Goal: Task Accomplishment & Management: Manage account settings

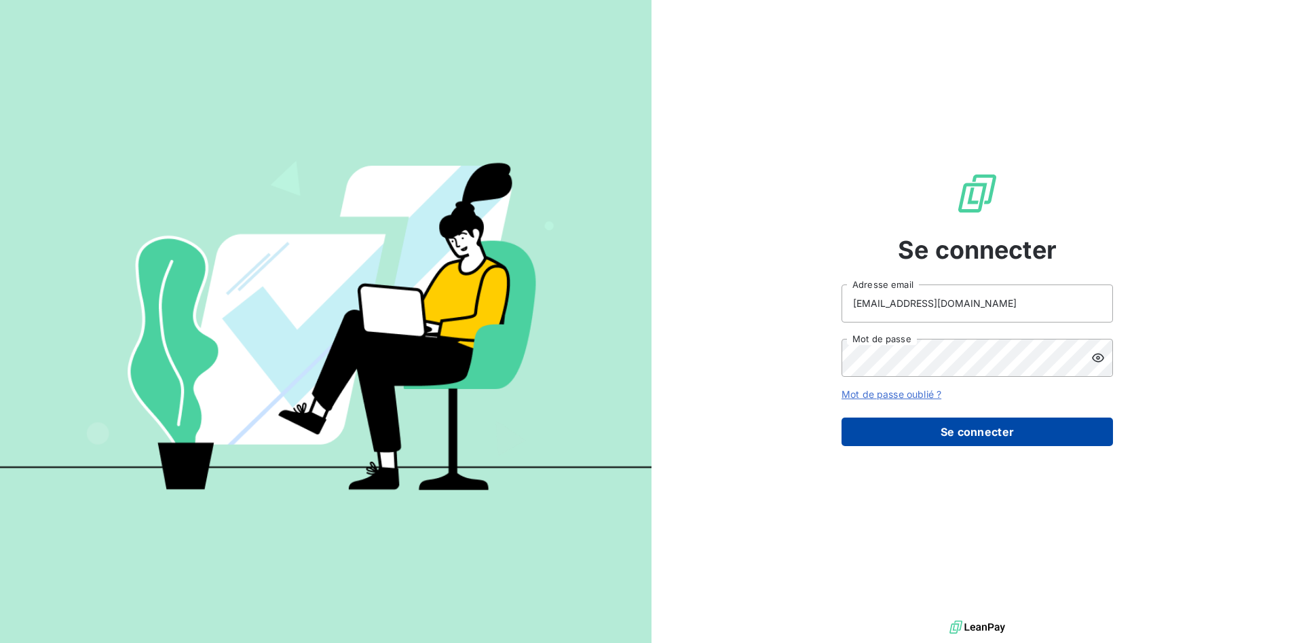
click at [1035, 430] on button "Se connecter" at bounding box center [976, 431] width 271 height 28
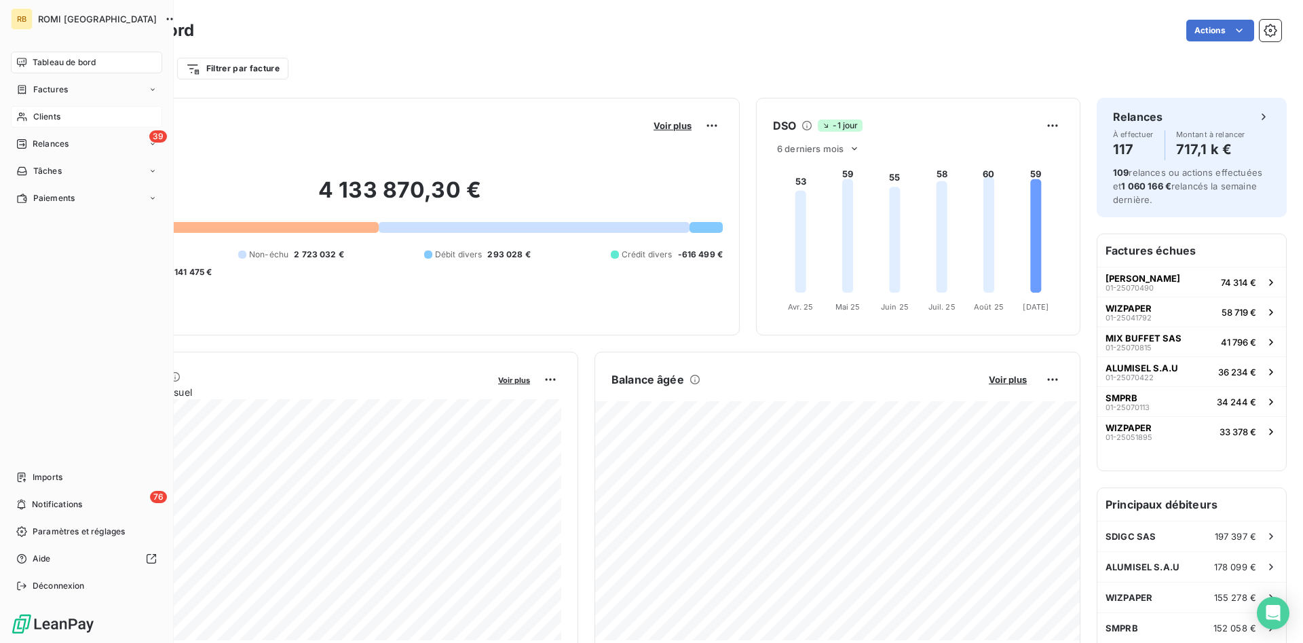
click at [66, 118] on div "Clients" at bounding box center [86, 117] width 151 height 22
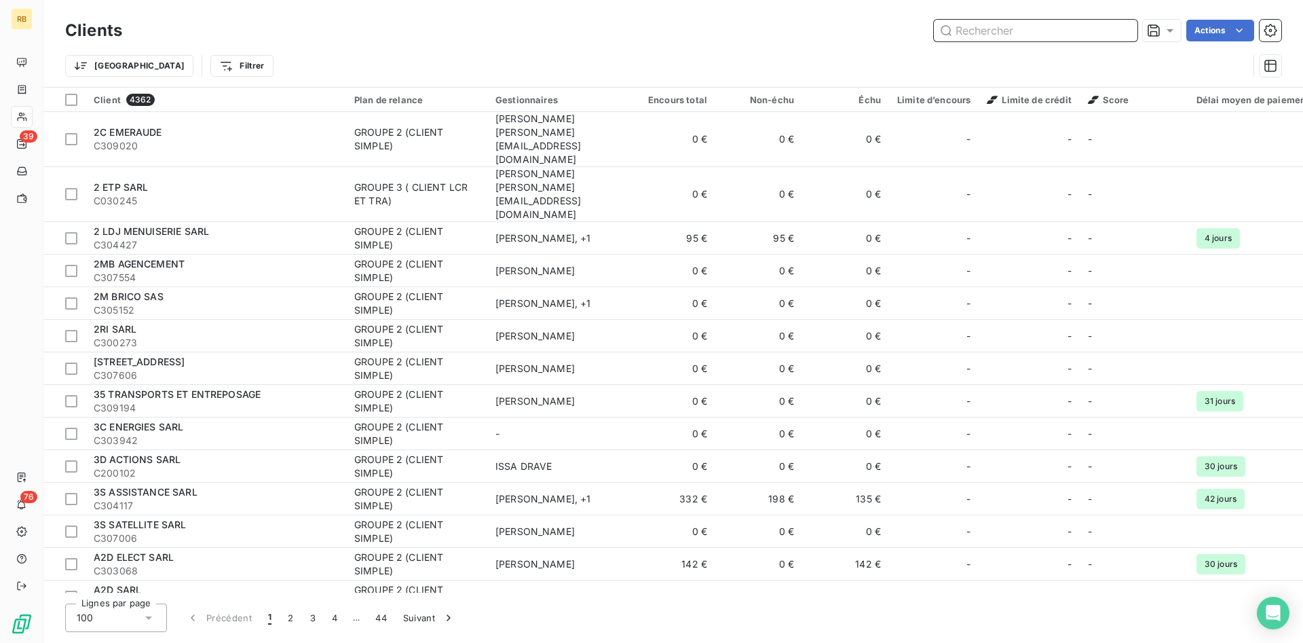
click at [1037, 37] on input "text" at bounding box center [1036, 31] width 204 height 22
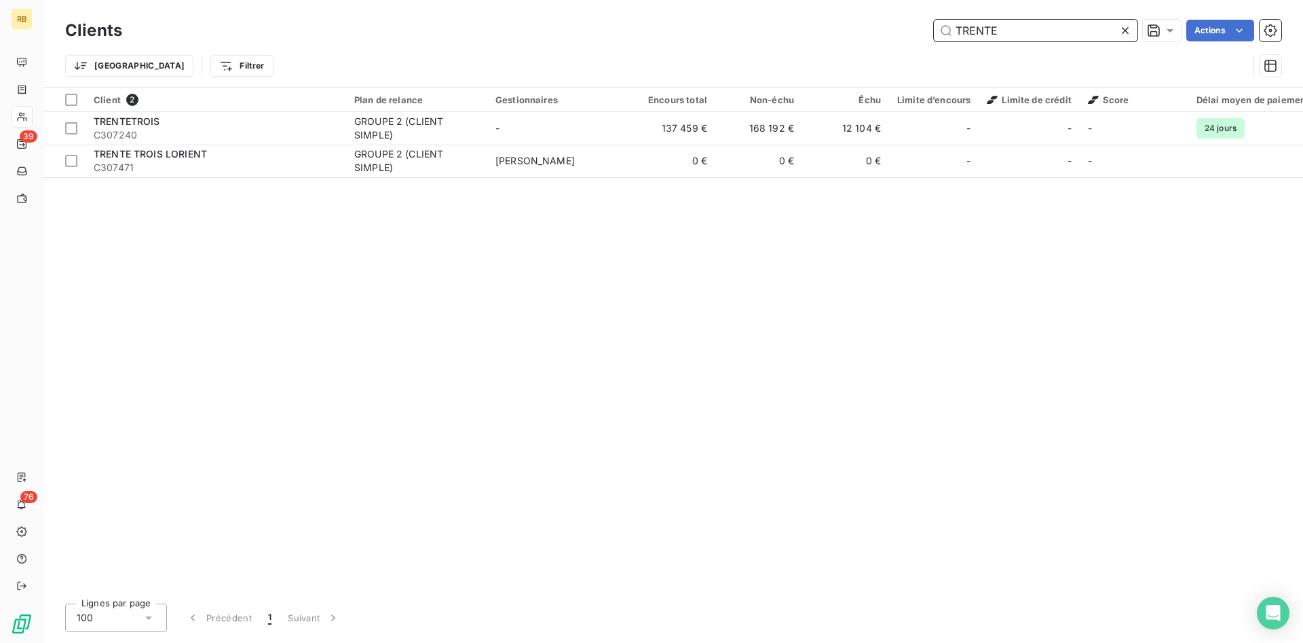
drag, startPoint x: 1026, startPoint y: 31, endPoint x: 830, endPoint y: 19, distance: 195.7
click at [934, 20] on input "TRENTE" at bounding box center [1036, 31] width 204 height 22
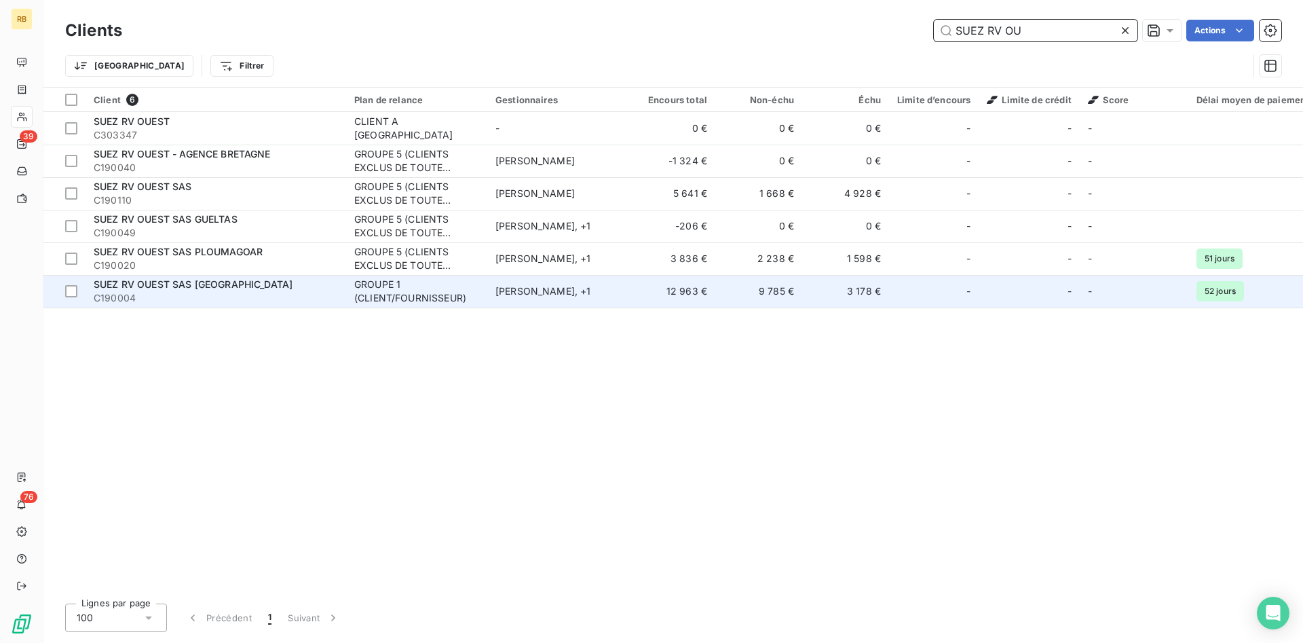
type input "SUEZ RV OU"
click at [515, 293] on div "[PERSON_NAME] , + 1" at bounding box center [557, 291] width 125 height 14
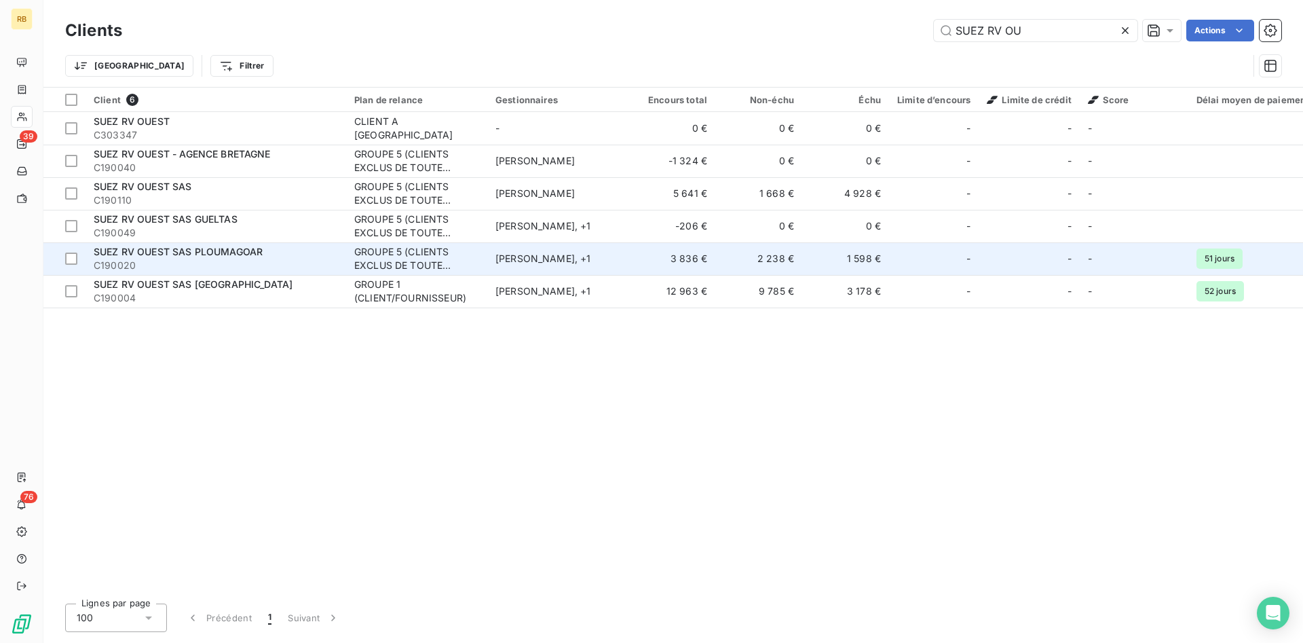
click at [856, 256] on td "1 598 €" at bounding box center [845, 258] width 87 height 33
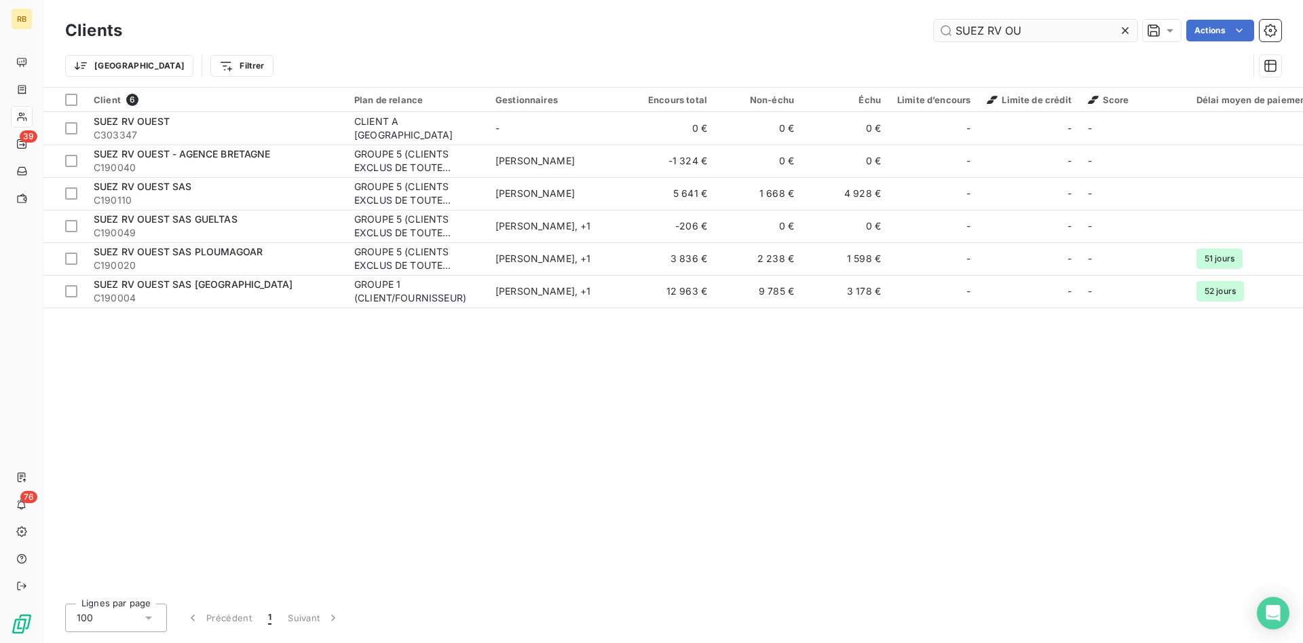
drag, startPoint x: 1039, startPoint y: 33, endPoint x: 859, endPoint y: 4, distance: 182.7
click at [934, 20] on input "SUEZ RV OU" at bounding box center [1036, 31] width 204 height 22
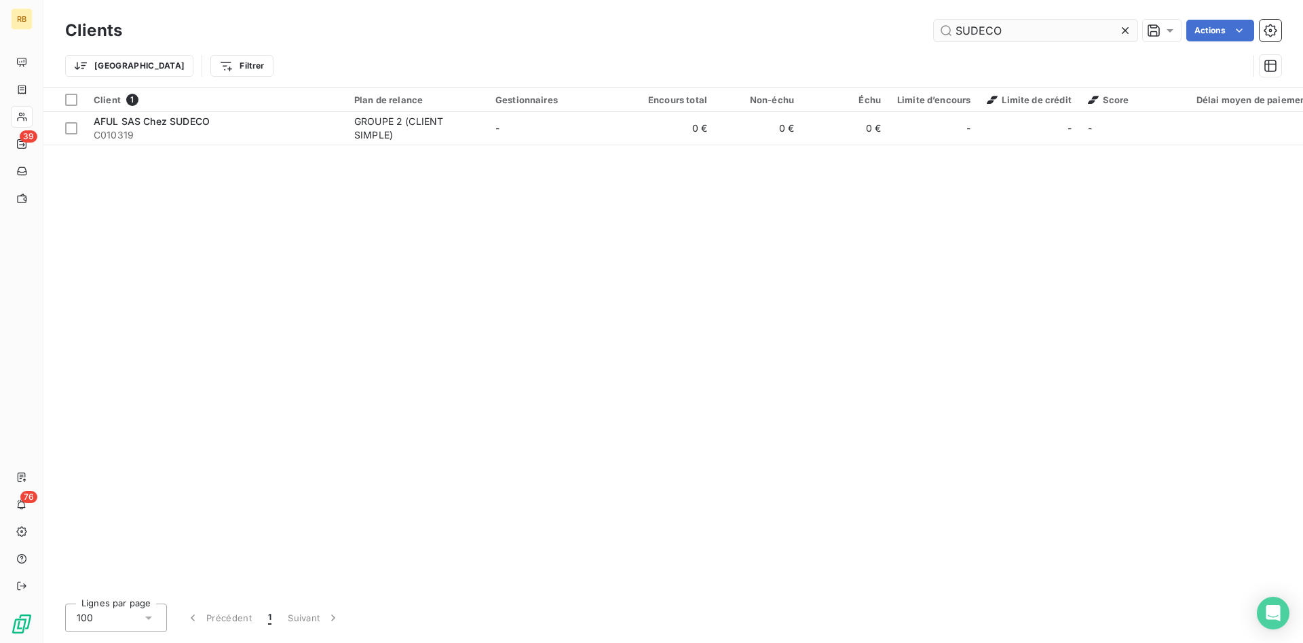
drag, startPoint x: 1030, startPoint y: 28, endPoint x: 894, endPoint y: 14, distance: 136.4
click at [934, 20] on input "SUDECO" at bounding box center [1036, 31] width 204 height 22
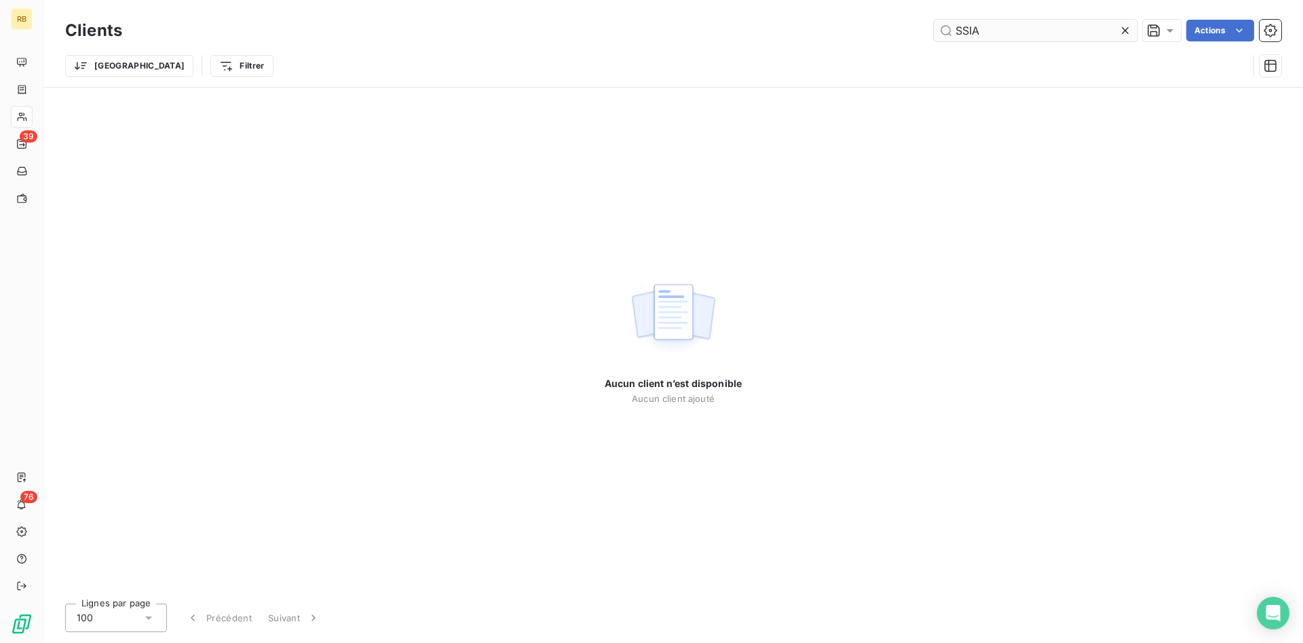
drag, startPoint x: 967, startPoint y: 24, endPoint x: 843, endPoint y: 22, distance: 124.8
click at [934, 22] on input "SSIA" at bounding box center [1036, 31] width 204 height 22
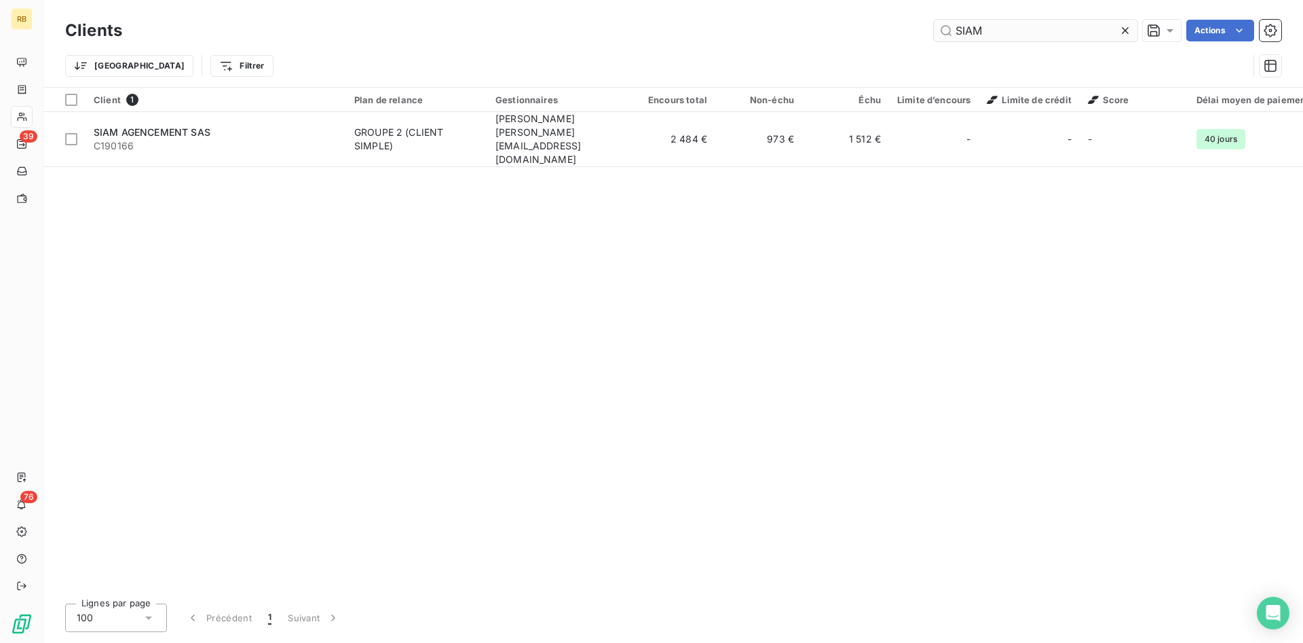
drag, startPoint x: 984, startPoint y: 34, endPoint x: 916, endPoint y: 26, distance: 68.3
click at [934, 26] on input "SIAM" at bounding box center [1036, 31] width 204 height 22
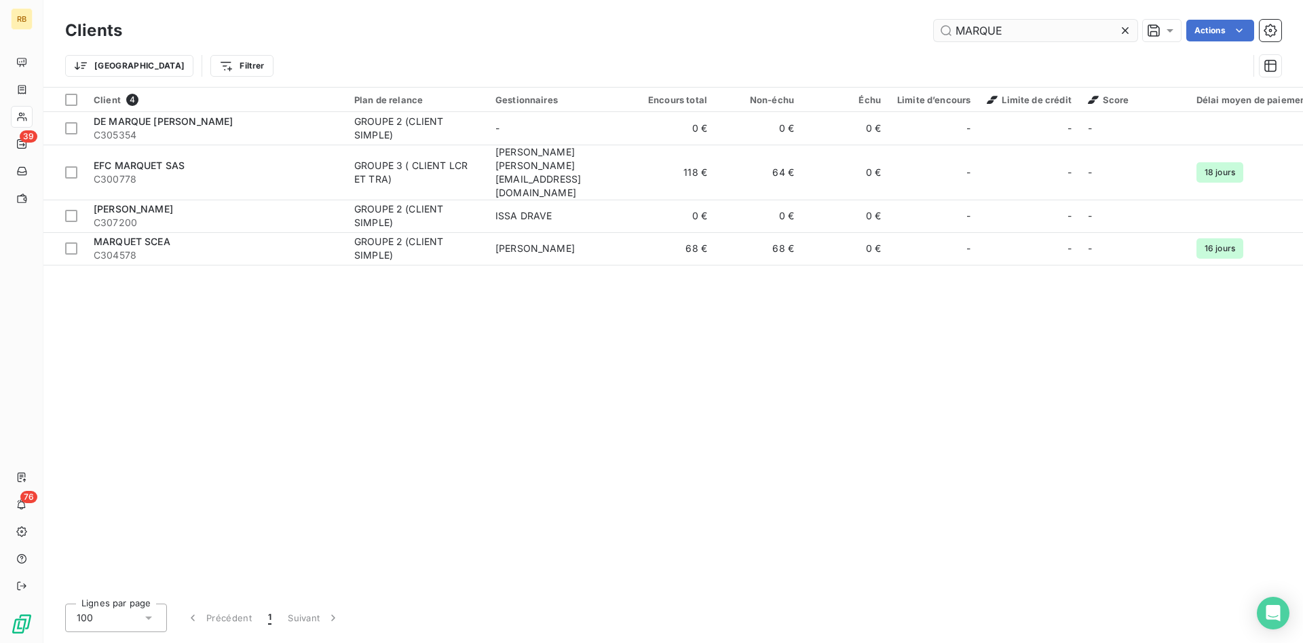
drag, startPoint x: 956, startPoint y: 13, endPoint x: 906, endPoint y: 12, distance: 49.5
click at [934, 20] on input "MARQUE" at bounding box center [1036, 31] width 204 height 22
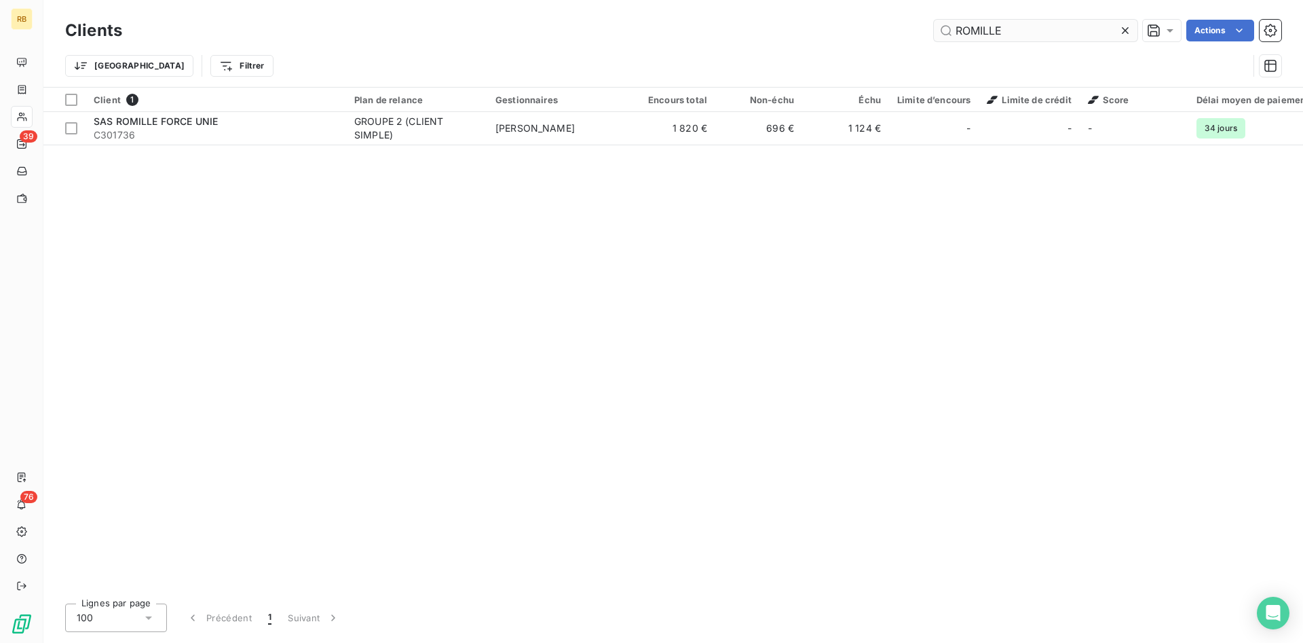
drag, startPoint x: 1059, startPoint y: 24, endPoint x: 872, endPoint y: 28, distance: 186.6
click at [934, 28] on input "ROMILLE" at bounding box center [1036, 31] width 204 height 22
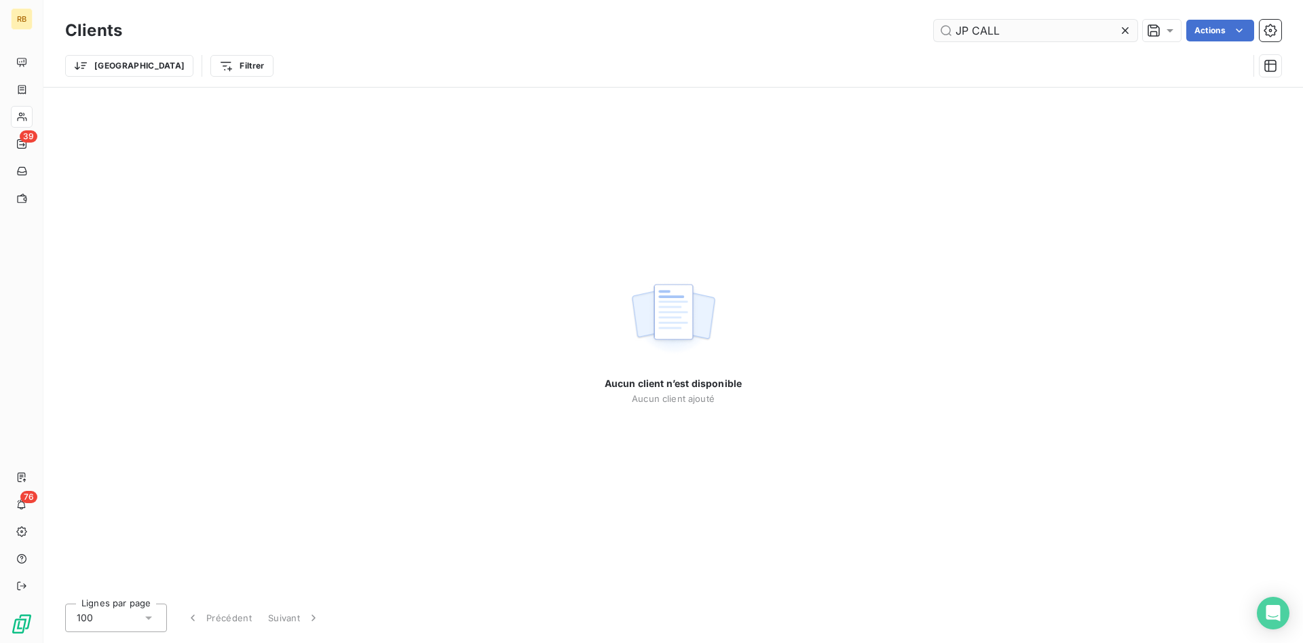
drag, startPoint x: 1029, startPoint y: 38, endPoint x: 940, endPoint y: 35, distance: 88.2
click at [940, 35] on input "JP CALL" at bounding box center [1036, 31] width 204 height 22
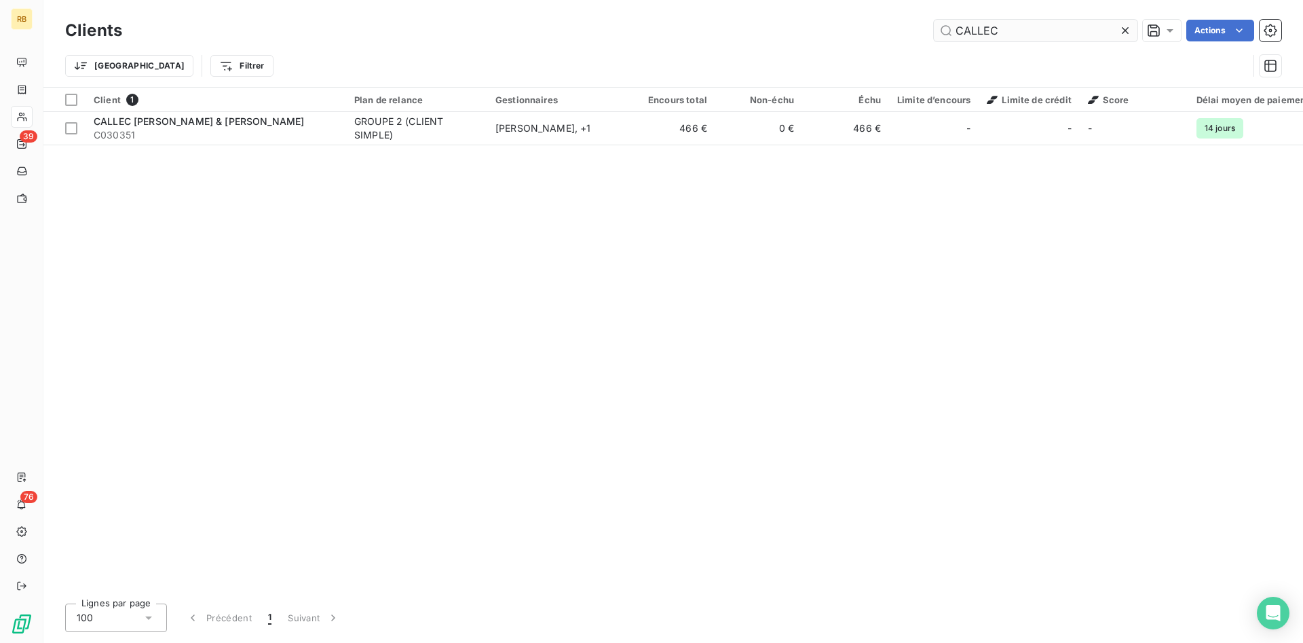
drag, startPoint x: 1014, startPoint y: 29, endPoint x: 832, endPoint y: 14, distance: 182.5
click at [934, 20] on input "CALLEC" at bounding box center [1036, 31] width 204 height 22
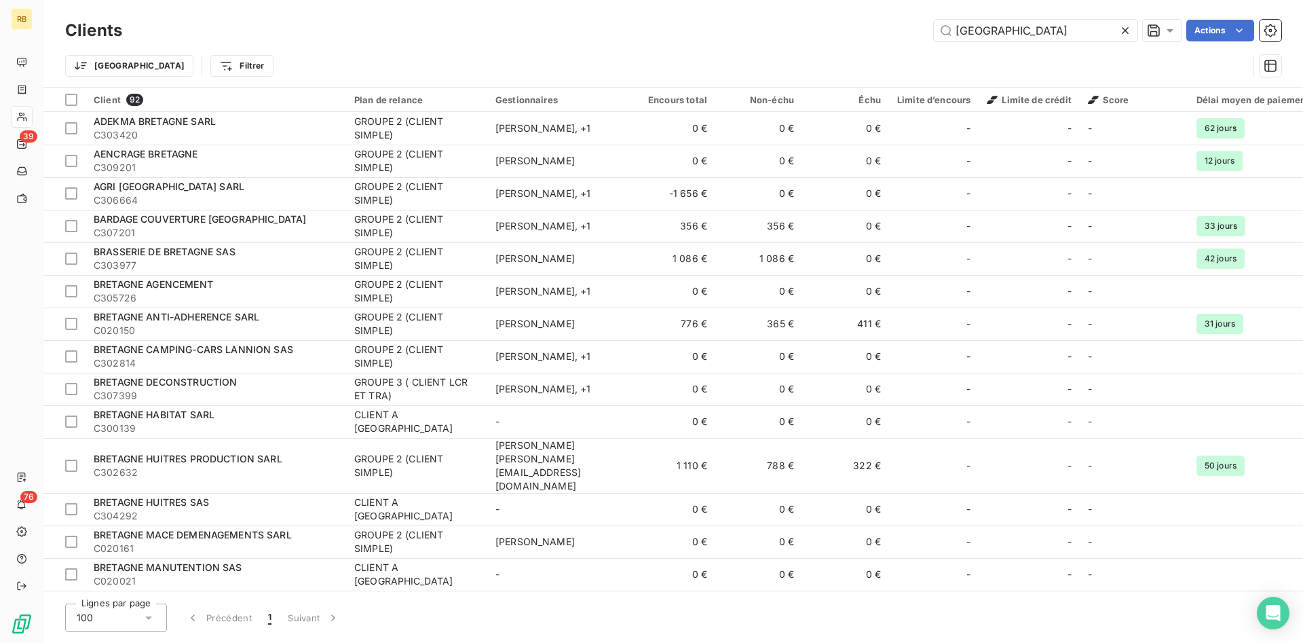
drag, startPoint x: 812, startPoint y: 9, endPoint x: 801, endPoint y: 7, distance: 11.6
click at [934, 20] on input "[GEOGRAPHIC_DATA]" at bounding box center [1036, 31] width 204 height 22
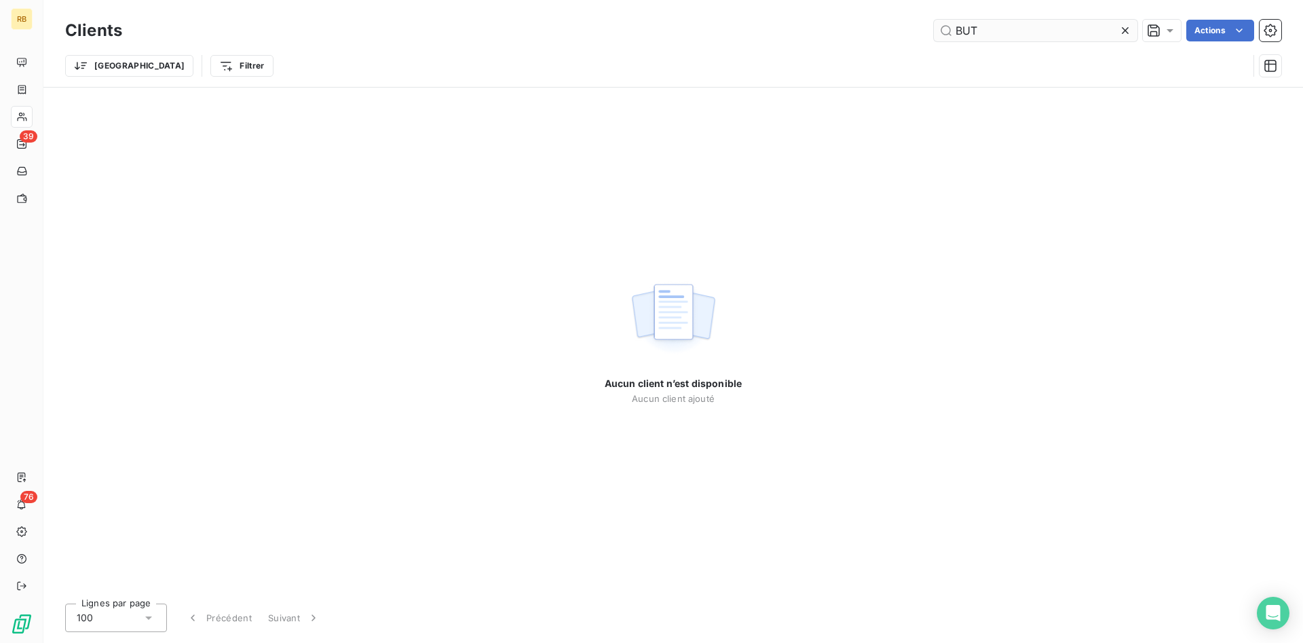
drag, startPoint x: 1008, startPoint y: 28, endPoint x: 938, endPoint y: 22, distance: 69.5
click at [938, 22] on input "BUT" at bounding box center [1036, 31] width 204 height 22
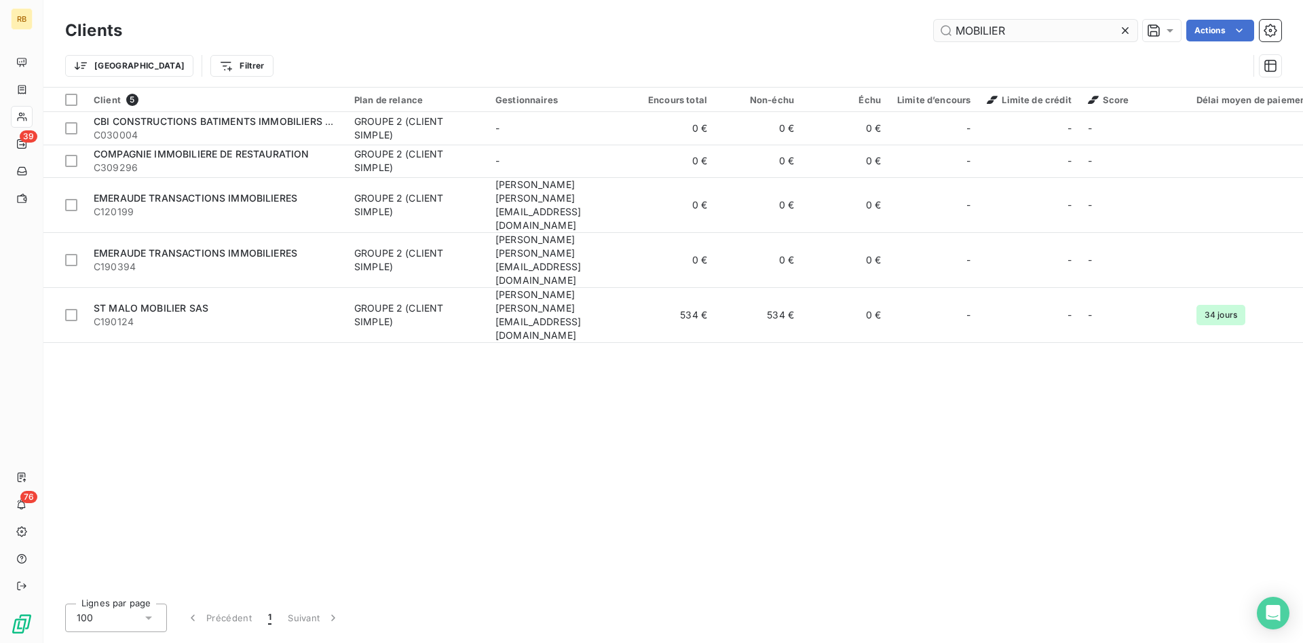
drag, startPoint x: 1026, startPoint y: 34, endPoint x: 748, endPoint y: 14, distance: 278.2
click at [934, 20] on input "MOBILIER" at bounding box center [1036, 31] width 204 height 22
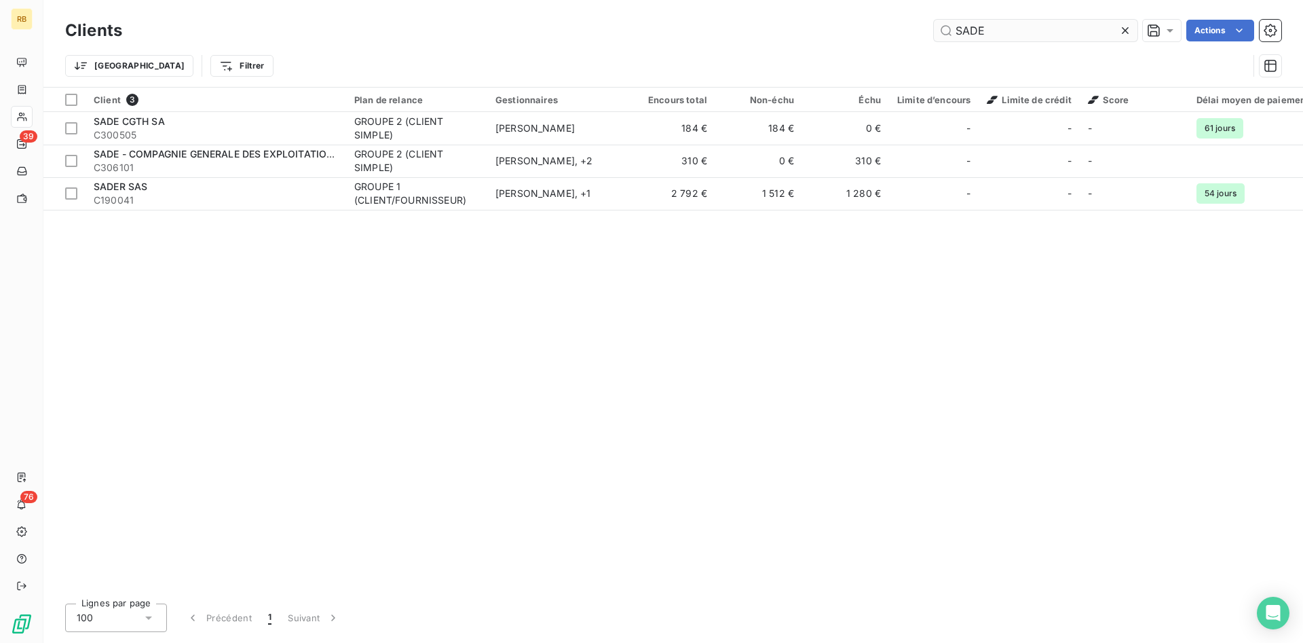
drag, startPoint x: 999, startPoint y: 25, endPoint x: 904, endPoint y: 24, distance: 95.0
click at [934, 24] on input "SADE" at bounding box center [1036, 31] width 204 height 22
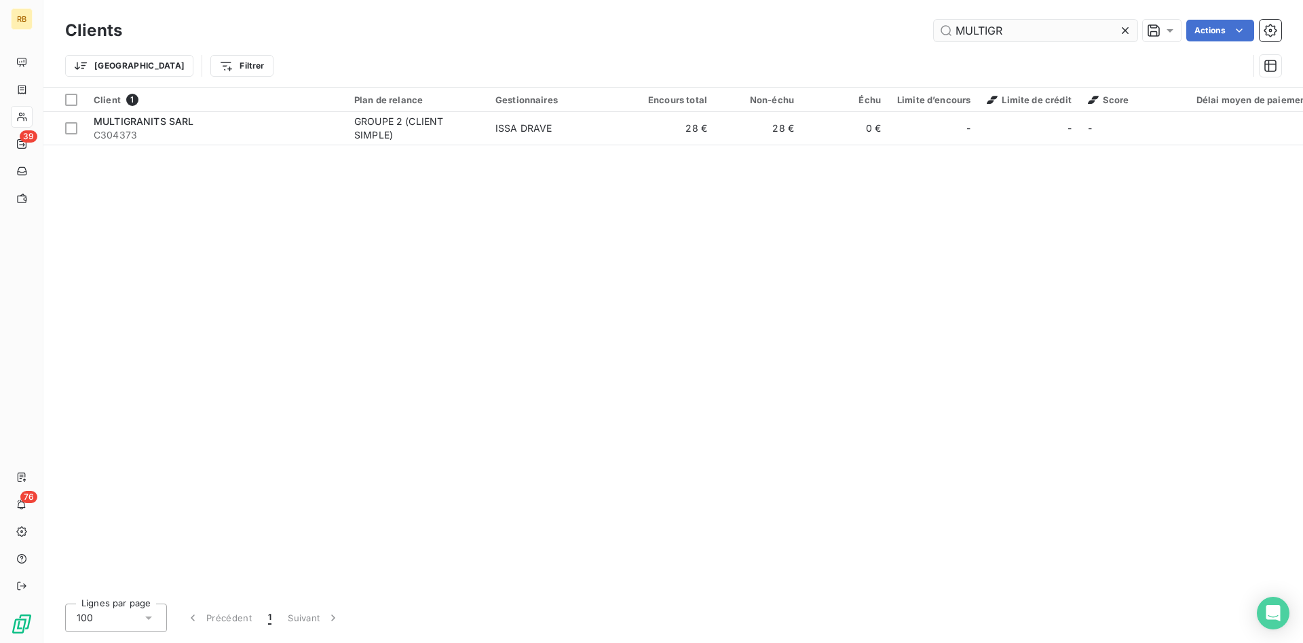
drag, startPoint x: 1026, startPoint y: 30, endPoint x: 742, endPoint y: -7, distance: 286.0
click at [934, 20] on input "MULTIGR" at bounding box center [1036, 31] width 204 height 22
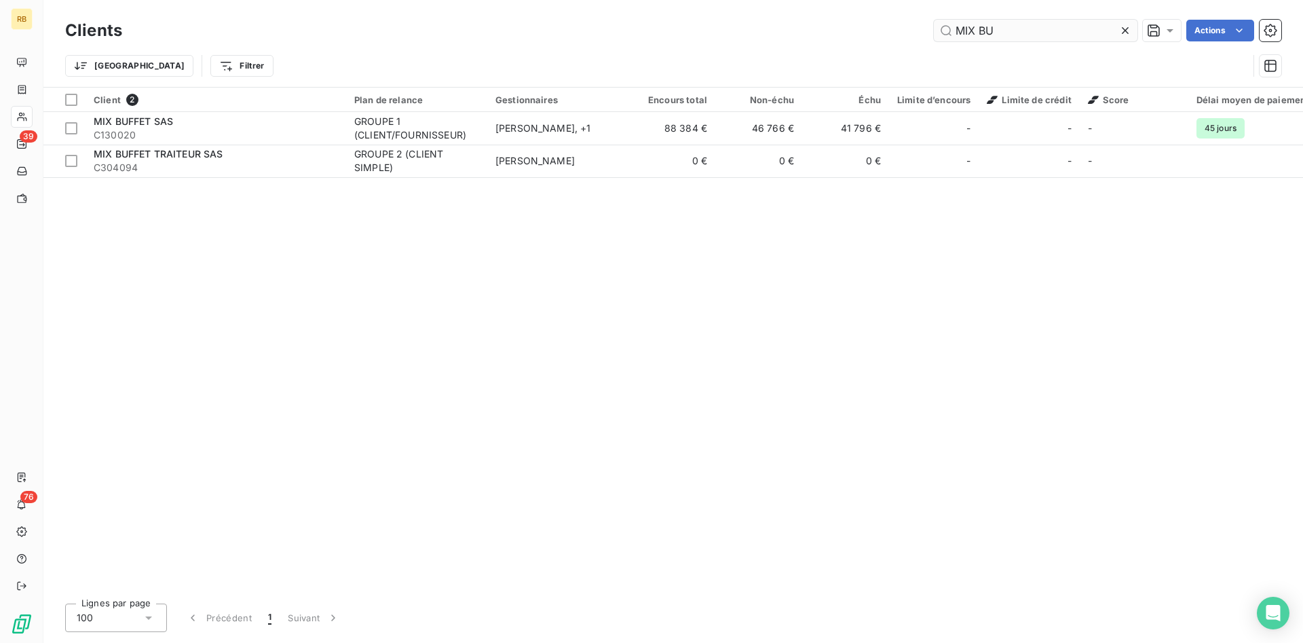
drag, startPoint x: 1037, startPoint y: 33, endPoint x: 699, endPoint y: 23, distance: 338.0
click at [934, 23] on input "MIX BU" at bounding box center [1036, 31] width 204 height 22
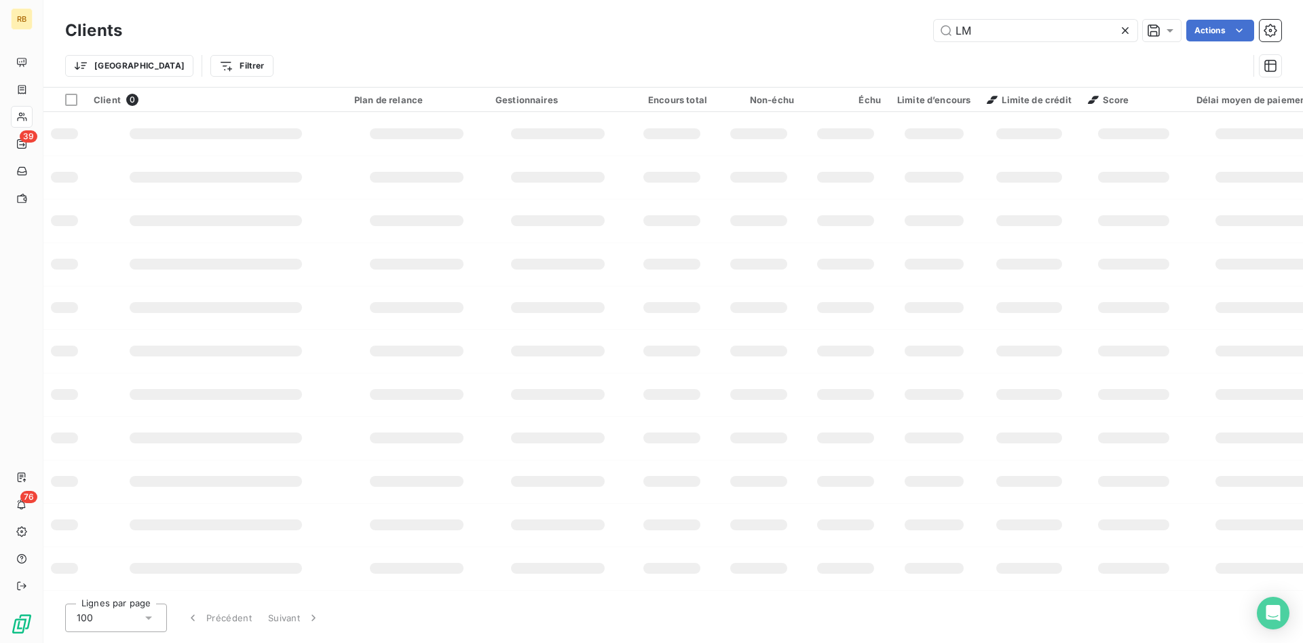
type input "L"
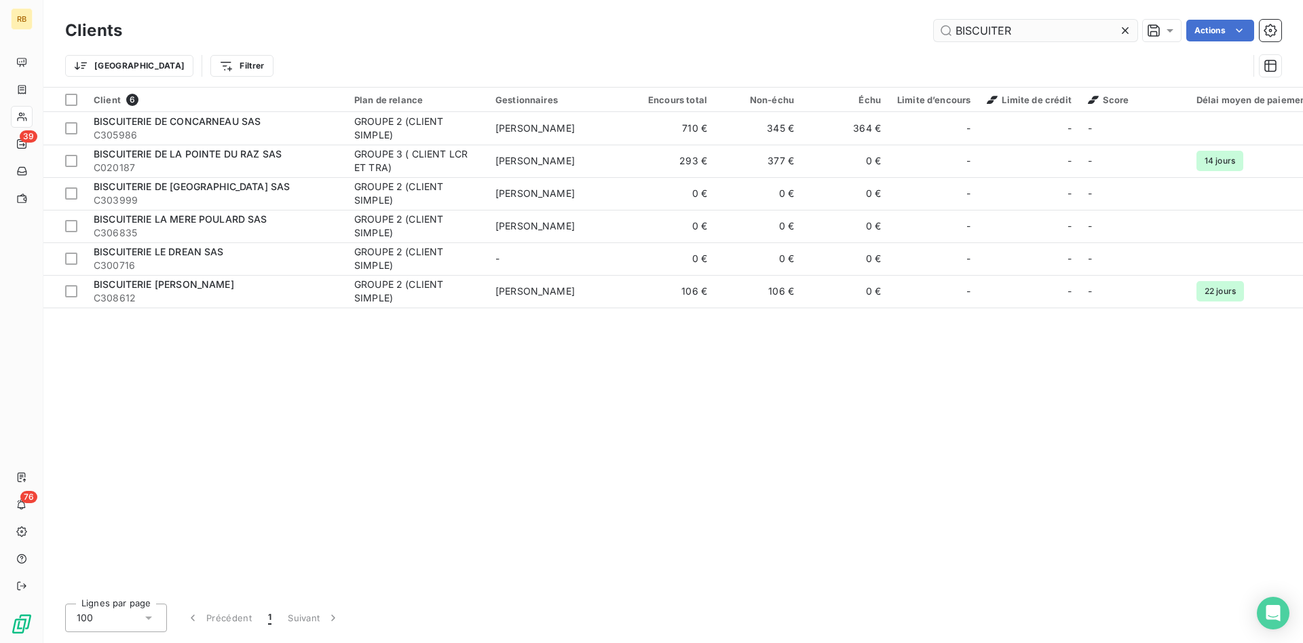
drag, startPoint x: 1029, startPoint y: 25, endPoint x: 900, endPoint y: 14, distance: 129.4
click at [934, 20] on input "BISCUITER" at bounding box center [1036, 31] width 204 height 22
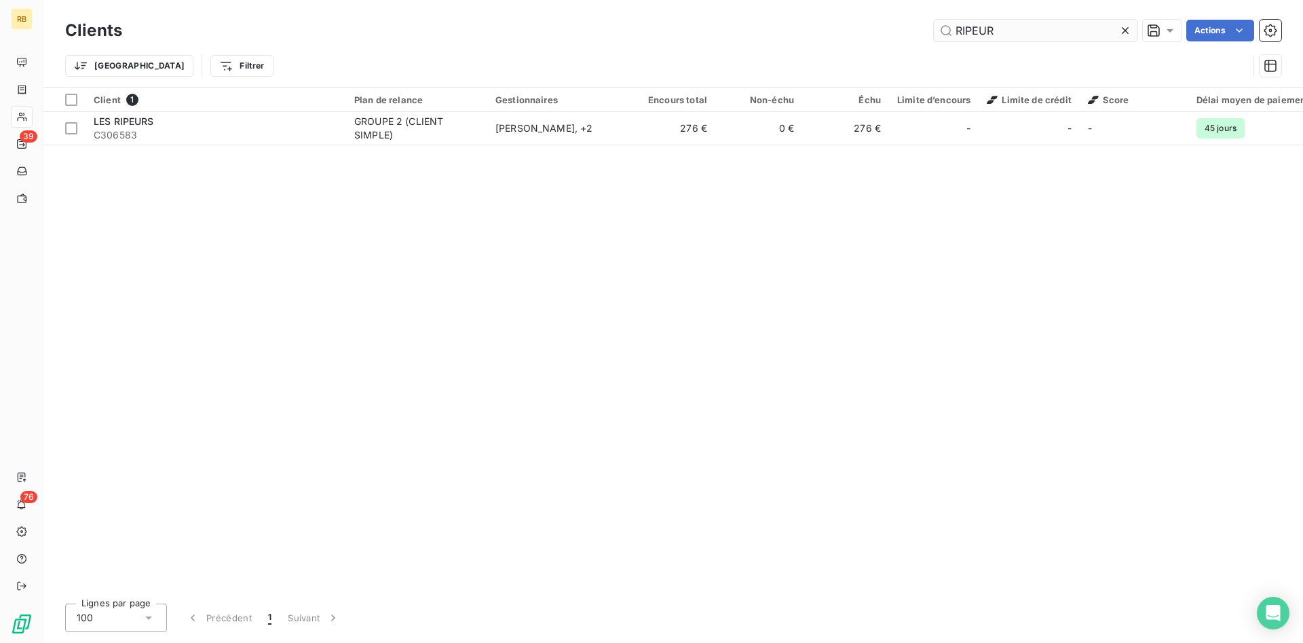
drag, startPoint x: 752, startPoint y: 7, endPoint x: 681, endPoint y: 6, distance: 70.6
click at [934, 20] on input "RIPEUR" at bounding box center [1036, 31] width 204 height 22
drag, startPoint x: 1007, startPoint y: 34, endPoint x: 897, endPoint y: 25, distance: 110.3
click at [934, 25] on input "BROON" at bounding box center [1036, 31] width 204 height 22
drag, startPoint x: 1043, startPoint y: 32, endPoint x: 784, endPoint y: 15, distance: 260.4
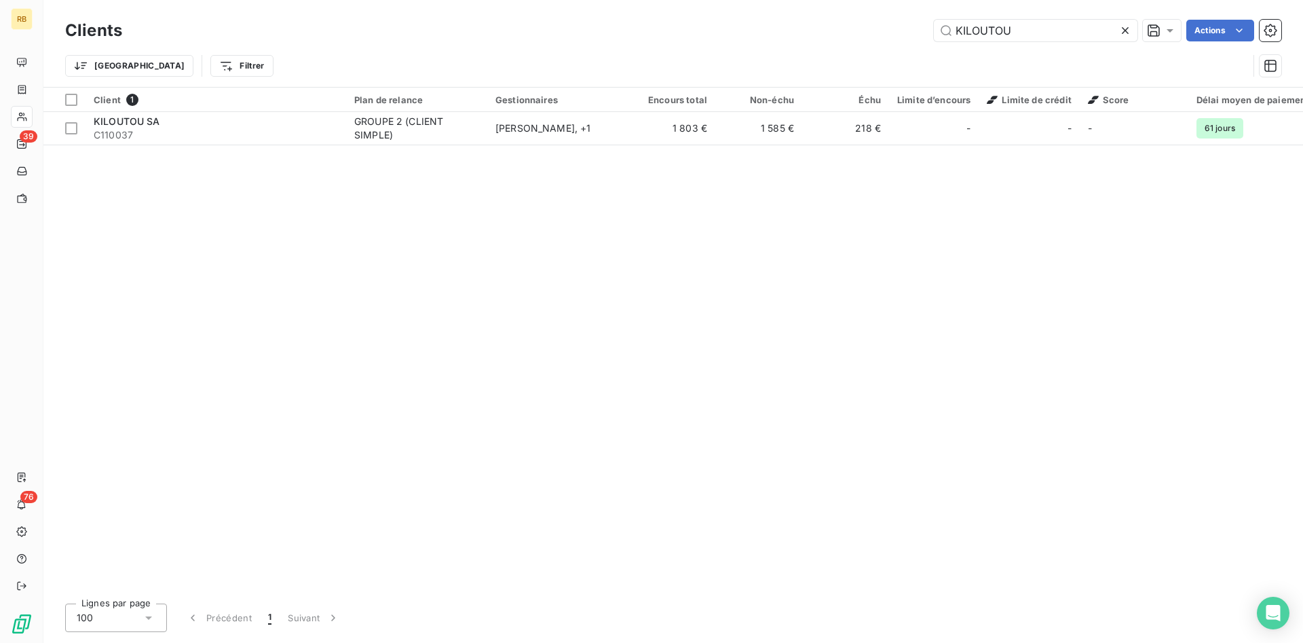
click at [934, 20] on input "KILOUTOU" at bounding box center [1036, 31] width 204 height 22
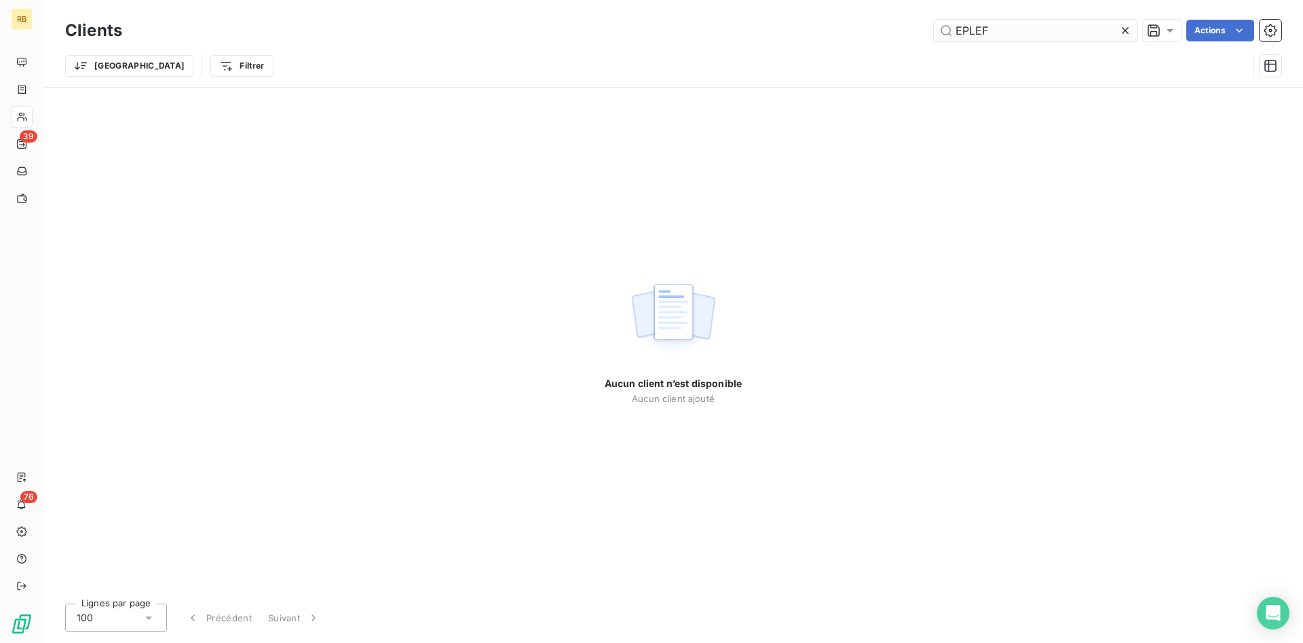
drag, startPoint x: 1005, startPoint y: 27, endPoint x: 892, endPoint y: 22, distance: 113.4
click at [934, 22] on input "EPLEF" at bounding box center [1036, 31] width 204 height 22
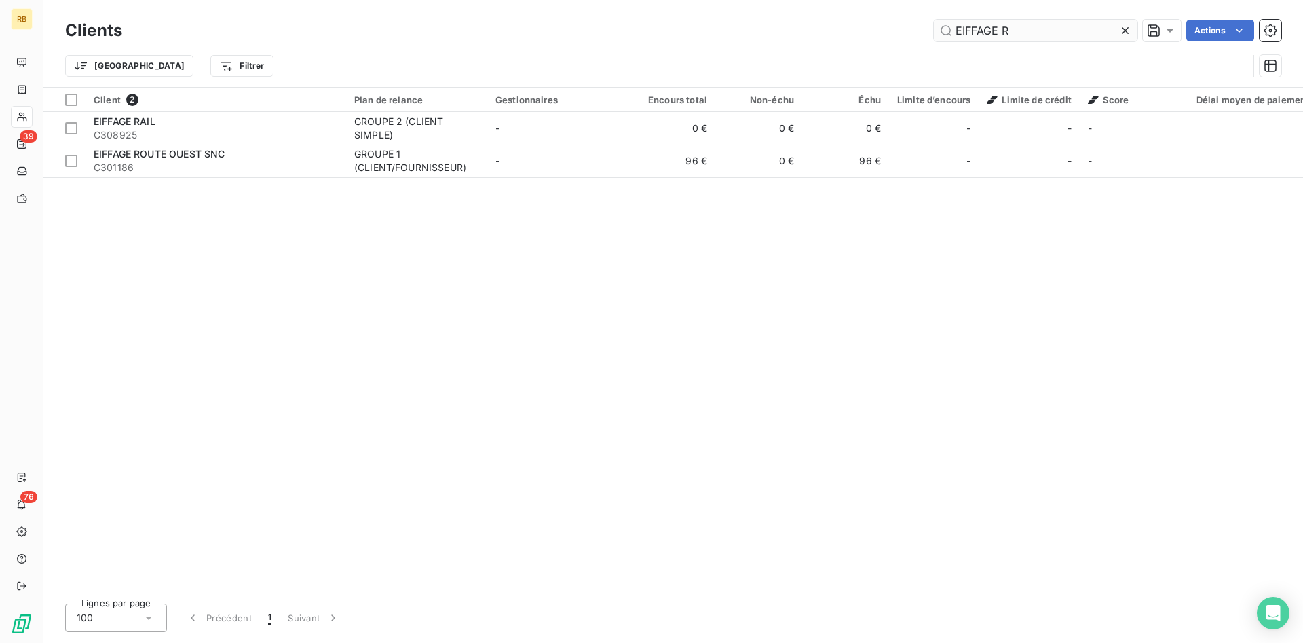
drag, startPoint x: 1036, startPoint y: 33, endPoint x: 909, endPoint y: 31, distance: 126.9
click at [934, 31] on input "EIFFAGE R" at bounding box center [1036, 31] width 204 height 22
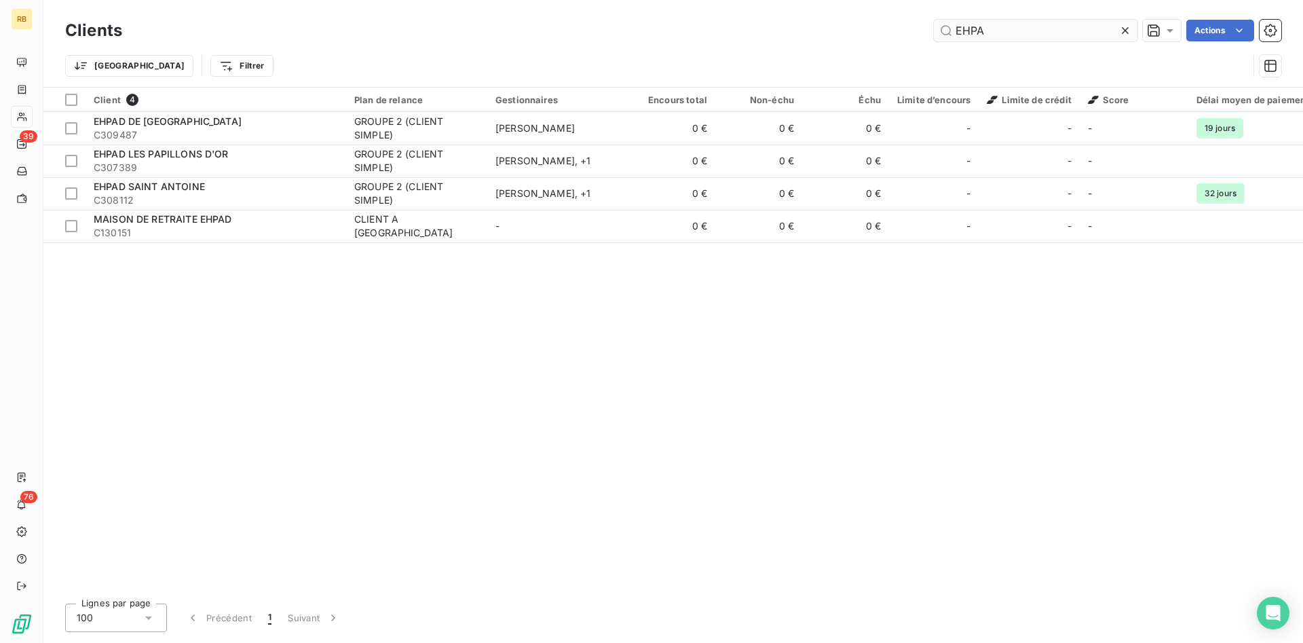
drag, startPoint x: 991, startPoint y: 26, endPoint x: 927, endPoint y: 22, distance: 64.6
click at [934, 22] on input "EHPA" at bounding box center [1036, 31] width 204 height 22
drag, startPoint x: 998, startPoint y: 33, endPoint x: 819, endPoint y: 33, distance: 179.1
click at [934, 33] on input "EHPA" at bounding box center [1036, 31] width 204 height 22
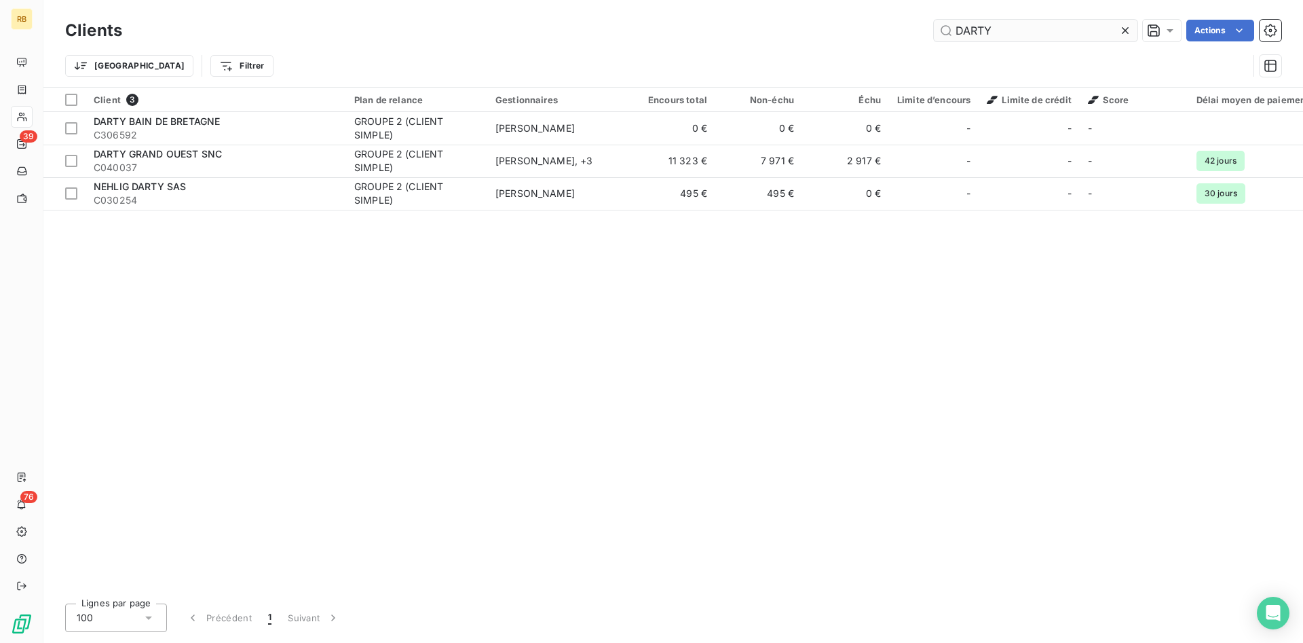
drag, startPoint x: 1092, startPoint y: 37, endPoint x: 914, endPoint y: 34, distance: 178.5
click at [934, 34] on input "DARTY" at bounding box center [1036, 31] width 204 height 22
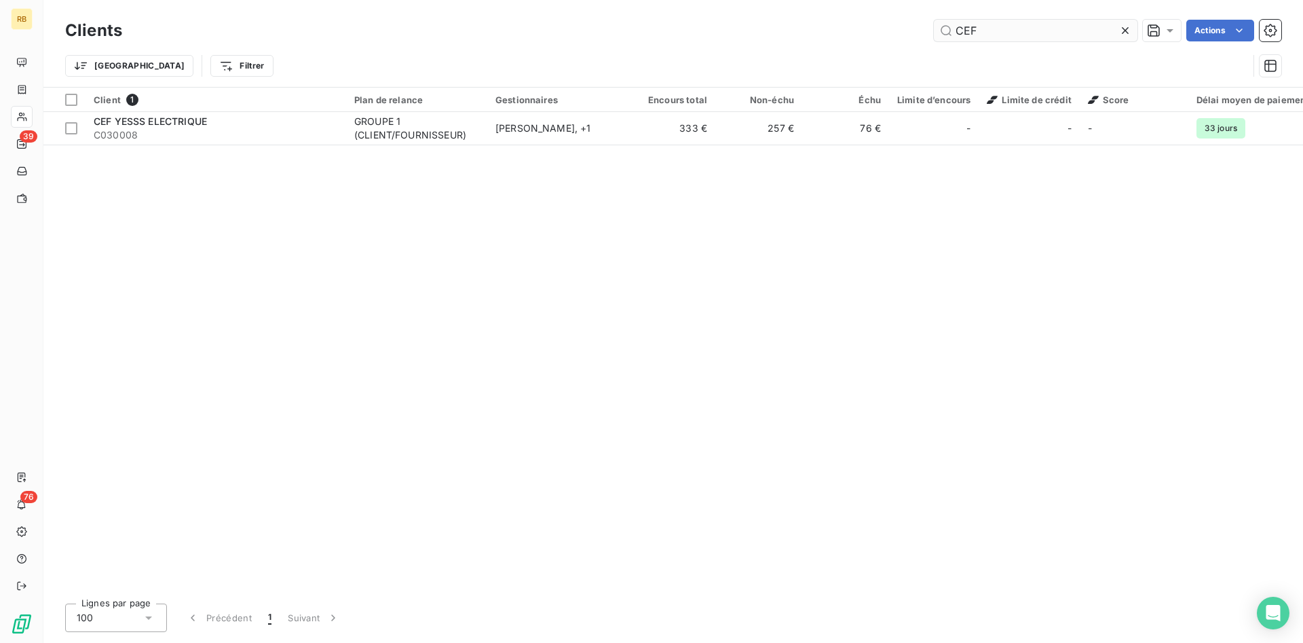
drag, startPoint x: 1005, startPoint y: 34, endPoint x: 923, endPoint y: 30, distance: 81.5
click at [934, 30] on input "CEF" at bounding box center [1036, 31] width 204 height 22
drag, startPoint x: 1065, startPoint y: 30, endPoint x: 846, endPoint y: 35, distance: 218.5
click at [934, 32] on input "COMITE" at bounding box center [1036, 31] width 204 height 22
drag, startPoint x: 1014, startPoint y: 26, endPoint x: 805, endPoint y: 9, distance: 209.7
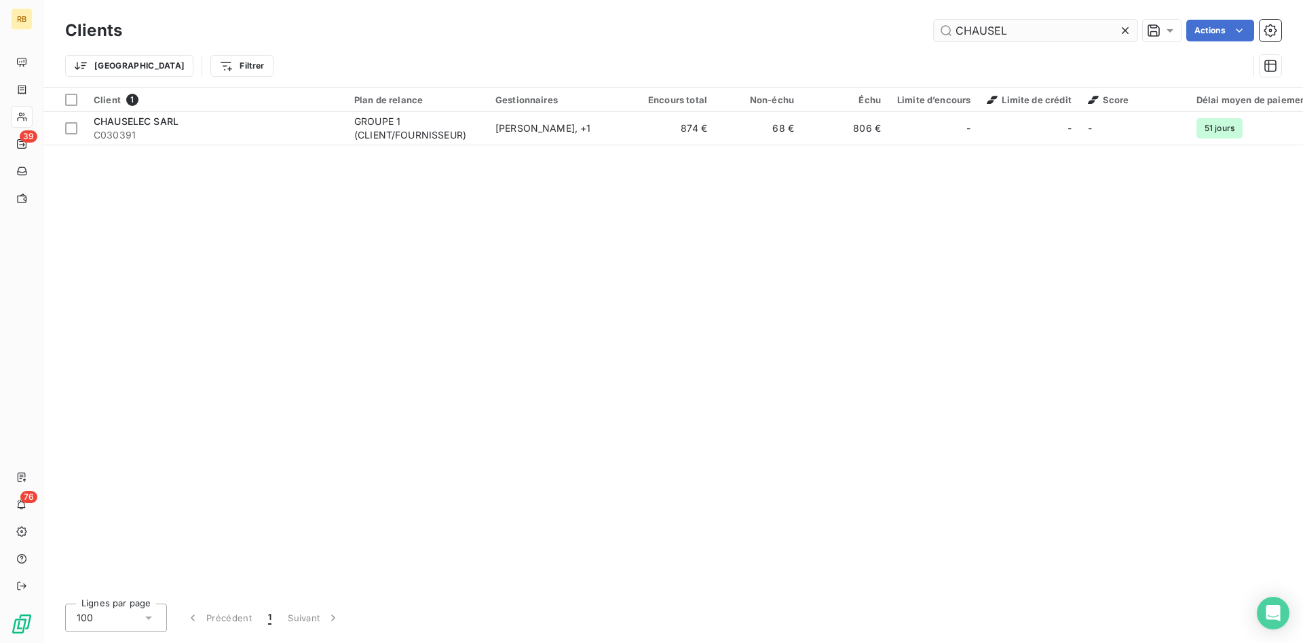
click at [934, 20] on input "CHAUSEL" at bounding box center [1036, 31] width 204 height 22
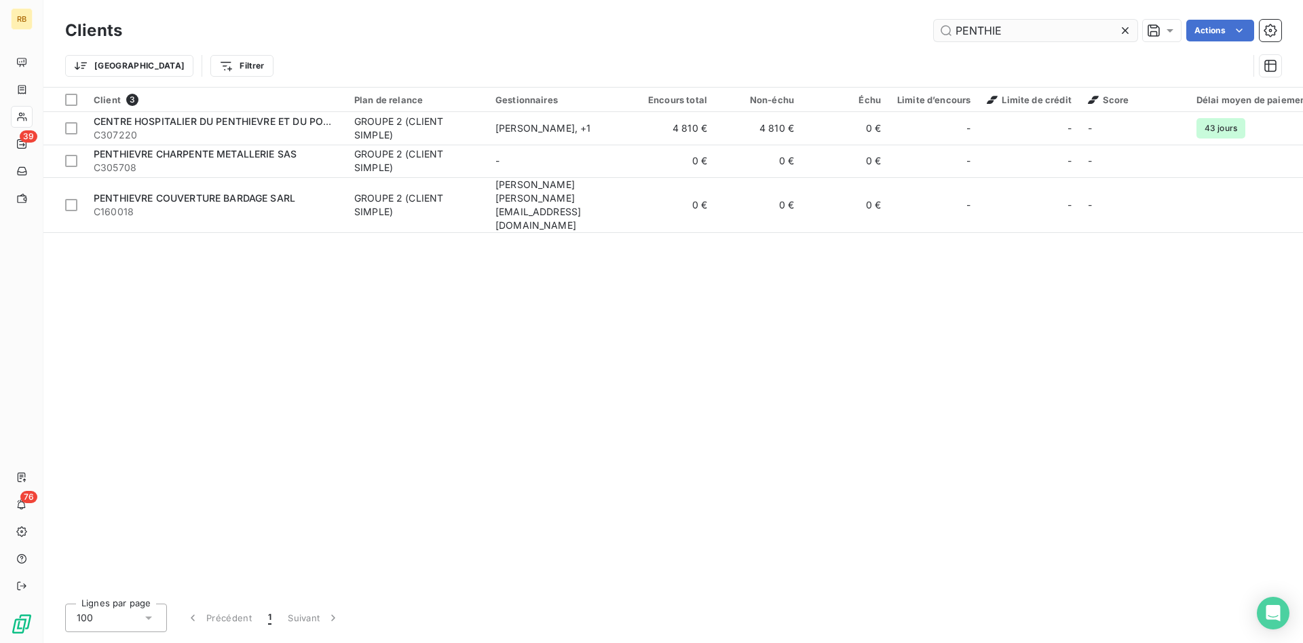
drag, startPoint x: 1011, startPoint y: 24, endPoint x: 907, endPoint y: 17, distance: 104.1
click at [934, 20] on input "PENTHIE" at bounding box center [1036, 31] width 204 height 22
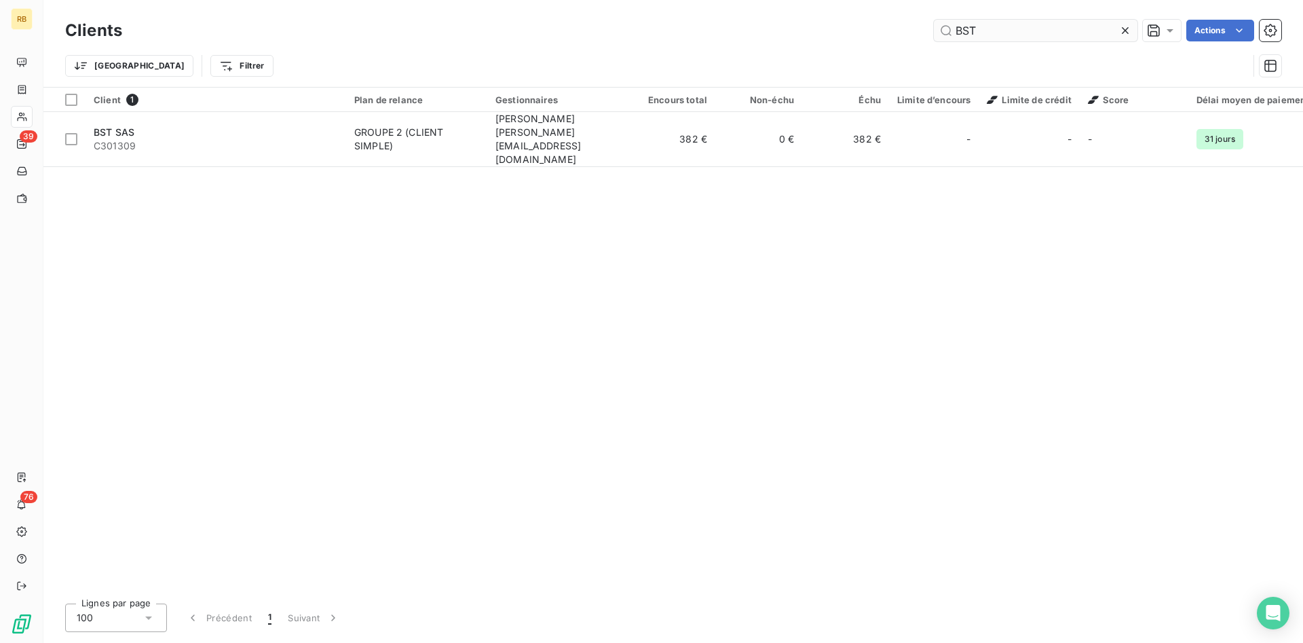
drag, startPoint x: 1002, startPoint y: 31, endPoint x: 827, endPoint y: 24, distance: 175.1
click at [934, 24] on input "BST" at bounding box center [1036, 31] width 204 height 22
type input "P"
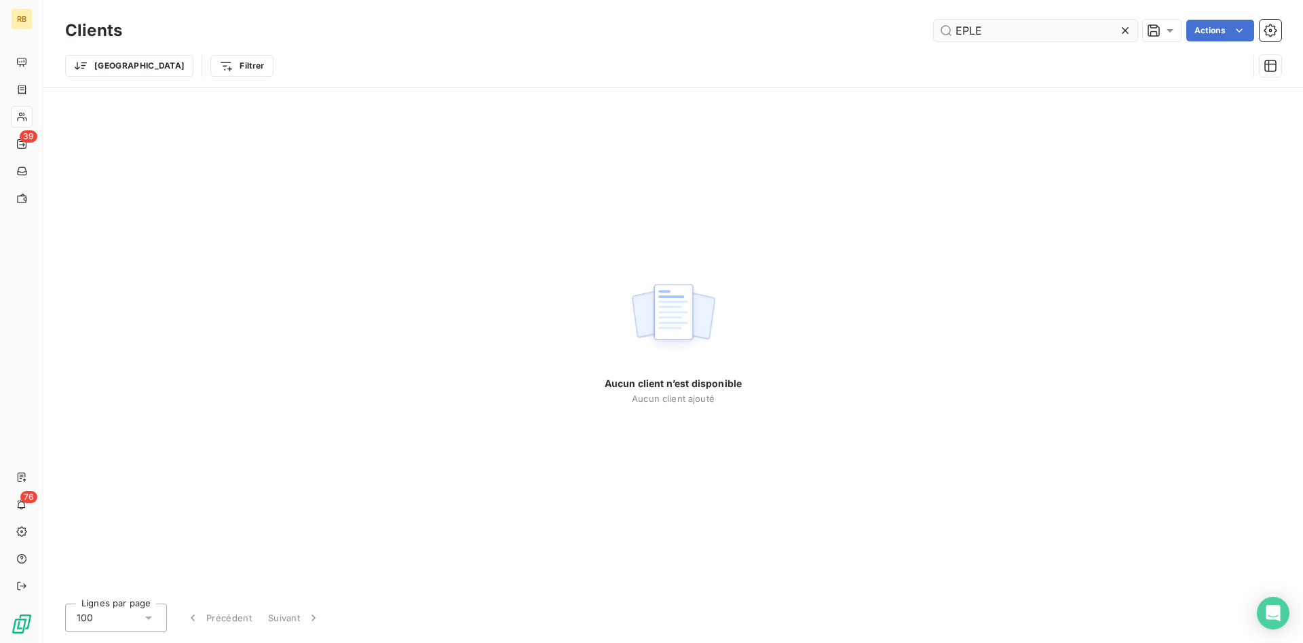
drag, startPoint x: 1016, startPoint y: 33, endPoint x: 858, endPoint y: 33, distance: 158.1
click at [934, 33] on input "EPLE" at bounding box center [1036, 31] width 204 height 22
drag, startPoint x: 991, startPoint y: 33, endPoint x: 888, endPoint y: 16, distance: 104.6
click at [934, 20] on input "BTGN" at bounding box center [1036, 31] width 204 height 22
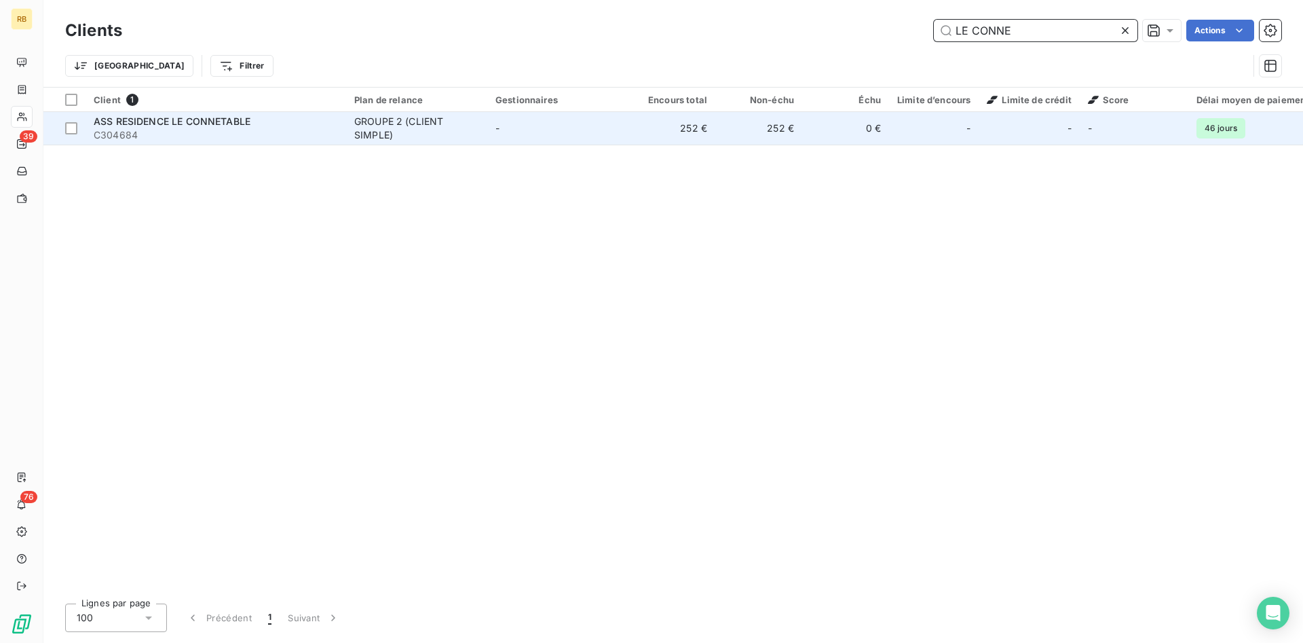
type input "LE CONNE"
click at [506, 127] on td "-" at bounding box center [557, 128] width 141 height 33
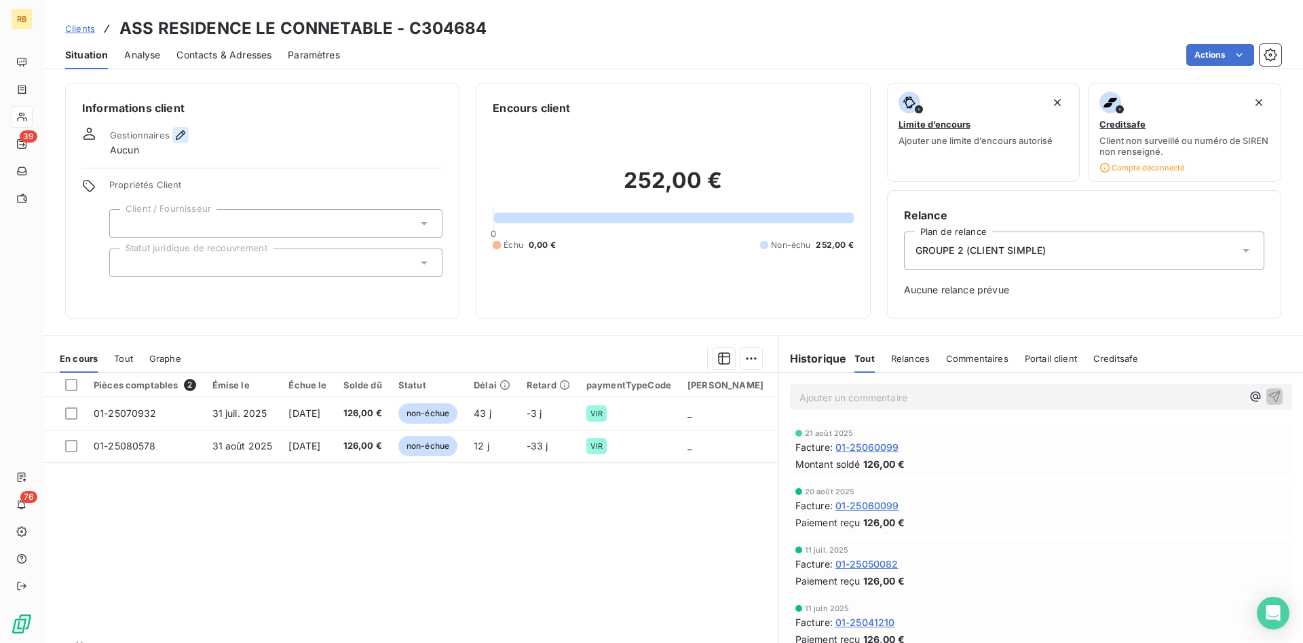
click at [179, 133] on icon "button" at bounding box center [180, 134] width 9 height 9
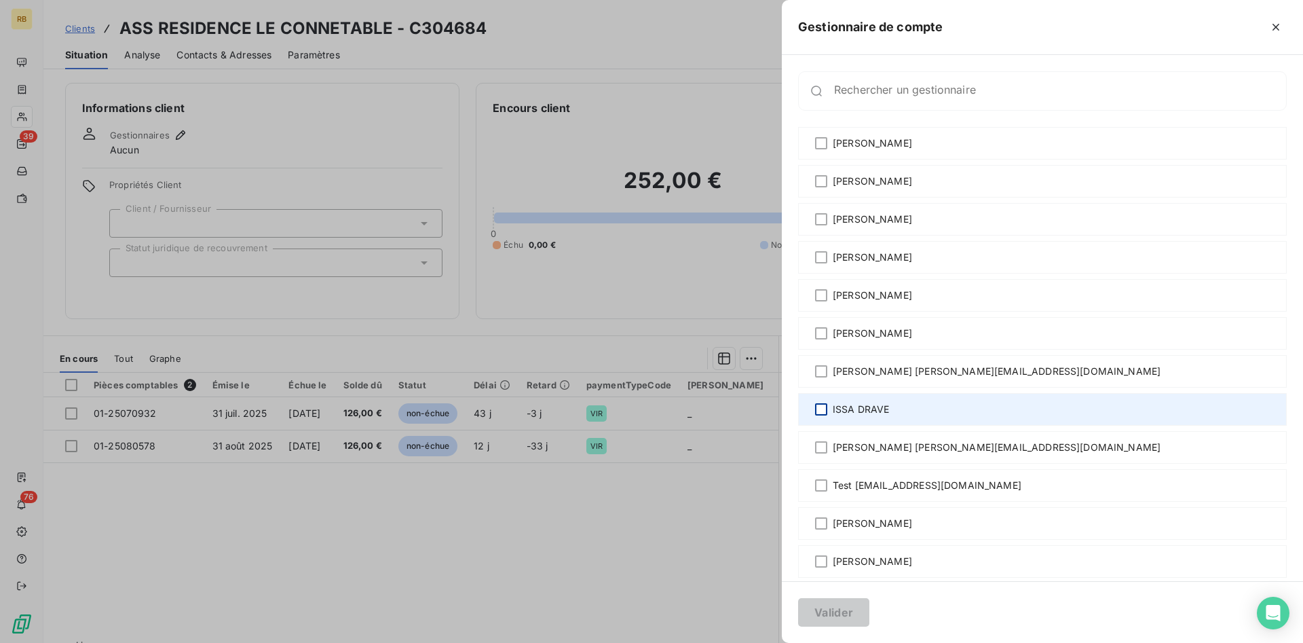
click at [822, 404] on div at bounding box center [821, 409] width 12 height 12
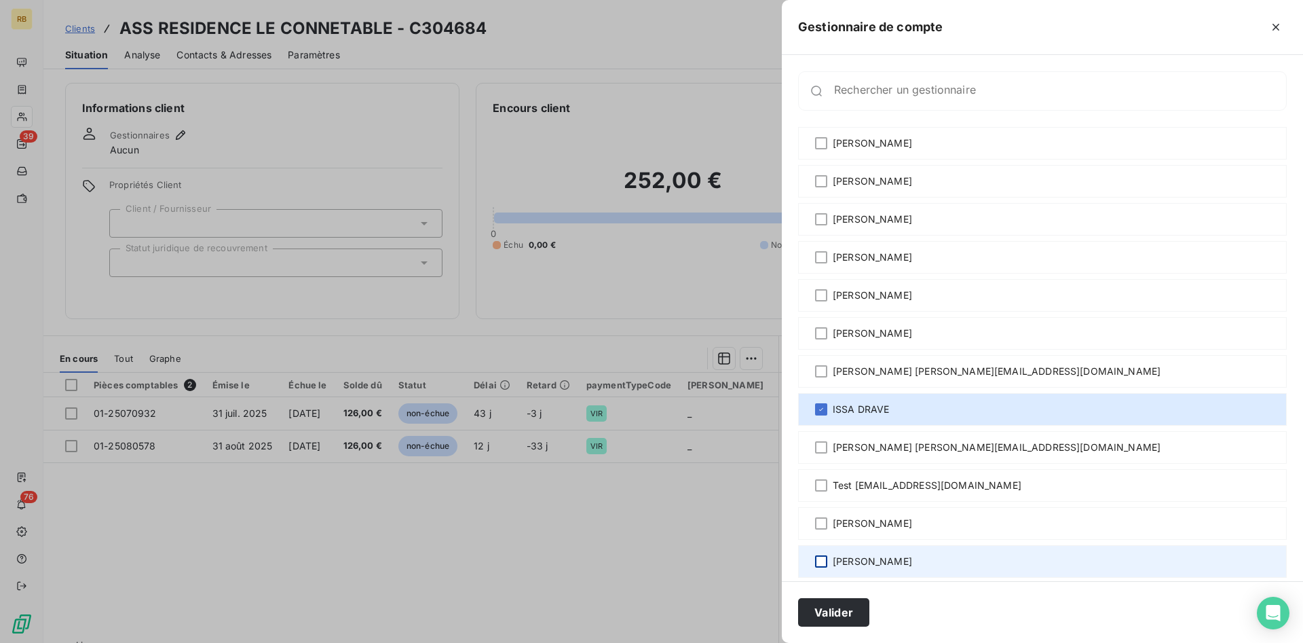
click at [821, 563] on div at bounding box center [821, 561] width 12 height 12
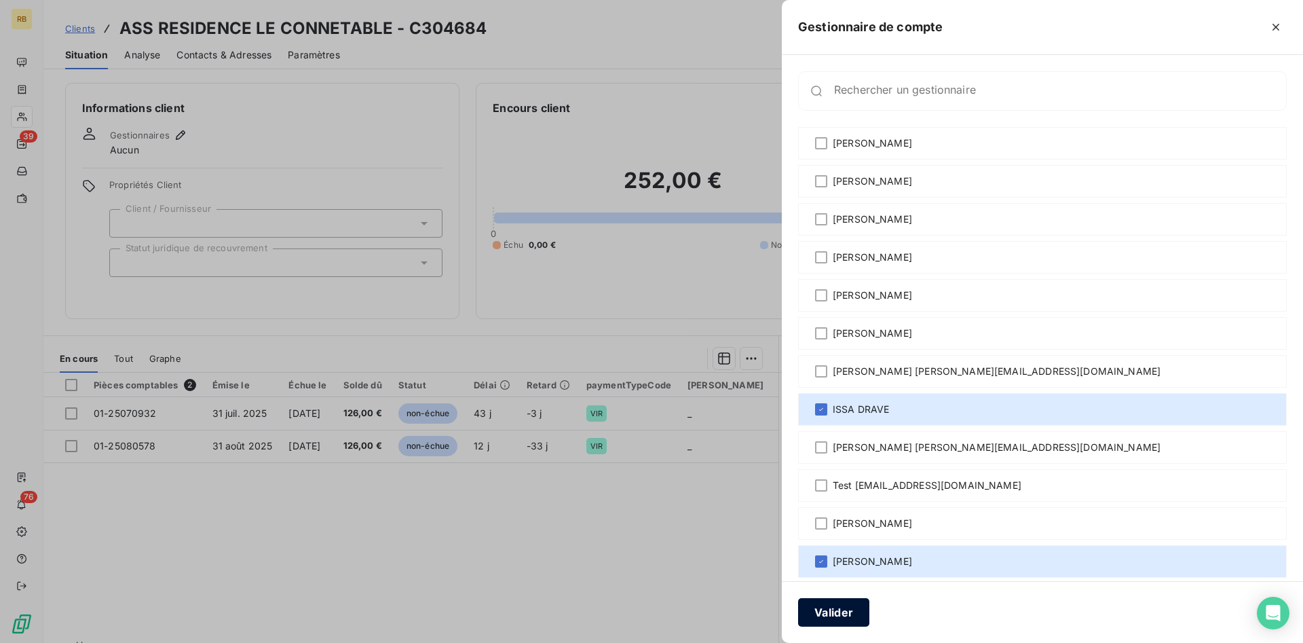
click at [838, 610] on button "Valider" at bounding box center [833, 612] width 71 height 28
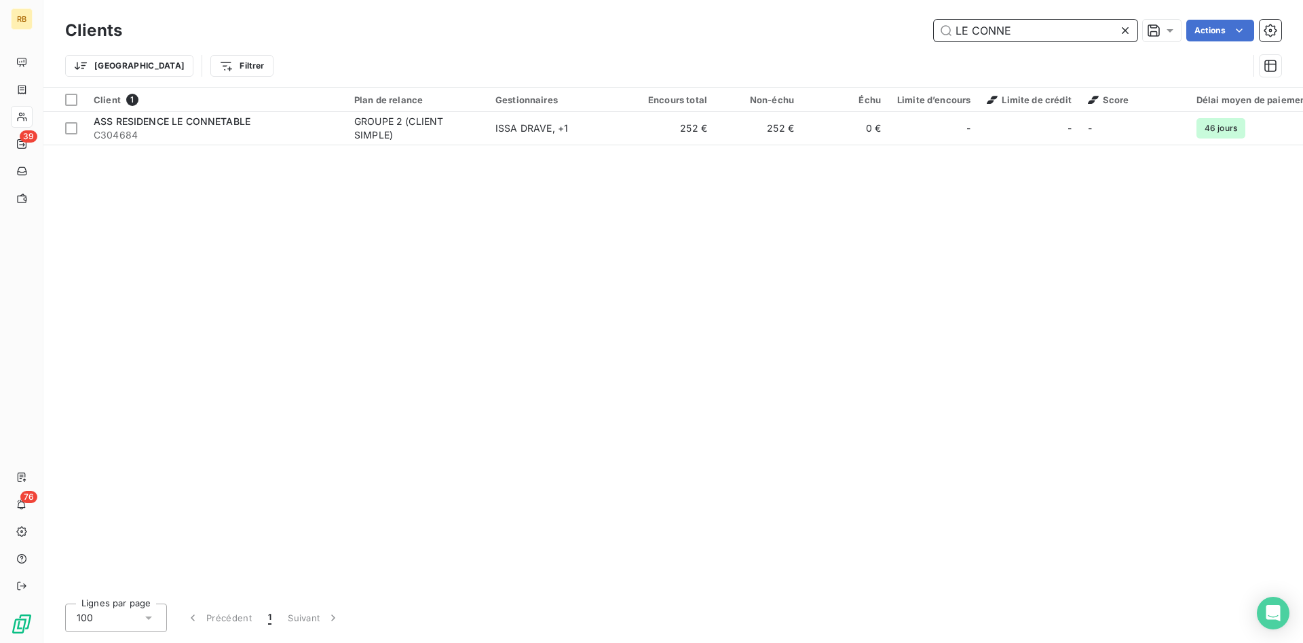
drag, startPoint x: 951, startPoint y: 21, endPoint x: 755, endPoint y: 5, distance: 196.7
click at [934, 20] on input "LE CONNE" at bounding box center [1036, 31] width 204 height 22
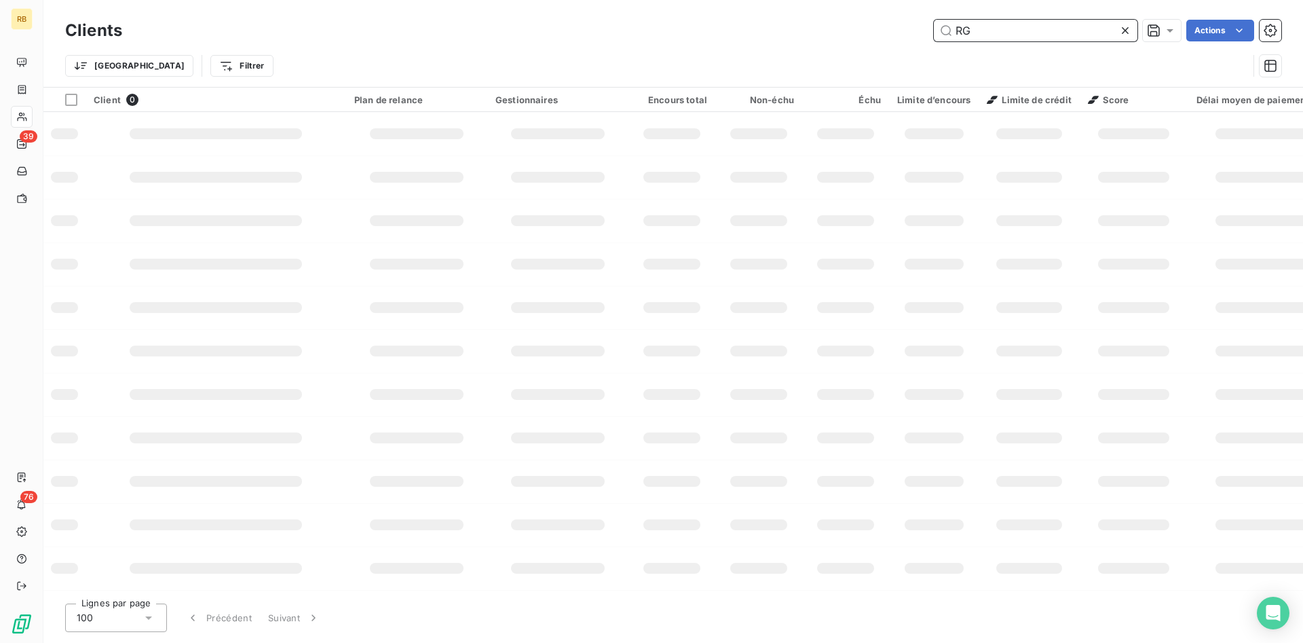
type input "R"
type input "L"
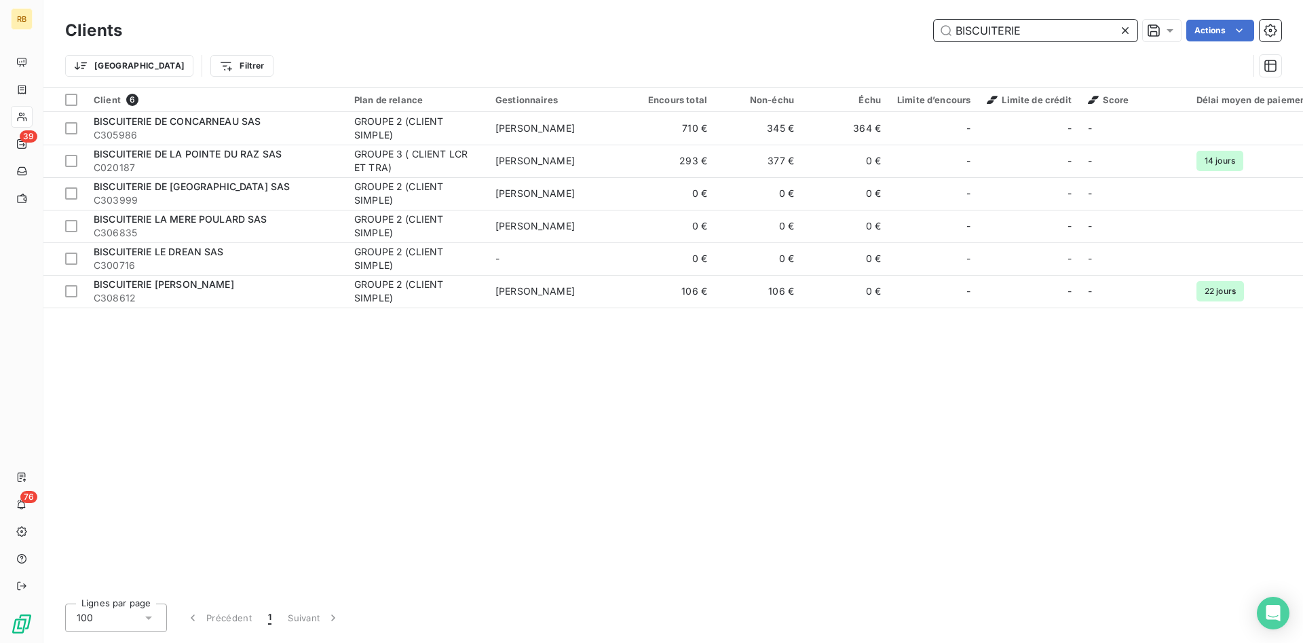
drag, startPoint x: 1038, startPoint y: 29, endPoint x: 691, endPoint y: 31, distance: 346.7
click at [934, 24] on input "BISCUITERIE" at bounding box center [1036, 31] width 204 height 22
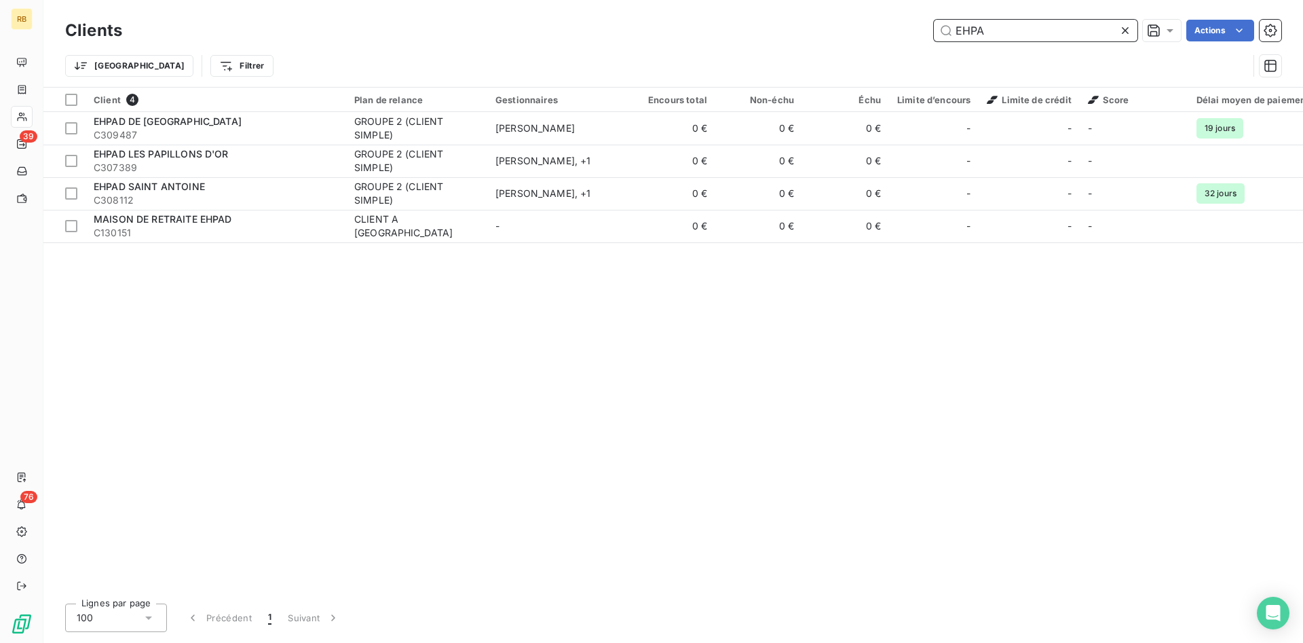
drag, startPoint x: 1020, startPoint y: 24, endPoint x: 855, endPoint y: 17, distance: 165.7
click at [934, 20] on input "EHPA" at bounding box center [1036, 31] width 204 height 22
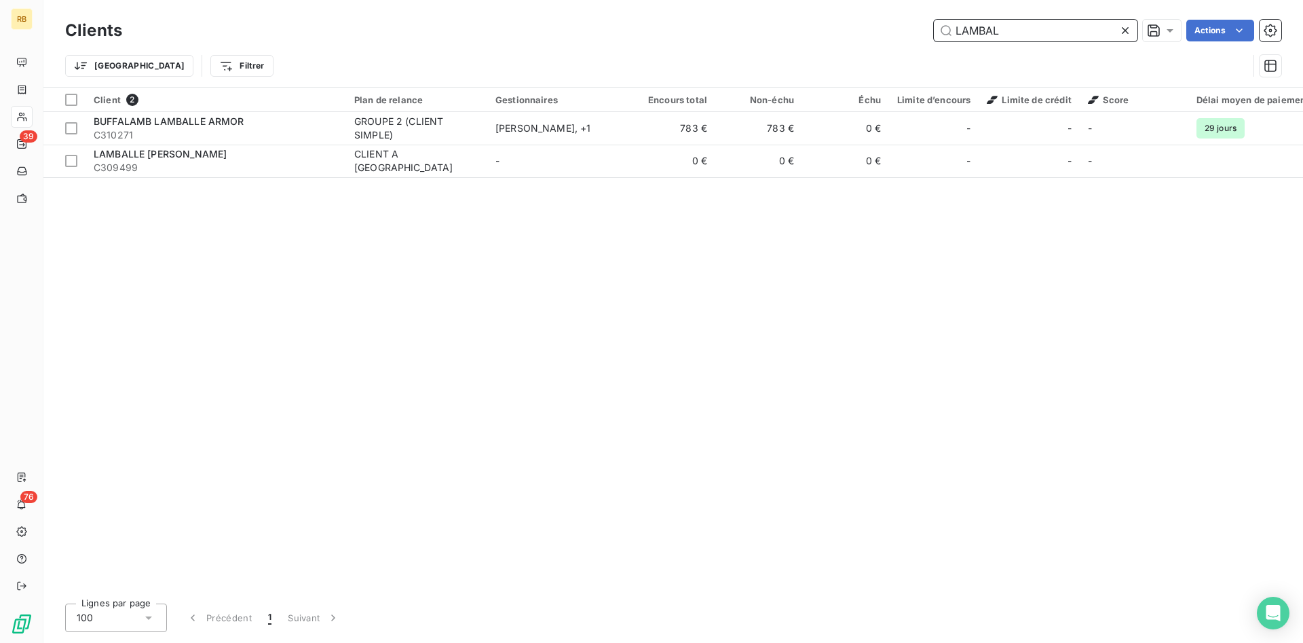
drag, startPoint x: 1006, startPoint y: 33, endPoint x: 921, endPoint y: 28, distance: 84.9
click at [934, 28] on input "LAMBAL" at bounding box center [1036, 31] width 204 height 22
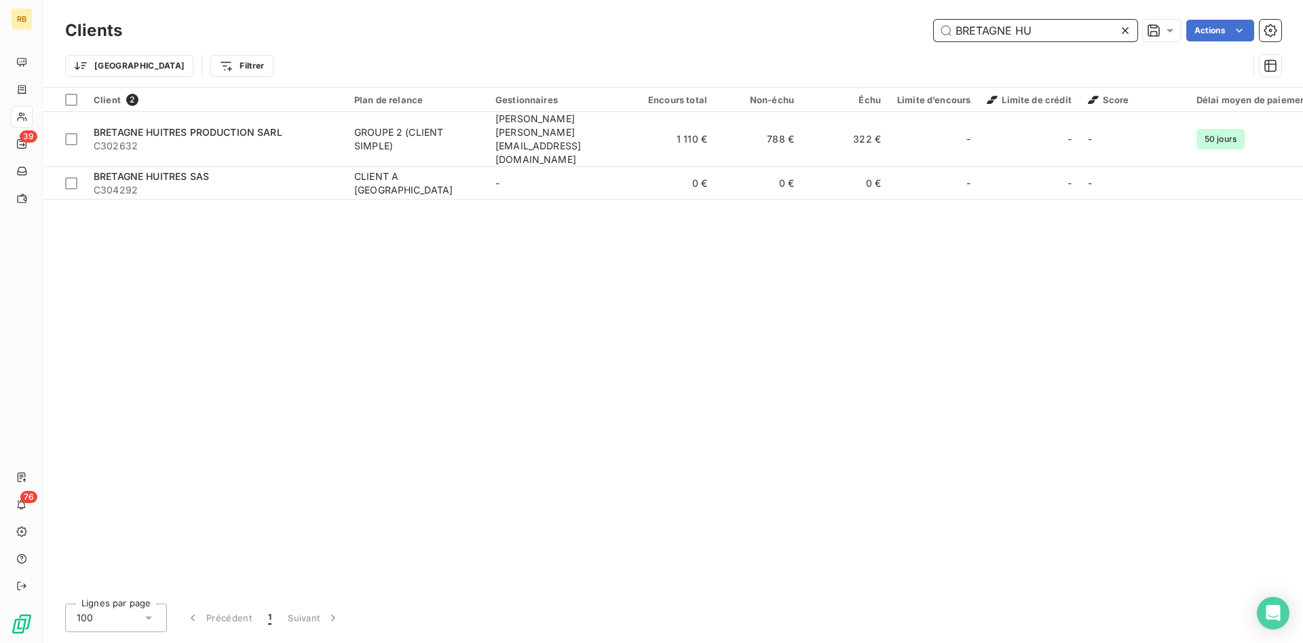
drag, startPoint x: 1050, startPoint y: 24, endPoint x: 889, endPoint y: 14, distance: 160.5
click at [934, 20] on input "BRETAGNE HU" at bounding box center [1036, 31] width 204 height 22
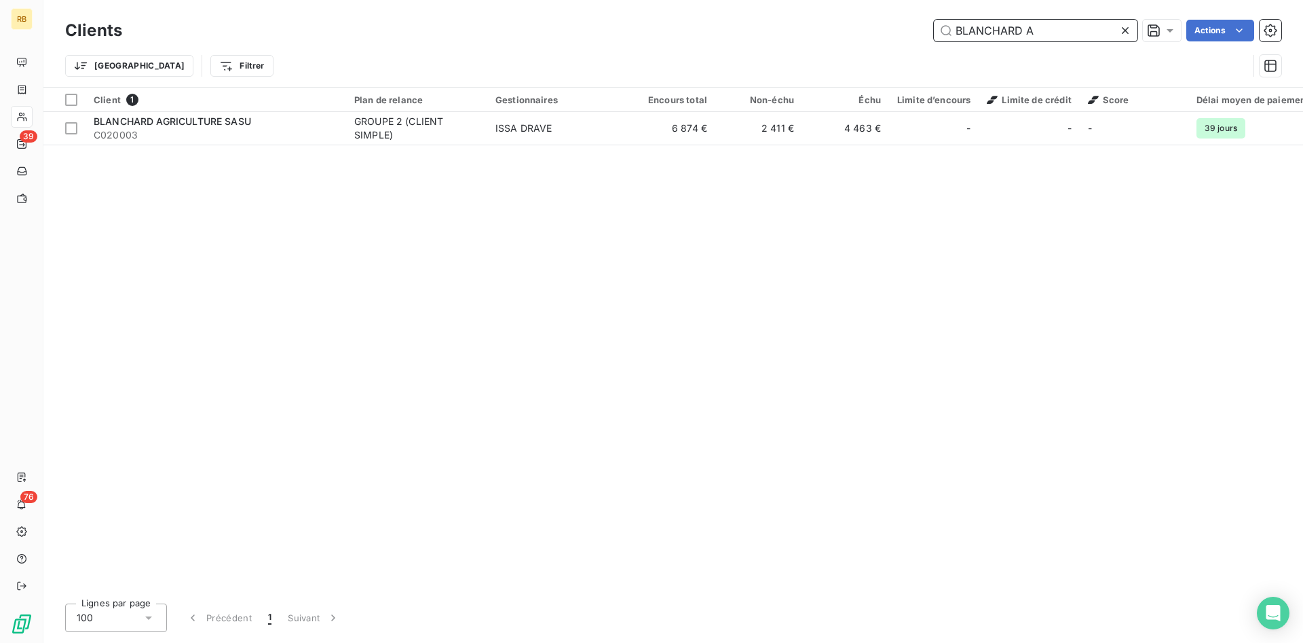
drag, startPoint x: 1067, startPoint y: 37, endPoint x: 869, endPoint y: 30, distance: 197.6
click at [934, 30] on input "BLANCHARD A" at bounding box center [1036, 31] width 204 height 22
drag, startPoint x: 1024, startPoint y: 29, endPoint x: 944, endPoint y: 29, distance: 80.1
click at [944, 29] on input "BIOCE" at bounding box center [1036, 31] width 204 height 22
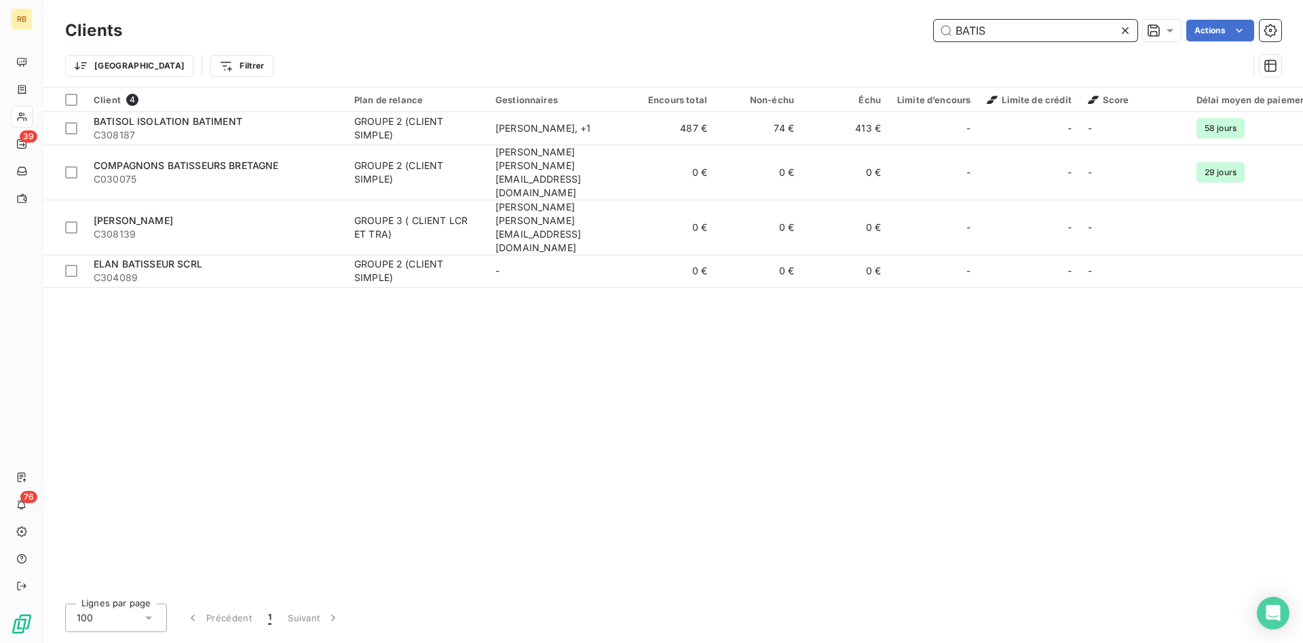
drag, startPoint x: 1024, startPoint y: 26, endPoint x: 744, endPoint y: 24, distance: 279.5
click at [934, 24] on input "BATIS" at bounding box center [1036, 31] width 204 height 22
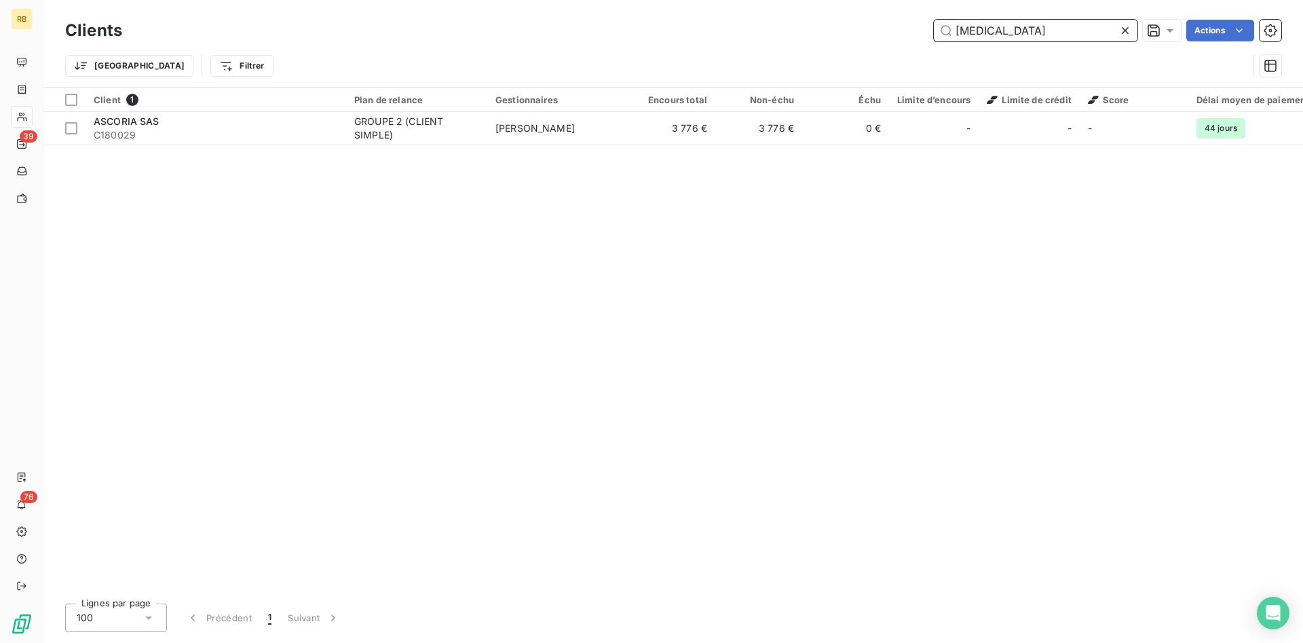
drag, startPoint x: 1014, startPoint y: 35, endPoint x: 894, endPoint y: 35, distance: 120.1
click at [934, 35] on input "[MEDICAL_DATA]" at bounding box center [1036, 31] width 204 height 22
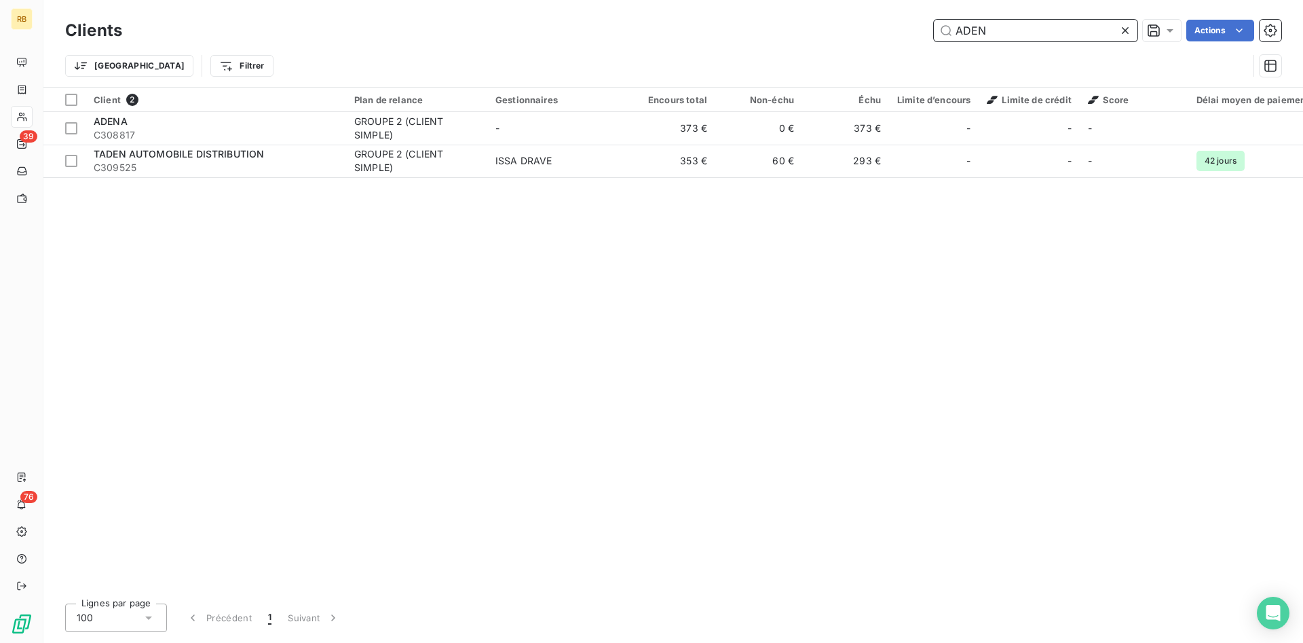
drag, startPoint x: 923, startPoint y: 21, endPoint x: 914, endPoint y: 21, distance: 8.8
click at [934, 21] on input "ADEN" at bounding box center [1036, 31] width 204 height 22
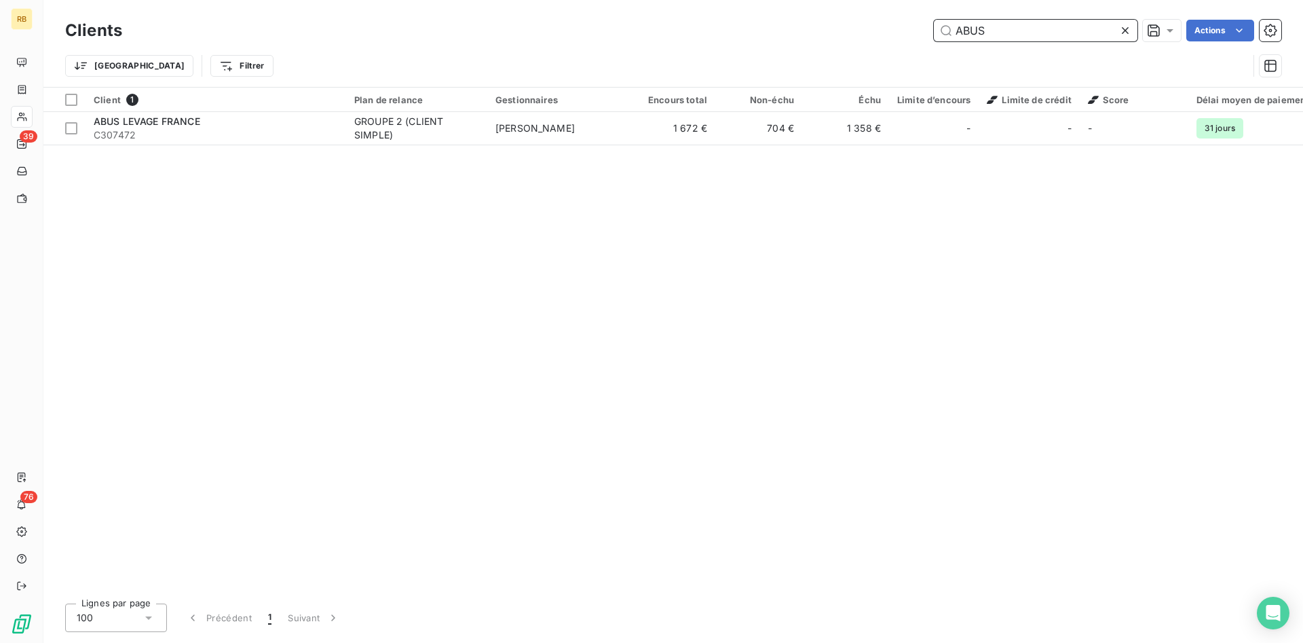
drag, startPoint x: 1020, startPoint y: 28, endPoint x: 850, endPoint y: 16, distance: 170.1
click at [934, 20] on input "ABUS" at bounding box center [1036, 31] width 204 height 22
drag, startPoint x: 1012, startPoint y: 27, endPoint x: 856, endPoint y: 19, distance: 156.3
click at [934, 20] on input "2 LD" at bounding box center [1036, 31] width 204 height 22
drag, startPoint x: 1029, startPoint y: 29, endPoint x: 788, endPoint y: 16, distance: 241.9
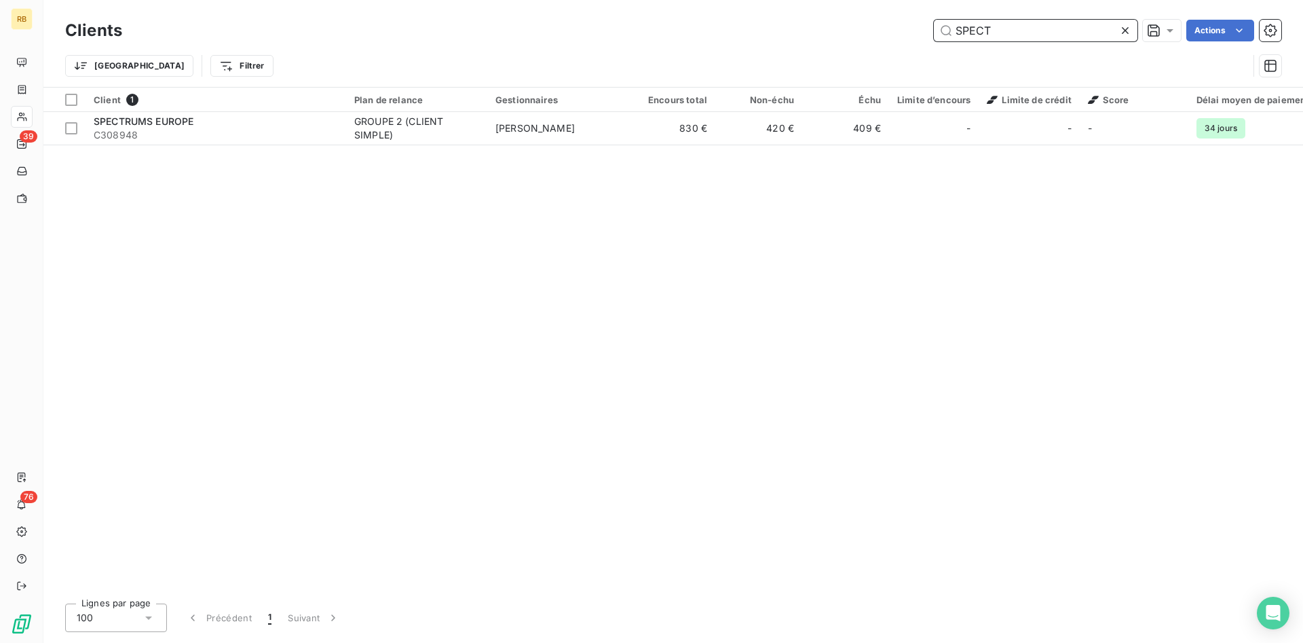
click at [934, 20] on input "SPECT" at bounding box center [1036, 31] width 204 height 22
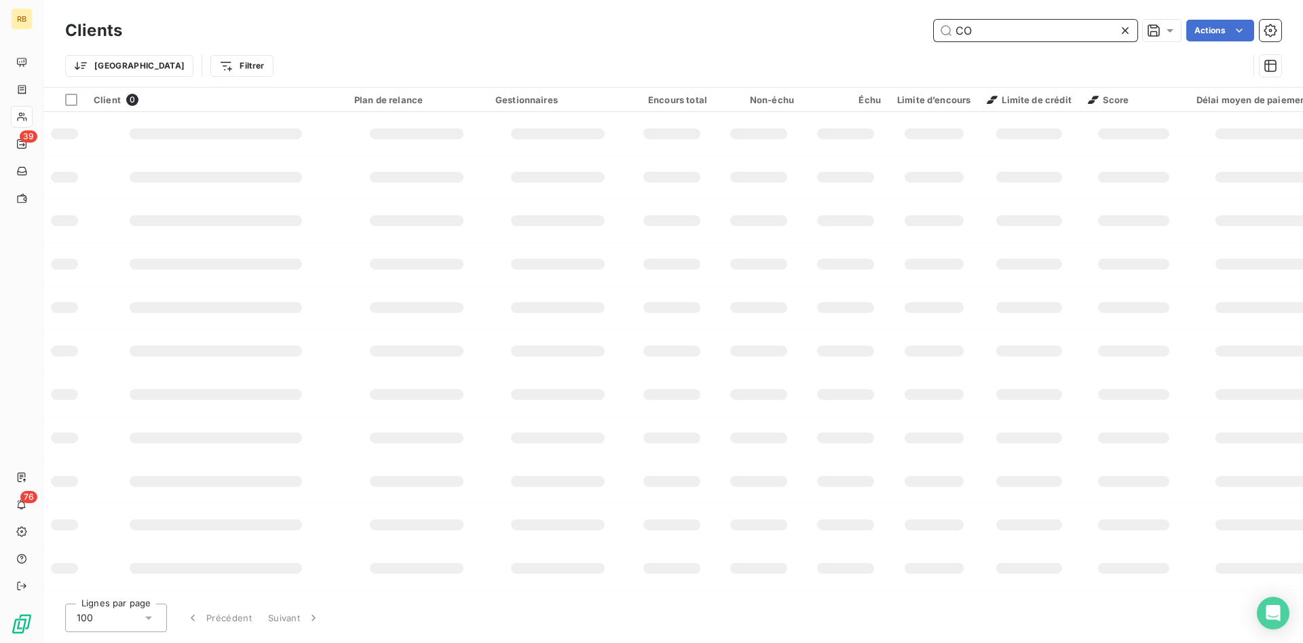
type input "C"
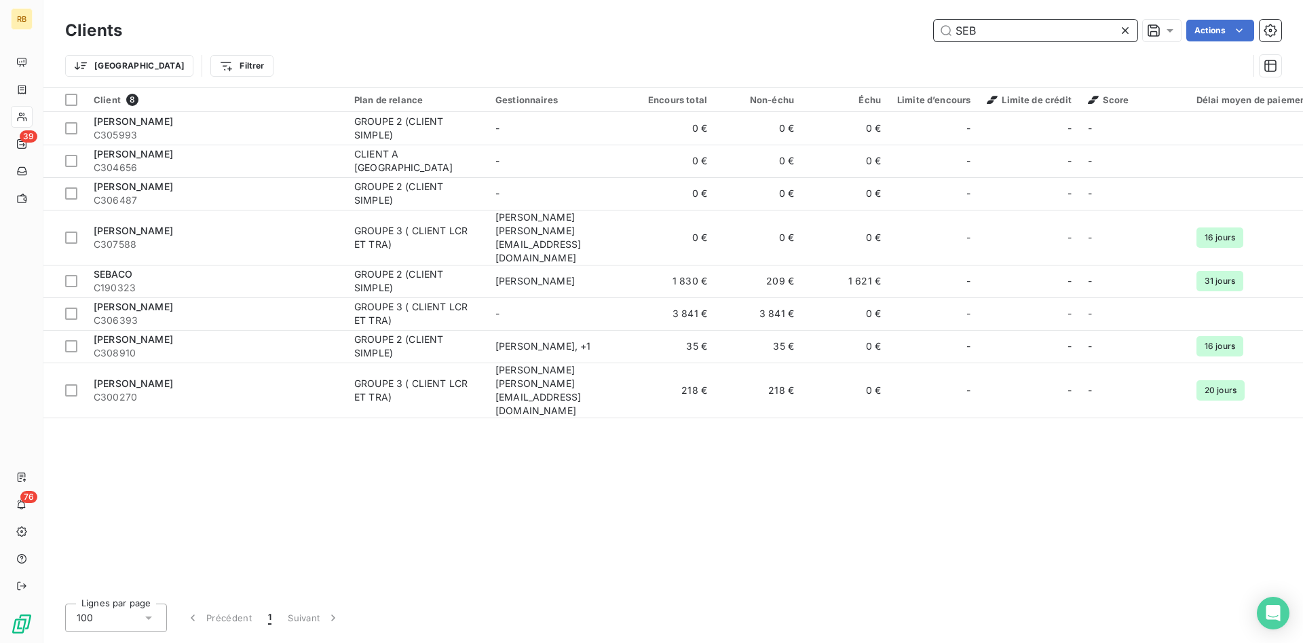
drag, startPoint x: 994, startPoint y: 28, endPoint x: 790, endPoint y: 28, distance: 203.5
click at [934, 27] on input "SEB" at bounding box center [1036, 31] width 204 height 22
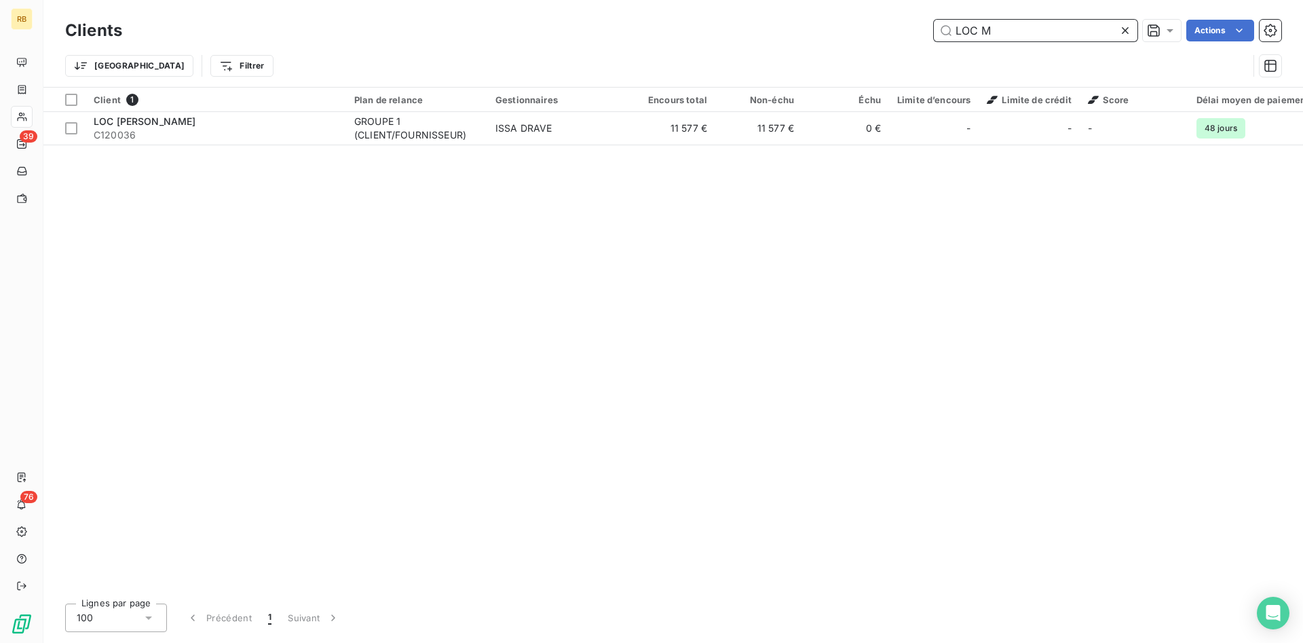
type input "LOC M"
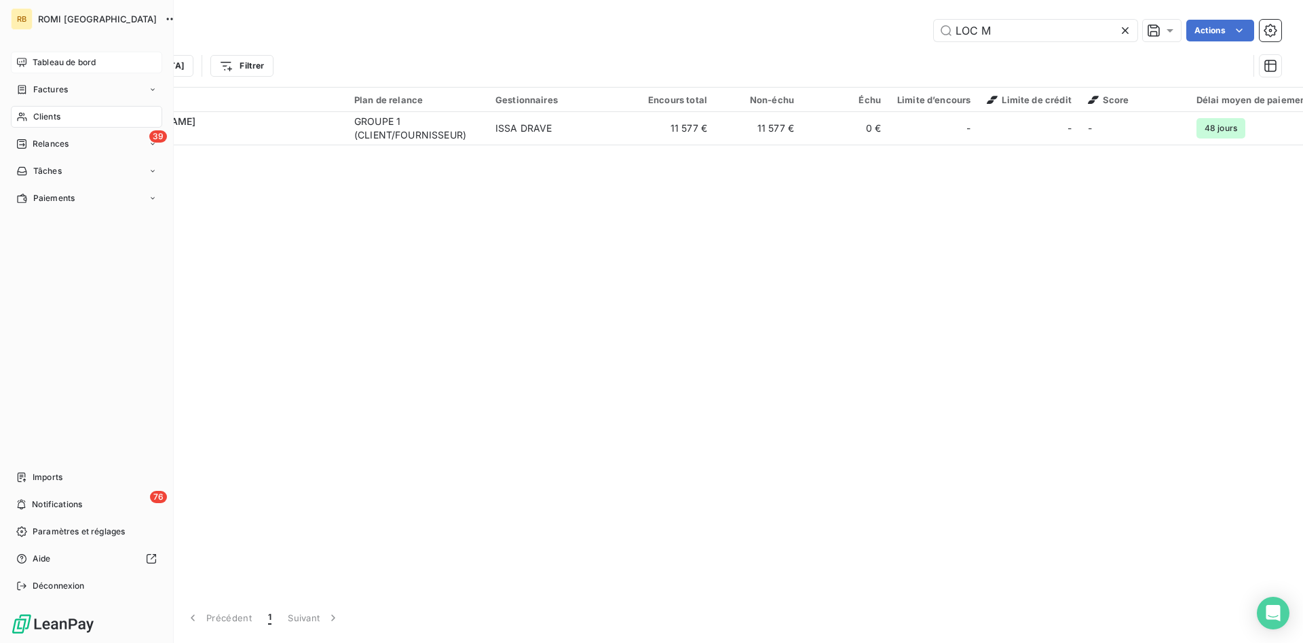
click at [37, 61] on span "Tableau de bord" at bounding box center [64, 62] width 63 height 12
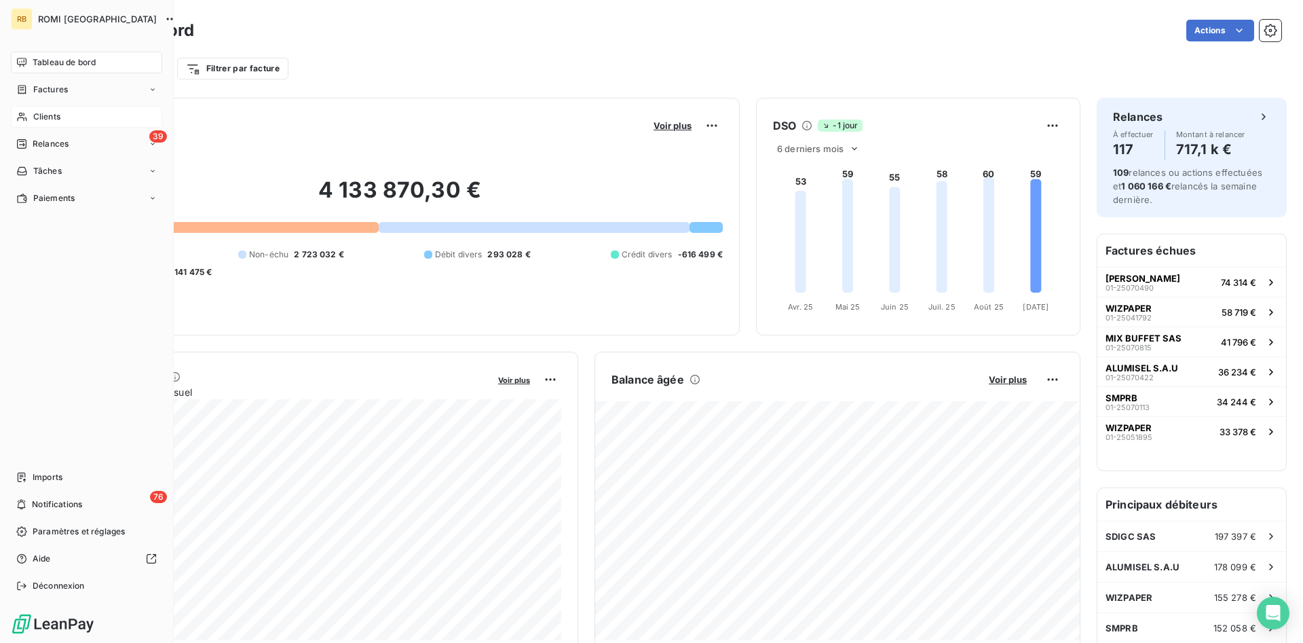
click at [75, 117] on div "Clients" at bounding box center [86, 117] width 151 height 22
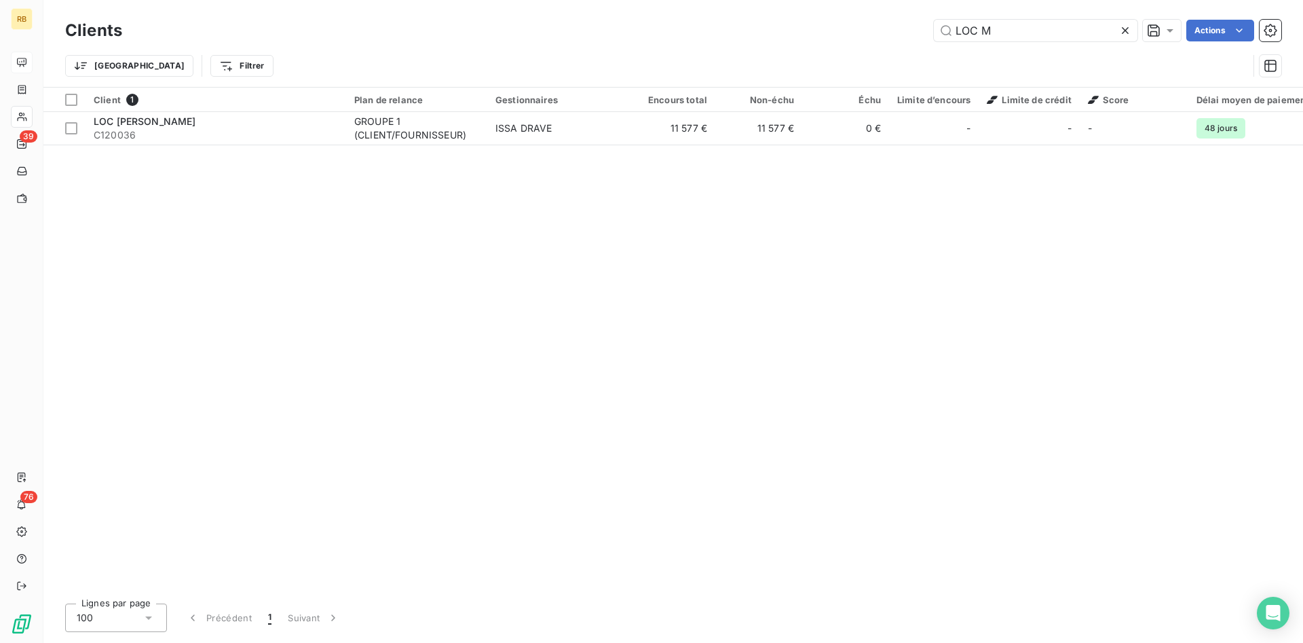
drag, startPoint x: 1059, startPoint y: 29, endPoint x: 540, endPoint y: 15, distance: 519.2
click at [934, 20] on input "LOC M" at bounding box center [1036, 31] width 204 height 22
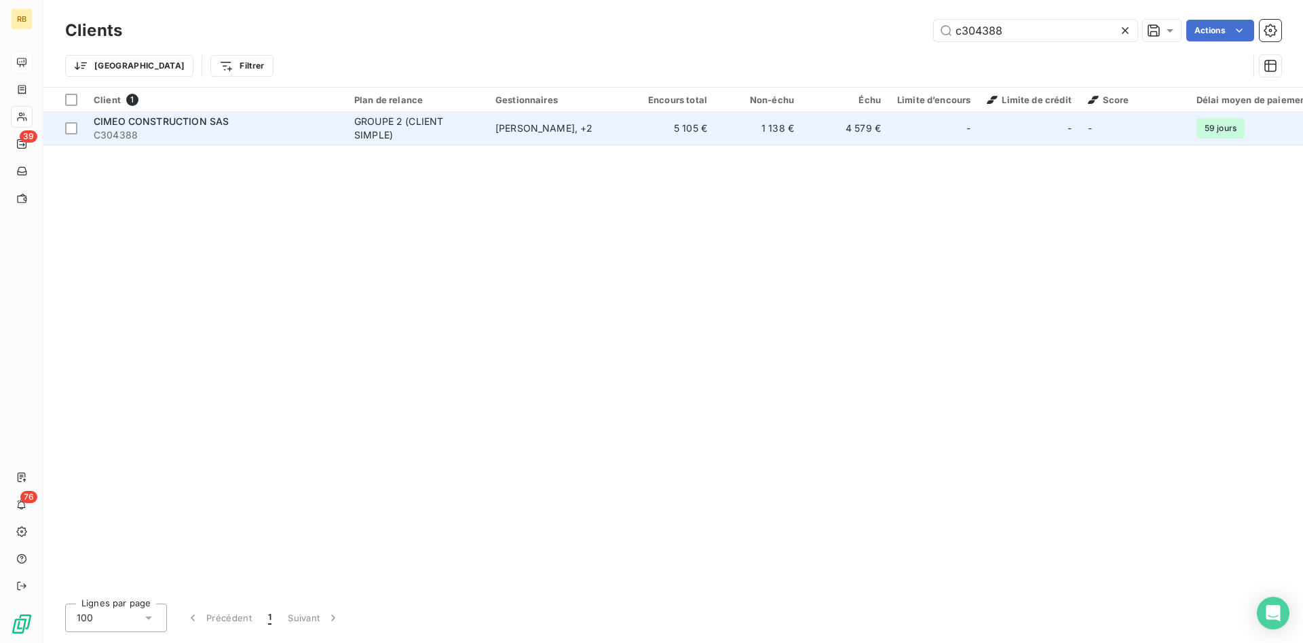
type input "c304388"
click at [592, 136] on td "[PERSON_NAME] , + 2" at bounding box center [557, 128] width 141 height 33
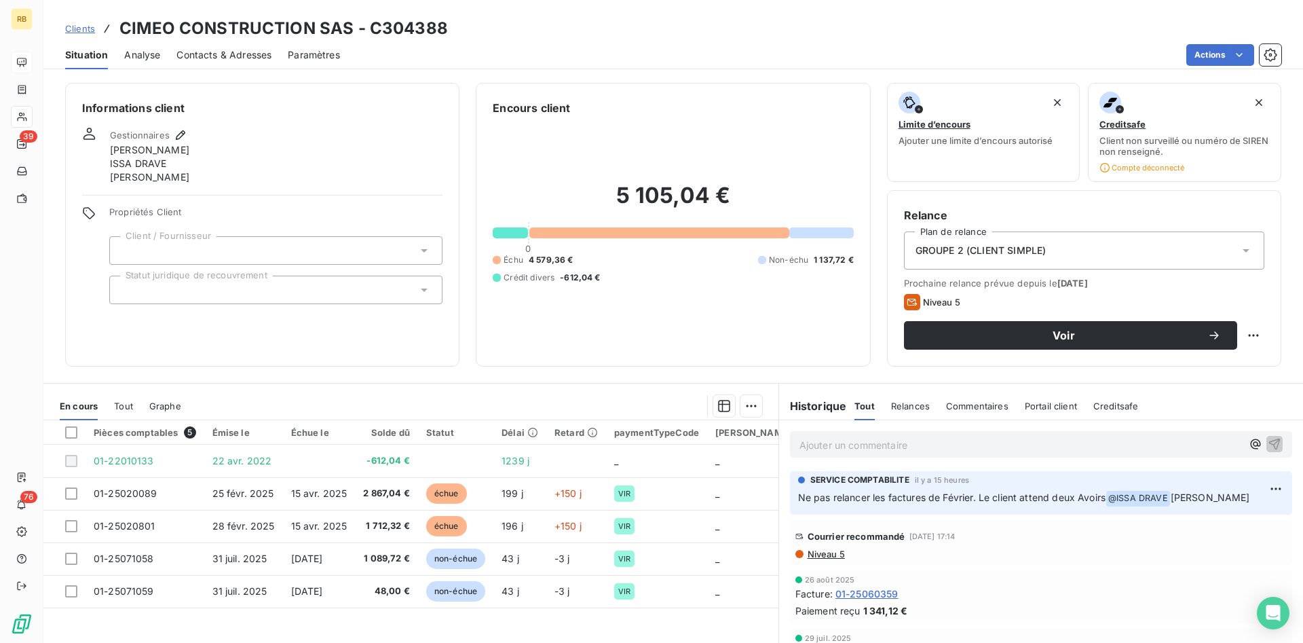
click at [986, 450] on p "Ajouter un commentaire ﻿" at bounding box center [1020, 444] width 442 height 17
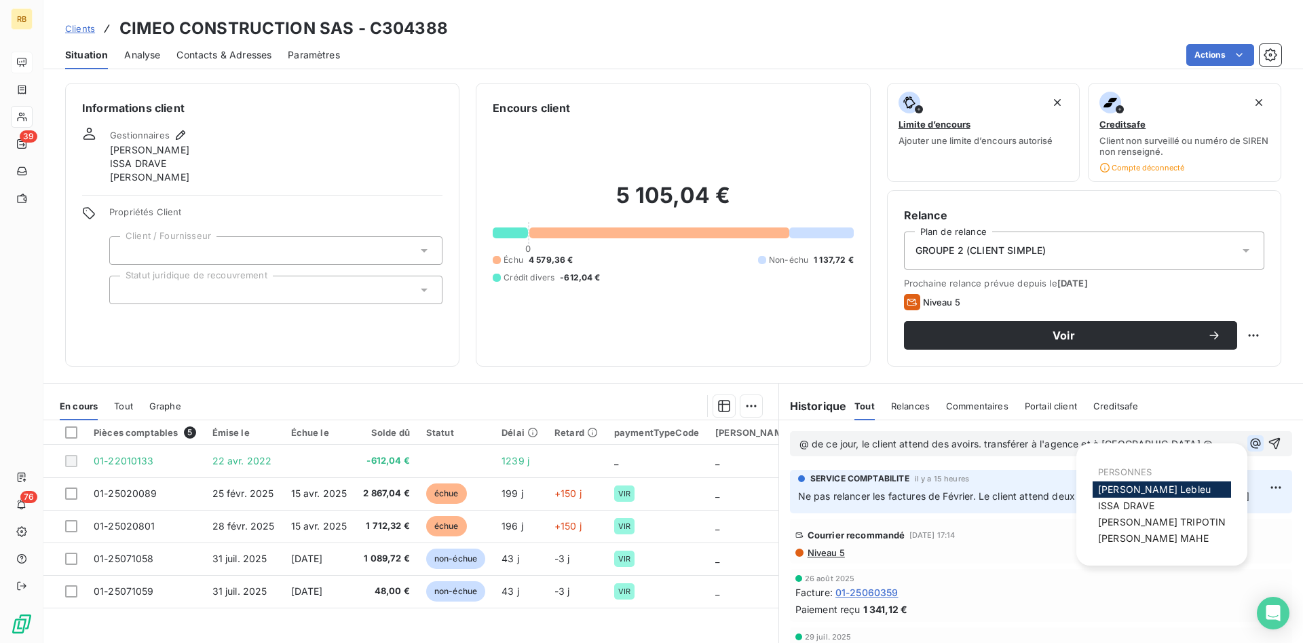
click at [1260, 444] on icon "button" at bounding box center [1255, 443] width 10 height 10
click at [1172, 506] on div "ISSA DRAVE" at bounding box center [1161, 505] width 138 height 16
click at [1159, 504] on div "ISSA DRAVE" at bounding box center [1161, 505] width 138 height 16
click at [1125, 504] on span "ISSA DRAVE" at bounding box center [1126, 505] width 57 height 12
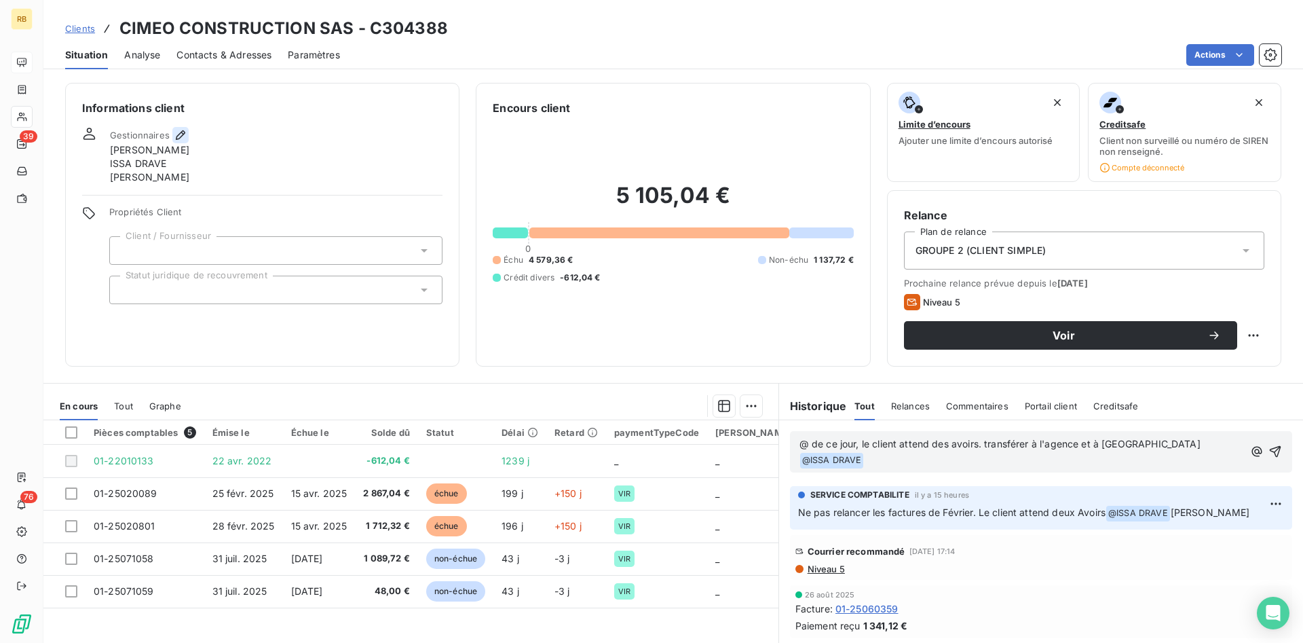
click at [175, 132] on icon "button" at bounding box center [181, 135] width 14 height 14
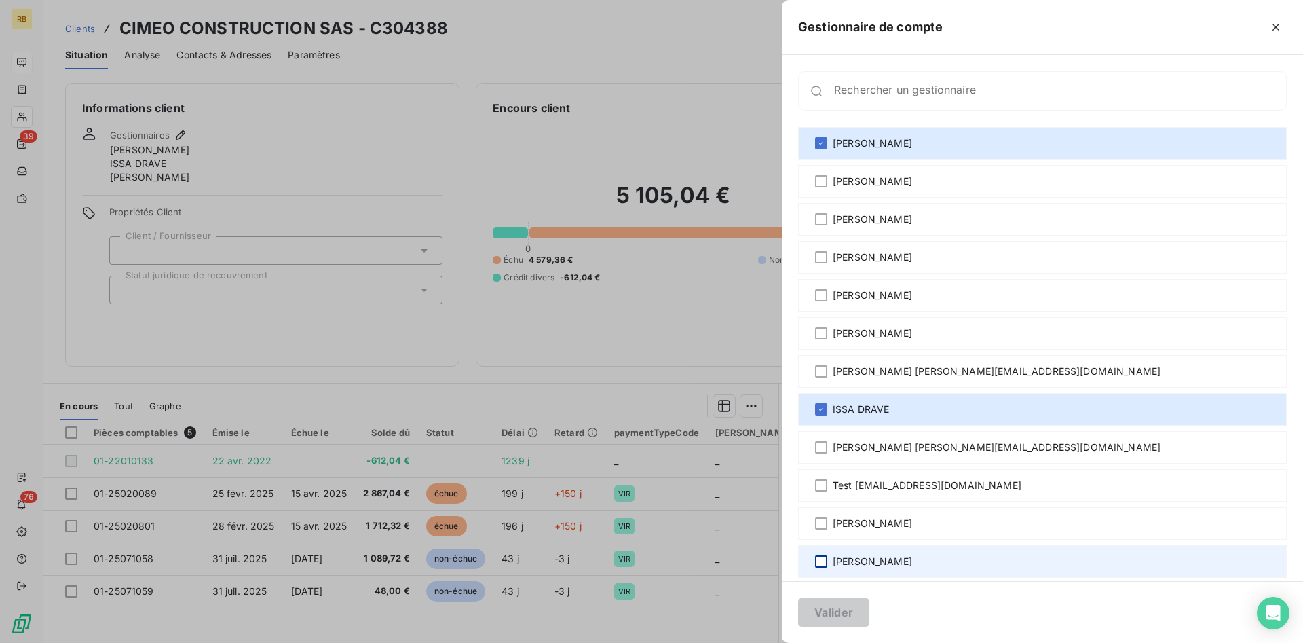
click at [821, 557] on div at bounding box center [821, 561] width 12 height 12
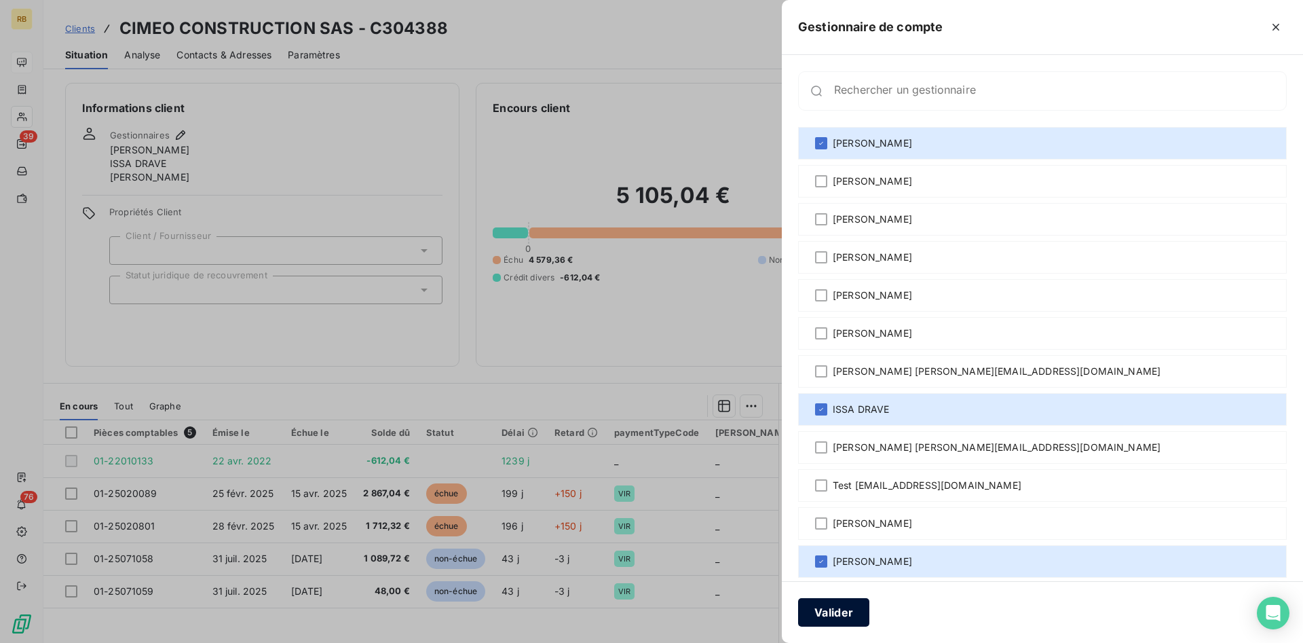
click at [828, 611] on button "Valider" at bounding box center [833, 612] width 71 height 28
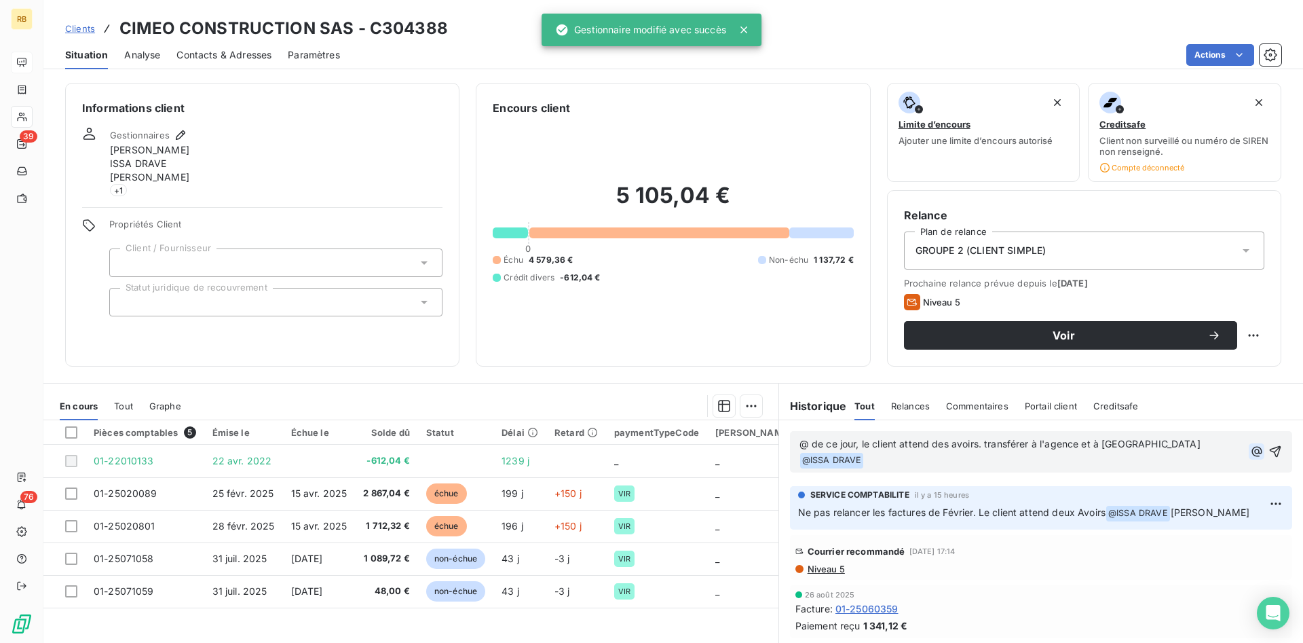
click at [1254, 444] on icon "button" at bounding box center [1257, 451] width 14 height 14
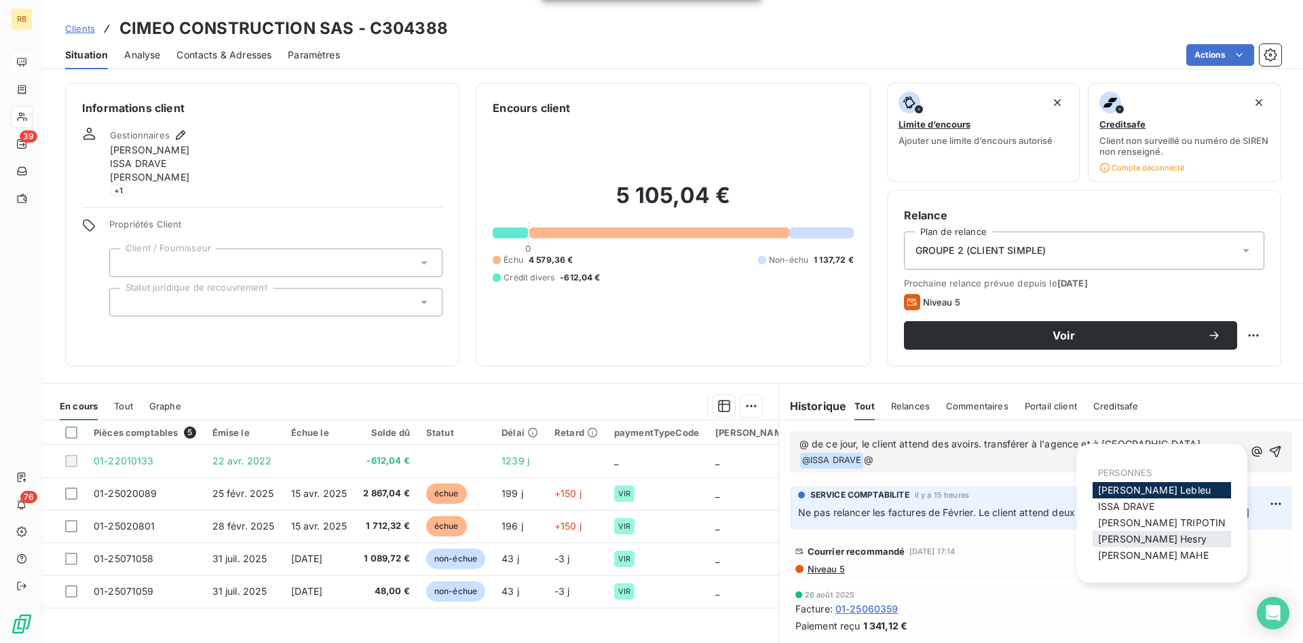
click at [1157, 545] on div "[PERSON_NAME]" at bounding box center [1161, 539] width 138 height 16
click at [1143, 535] on span "[PERSON_NAME]" at bounding box center [1152, 539] width 109 height 12
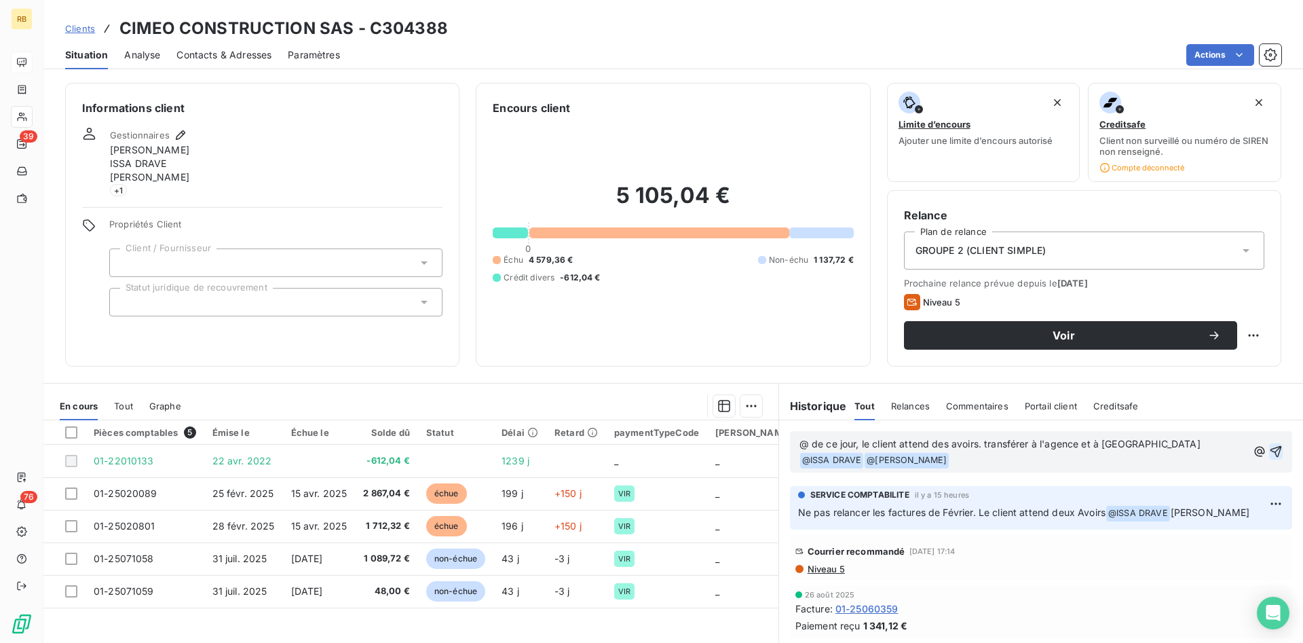
click at [1280, 449] on icon "button" at bounding box center [1276, 451] width 14 height 14
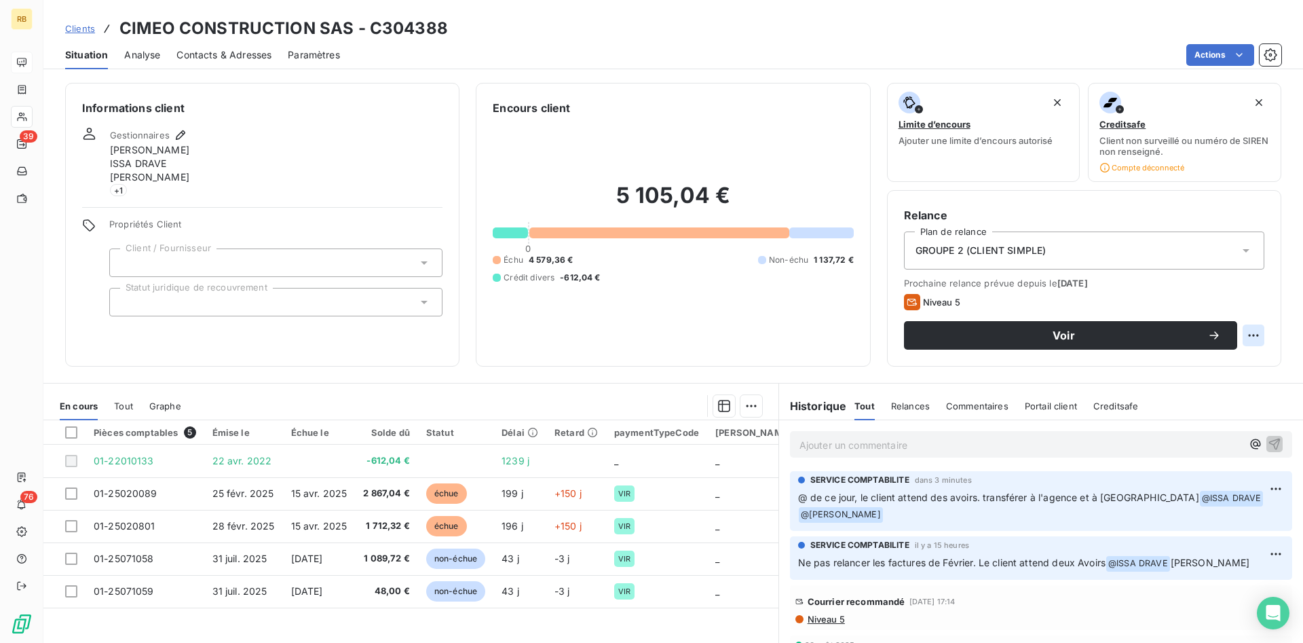
click at [1253, 335] on html "RB 39 76 Clients CIMEO CONSTRUCTION SAS - C304388 Situation Analyse Contacts & …" at bounding box center [651, 321] width 1303 height 643
click at [1170, 369] on div "Replanifier cette action" at bounding box center [1196, 365] width 121 height 22
select select "8"
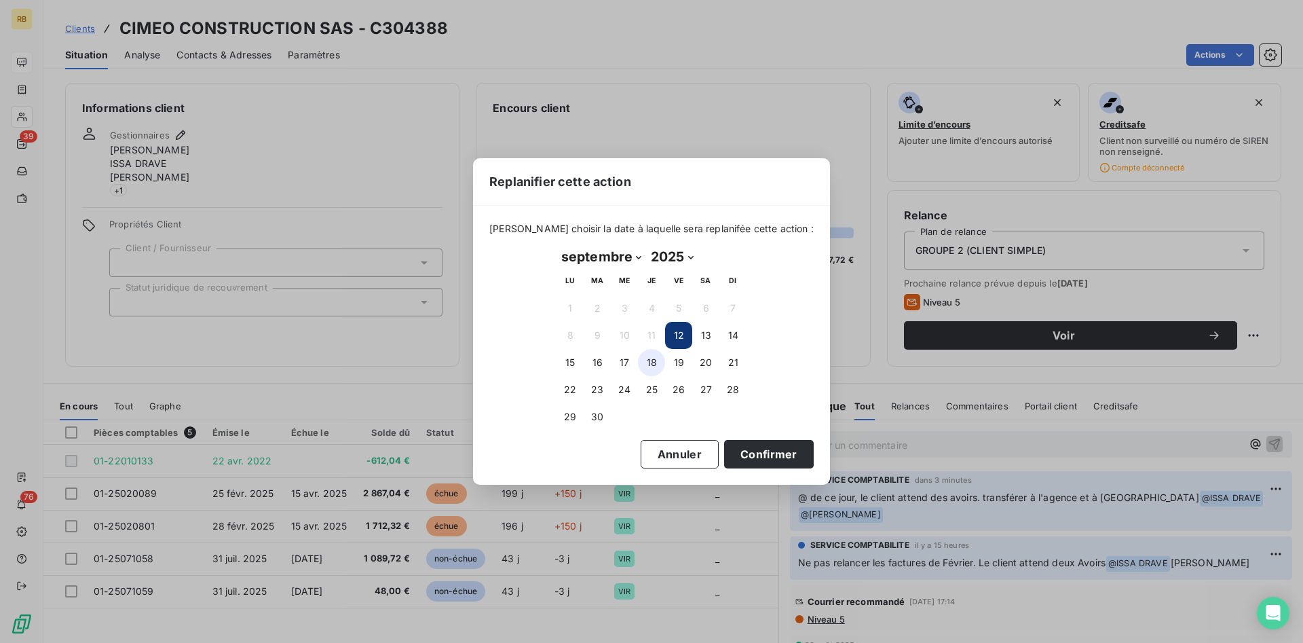
click at [648, 360] on button "18" at bounding box center [651, 362] width 27 height 27
click at [750, 445] on button "Confirmer" at bounding box center [769, 454] width 90 height 28
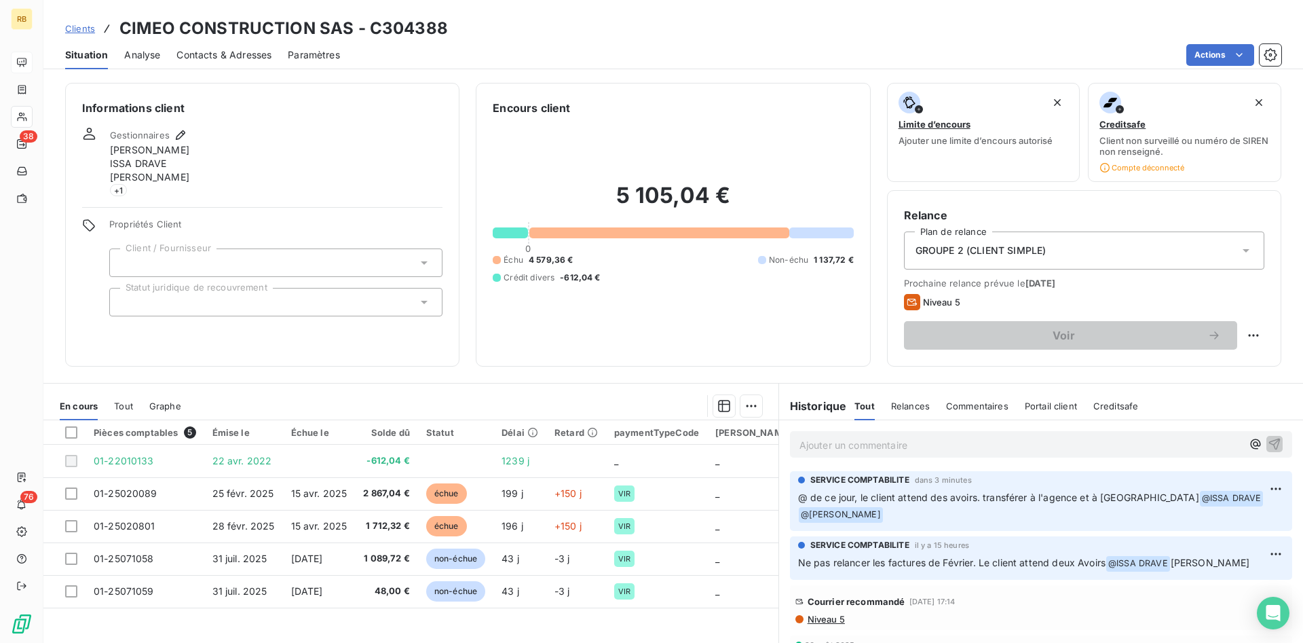
click at [825, 613] on span "Niveau 5" at bounding box center [825, 618] width 39 height 11
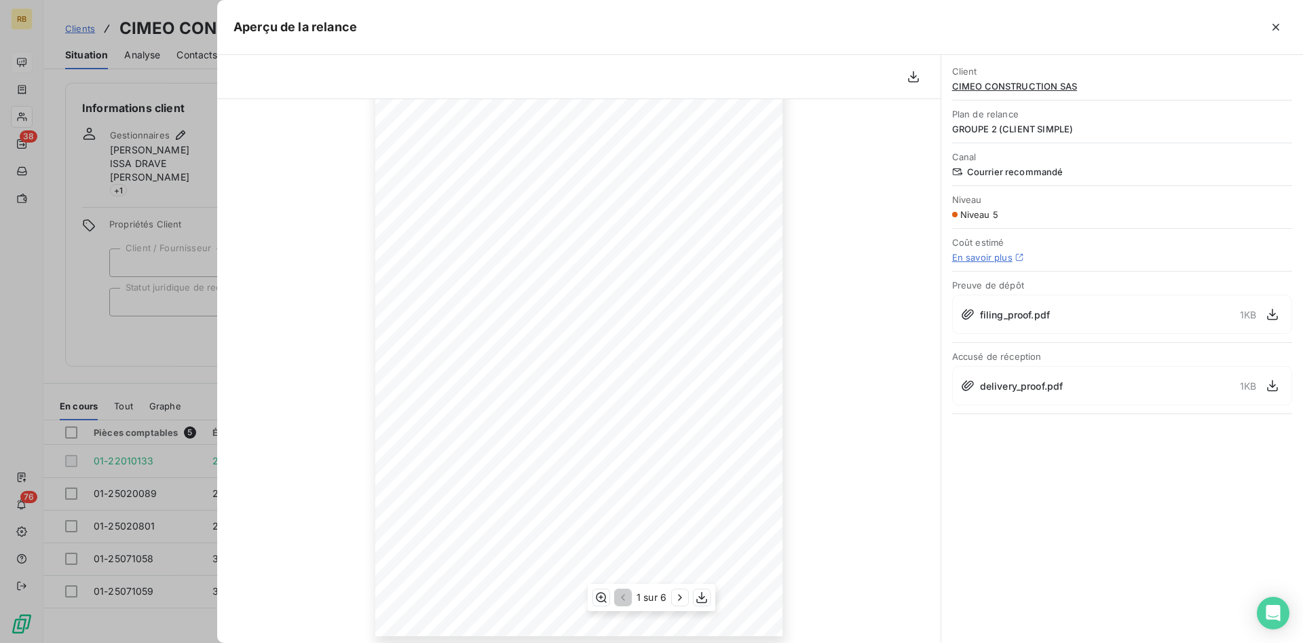
scroll to position [112, 0]
click at [1272, 24] on icon "button" at bounding box center [1276, 27] width 14 height 14
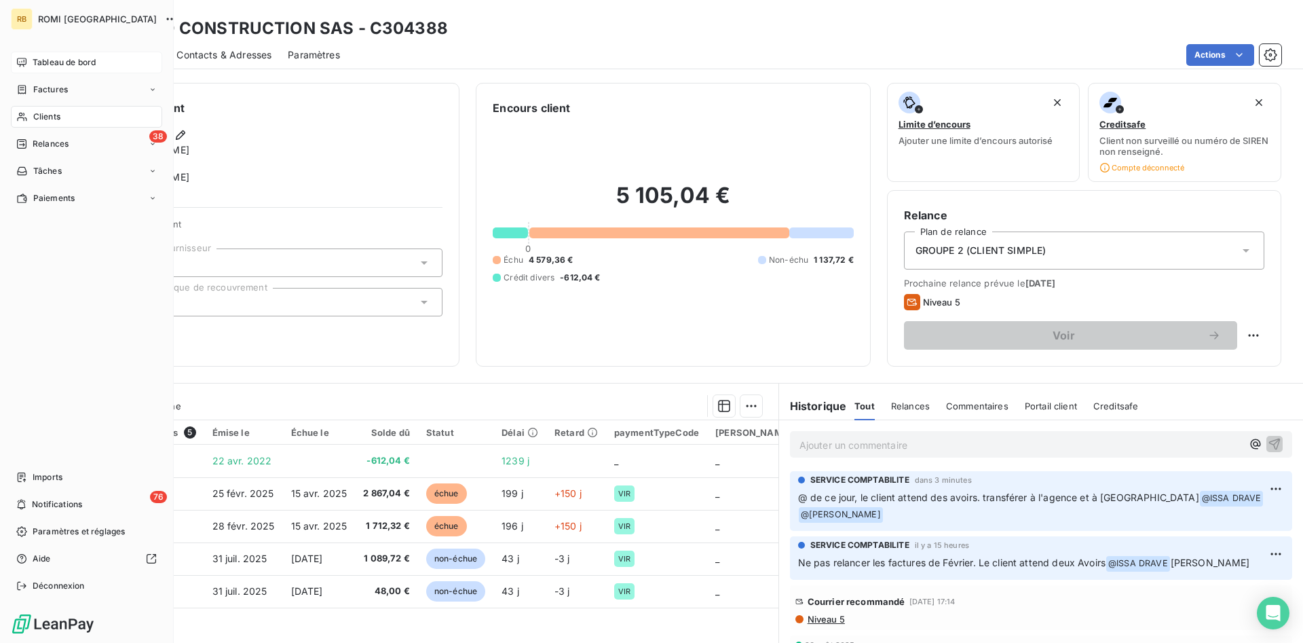
click at [79, 62] on span "Tableau de bord" at bounding box center [64, 62] width 63 height 12
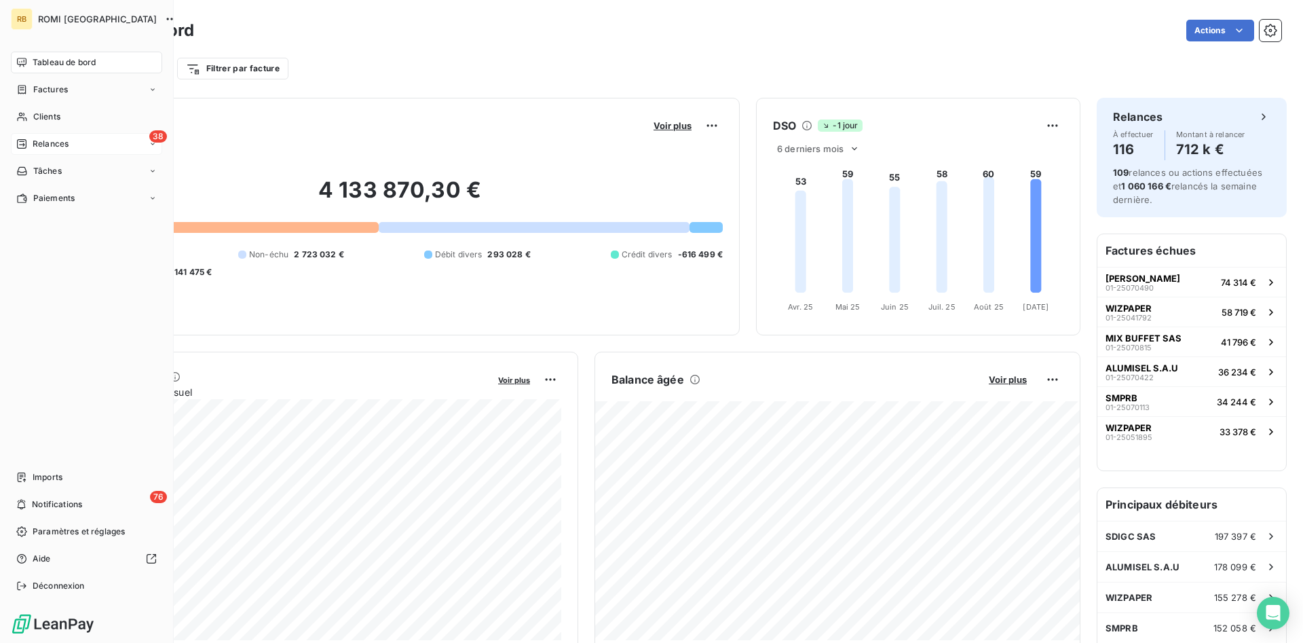
click at [82, 147] on div "38 Relances" at bounding box center [86, 144] width 151 height 22
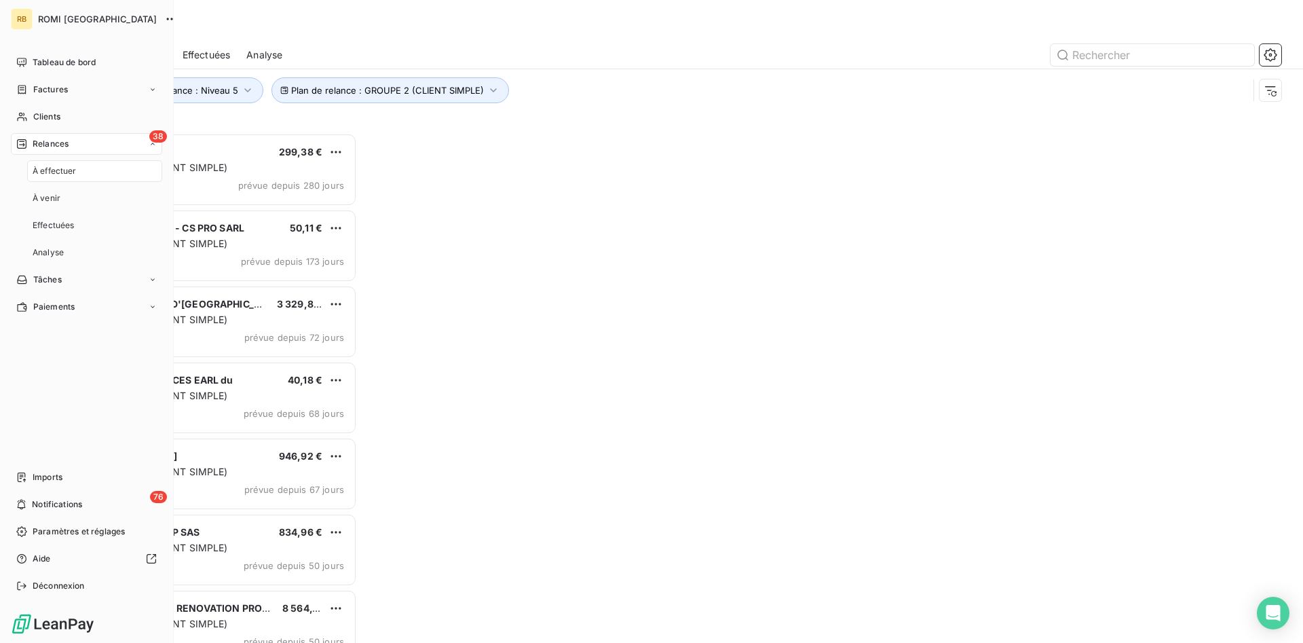
scroll to position [510, 292]
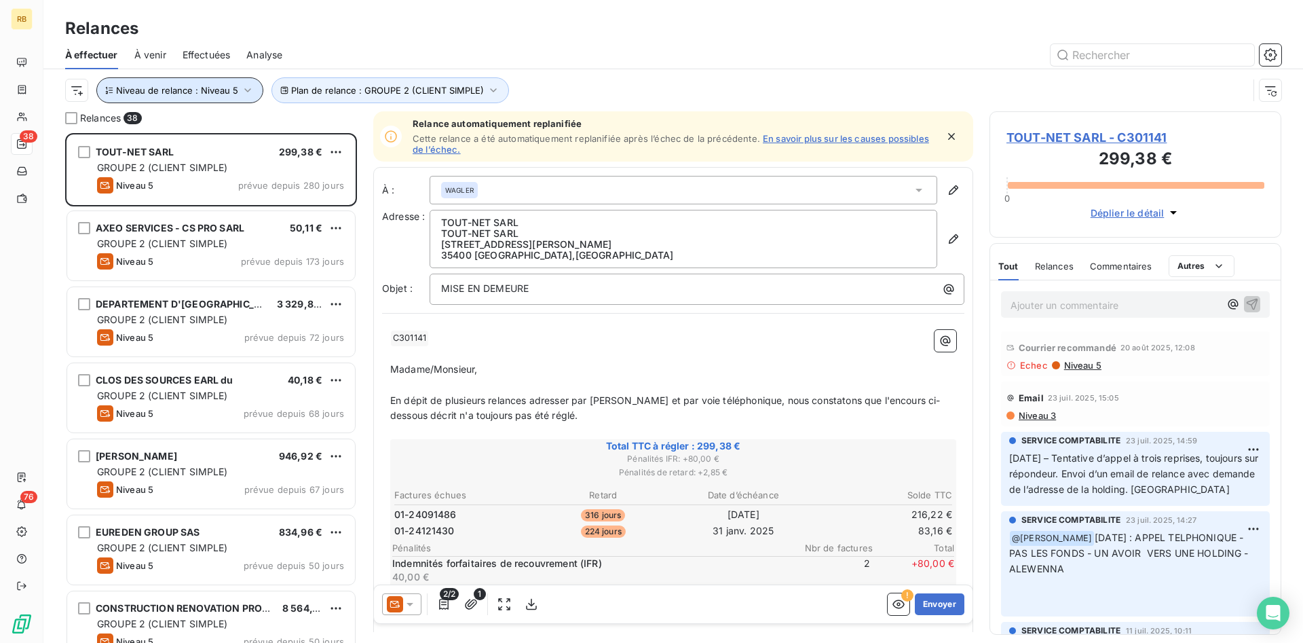
click at [244, 88] on icon "button" at bounding box center [248, 90] width 14 height 14
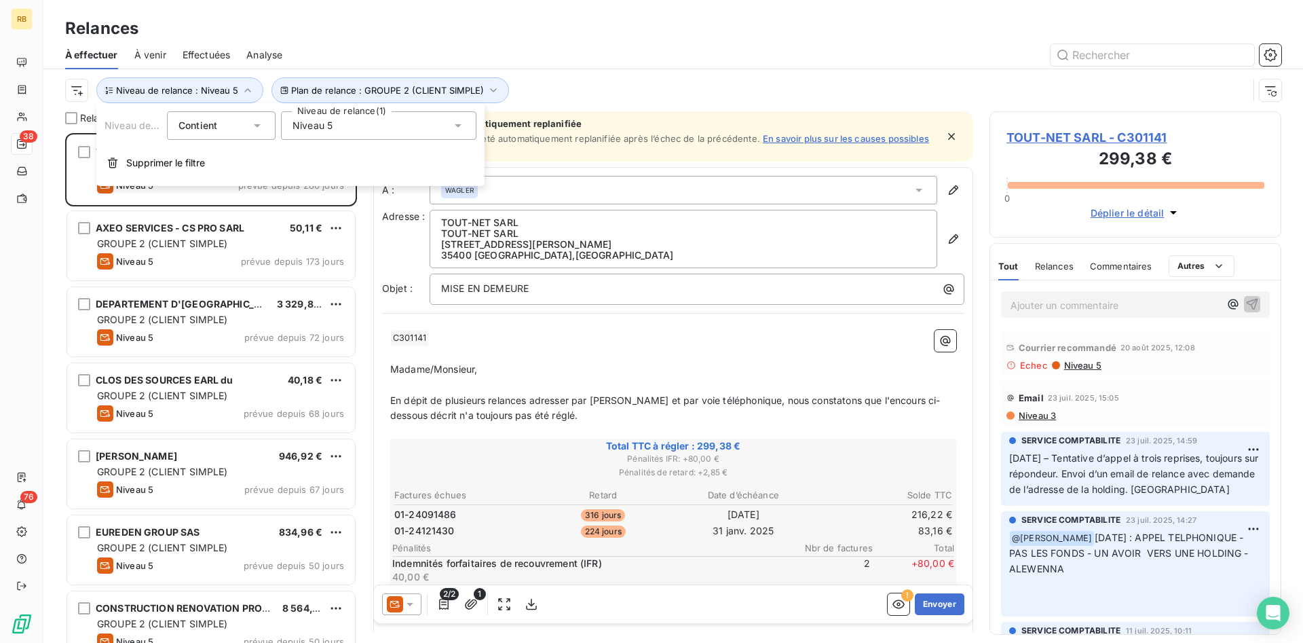
click at [459, 125] on icon at bounding box center [458, 125] width 7 height 3
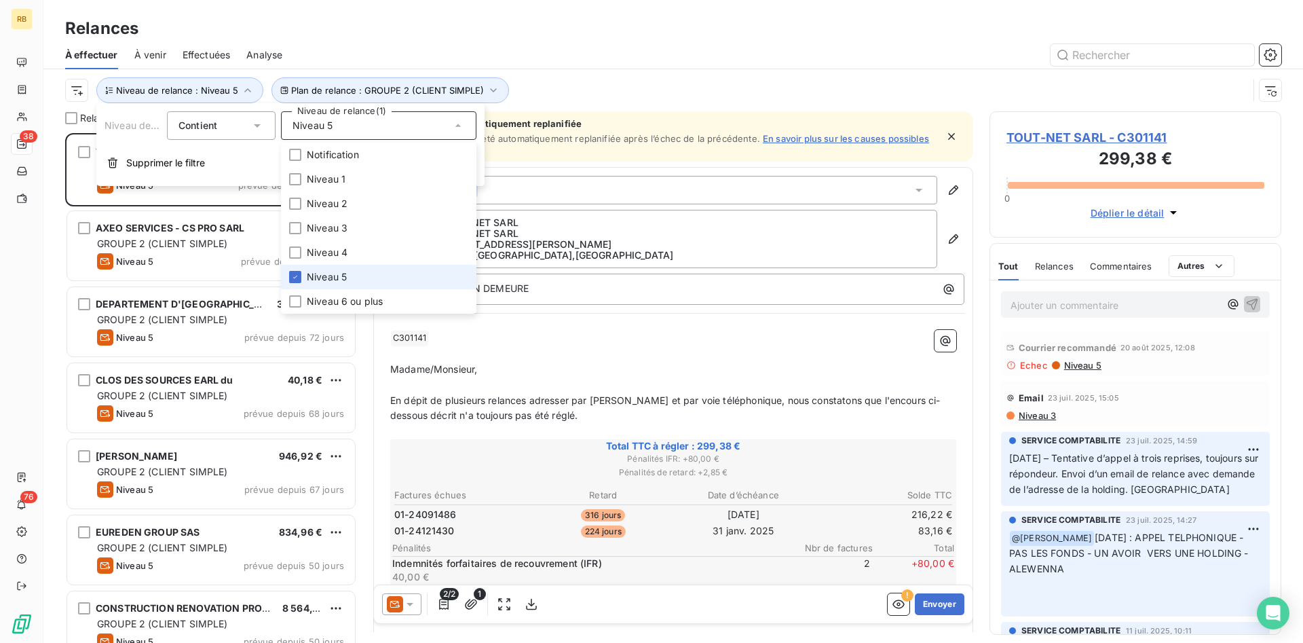
click at [288, 276] on li "Niveau 5" at bounding box center [378, 277] width 195 height 24
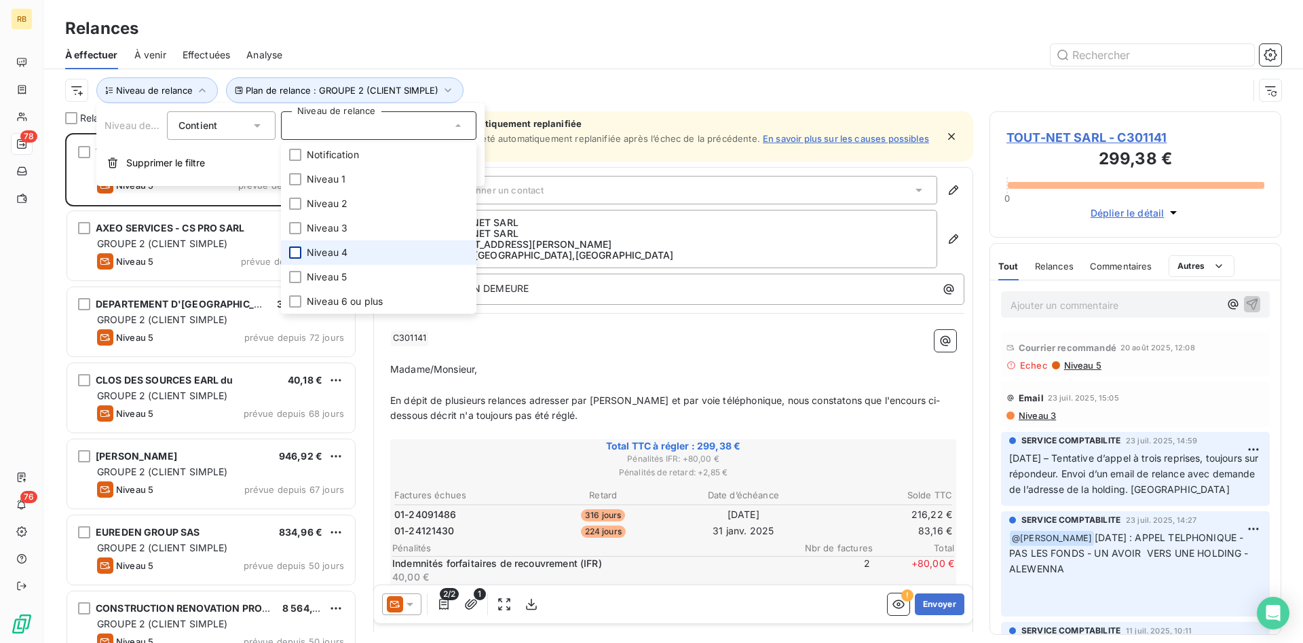
click at [295, 253] on div at bounding box center [295, 252] width 12 height 12
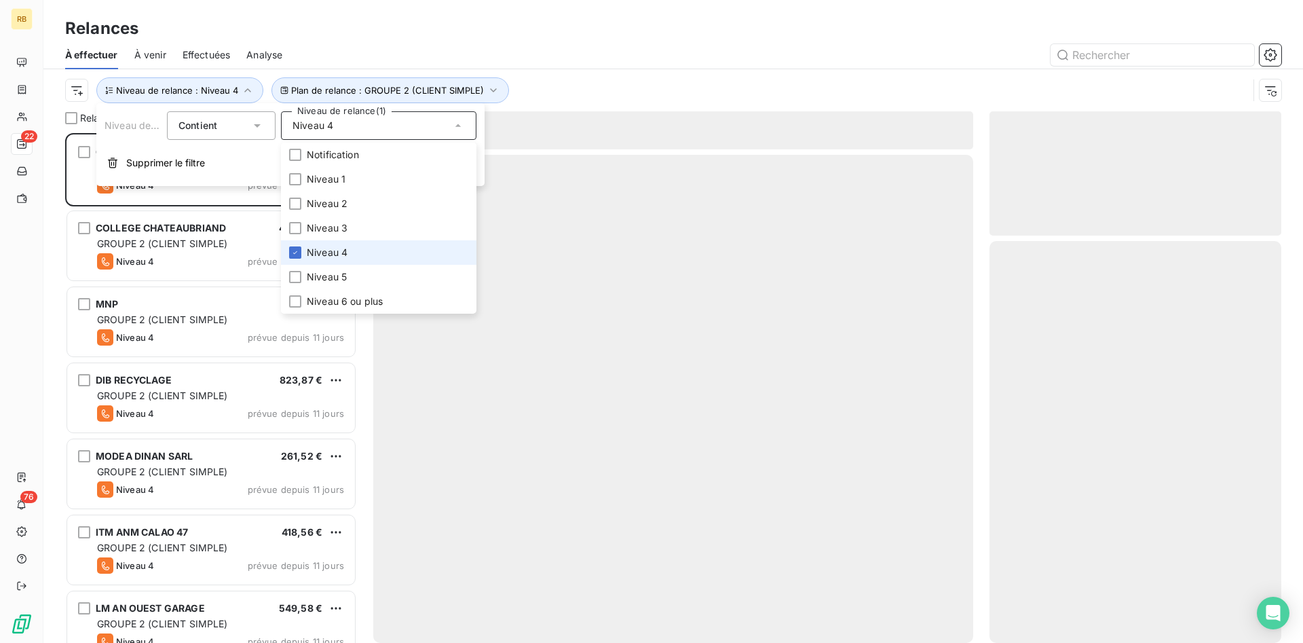
scroll to position [510, 292]
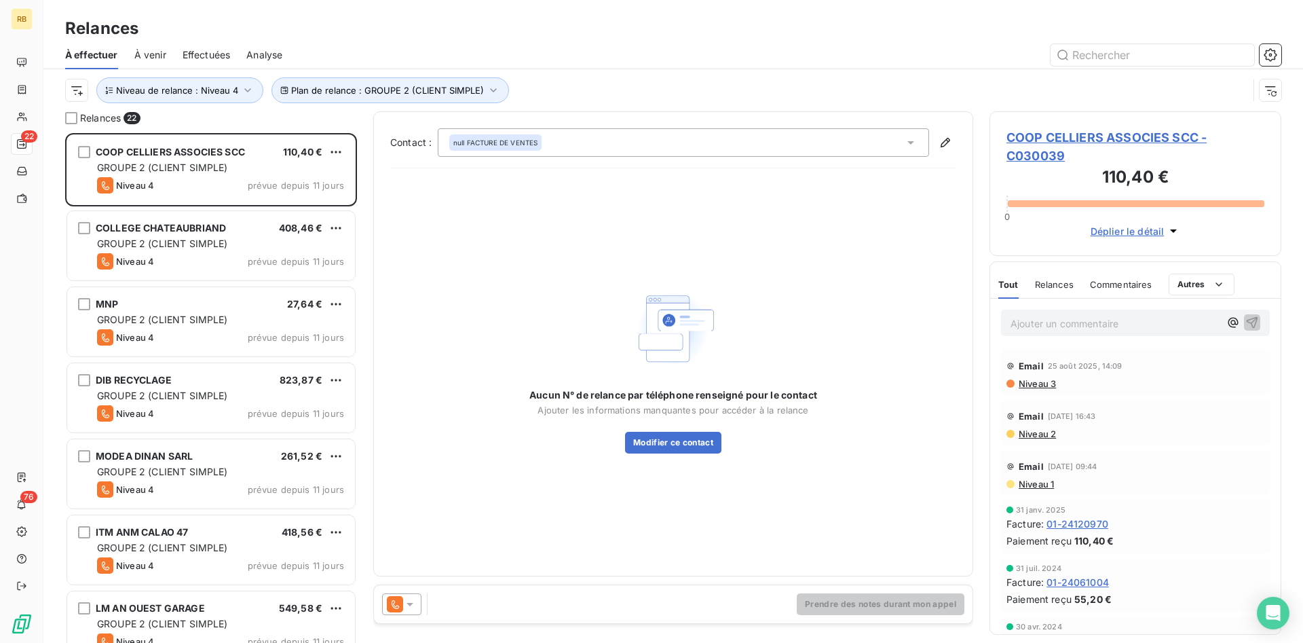
click at [353, 26] on div "Relances" at bounding box center [672, 28] width 1259 height 24
click at [611, 60] on div at bounding box center [790, 55] width 982 height 22
click at [676, 444] on button "Modifier ce contact" at bounding box center [673, 442] width 96 height 22
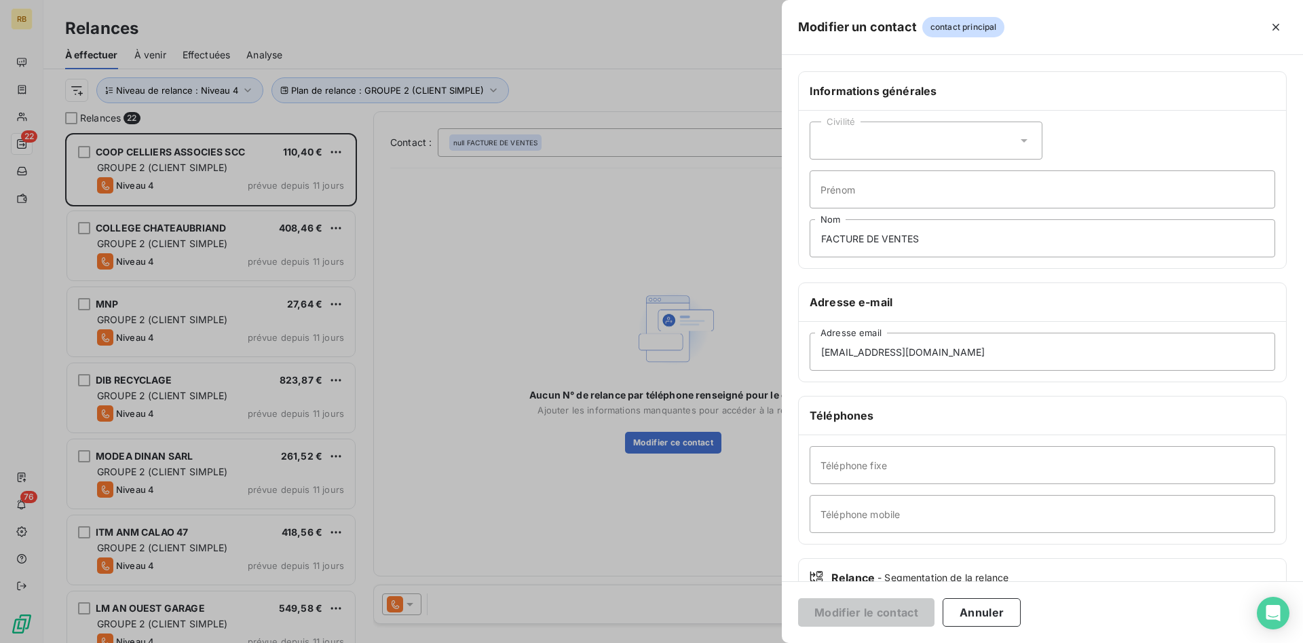
click at [643, 228] on div at bounding box center [651, 321] width 1303 height 643
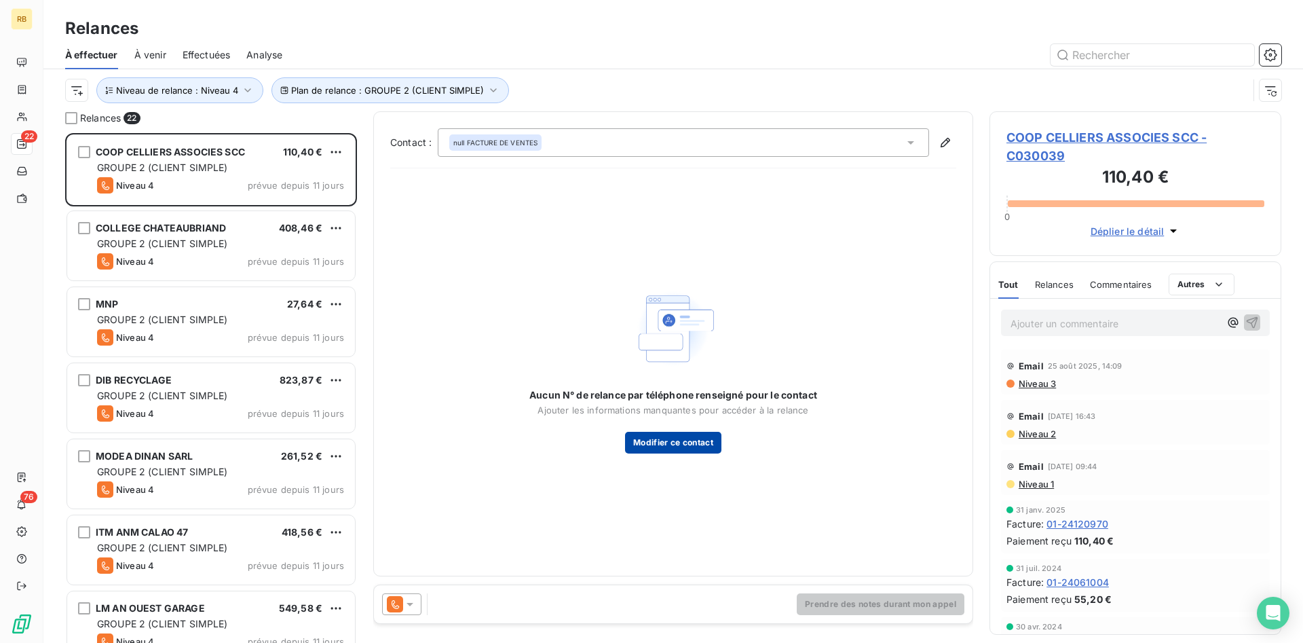
click at [660, 440] on button "Modifier ce contact" at bounding box center [673, 442] width 96 height 22
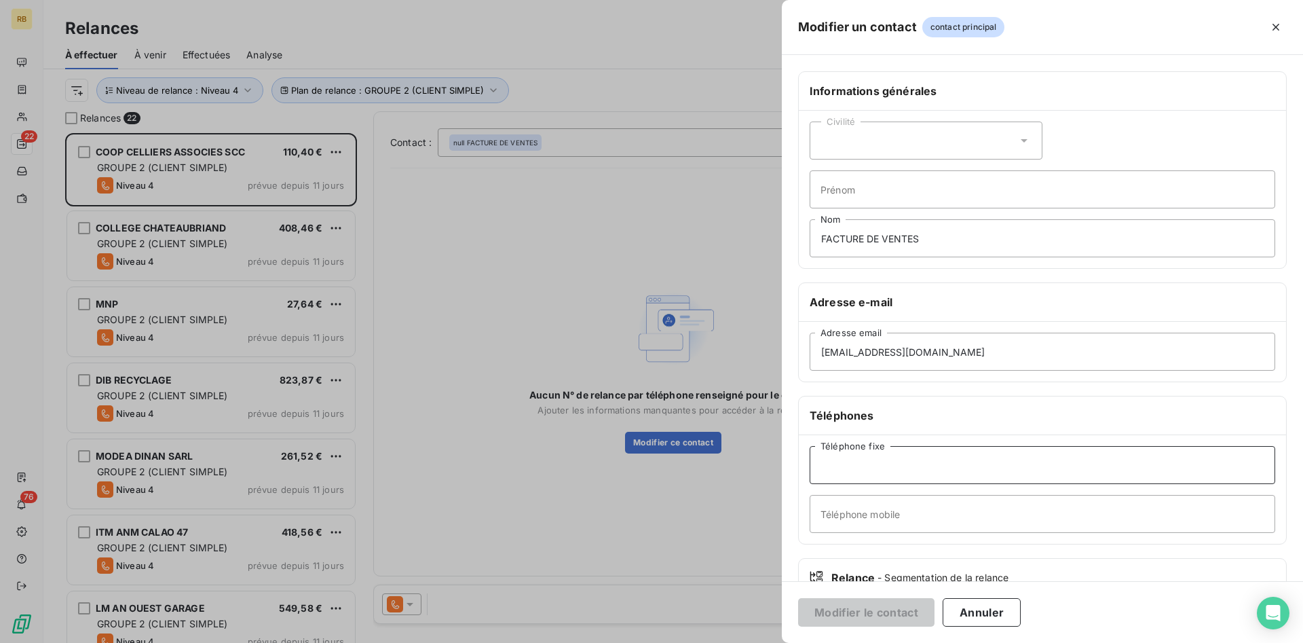
click at [862, 463] on input "Téléphone fixe" at bounding box center [1041, 465] width 465 height 38
click at [868, 469] on input "Téléphone fixe" at bounding box center [1041, 465] width 465 height 38
paste input "02 96 83 20 02"
type input "02 96 83 20 02"
click at [902, 617] on button "Modifier le contact" at bounding box center [866, 612] width 136 height 28
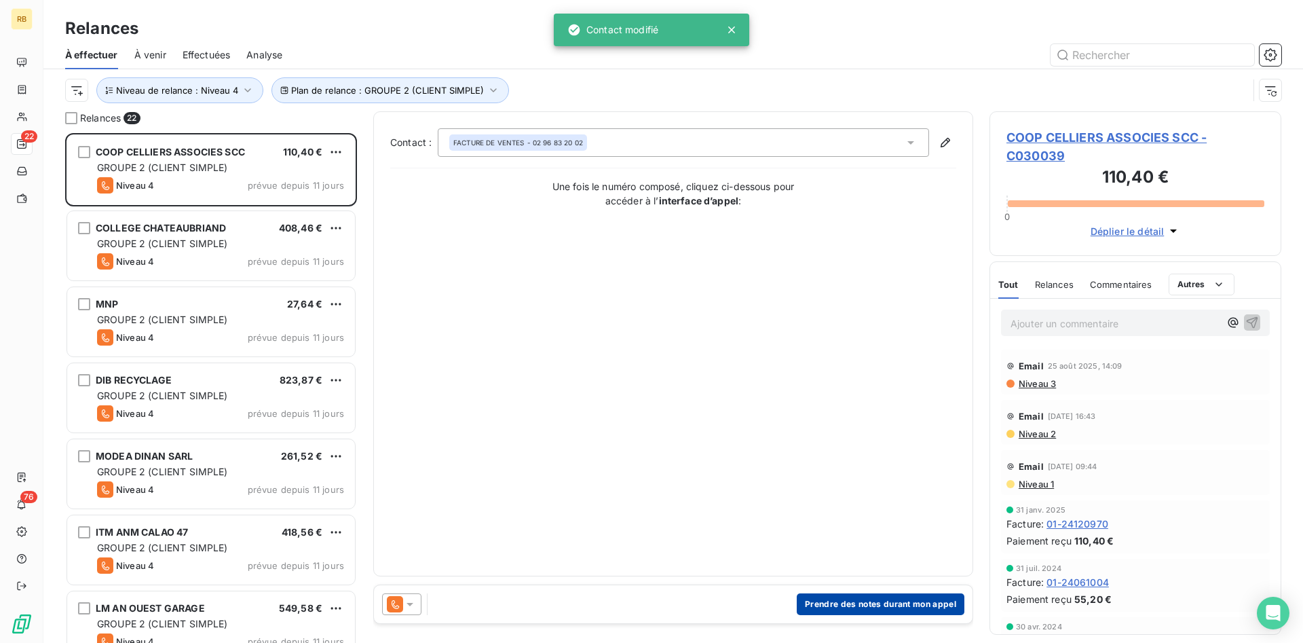
click at [879, 603] on button "Prendre des notes durant mon appel" at bounding box center [881, 604] width 168 height 22
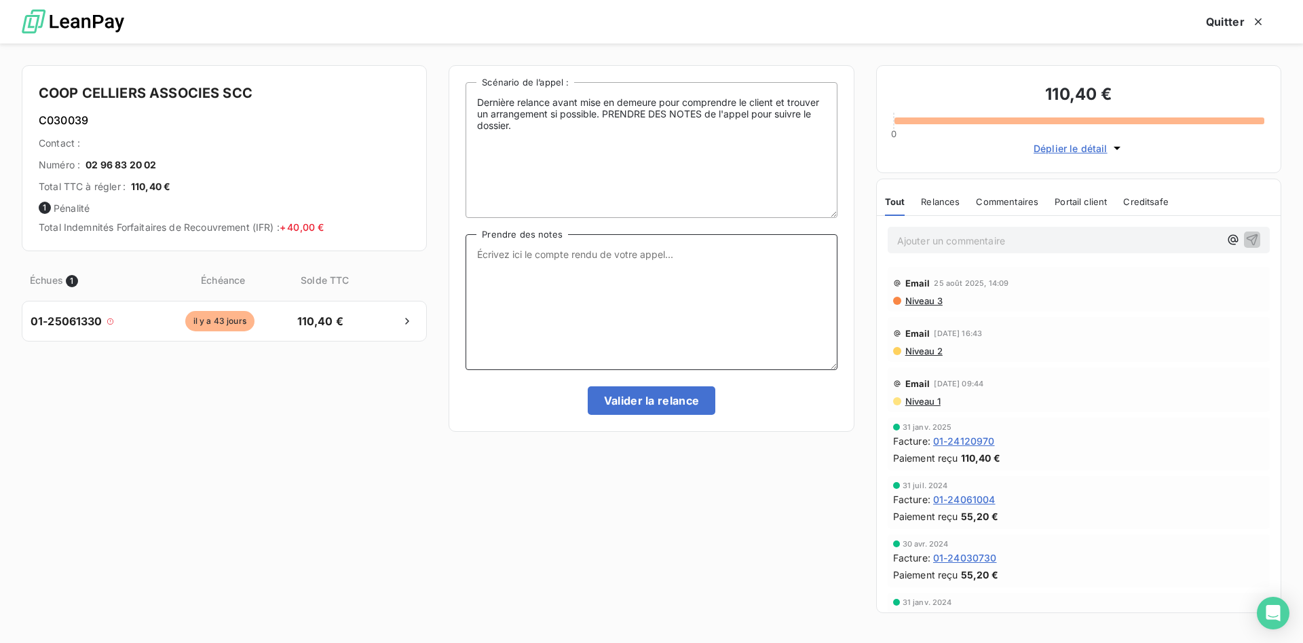
click at [602, 250] on textarea "Prendre des notes" at bounding box center [650, 302] width 371 height 136
type textarea "t"
type textarea "TEL CE JOUR."
click at [931, 301] on span "Niveau 3" at bounding box center [923, 300] width 39 height 11
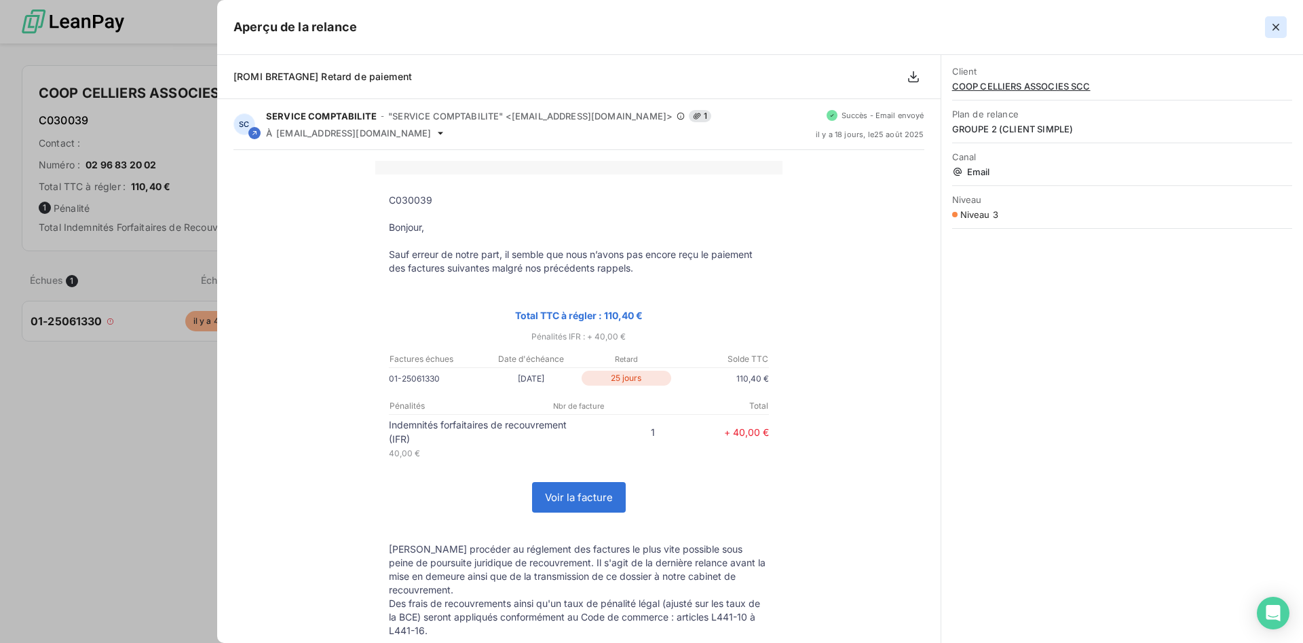
click at [1276, 23] on icon "button" at bounding box center [1276, 27] width 14 height 14
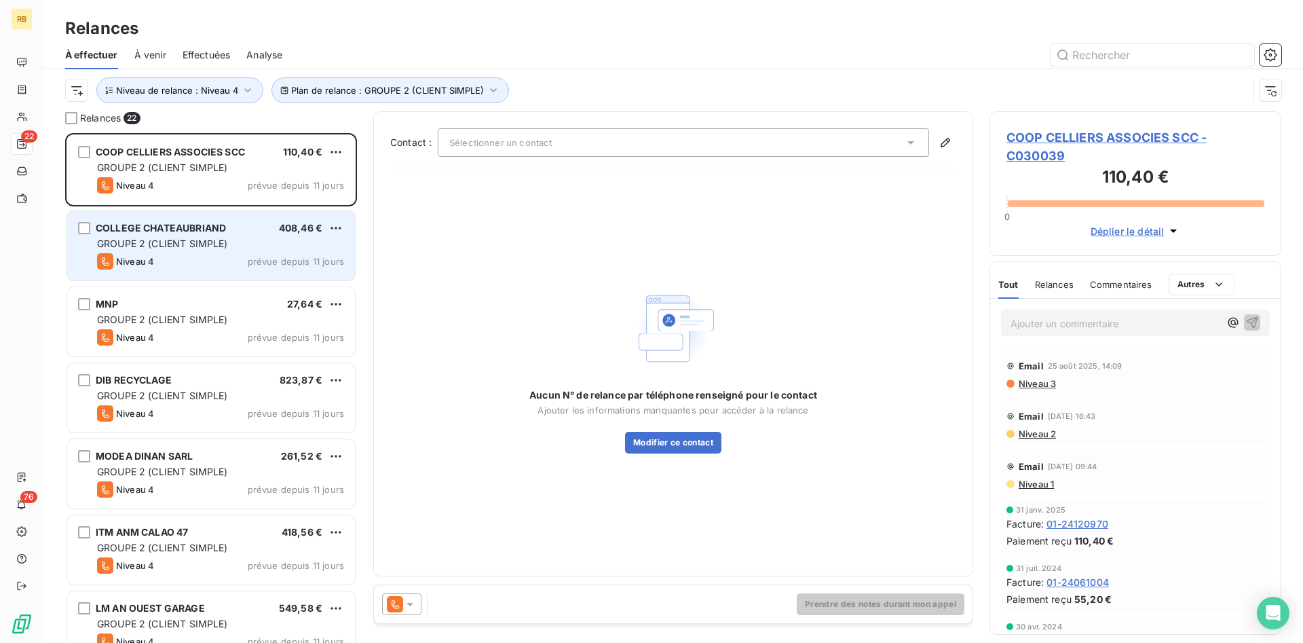
click at [187, 235] on div "COLLEGE CHATEAUBRIAND" at bounding box center [161, 228] width 130 height 14
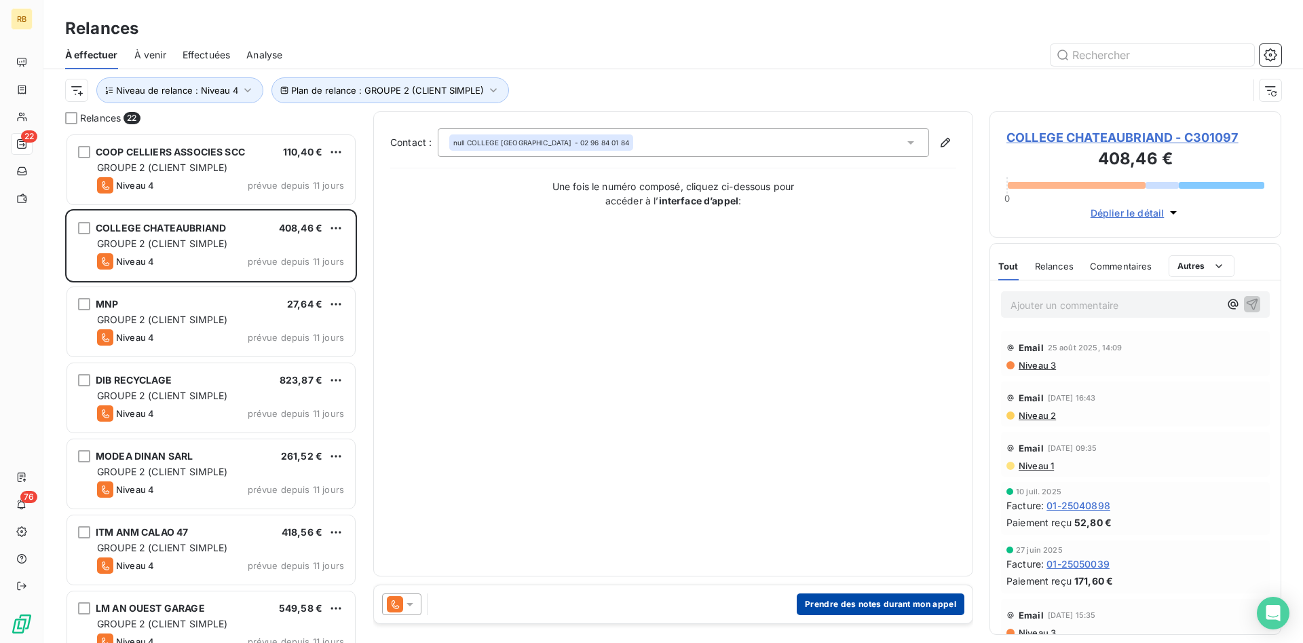
click at [889, 600] on button "Prendre des notes durant mon appel" at bounding box center [881, 604] width 168 height 22
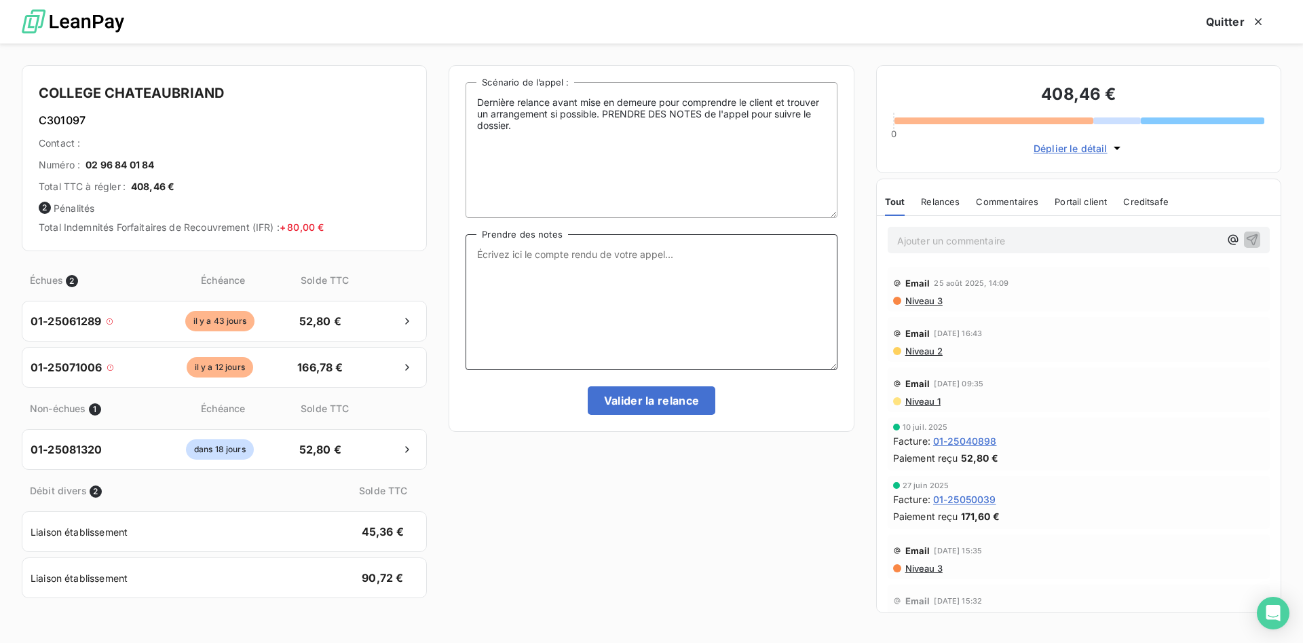
click at [684, 263] on textarea "Prendre des notes" at bounding box center [650, 302] width 371 height 136
click at [586, 252] on textarea "TEL CE JOUR." at bounding box center [650, 302] width 371 height 136
click at [558, 255] on textarea "TEL CE JOUR." at bounding box center [650, 302] width 371 height 136
click at [566, 265] on textarea "TEL CE JOUR." at bounding box center [650, 302] width 371 height 136
click at [568, 254] on textarea "TEL CE JOUR." at bounding box center [650, 302] width 371 height 136
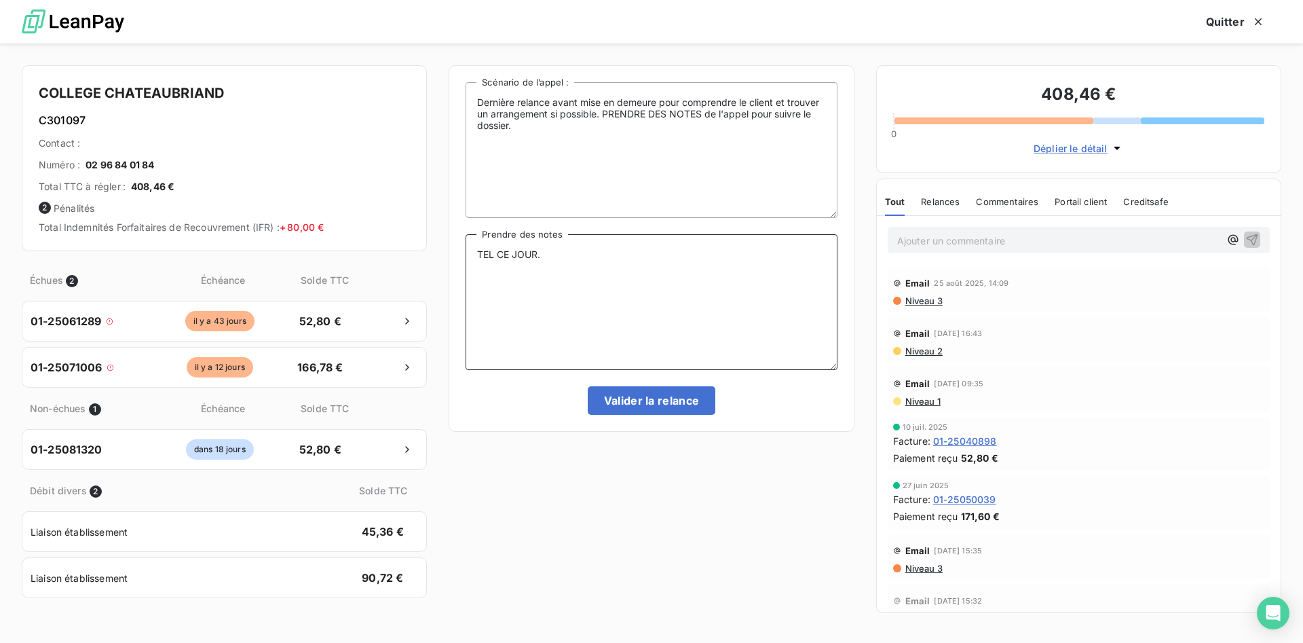
scroll to position [510, 292]
click at [578, 253] on textarea "TEL CE JOUR." at bounding box center [650, 302] width 371 height 136
type textarea "TEL CE JOUR. MANDATE LE [DATE]. EN COURS DE PAIEMENT."
click at [696, 402] on button "Valider la relance" at bounding box center [652, 400] width 128 height 28
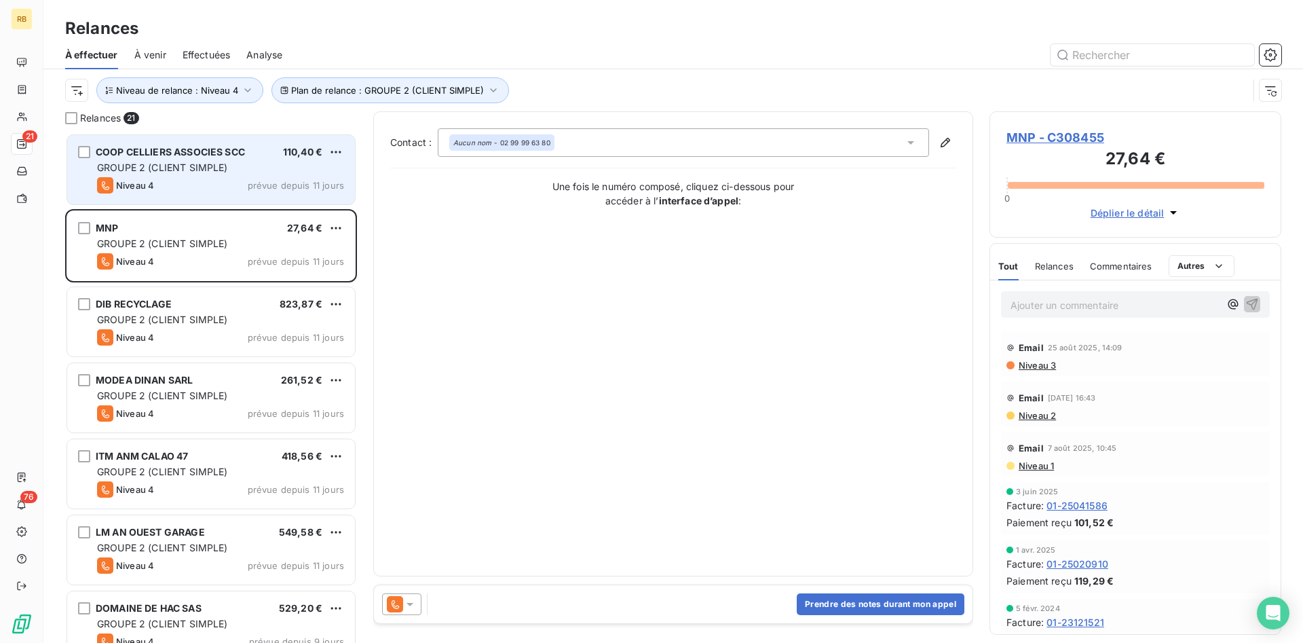
click at [251, 166] on div "GROUPE 2 (CLIENT SIMPLE)" at bounding box center [220, 168] width 247 height 14
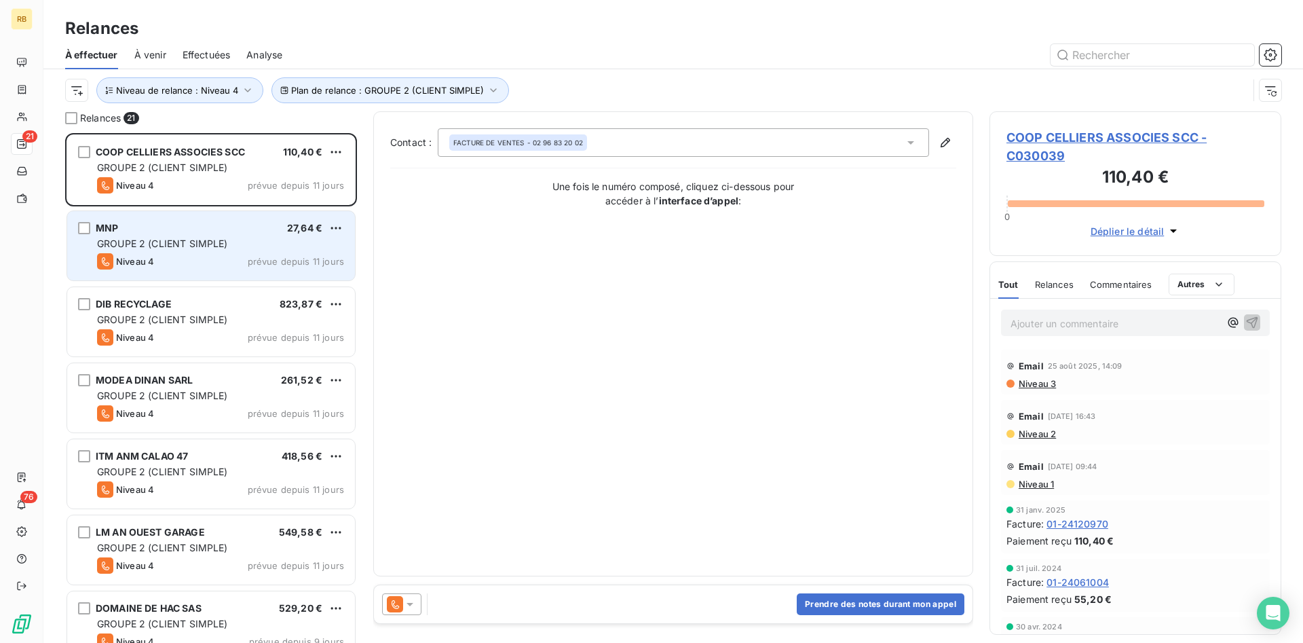
click at [204, 227] on div "MNP 27,64 €" at bounding box center [220, 228] width 247 height 12
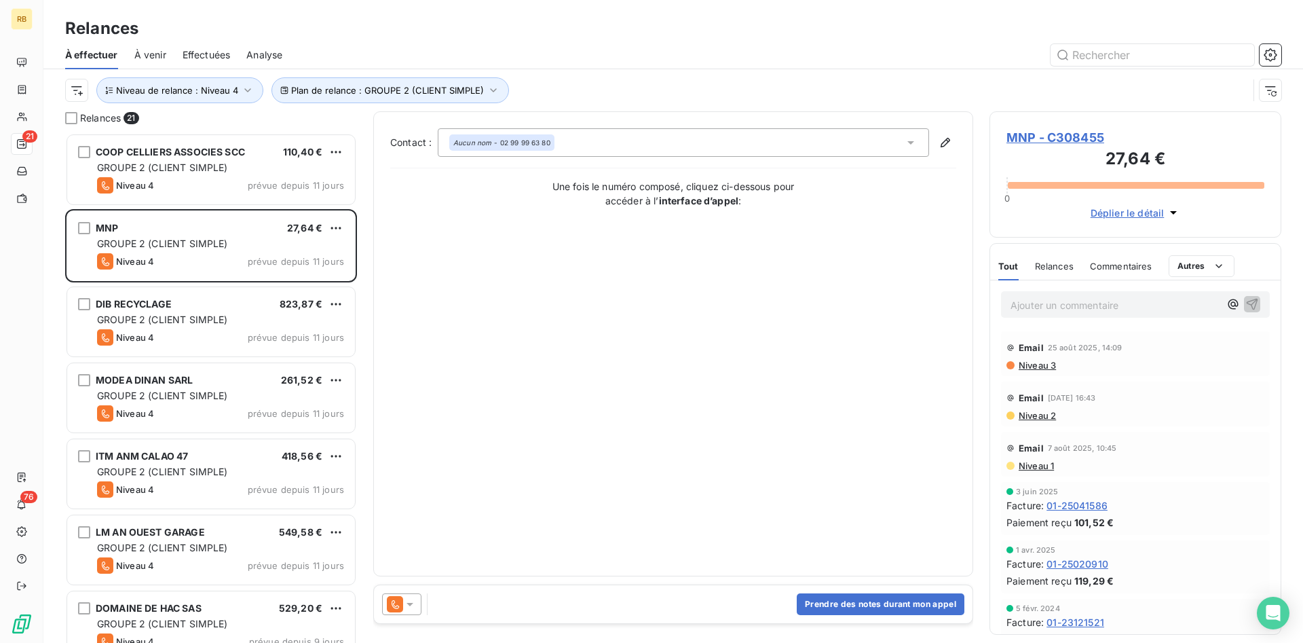
click at [1035, 134] on span "MNP - C308455" at bounding box center [1135, 137] width 258 height 18
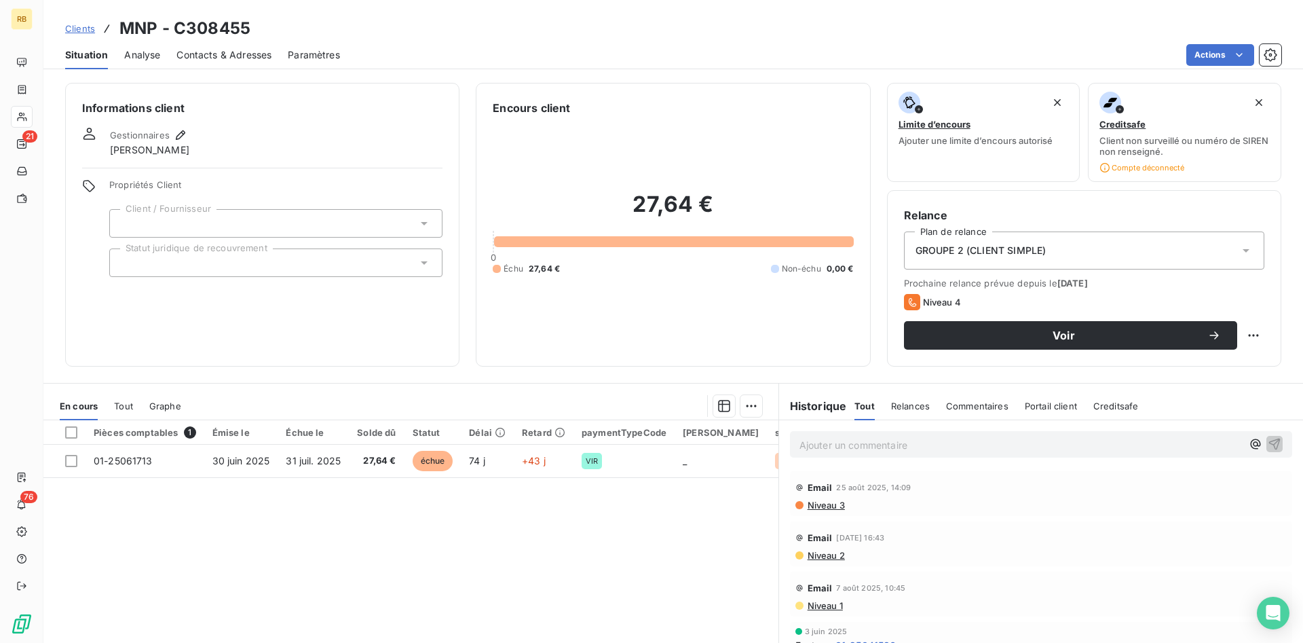
click at [1242, 249] on icon at bounding box center [1246, 251] width 14 height 14
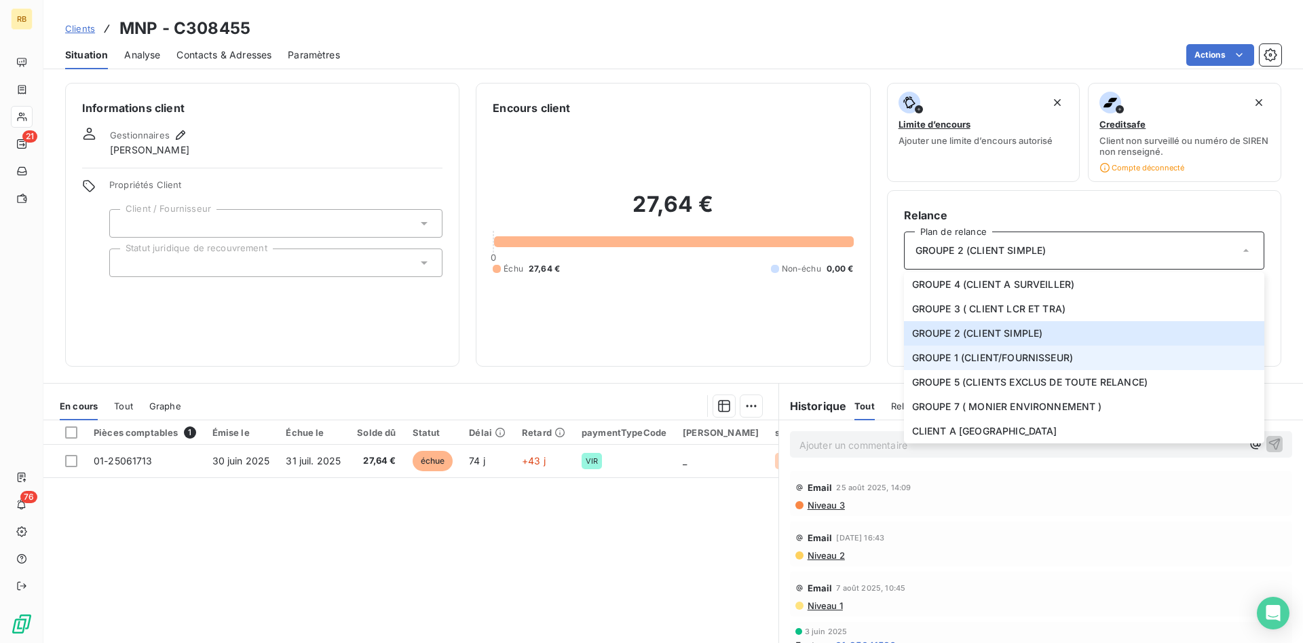
click at [1091, 367] on li "GROUPE 1 (CLIENT/FOURNISSEUR)" at bounding box center [1084, 357] width 360 height 24
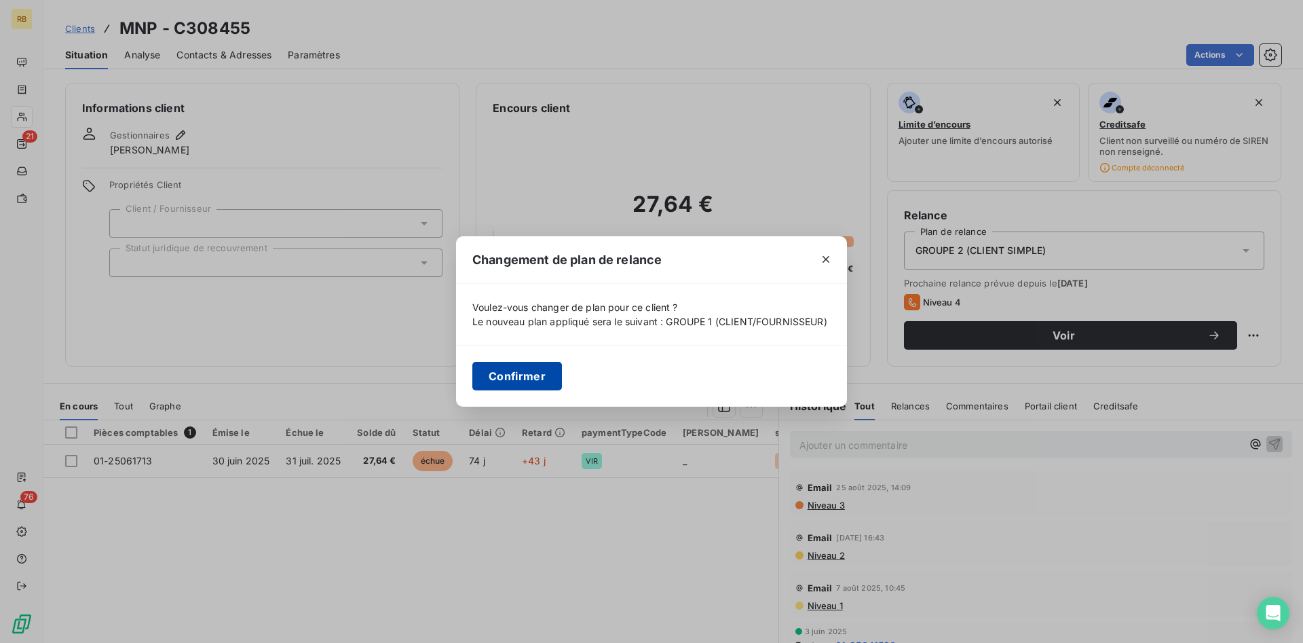
click at [541, 379] on button "Confirmer" at bounding box center [517, 376] width 90 height 28
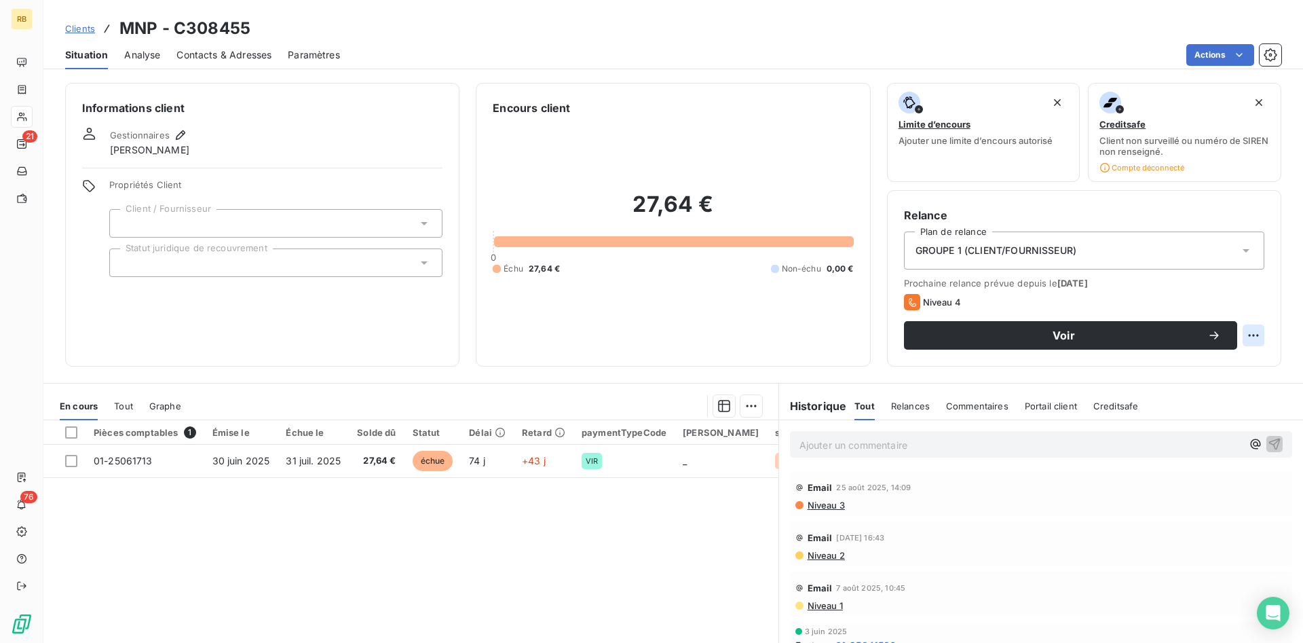
click at [1249, 331] on html "RB 21 76 Clients MNP - C308455 Situation Analyse Contacts & Adresses Paramètres…" at bounding box center [651, 321] width 1303 height 643
click at [1237, 368] on div "Replanifier cette action" at bounding box center [1196, 365] width 121 height 22
select select "8"
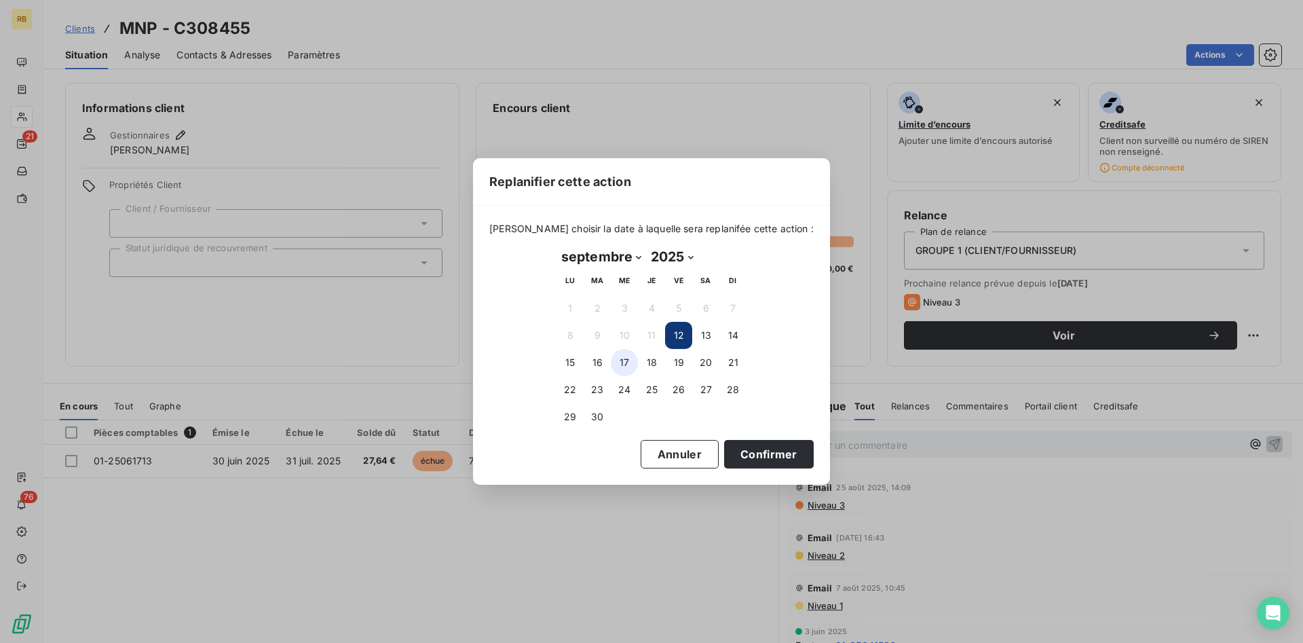
click at [620, 361] on button "17" at bounding box center [624, 362] width 27 height 27
click at [744, 446] on button "Confirmer" at bounding box center [769, 454] width 90 height 28
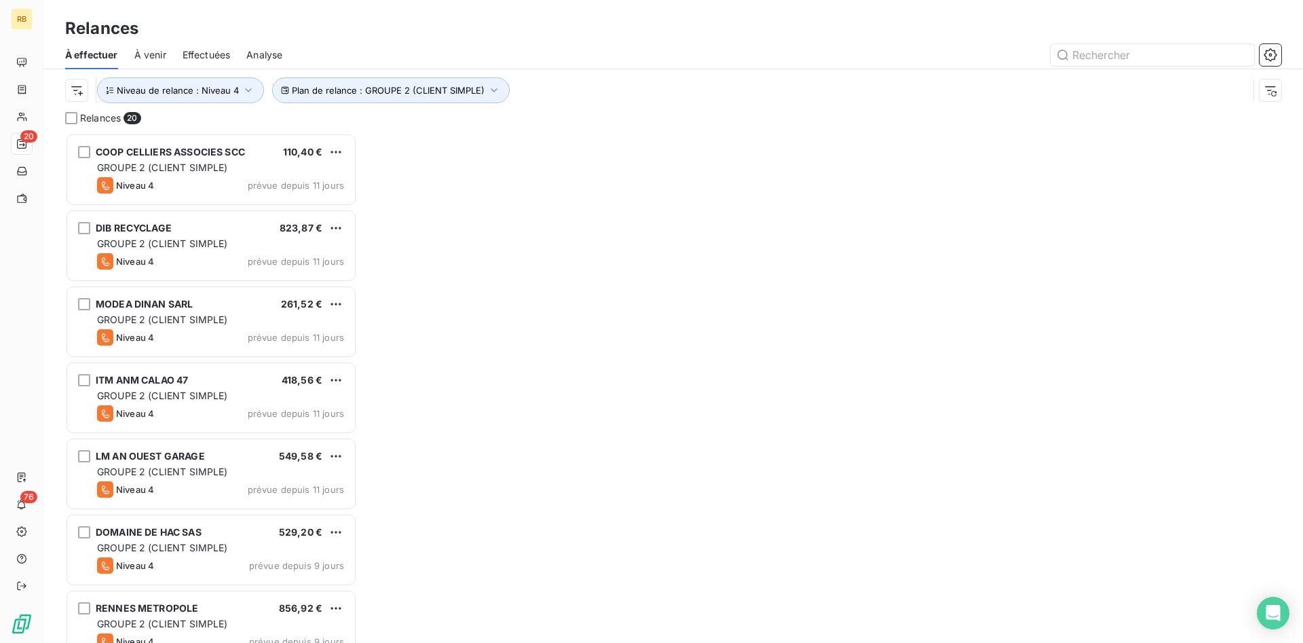
scroll to position [510, 292]
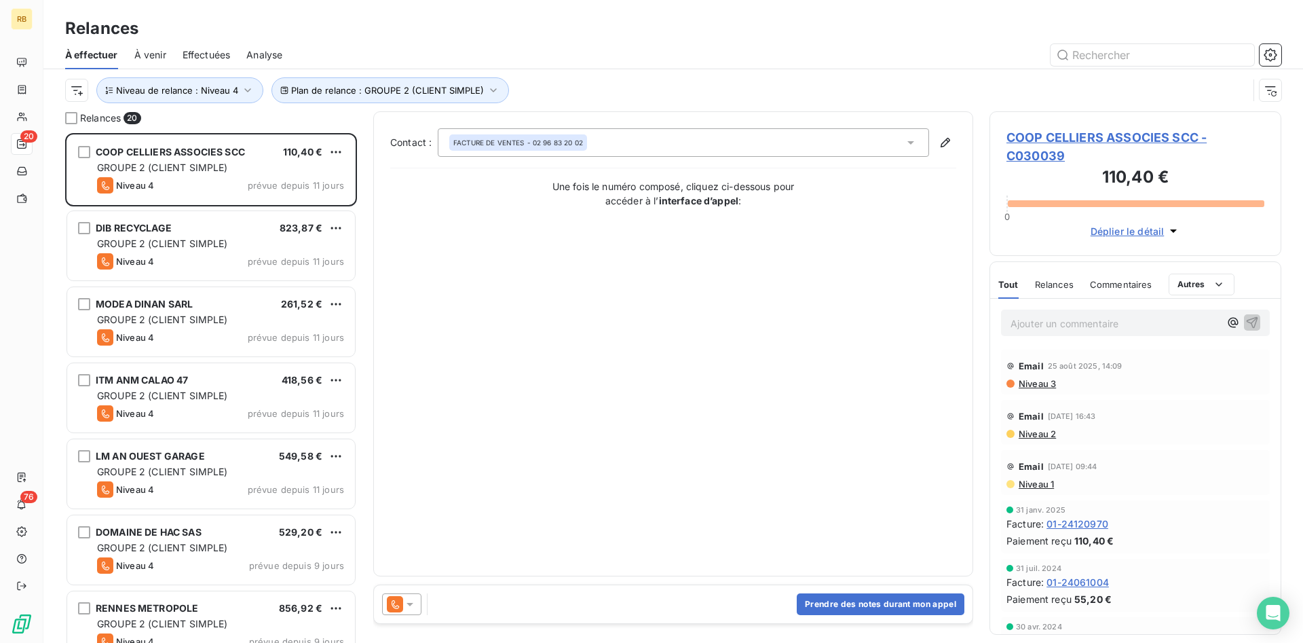
click at [1040, 384] on span "Niveau 3" at bounding box center [1036, 383] width 39 height 11
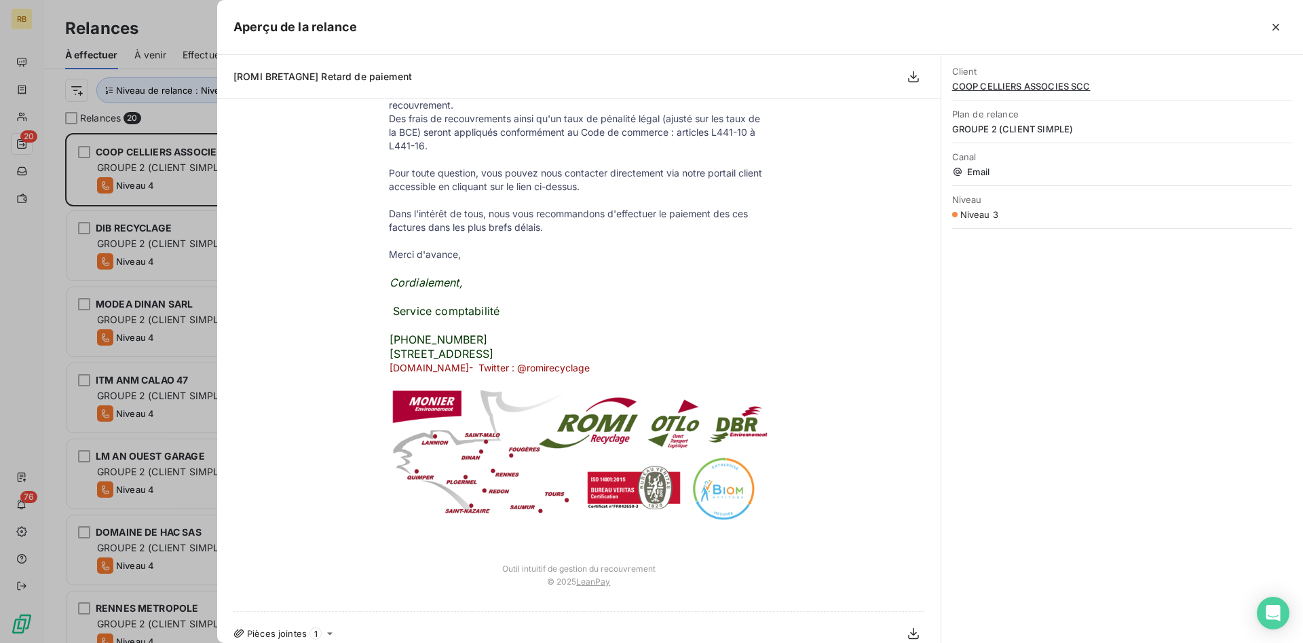
scroll to position [0, 0]
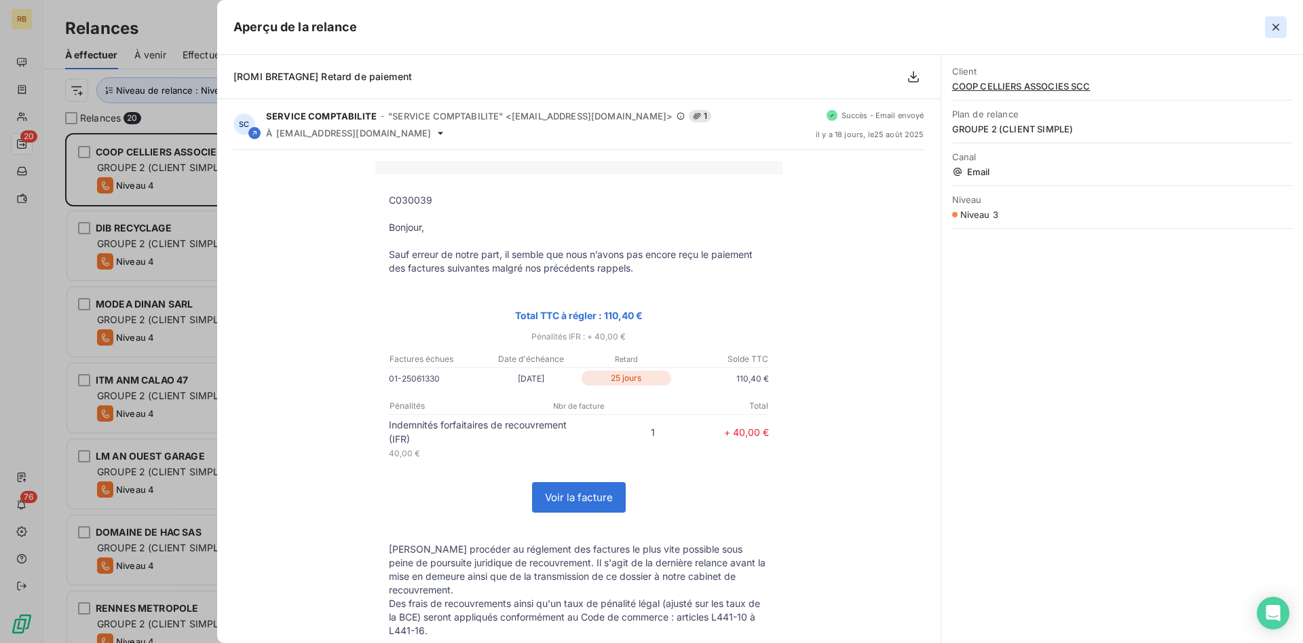
click at [1281, 23] on icon "button" at bounding box center [1276, 27] width 14 height 14
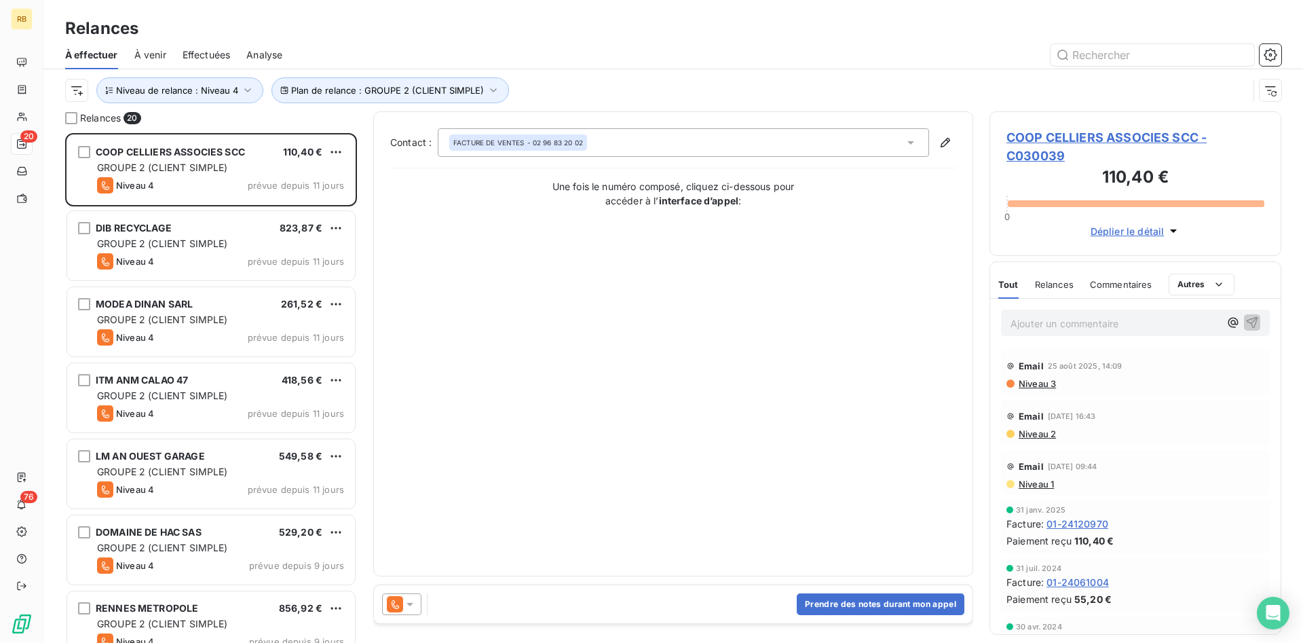
click at [1041, 135] on span "COOP CELLIERS ASSOCIES SCC - C030039" at bounding box center [1135, 146] width 258 height 37
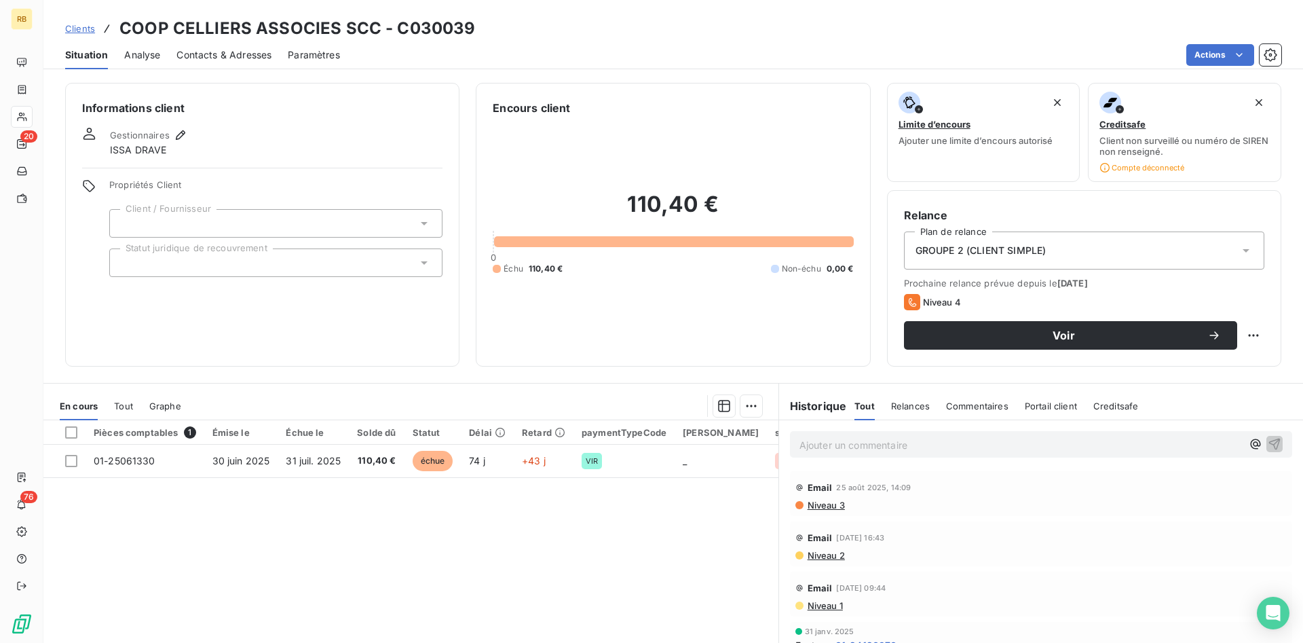
click at [1070, 255] on div "GROUPE 2 (CLIENT SIMPLE)" at bounding box center [1084, 250] width 360 height 38
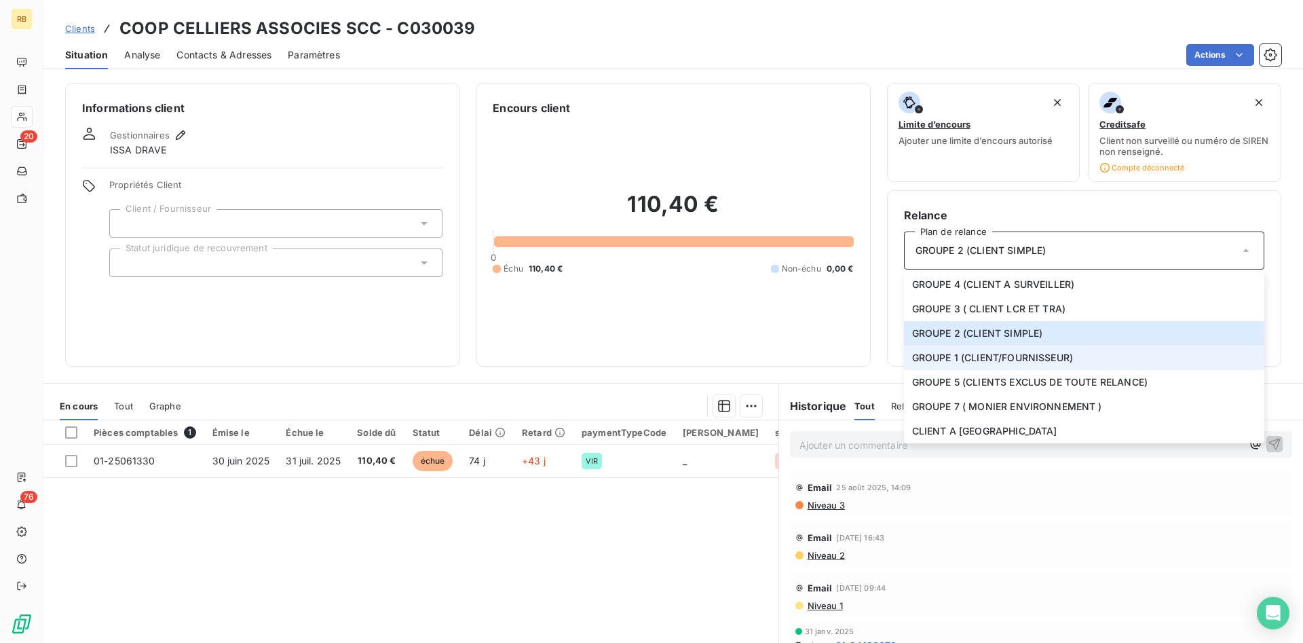
click at [1051, 362] on span "GROUPE 1 (CLIENT/FOURNISSEUR)" at bounding box center [992, 358] width 161 height 14
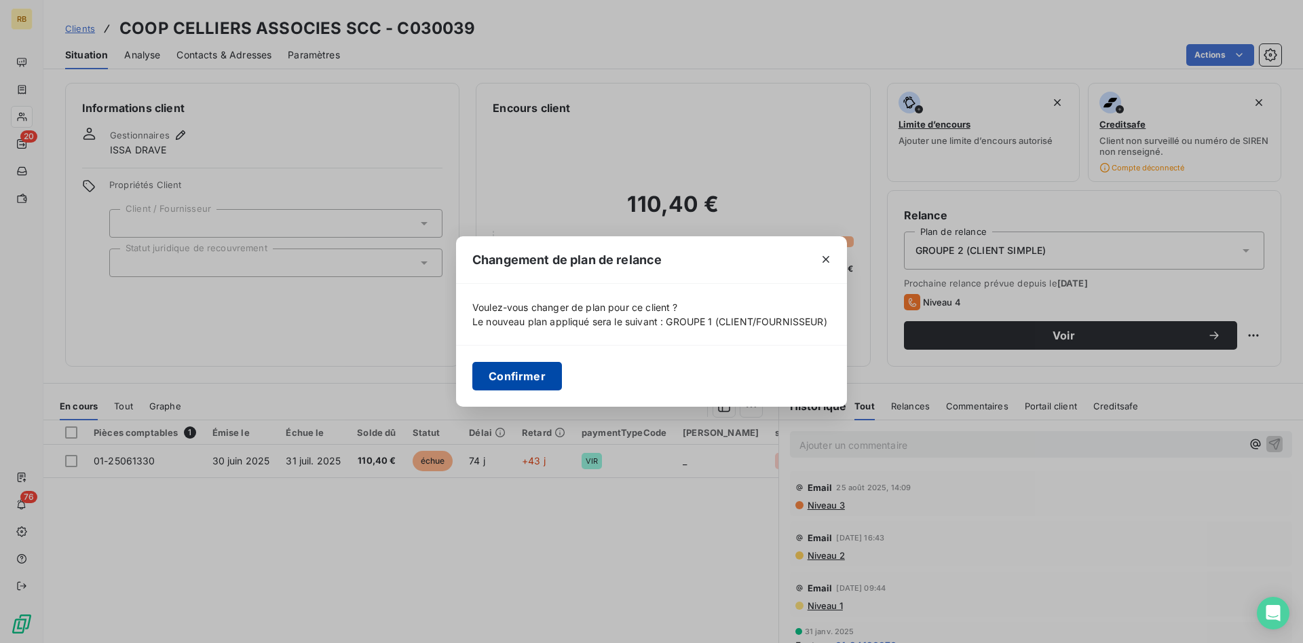
click at [526, 375] on button "Confirmer" at bounding box center [517, 376] width 90 height 28
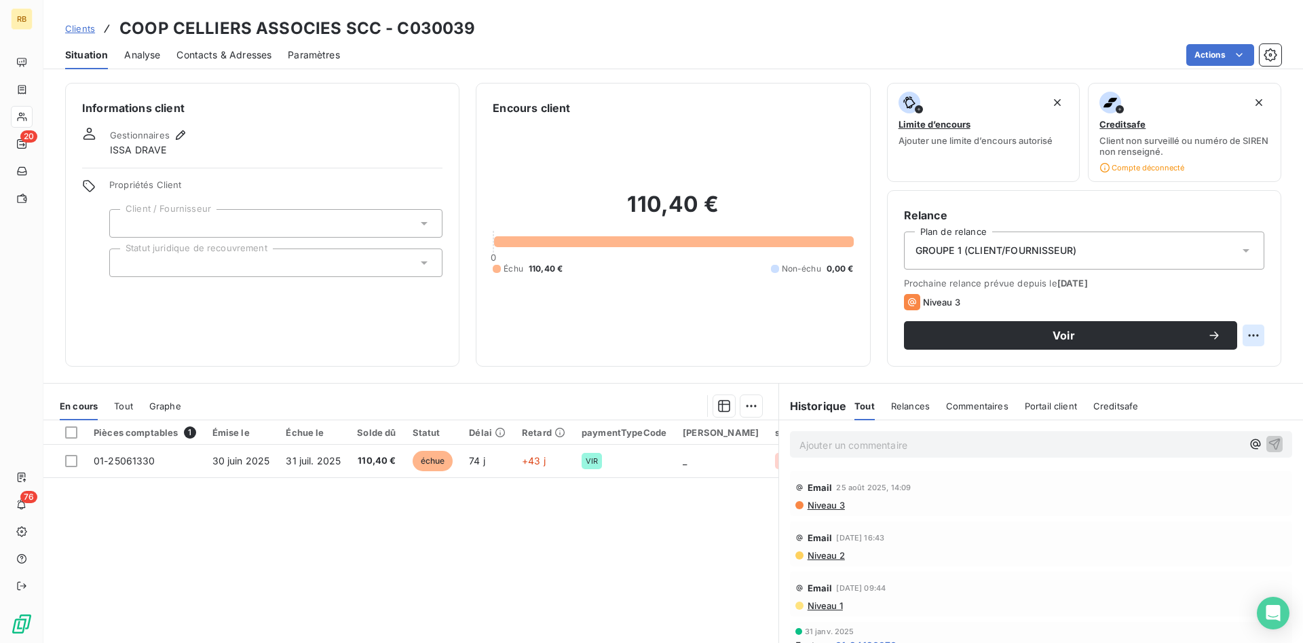
click at [1258, 332] on html "RB 20 76 Clients COOP CELLIERS ASSOCIES SCC - C030039 Situation Analyse Contact…" at bounding box center [651, 321] width 1303 height 643
click at [1232, 368] on div "Replanifier cette action" at bounding box center [1196, 365] width 121 height 22
select select "8"
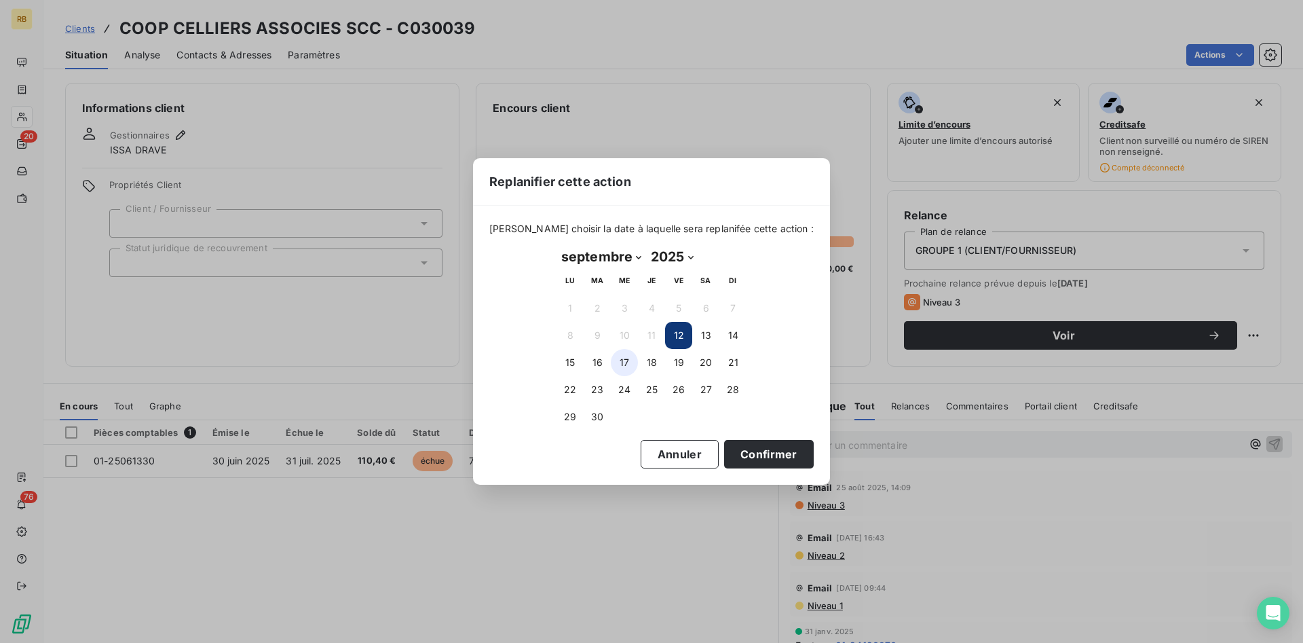
click at [629, 362] on button "17" at bounding box center [624, 362] width 27 height 27
click at [767, 455] on button "Confirmer" at bounding box center [769, 454] width 90 height 28
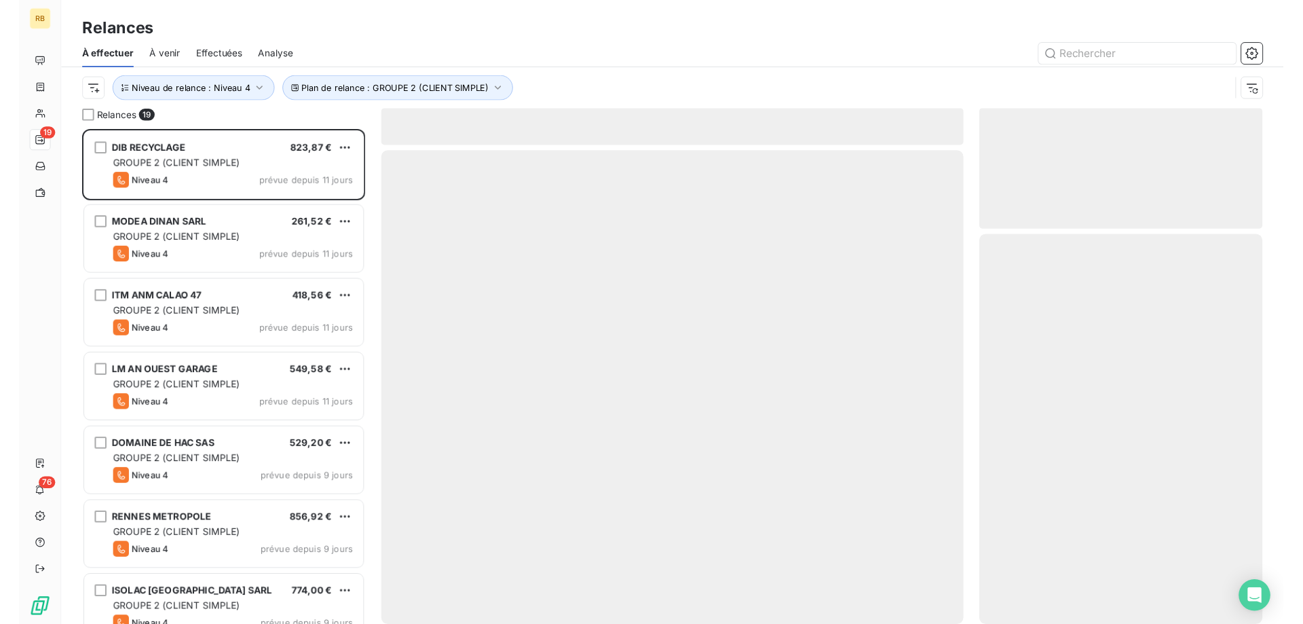
scroll to position [510, 292]
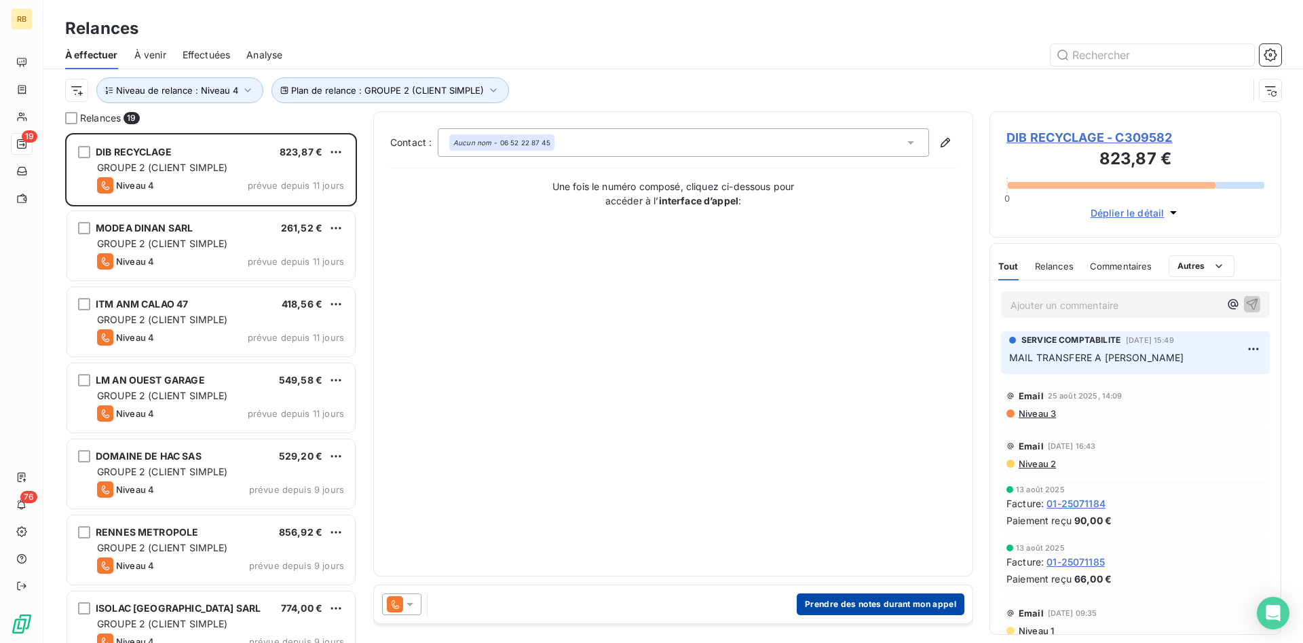
click at [942, 600] on button "Prendre des notes durant mon appel" at bounding box center [881, 604] width 168 height 22
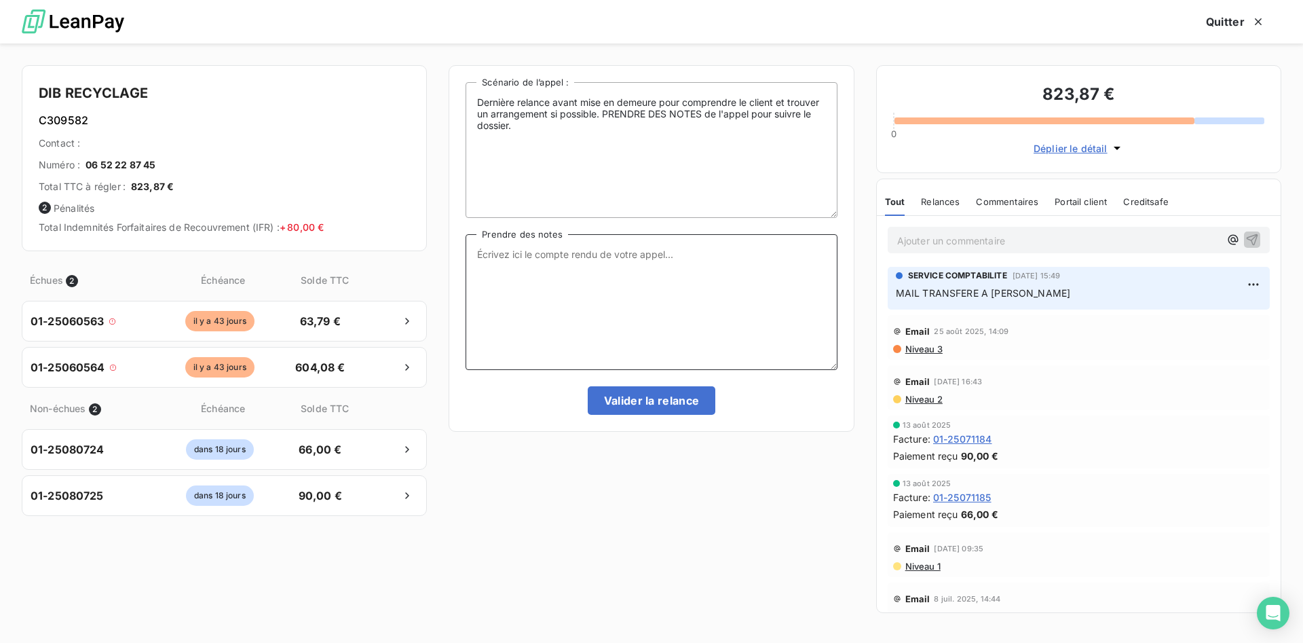
click at [576, 267] on textarea "Prendre des notes" at bounding box center [650, 302] width 371 height 136
click at [575, 269] on textarea "TEL CE JOUR." at bounding box center [650, 302] width 371 height 136
click at [566, 262] on textarea "TEL CE JOUR." at bounding box center [650, 302] width 371 height 136
click at [566, 258] on textarea "TEL CE JOUR." at bounding box center [650, 302] width 371 height 136
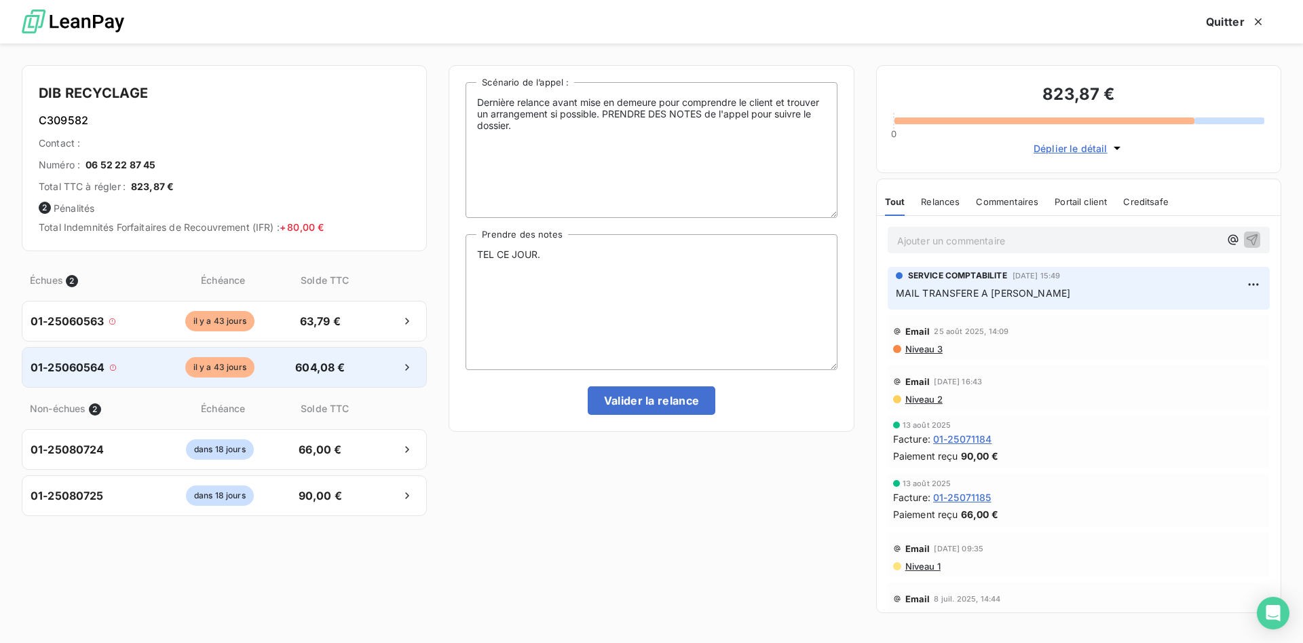
click at [355, 362] on span "604,08 €" at bounding box center [319, 367] width 71 height 16
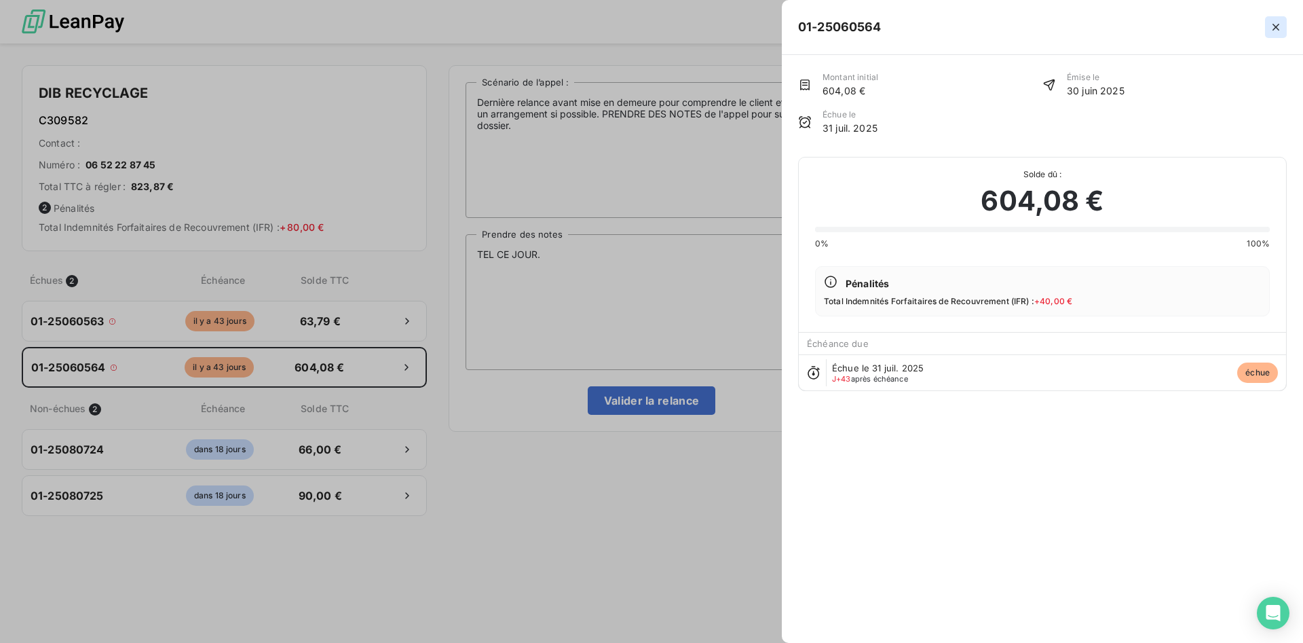
click at [1273, 25] on icon "button" at bounding box center [1275, 27] width 7 height 7
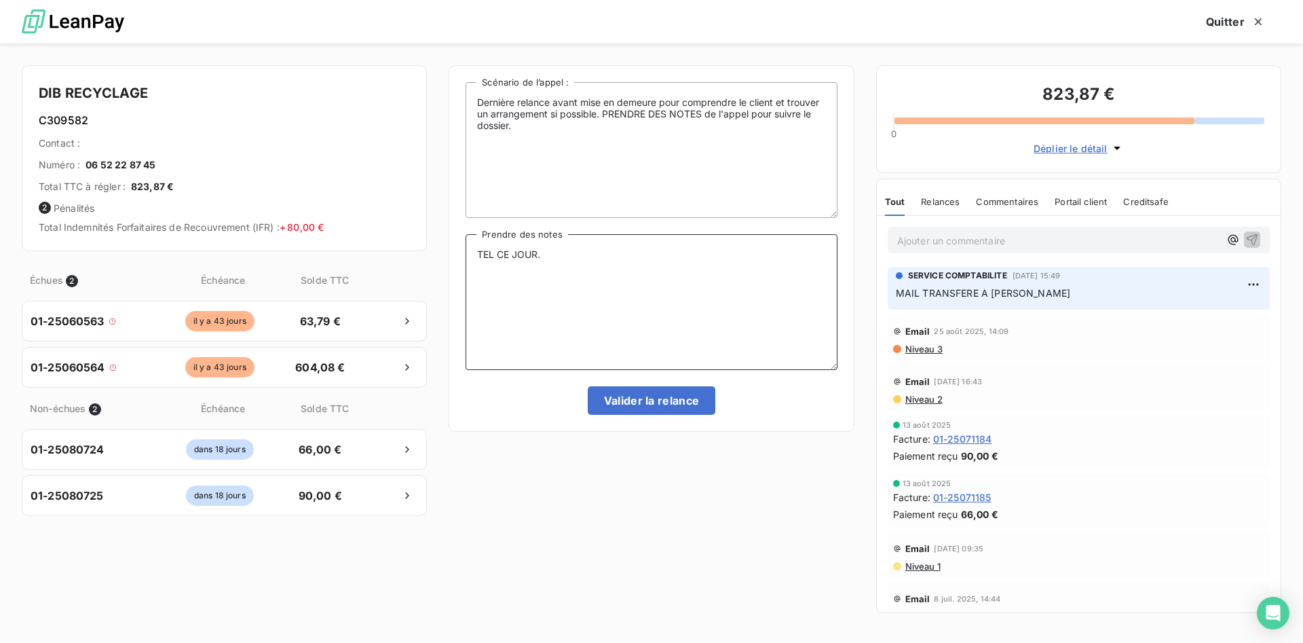
click at [693, 273] on textarea "TEL CE JOUR." at bounding box center [650, 302] width 371 height 136
drag, startPoint x: 963, startPoint y: 350, endPoint x: 893, endPoint y: 351, distance: 69.9
click at [893, 351] on div "Niveau 3" at bounding box center [1078, 348] width 371 height 11
drag, startPoint x: 981, startPoint y: 400, endPoint x: 904, endPoint y: 406, distance: 77.6
click at [904, 406] on div "Email [DATE] 16:43 Niveau 2" at bounding box center [1078, 387] width 382 height 45
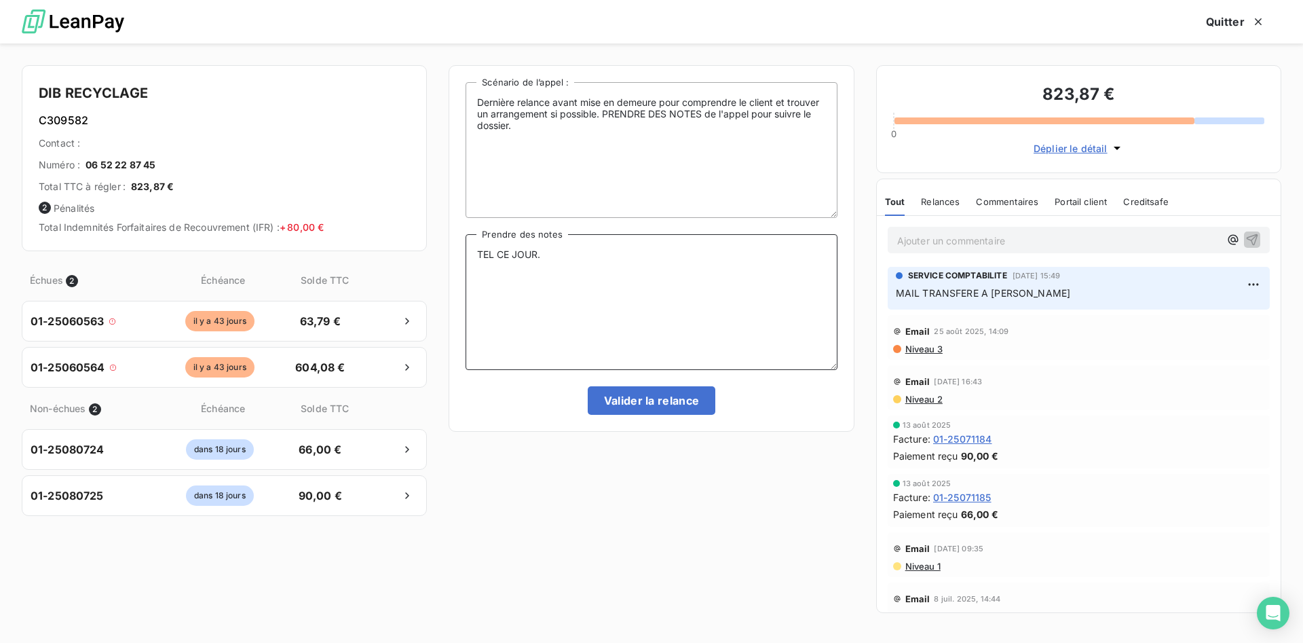
click at [556, 258] on textarea "TEL CE JOUR." at bounding box center [650, 302] width 371 height 136
click at [585, 275] on textarea "TEL CE JOUR. [PERSON_NAME] DOIT FAIRE UNE DEMANDE AVOIR...... RECLAMATION" at bounding box center [650, 302] width 371 height 136
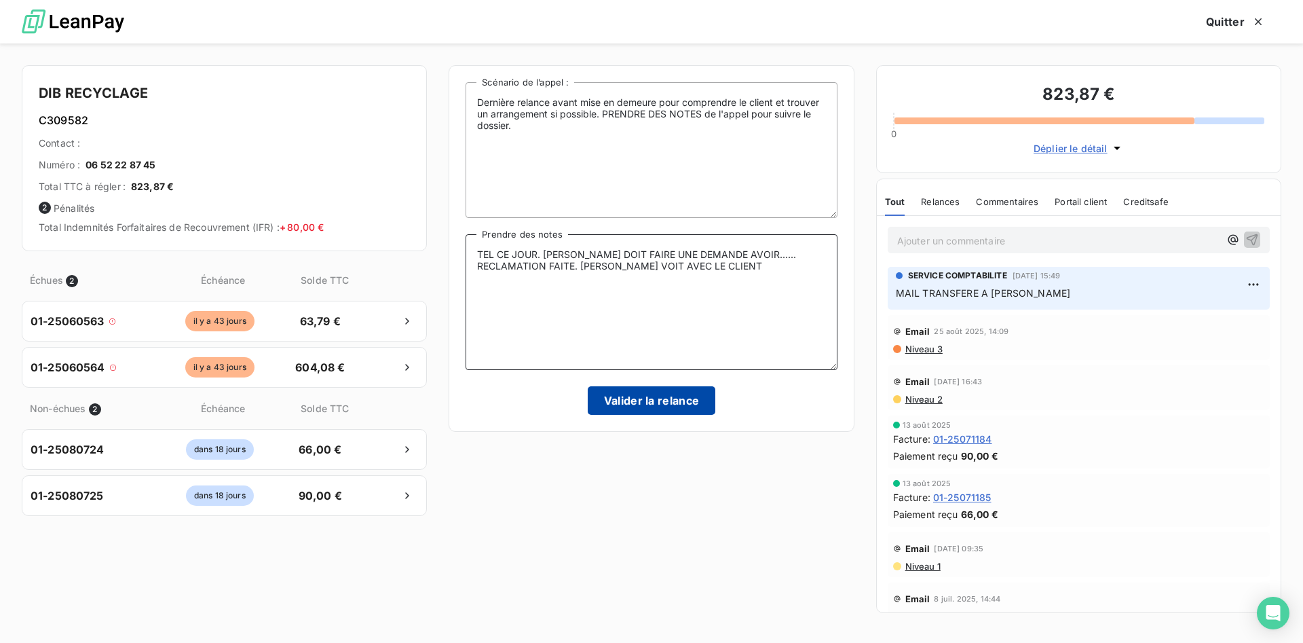
type textarea "TEL CE JOUR. [PERSON_NAME] DOIT FAIRE UNE DEMANDE AVOIR...... RECLAMATION FAITE…"
click at [697, 406] on button "Valider la relance" at bounding box center [652, 400] width 128 height 28
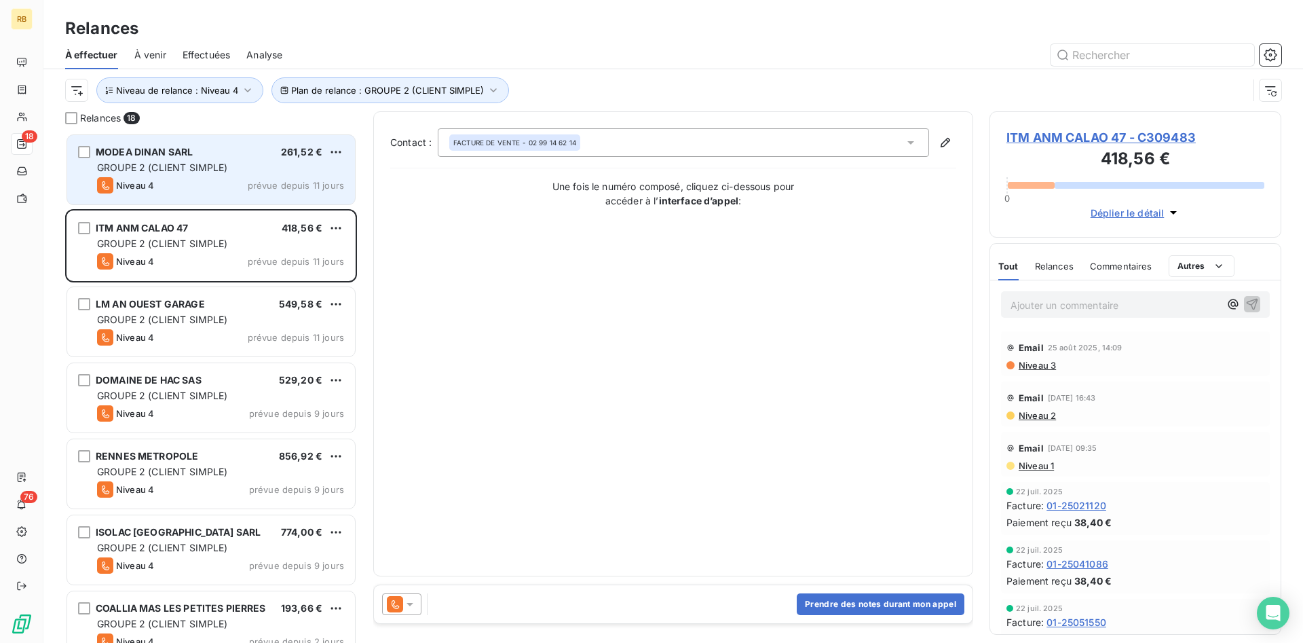
click at [216, 161] on div "GROUPE 2 (CLIENT SIMPLE)" at bounding box center [220, 168] width 247 height 14
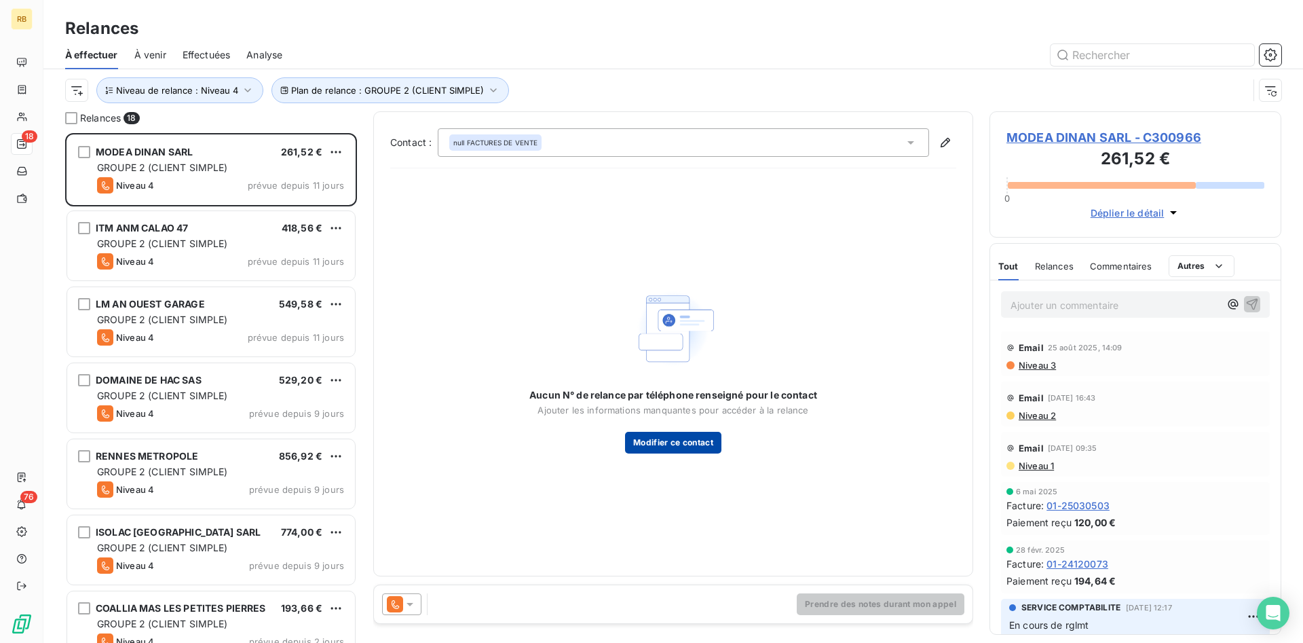
click at [701, 446] on button "Modifier ce contact" at bounding box center [673, 442] width 96 height 22
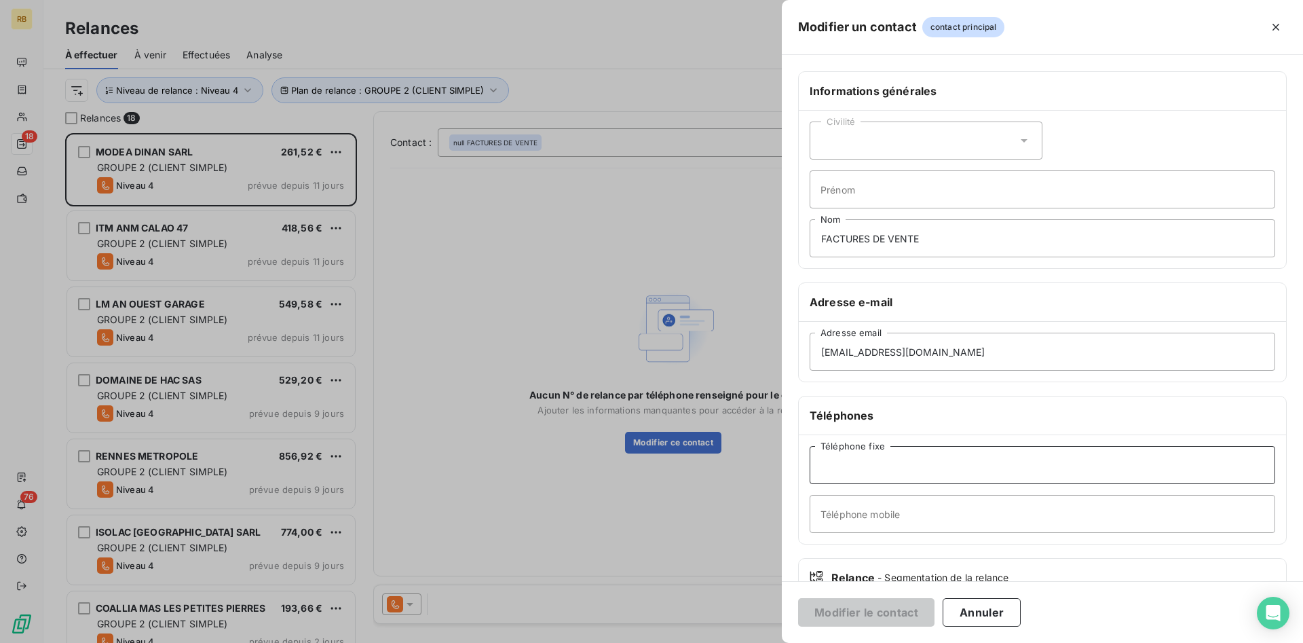
click at [933, 467] on input "Téléphone fixe" at bounding box center [1041, 465] width 465 height 38
paste input "02 96 87 50 12"
type input "02 96 87 50 12"
click at [883, 624] on button "Modifier le contact" at bounding box center [866, 612] width 136 height 28
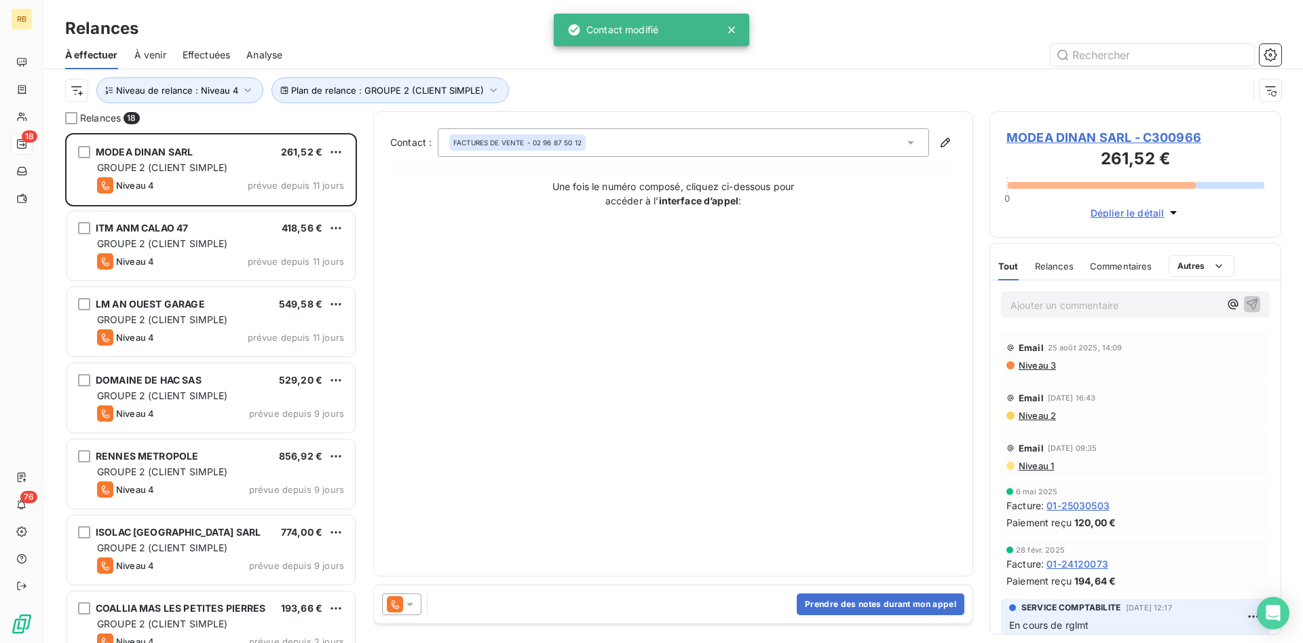
click at [893, 615] on div at bounding box center [651, 321] width 1303 height 643
click at [897, 606] on button "Prendre des notes durant mon appel" at bounding box center [881, 604] width 168 height 22
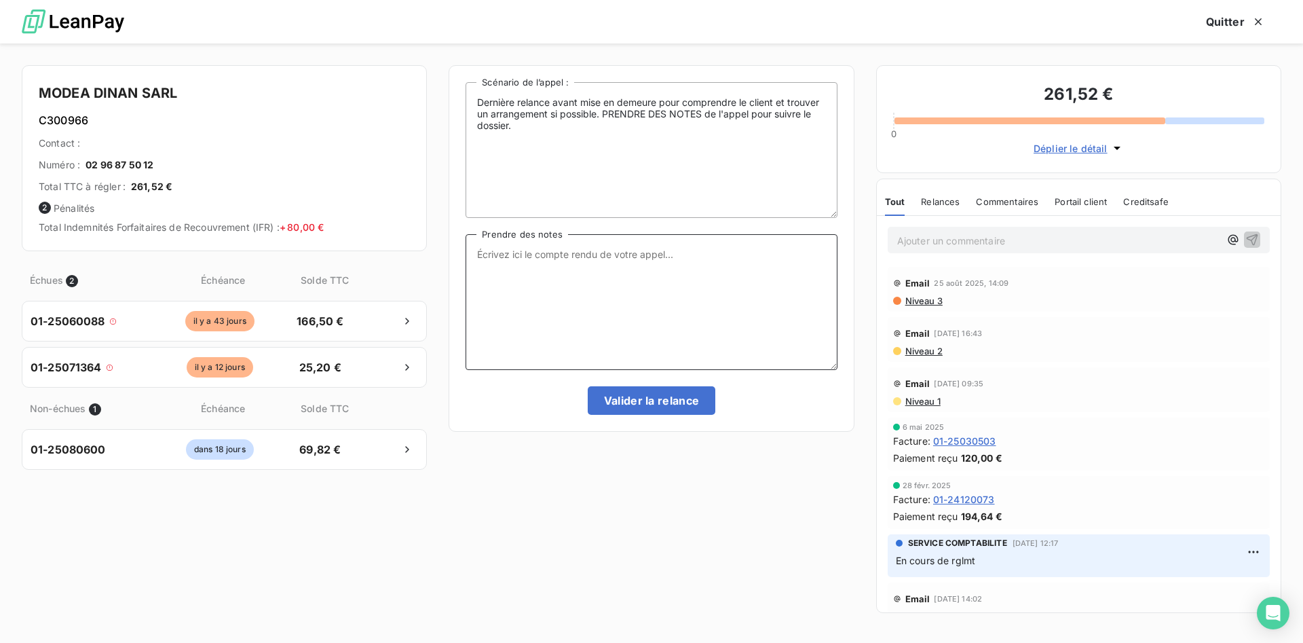
click at [505, 277] on textarea "Prendre des notes" at bounding box center [650, 302] width 371 height 136
click at [580, 252] on textarea "TEL CE JOUR." at bounding box center [650, 302] width 371 height 136
click at [556, 252] on textarea "TEL CE JOUR." at bounding box center [650, 302] width 371 height 136
click at [609, 254] on textarea "TEL CE JOUR." at bounding box center [650, 302] width 371 height 136
type textarea "TEL CE JOUR. REPONDEUR."
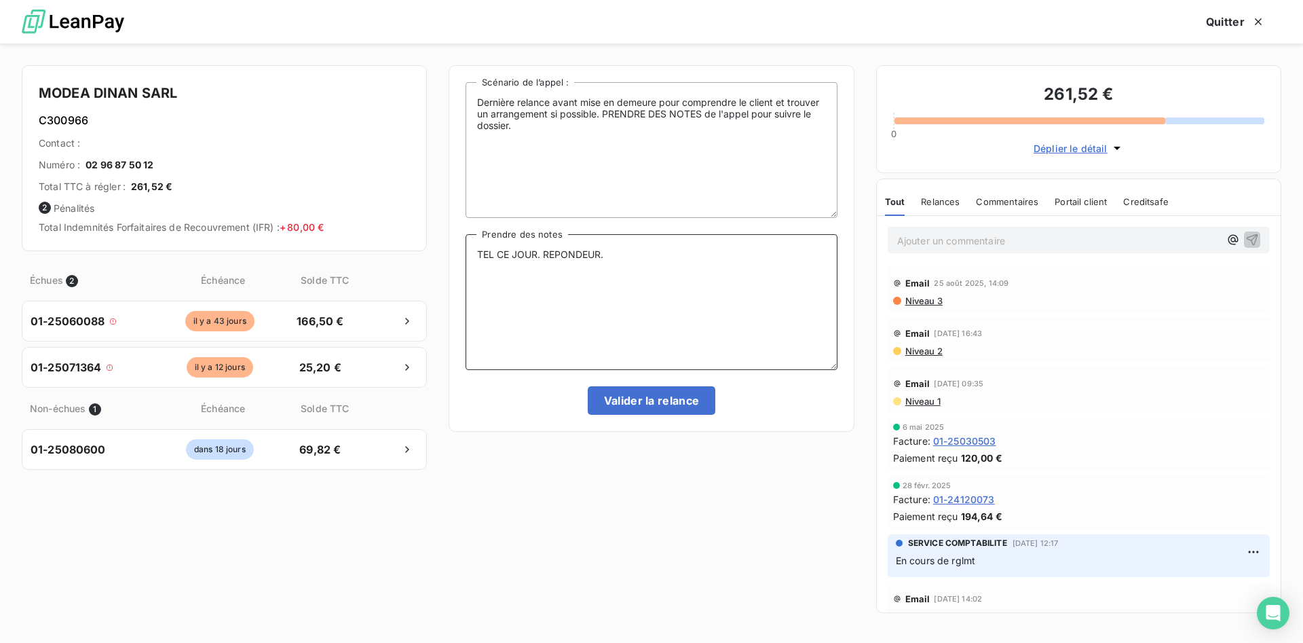
drag, startPoint x: 684, startPoint y: 264, endPoint x: 210, endPoint y: 250, distance: 474.4
click at [465, 250] on textarea "TEL CE JOUR. REPONDEUR." at bounding box center [650, 302] width 371 height 136
drag, startPoint x: 917, startPoint y: 242, endPoint x: 1043, endPoint y: 250, distance: 126.5
click at [921, 242] on p "Ajouter un commentaire ﻿" at bounding box center [1058, 240] width 322 height 17
click at [1253, 237] on icon "button" at bounding box center [1252, 239] width 12 height 12
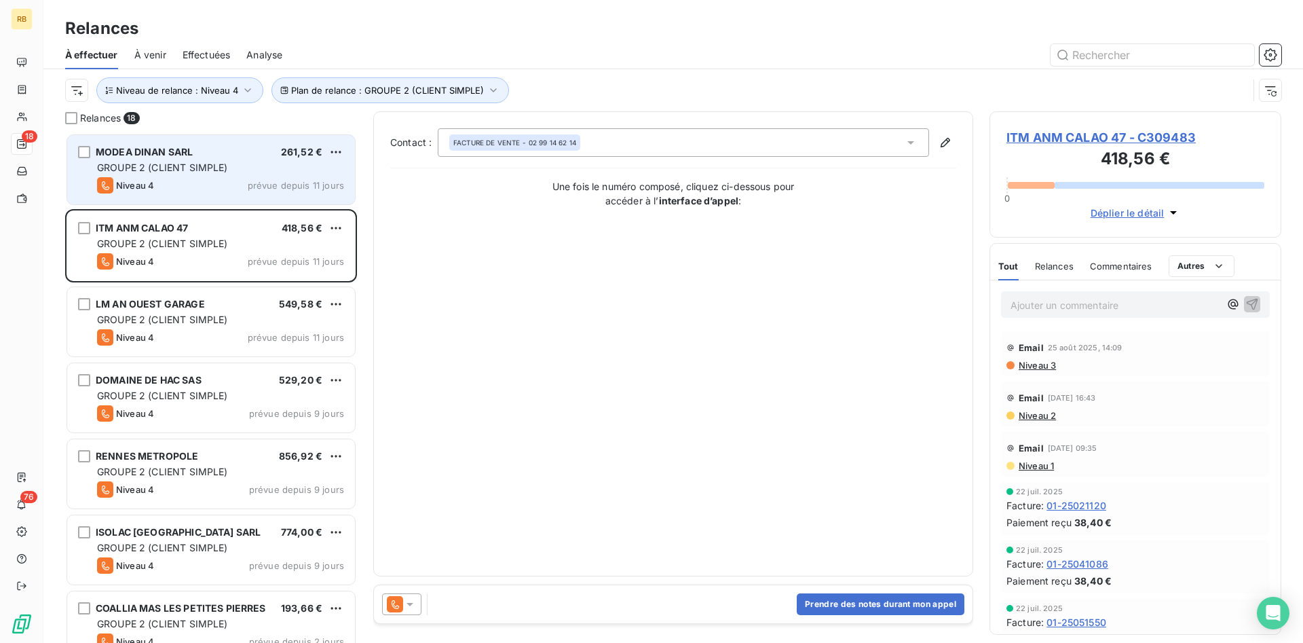
click at [277, 170] on div "GROUPE 2 (CLIENT SIMPLE)" at bounding box center [220, 168] width 247 height 14
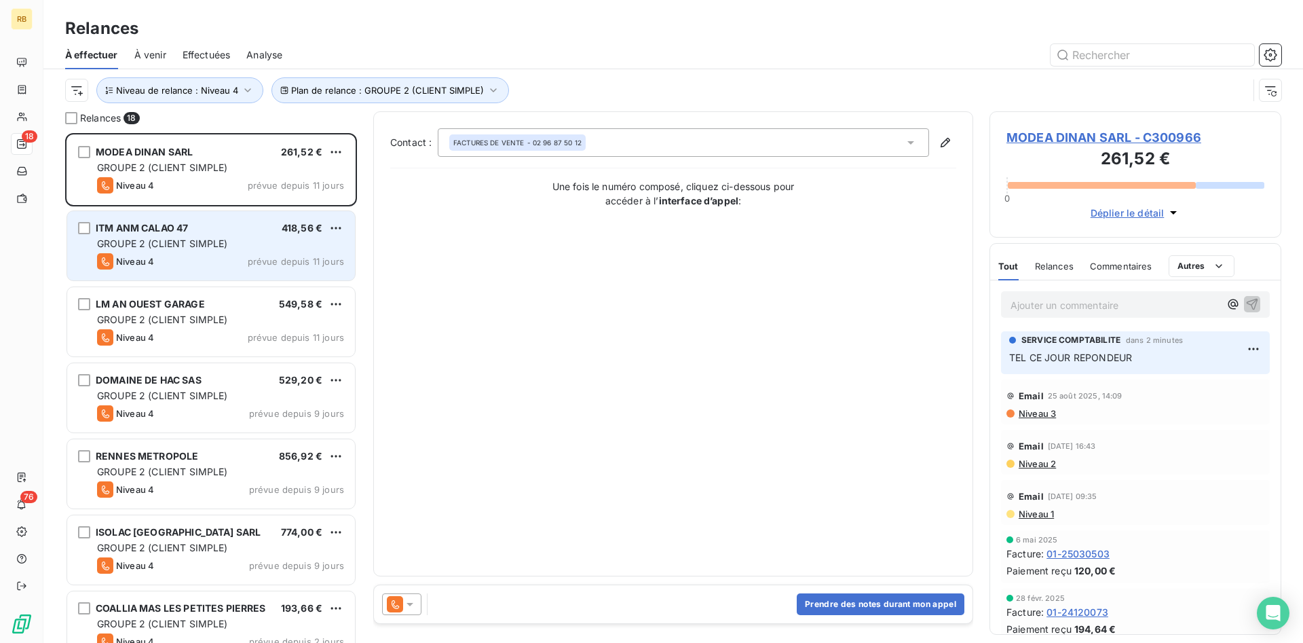
click at [205, 245] on span "GROUPE 2 (CLIENT SIMPLE)" at bounding box center [162, 243] width 131 height 12
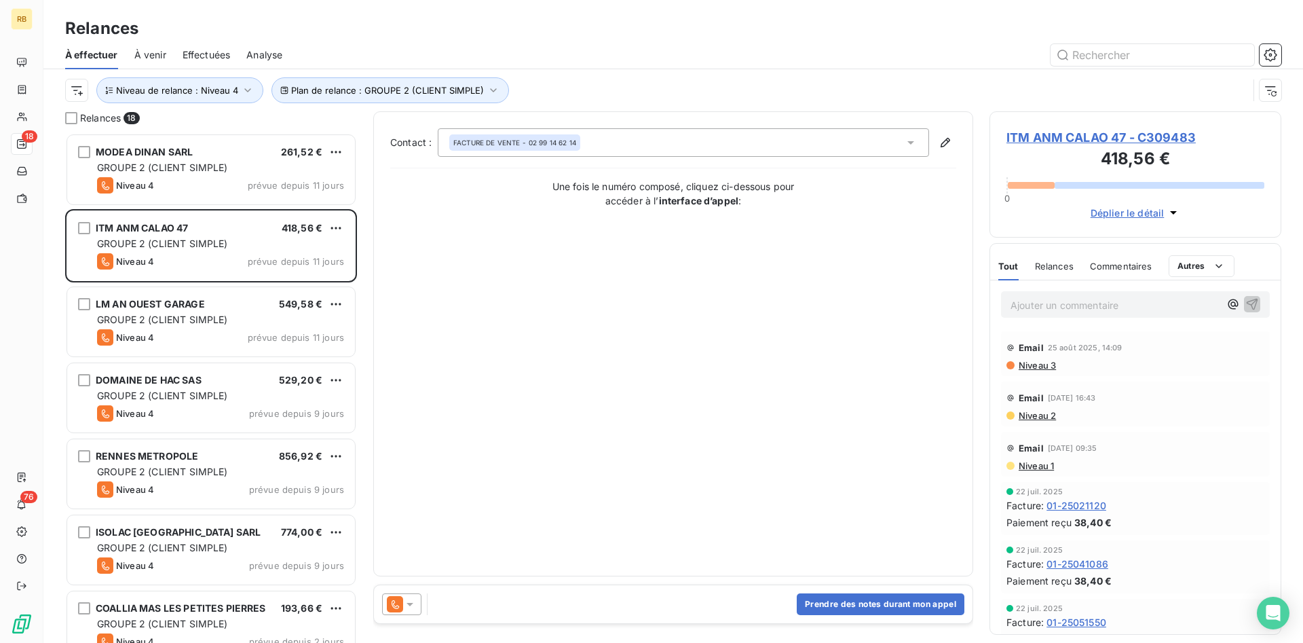
click at [204, 56] on span "Effectuées" at bounding box center [207, 55] width 48 height 14
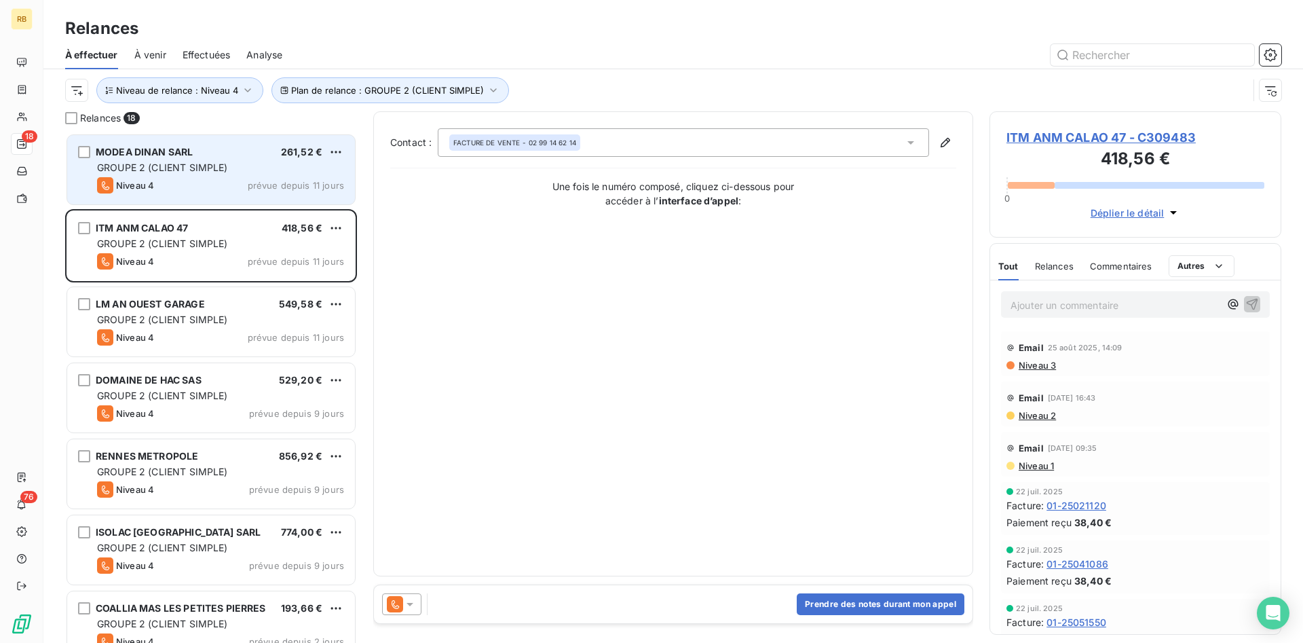
click at [268, 158] on div "MODEA DINAN SARL 261,52 € GROUPE 2 (CLIENT SIMPLE) Niveau 4 prévue depuis 11 jo…" at bounding box center [211, 169] width 288 height 69
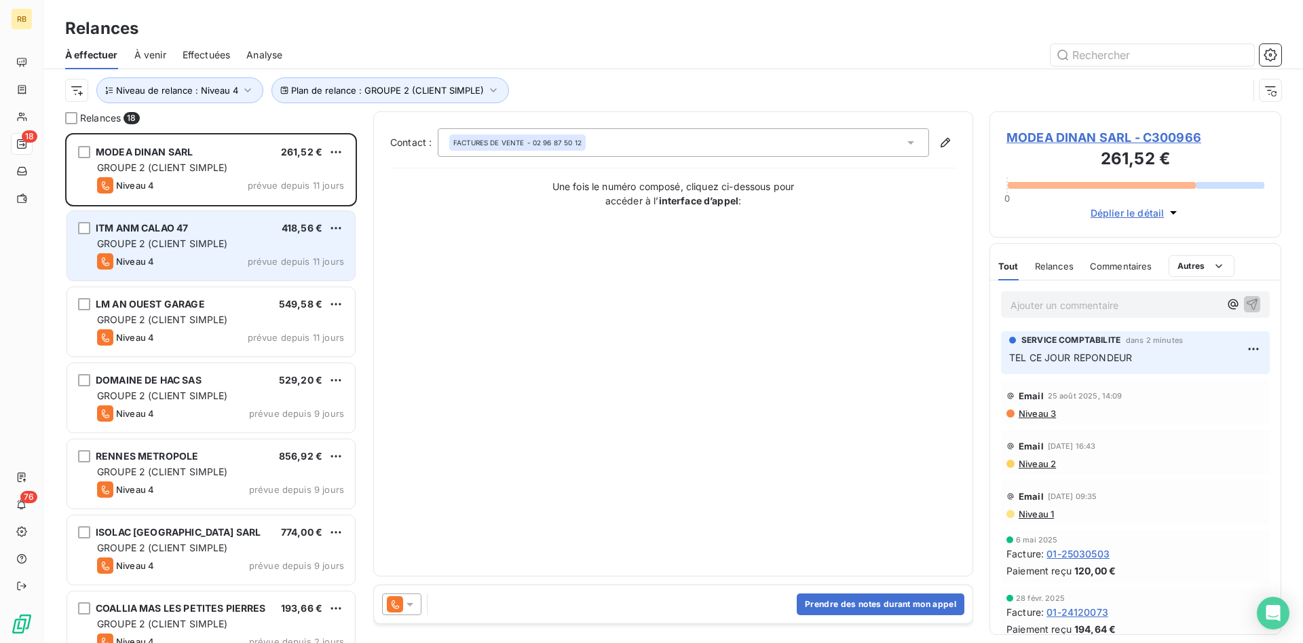
click at [254, 229] on div "ITM ANM CALAO 47 418,56 €" at bounding box center [220, 228] width 247 height 12
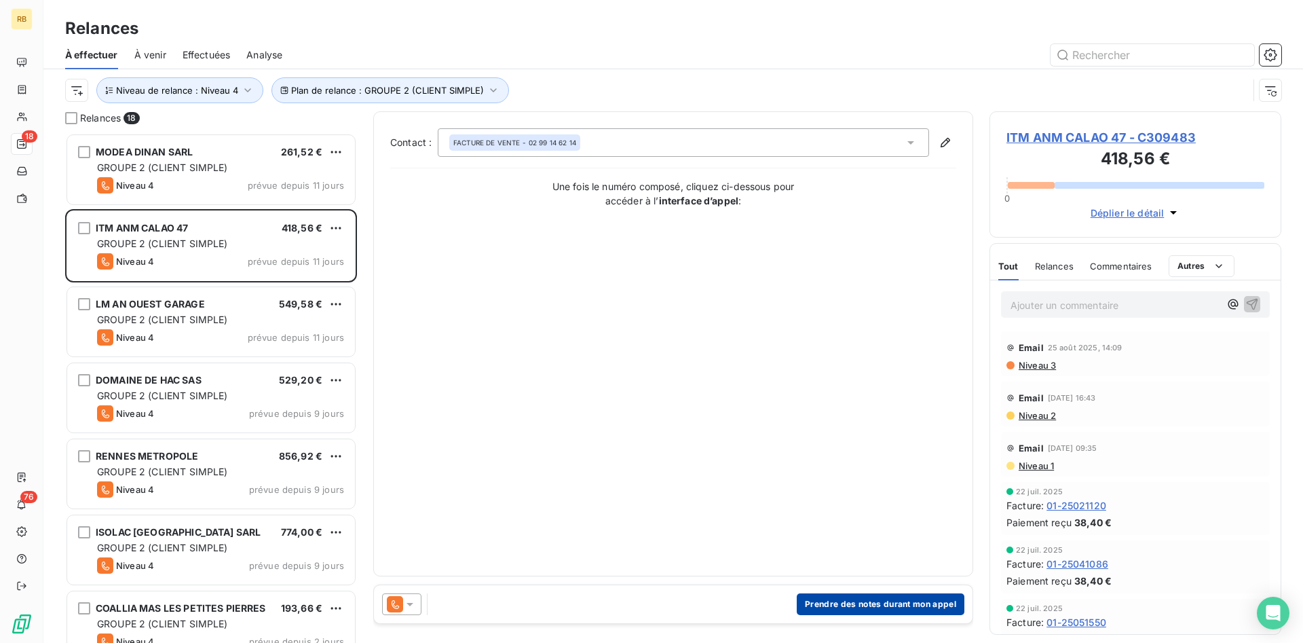
click at [865, 600] on button "Prendre des notes durant mon appel" at bounding box center [881, 604] width 168 height 22
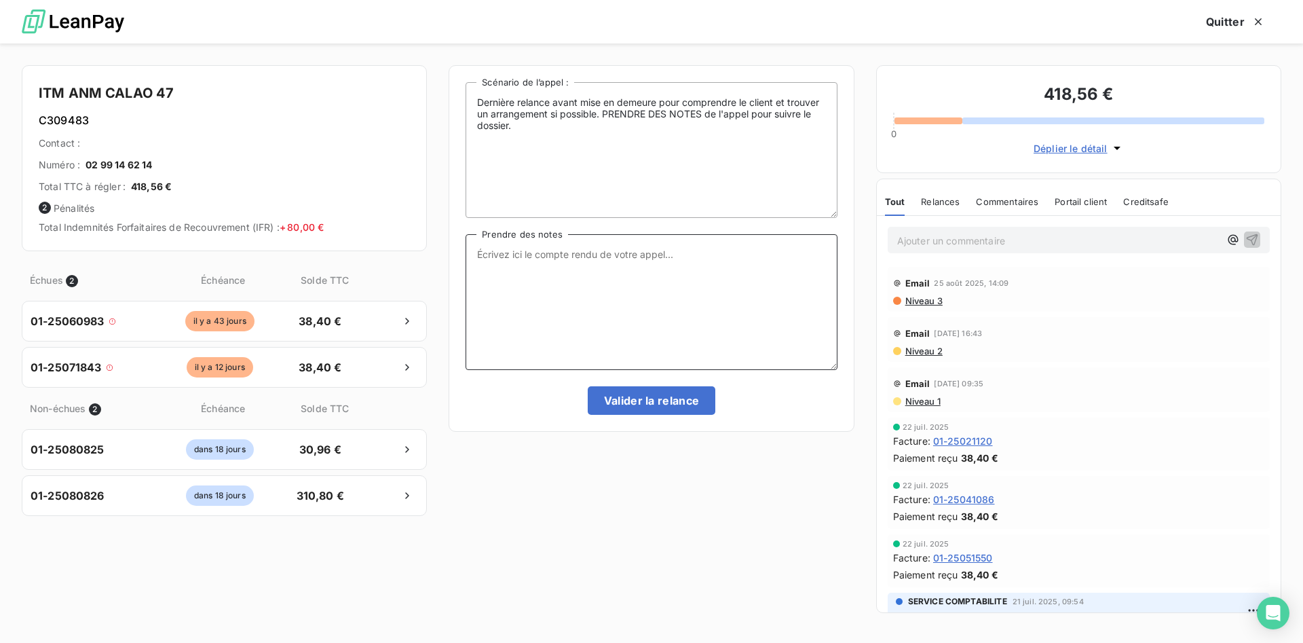
click at [555, 258] on textarea "Prendre des notes" at bounding box center [650, 302] width 371 height 136
click at [557, 258] on textarea "Prendre des notes" at bounding box center [650, 302] width 371 height 136
click at [925, 301] on span "Niveau 3" at bounding box center [923, 300] width 39 height 11
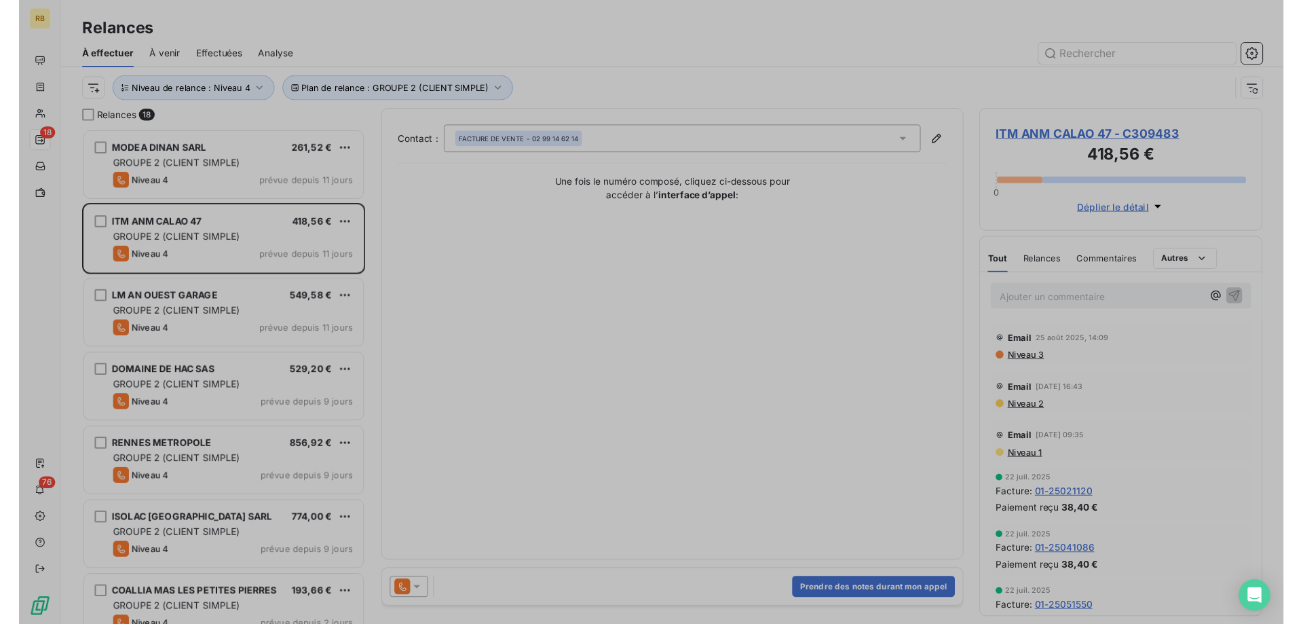
scroll to position [510, 292]
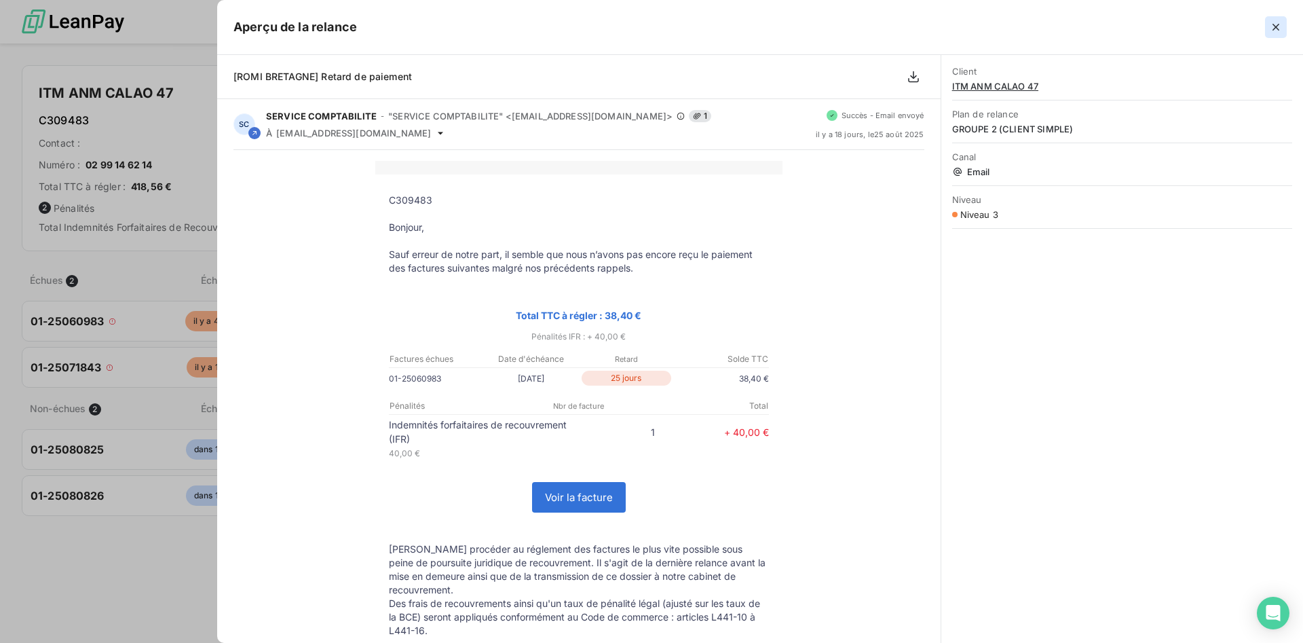
click at [1274, 26] on icon "button" at bounding box center [1275, 27] width 7 height 7
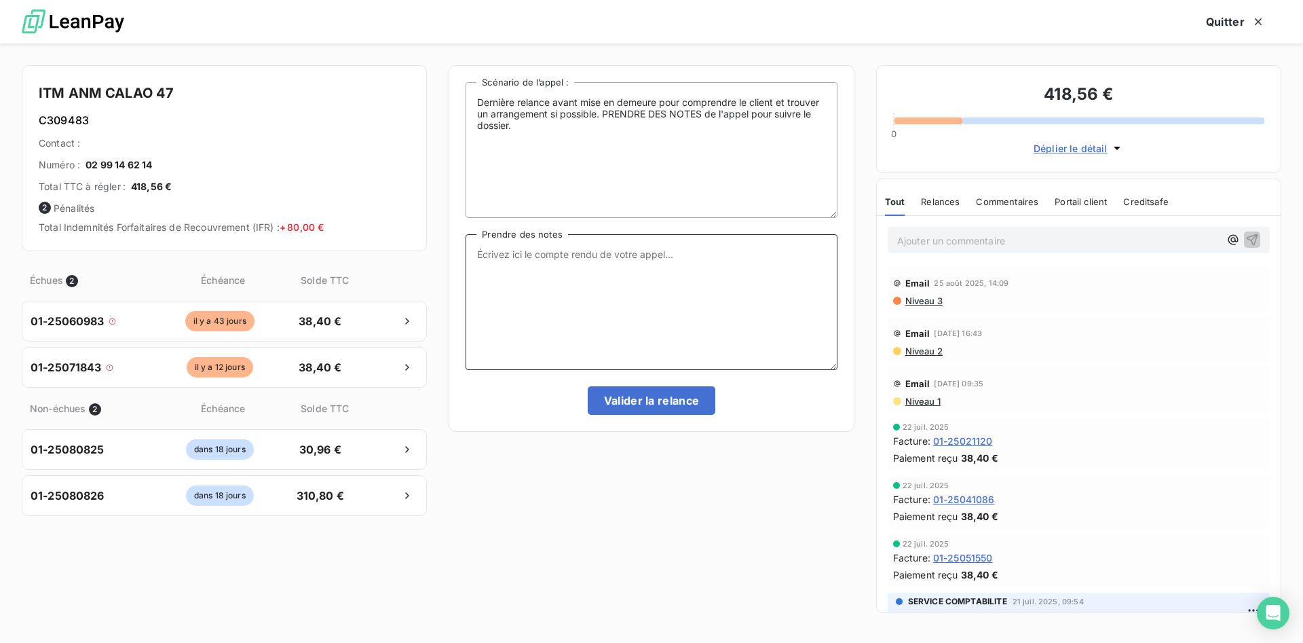
click at [617, 256] on textarea "Prendre des notes" at bounding box center [650, 302] width 371 height 136
click at [523, 259] on textarea "Prendre des notes" at bounding box center [650, 302] width 371 height 136
click at [1235, 239] on icon "button" at bounding box center [1233, 240] width 10 height 10
click at [1159, 288] on div "[PERSON_NAME]" at bounding box center [1141, 285] width 142 height 16
click at [1015, 248] on div "@" at bounding box center [1078, 239] width 382 height 25
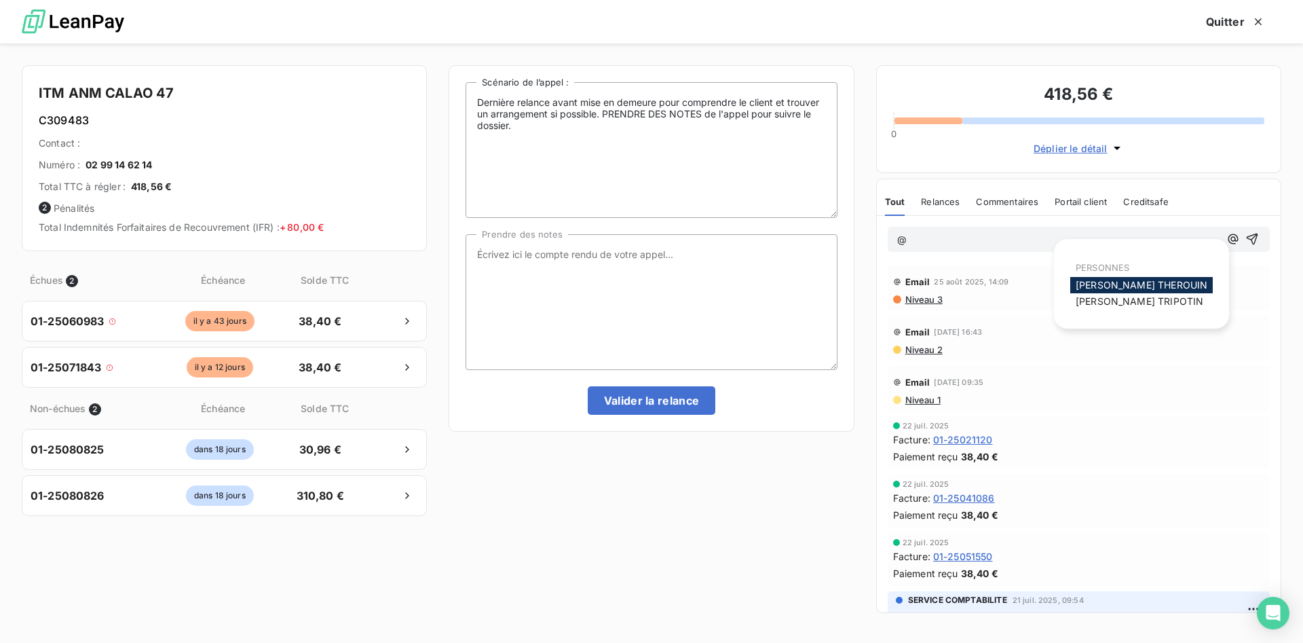
click at [990, 242] on p "@" at bounding box center [1058, 240] width 322 height 16
click at [949, 244] on p "@" at bounding box center [1058, 240] width 322 height 16
click at [580, 263] on textarea "Prendre des notes" at bounding box center [650, 302] width 371 height 136
type textarea "P"
type textarea "REPONDEUR....."
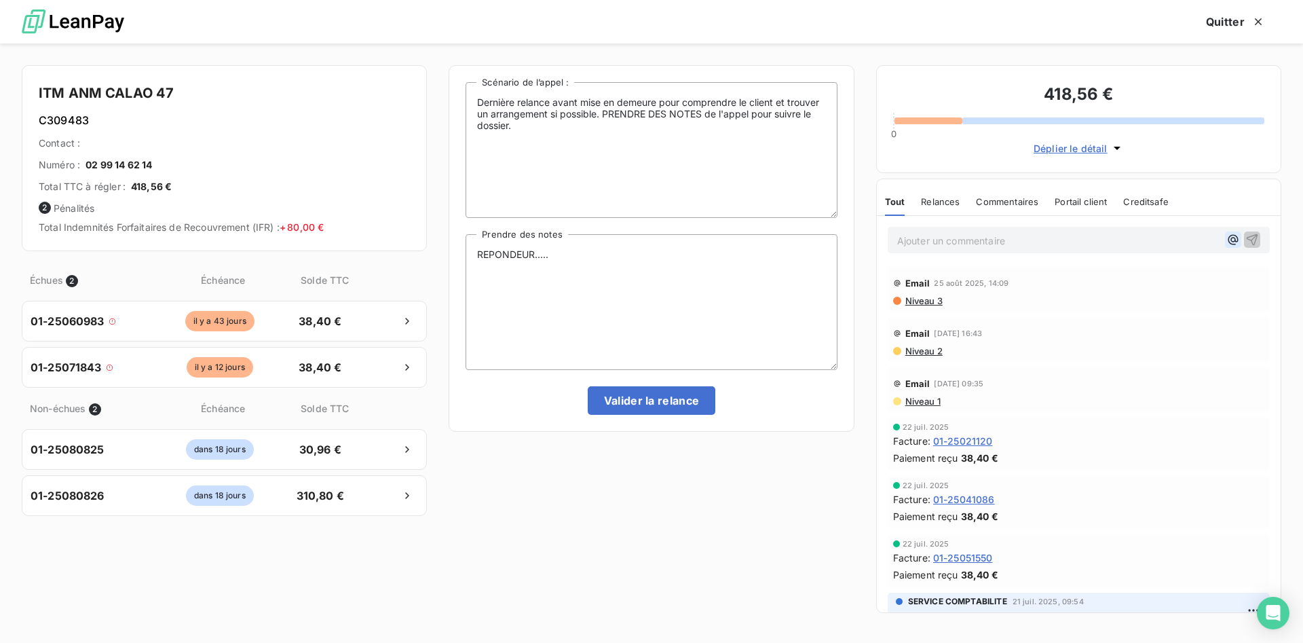
click at [1229, 237] on icon "button" at bounding box center [1233, 240] width 10 height 10
click at [1115, 287] on span "[PERSON_NAME]" at bounding box center [1141, 285] width 132 height 12
click at [1254, 237] on icon "button" at bounding box center [1252, 240] width 12 height 12
click at [648, 402] on button "Valider la relance" at bounding box center [652, 400] width 128 height 28
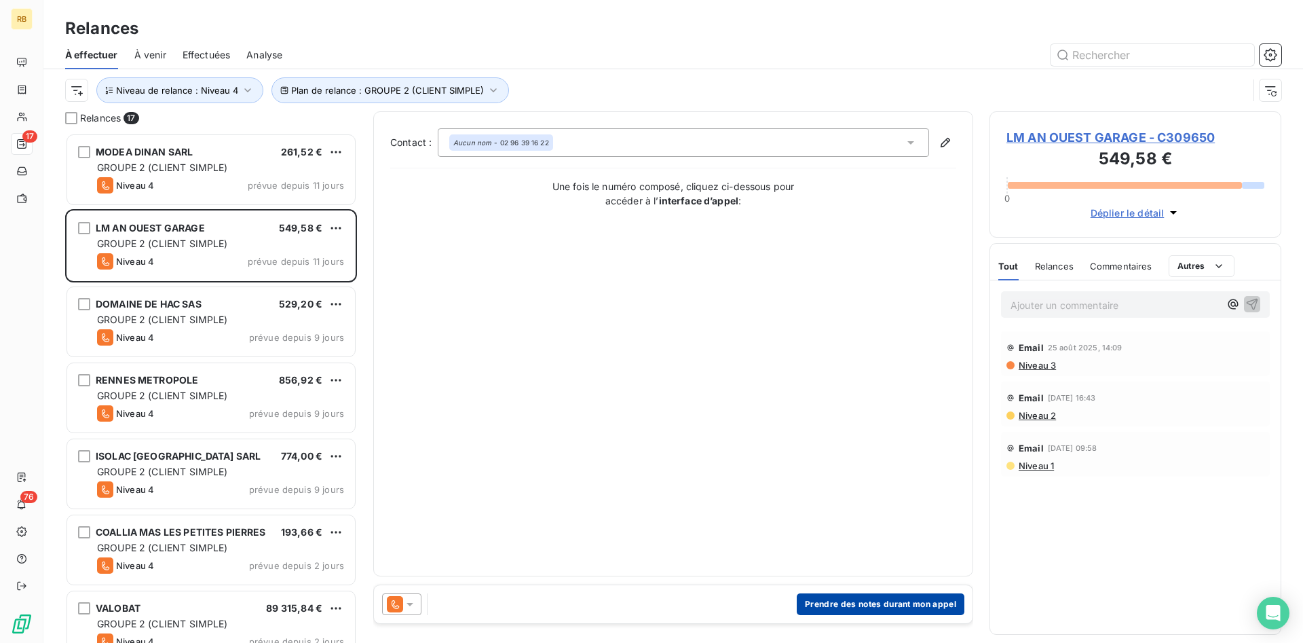
click at [863, 602] on button "Prendre des notes durant mon appel" at bounding box center [881, 604] width 168 height 22
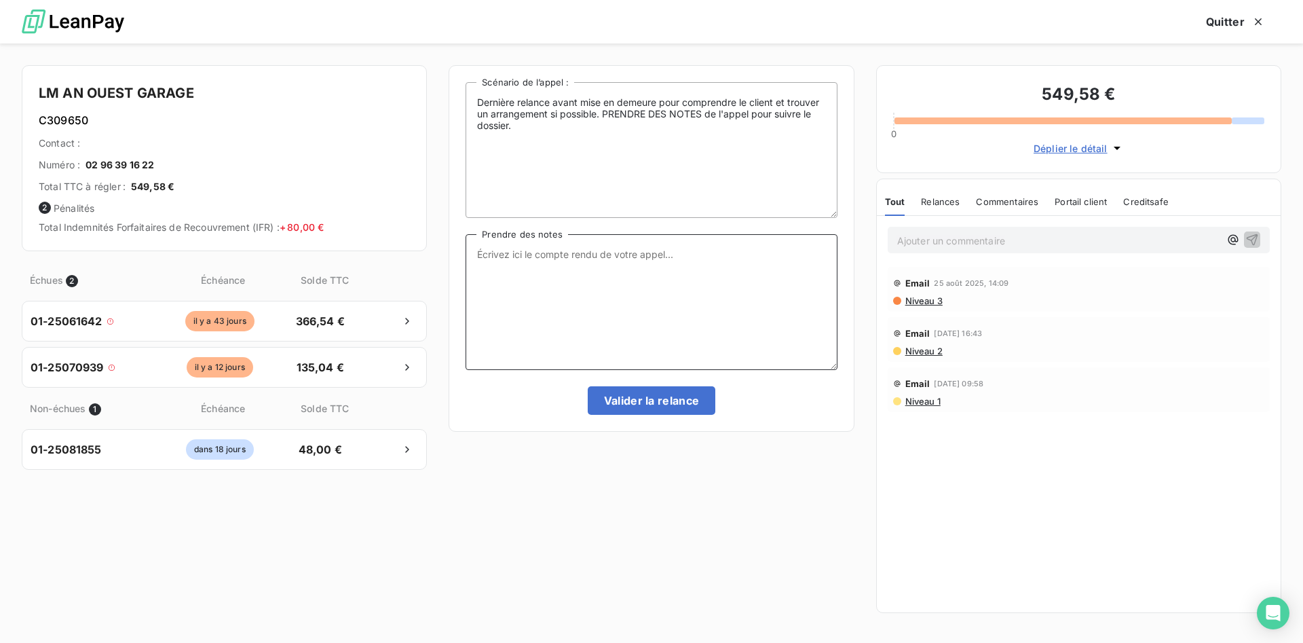
click at [503, 265] on textarea "Prendre des notes" at bounding box center [650, 302] width 371 height 136
drag, startPoint x: 552, startPoint y: 254, endPoint x: 421, endPoint y: 269, distance: 132.4
click at [465, 234] on textarea "TEL CE JOUR." at bounding box center [650, 302] width 371 height 136
click at [586, 269] on textarea "TEL CE JOUR." at bounding box center [650, 302] width 371 height 136
type textarea "TEL CE JOUR. PASSAGE EN LCR"
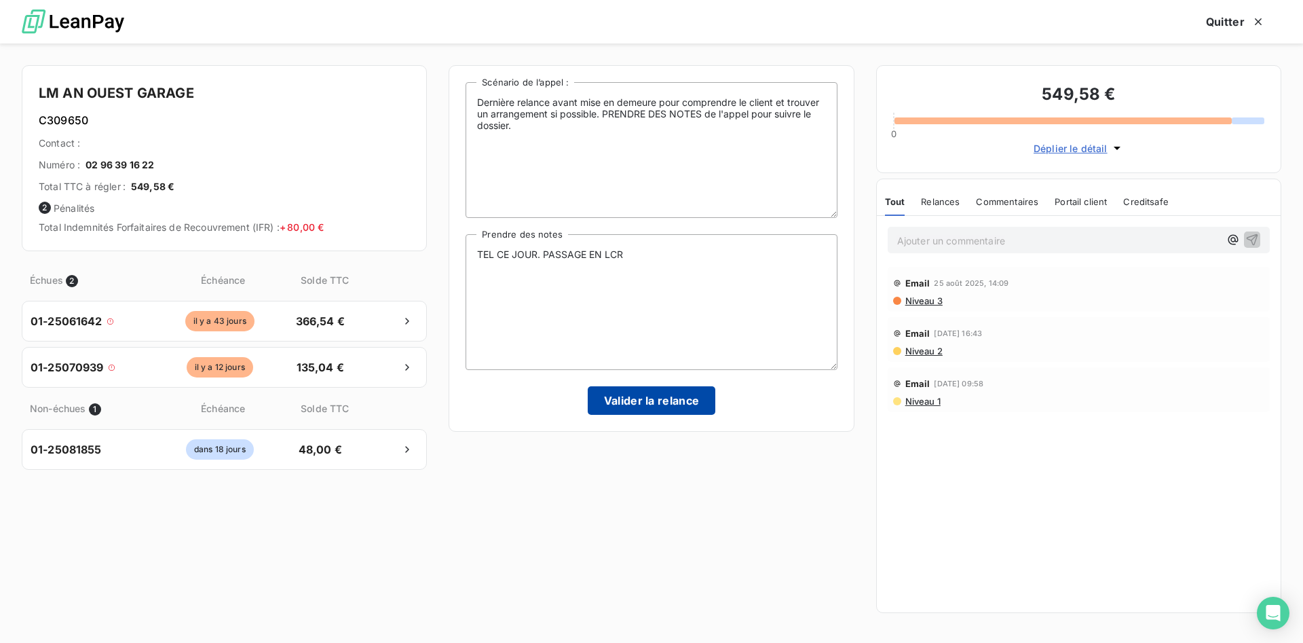
click at [665, 395] on button "Valider la relance" at bounding box center [652, 400] width 128 height 28
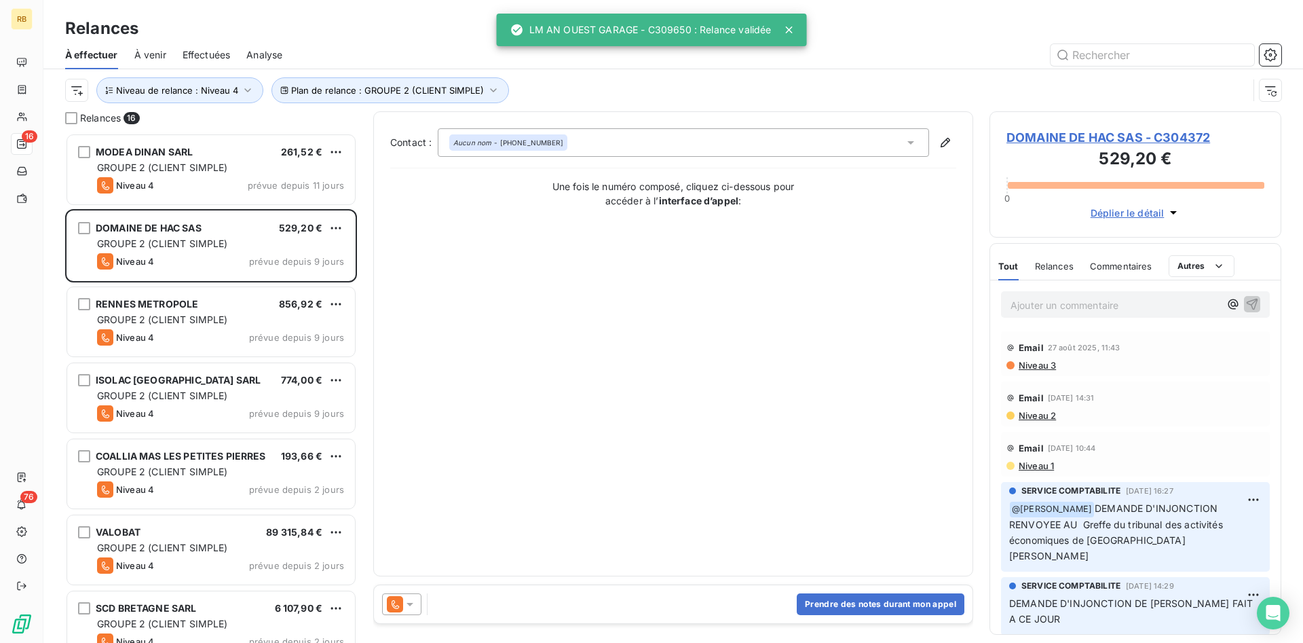
click at [225, 52] on span "Effectuées" at bounding box center [207, 55] width 48 height 14
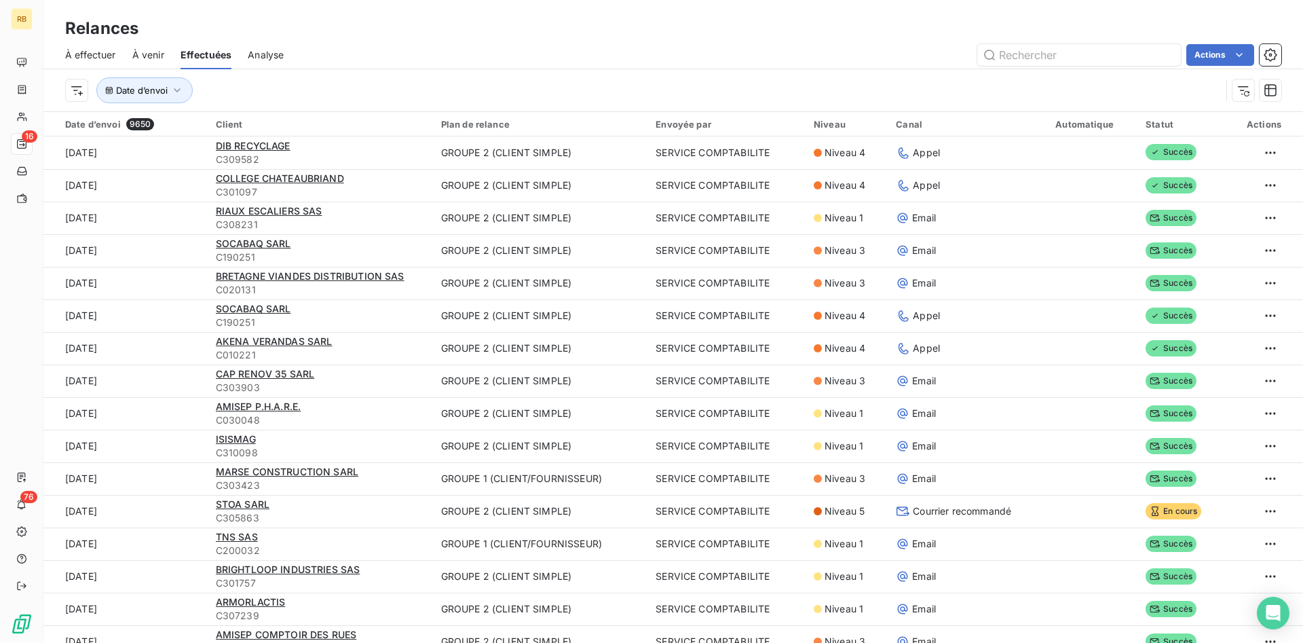
click at [94, 50] on span "À effectuer" at bounding box center [90, 55] width 51 height 14
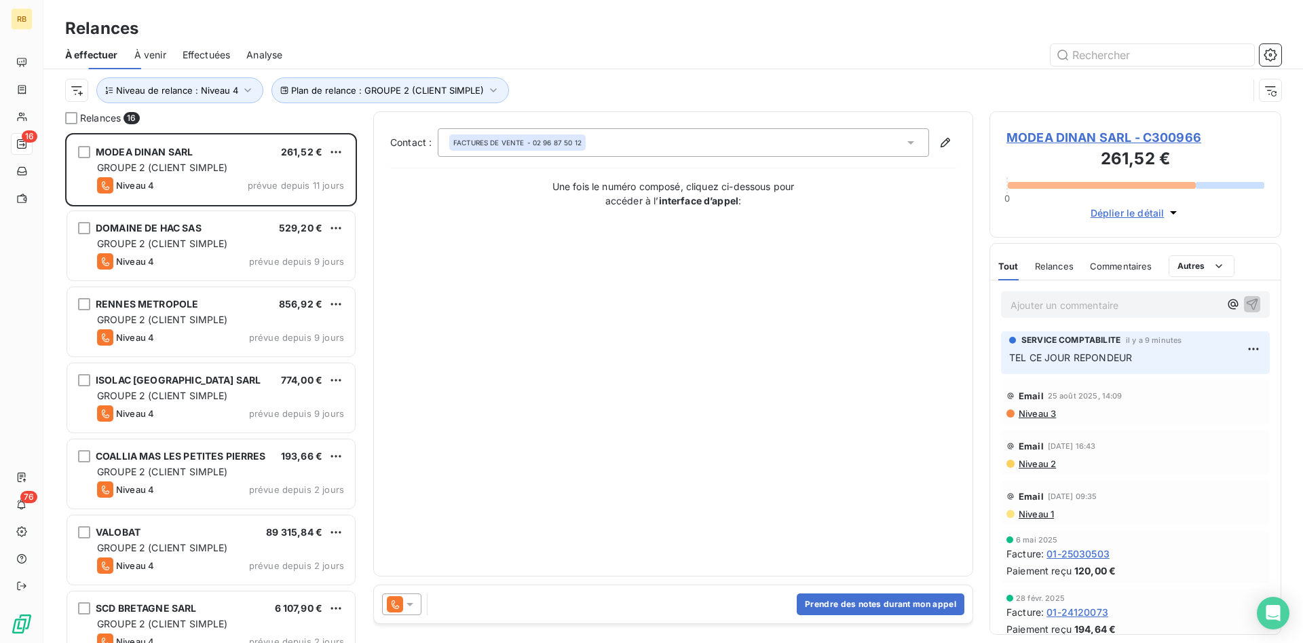
scroll to position [510, 292]
click at [214, 56] on span "Effectuées" at bounding box center [207, 55] width 48 height 14
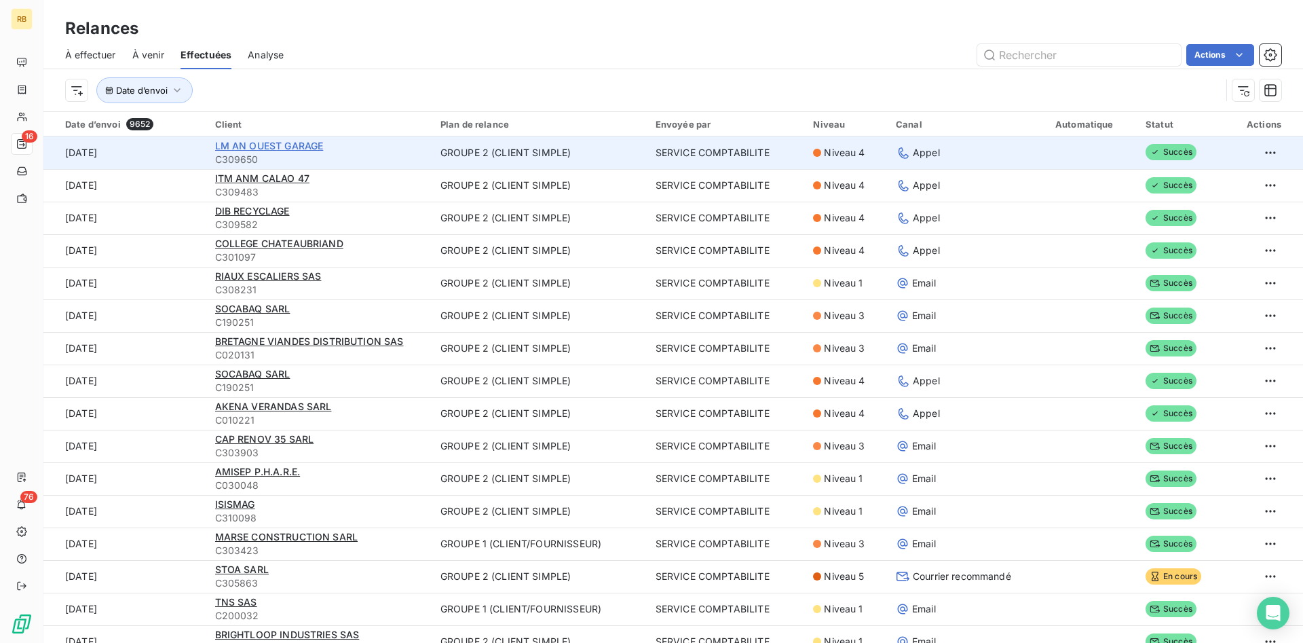
click at [315, 142] on span "LM AN OUEST GARAGE" at bounding box center [269, 146] width 109 height 12
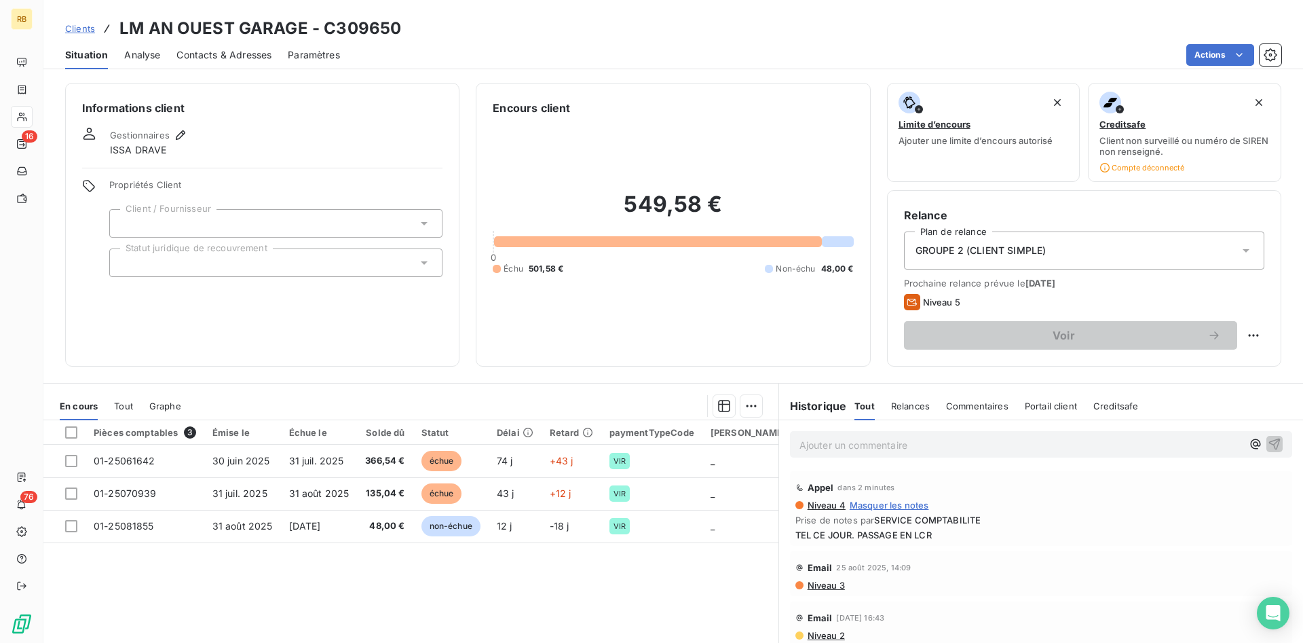
click at [1109, 249] on div "GROUPE 2 (CLIENT SIMPLE)" at bounding box center [1084, 250] width 360 height 38
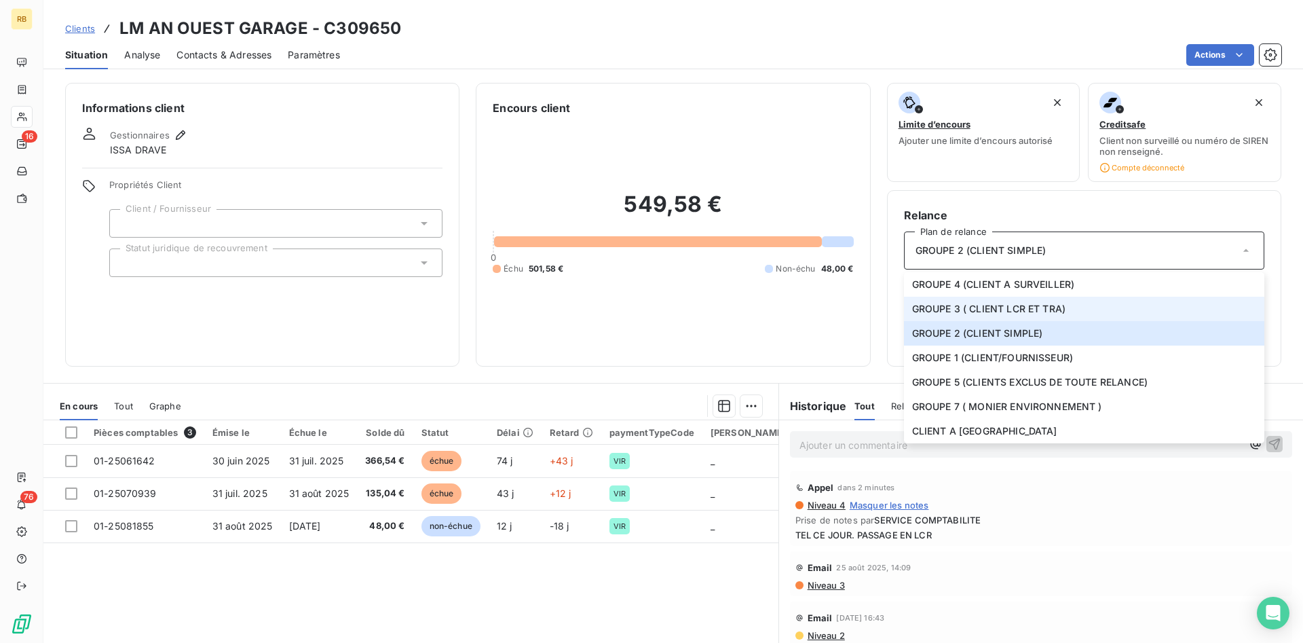
click at [1061, 303] on span "GROUPE 3 ( CLIENT LCR ET TRA)" at bounding box center [988, 309] width 153 height 14
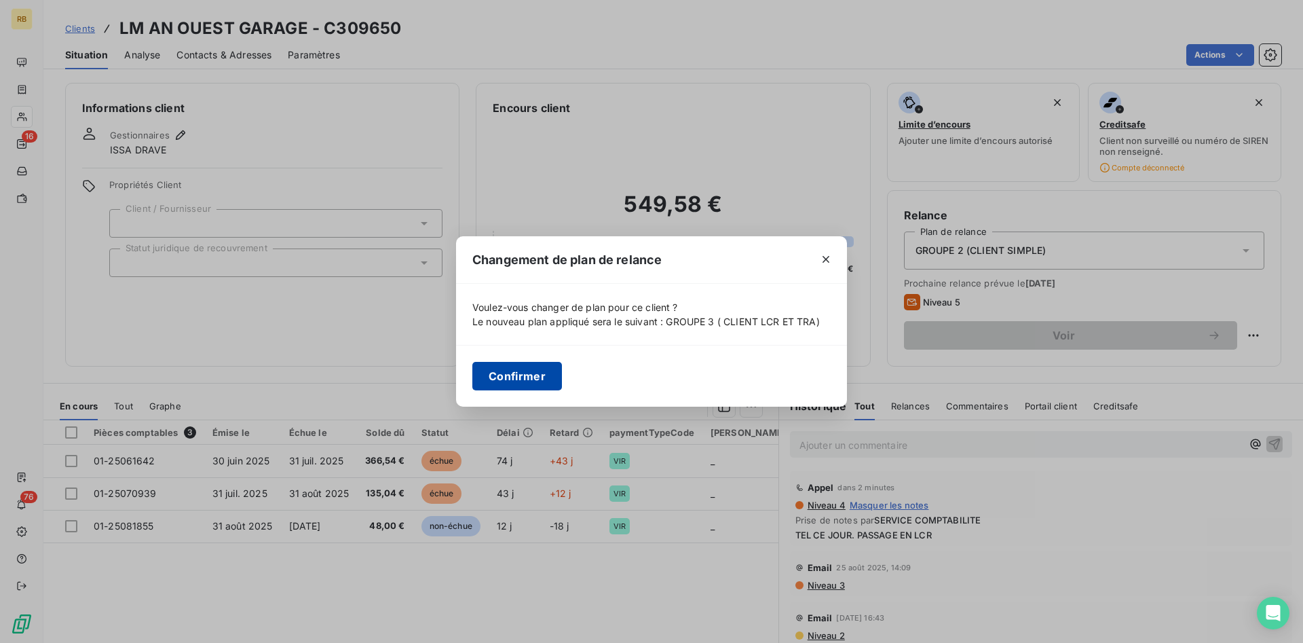
click at [526, 370] on button "Confirmer" at bounding box center [517, 376] width 90 height 28
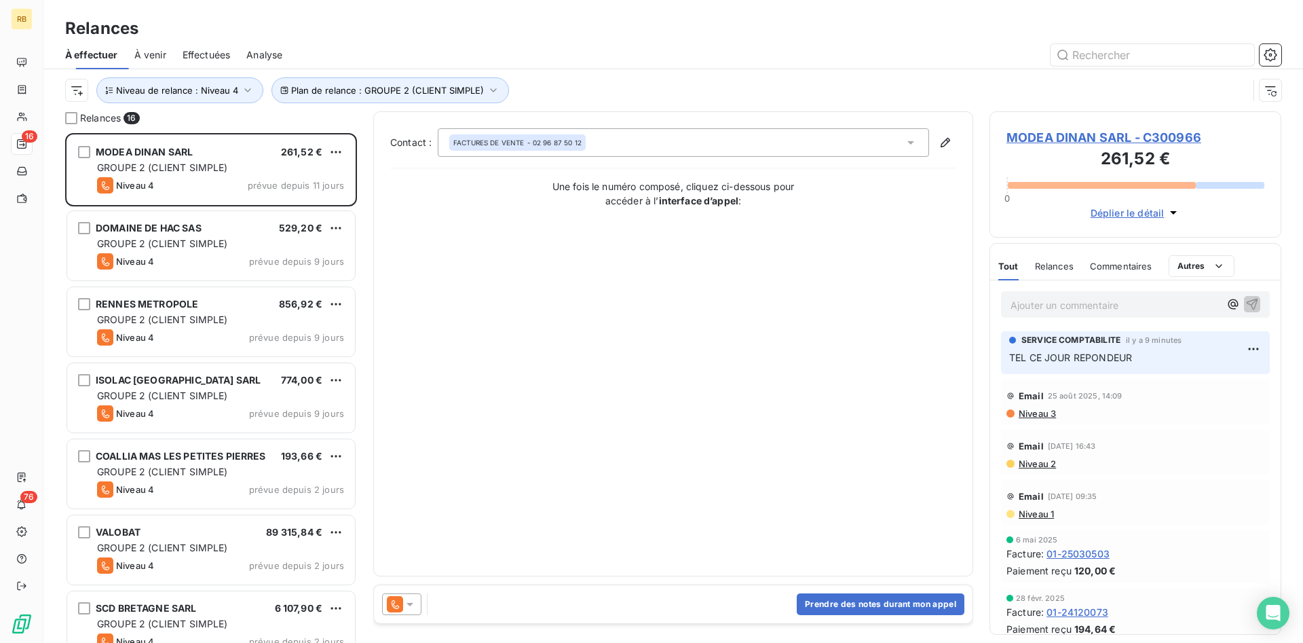
scroll to position [510, 292]
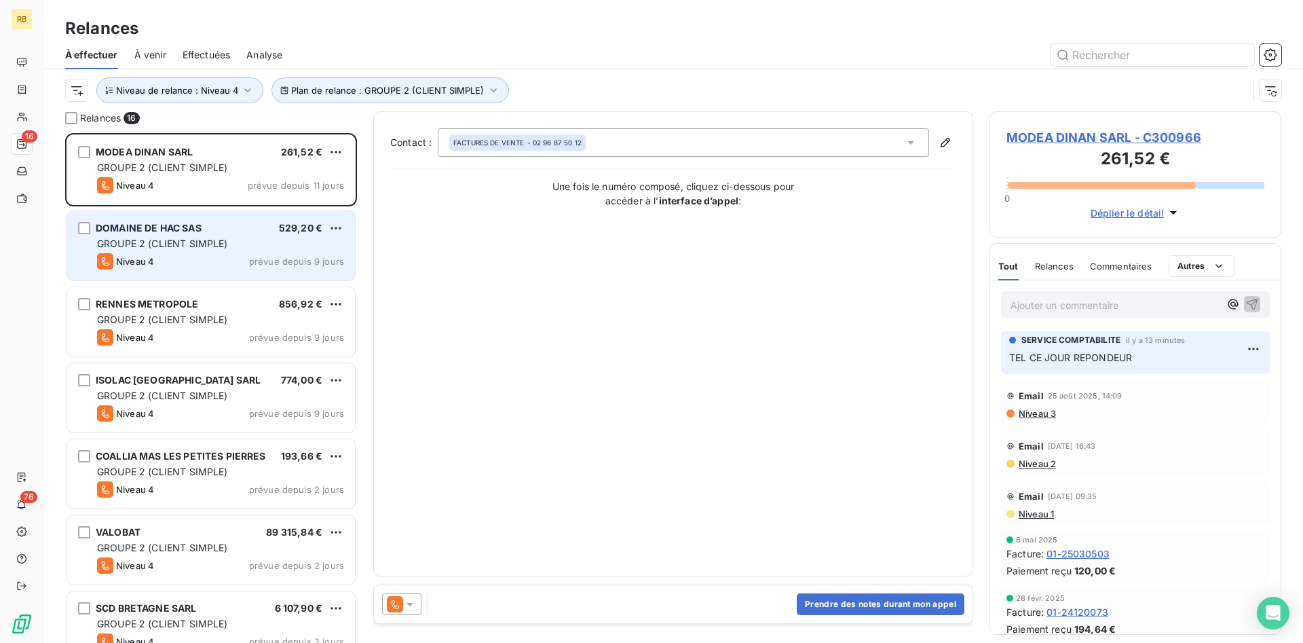
click at [203, 237] on div "GROUPE 2 (CLIENT SIMPLE)" at bounding box center [220, 244] width 247 height 14
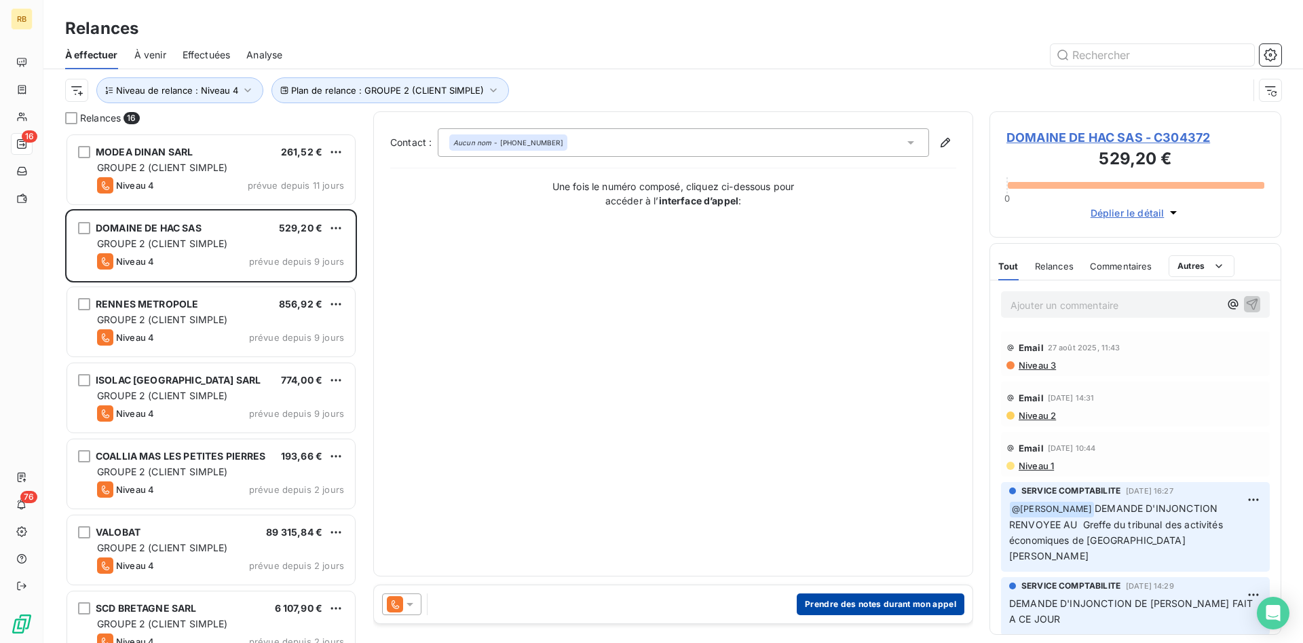
click at [907, 600] on button "Prendre des notes durant mon appel" at bounding box center [881, 604] width 168 height 22
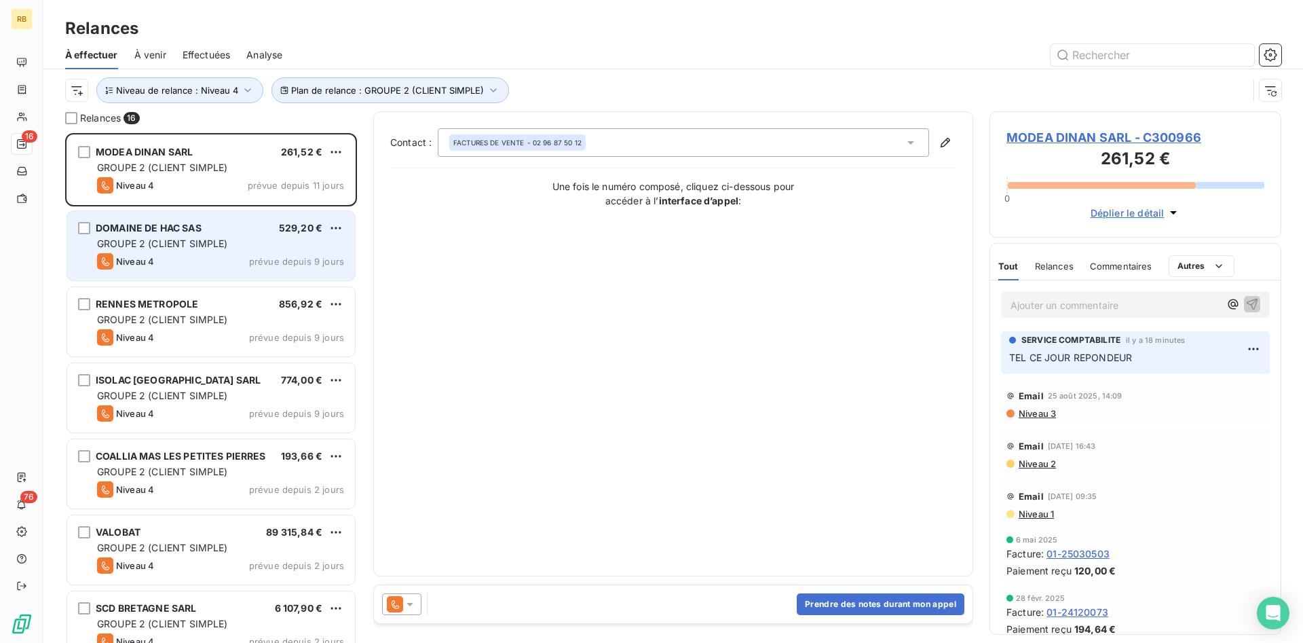
click at [235, 235] on div "DOMAINE DE HAC SAS 529,20 € GROUPE 2 (CLIENT SIMPLE) Niveau 4 prévue depuis 9 j…" at bounding box center [211, 245] width 288 height 69
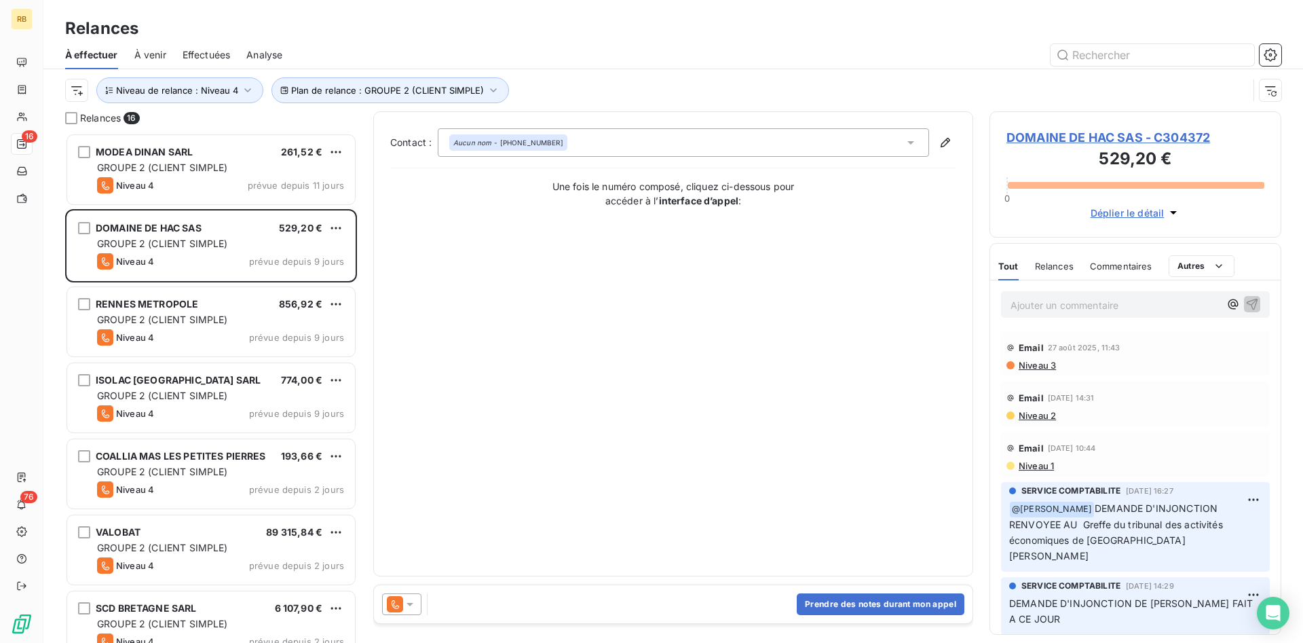
click at [1054, 136] on span "DOMAINE DE HAC SAS - C304372" at bounding box center [1135, 137] width 258 height 18
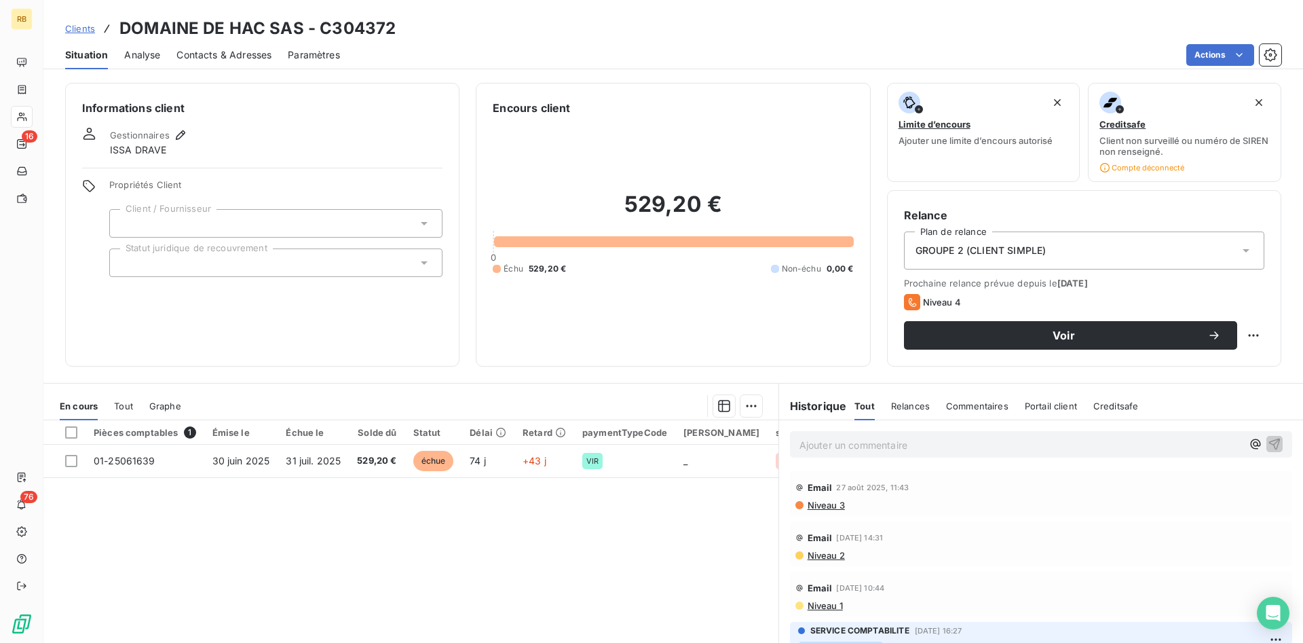
click at [427, 266] on icon at bounding box center [424, 263] width 14 height 14
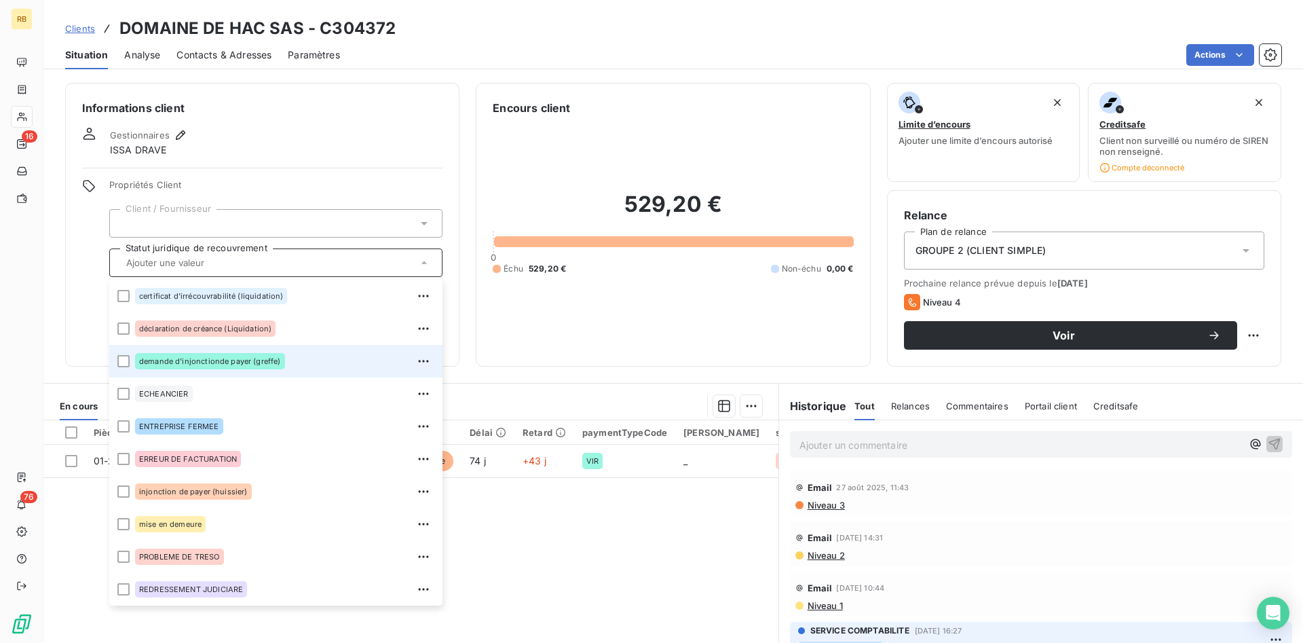
click at [305, 359] on div "demande d'injonctionde payer (greffe)" at bounding box center [284, 361] width 299 height 22
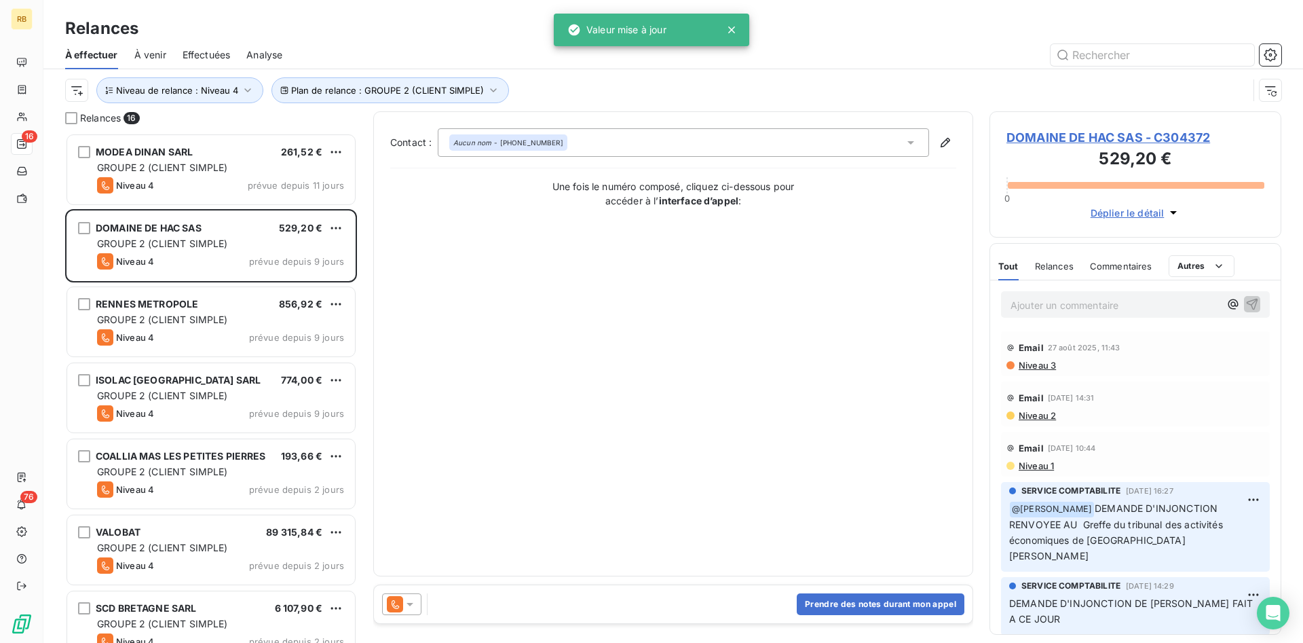
scroll to position [510, 292]
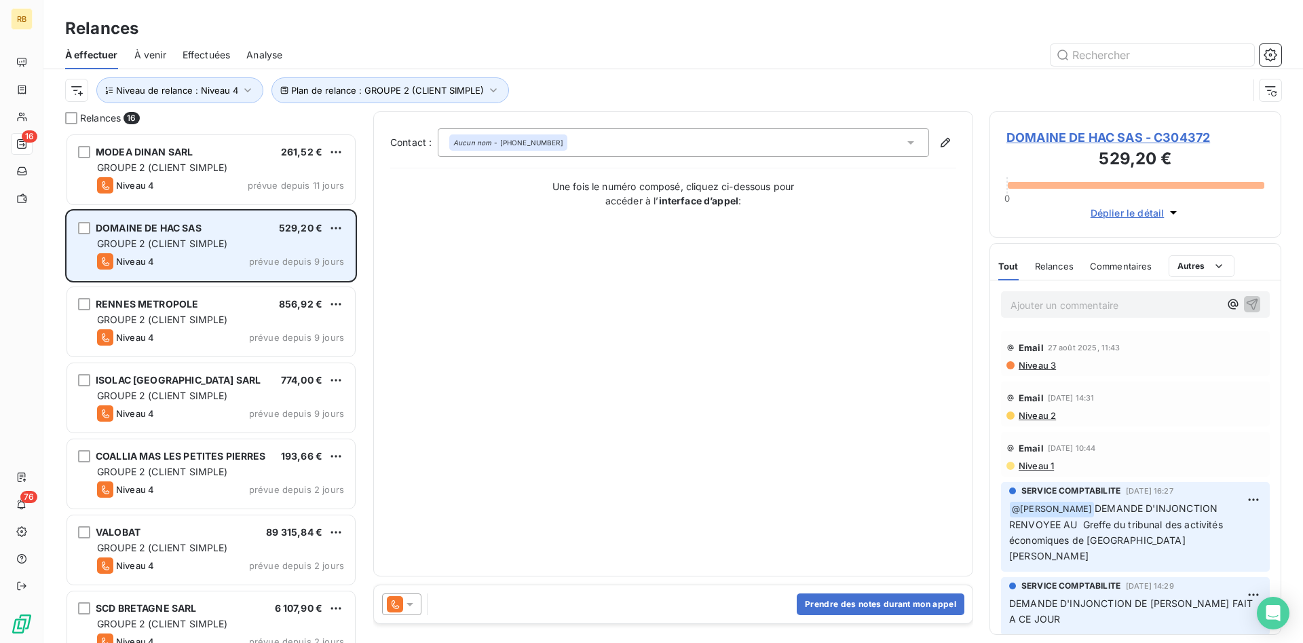
click at [188, 233] on span "DOMAINE DE HAC SAS" at bounding box center [149, 228] width 106 height 12
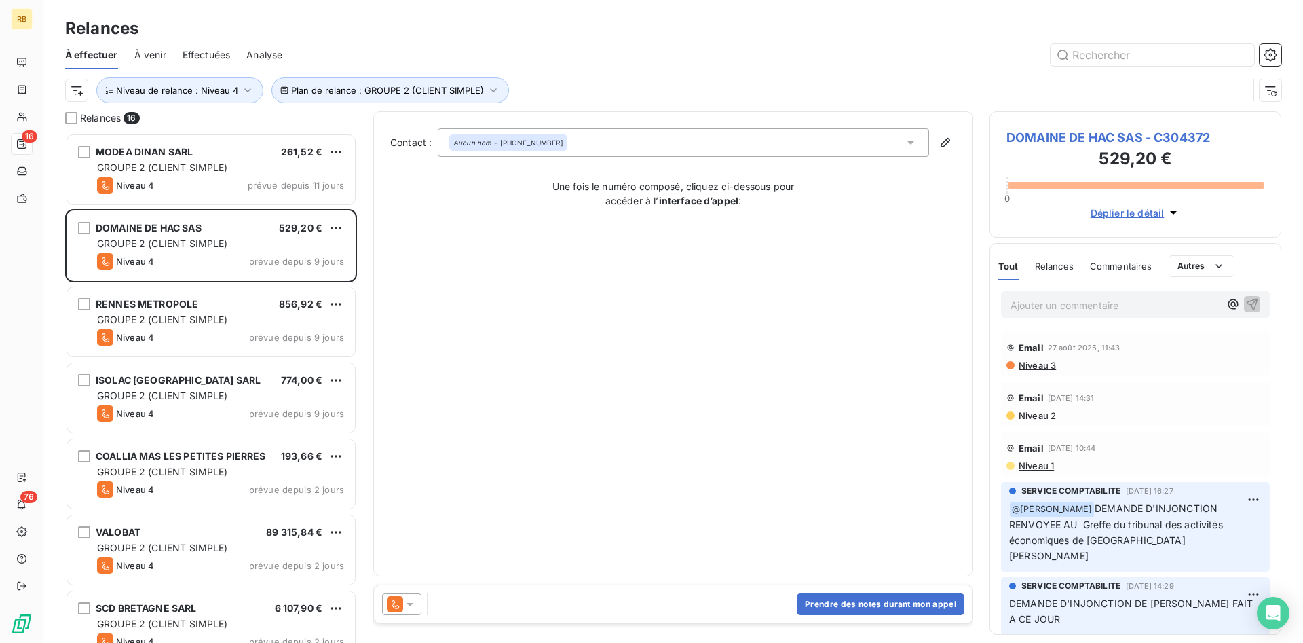
click at [1083, 136] on span "DOMAINE DE HAC SAS - C304372" at bounding box center [1135, 137] width 258 height 18
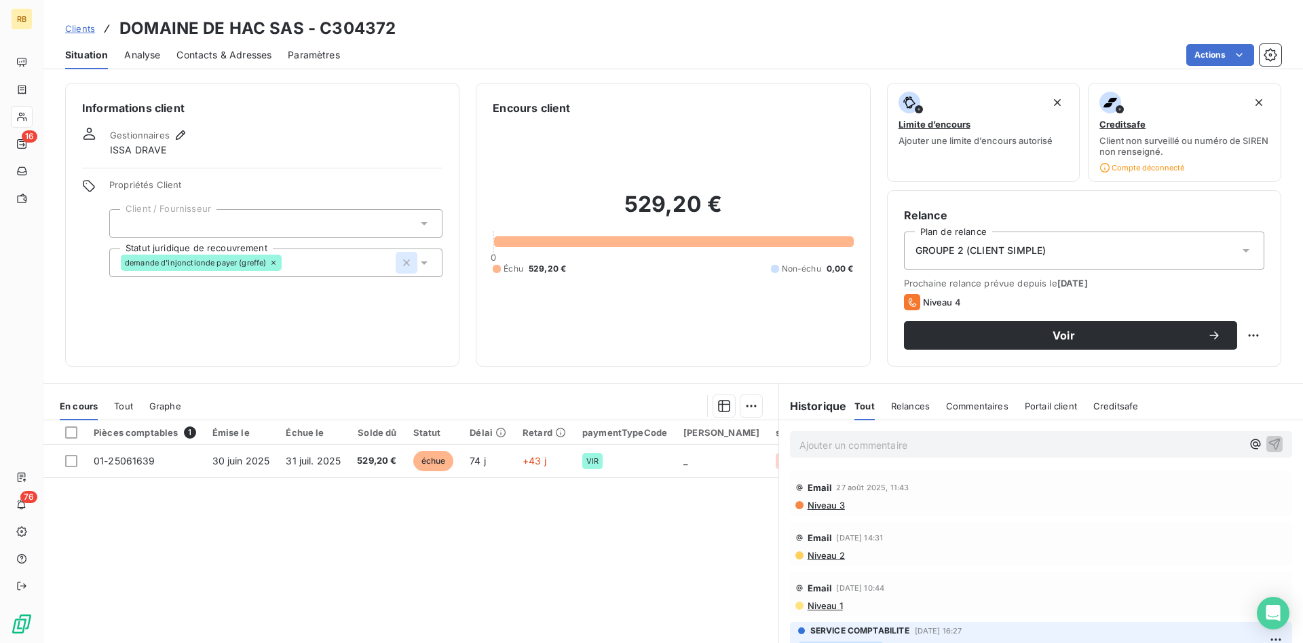
click at [409, 265] on icon "button" at bounding box center [406, 262] width 7 height 7
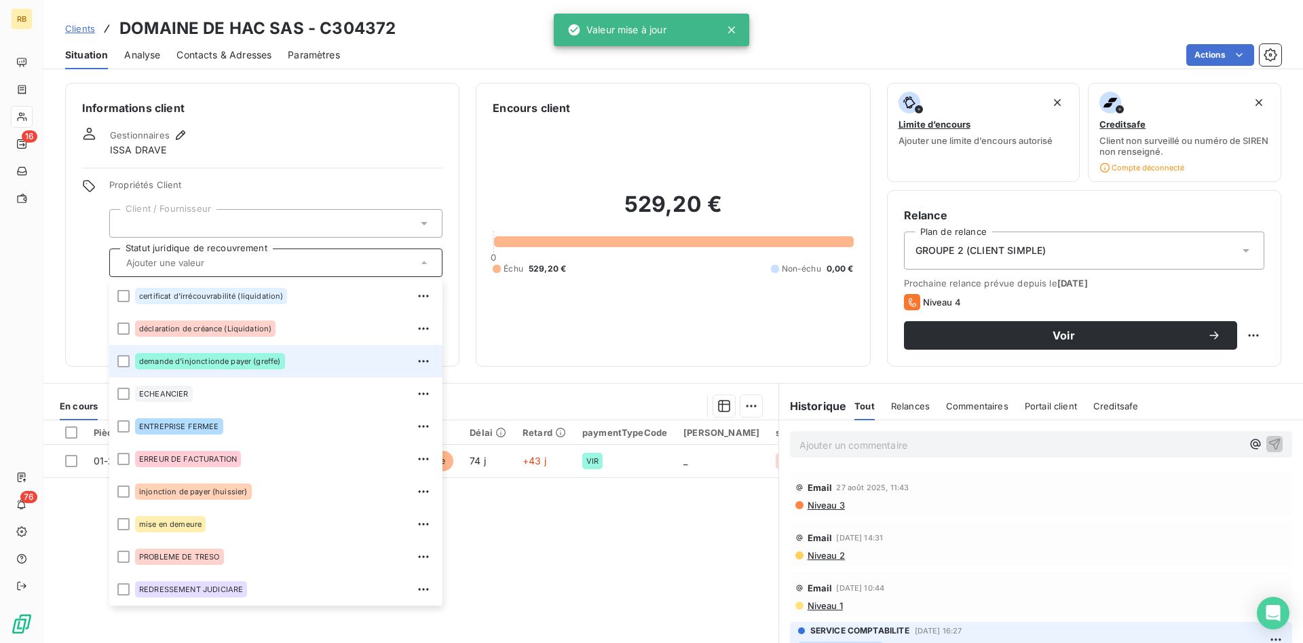
click at [424, 262] on icon at bounding box center [423, 262] width 5 height 3
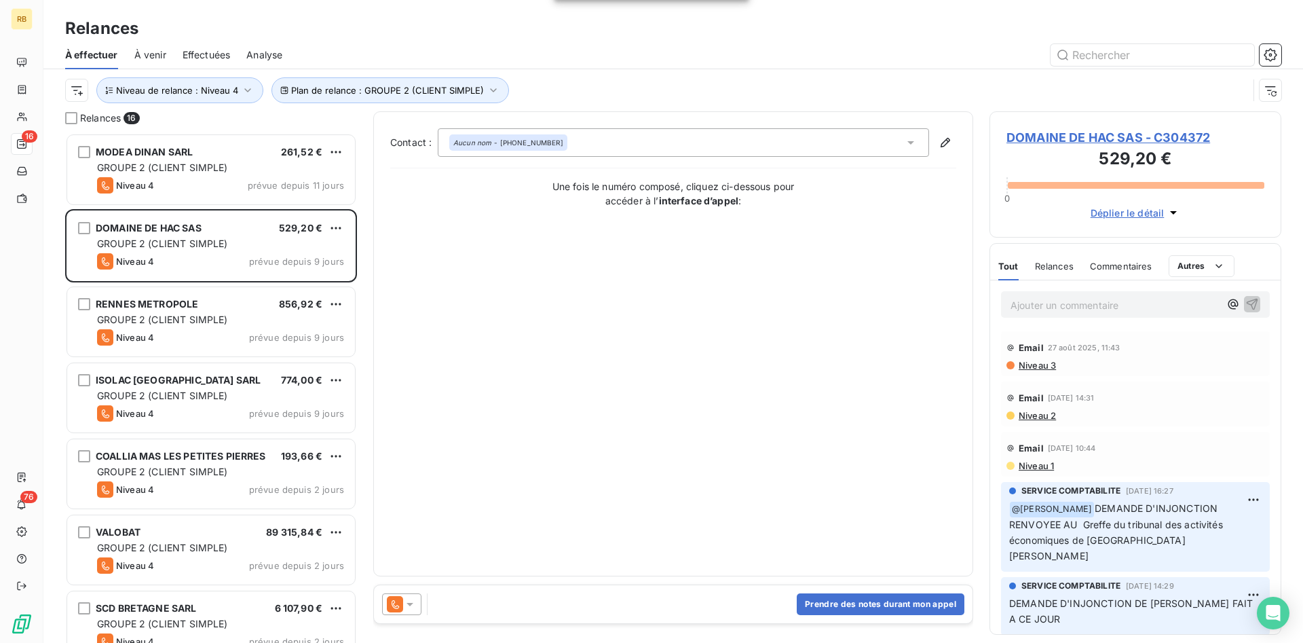
scroll to position [510, 292]
click at [852, 607] on button "Prendre des notes durant mon appel" at bounding box center [881, 604] width 168 height 22
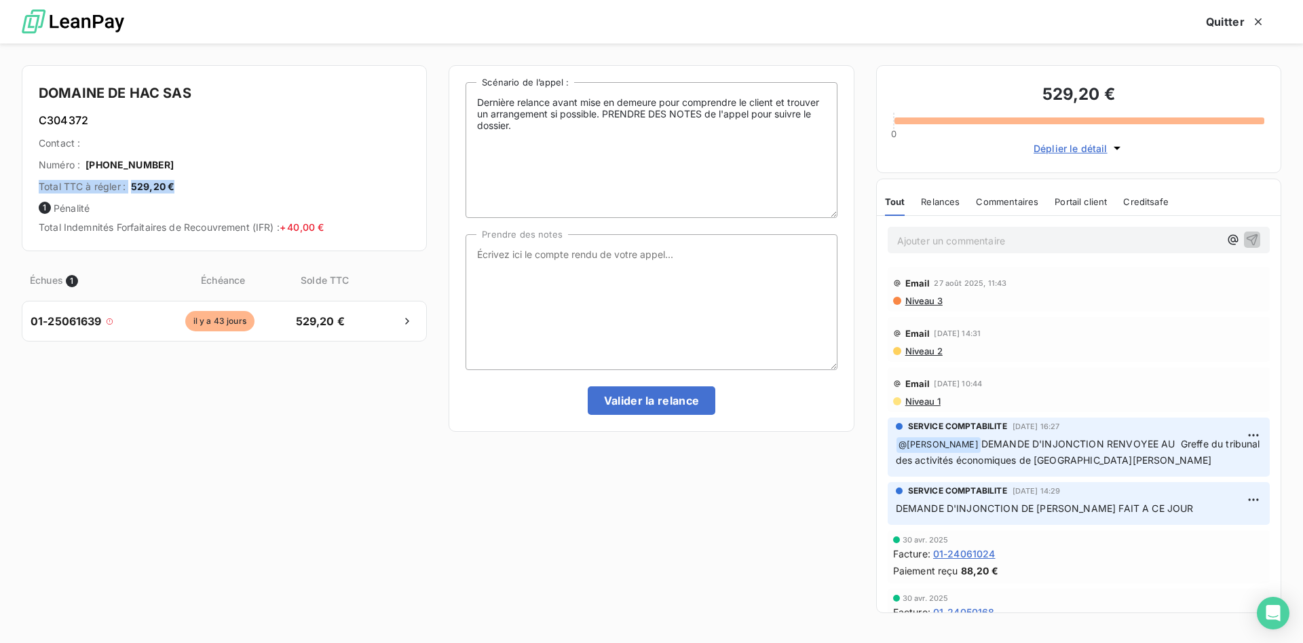
drag, startPoint x: 180, startPoint y: 185, endPoint x: 12, endPoint y: 183, distance: 167.6
click at [12, 183] on div "DOMAINE DE HAC SAS C304372 Contact : Numéro : [PHONE_NUMBER] Total TTC à régler…" at bounding box center [651, 342] width 1303 height 599
click at [595, 263] on textarea "Prendre des notes" at bounding box center [650, 302] width 371 height 136
type textarea "REPONDEUR"
click at [663, 398] on button "Valider la relance" at bounding box center [652, 400] width 128 height 28
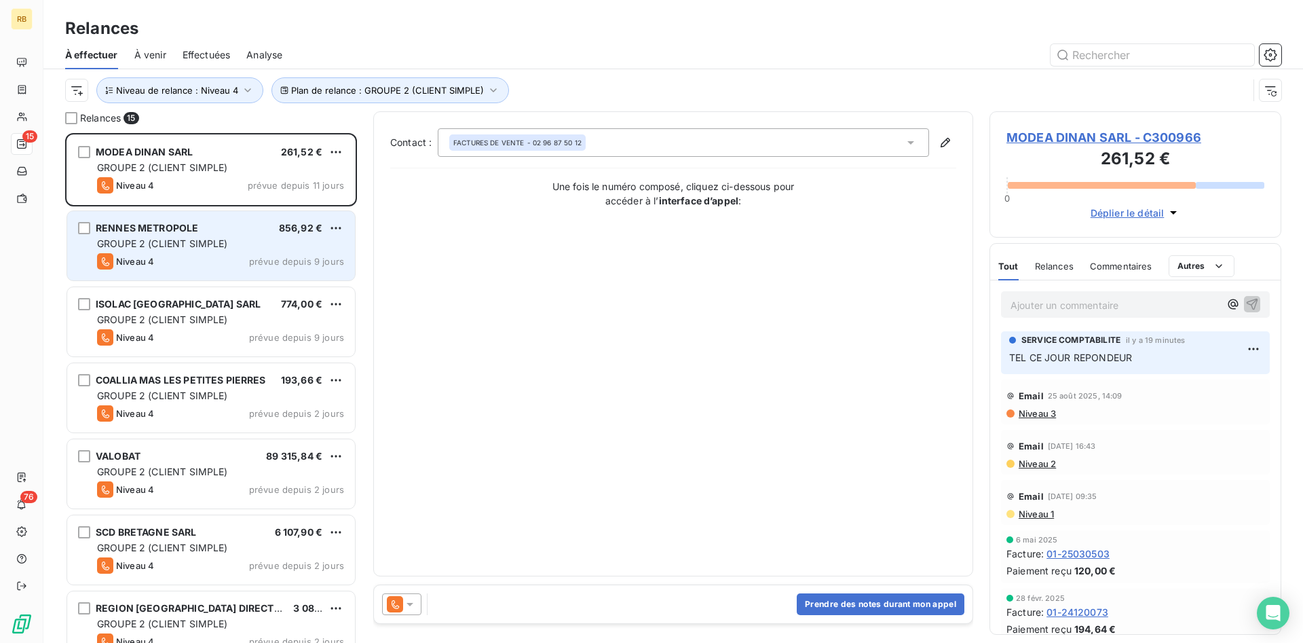
click at [259, 241] on div "GROUPE 2 (CLIENT SIMPLE)" at bounding box center [220, 244] width 247 height 14
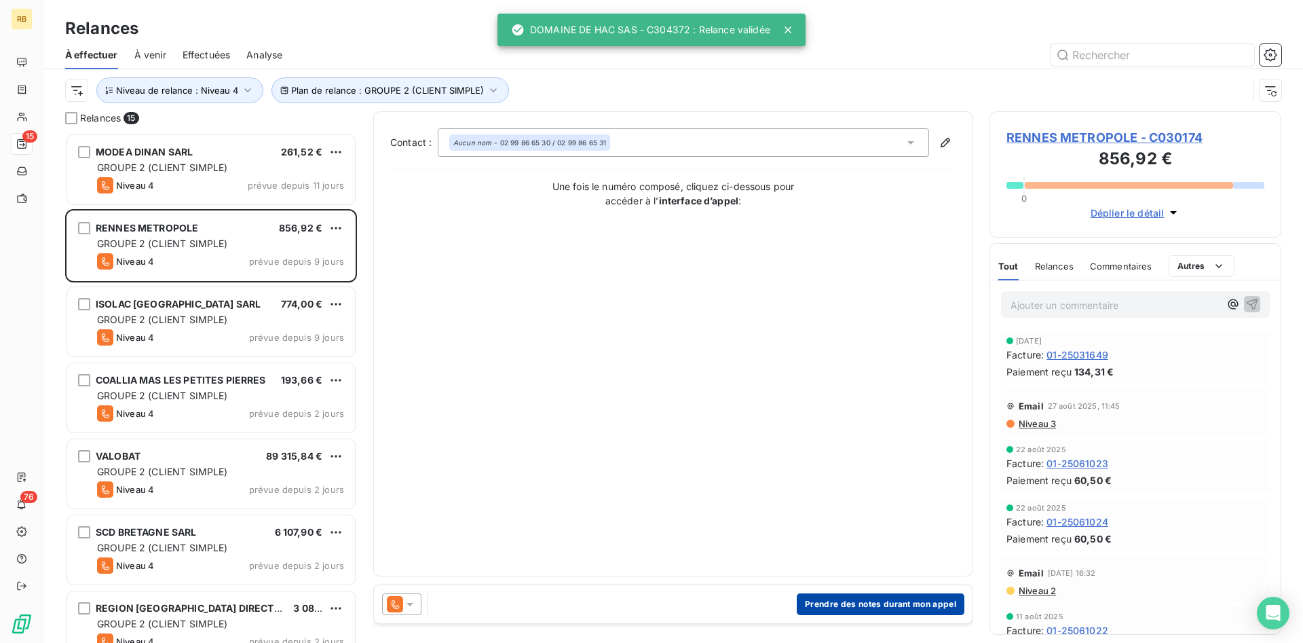
click at [928, 598] on button "Prendre des notes durant mon appel" at bounding box center [881, 604] width 168 height 22
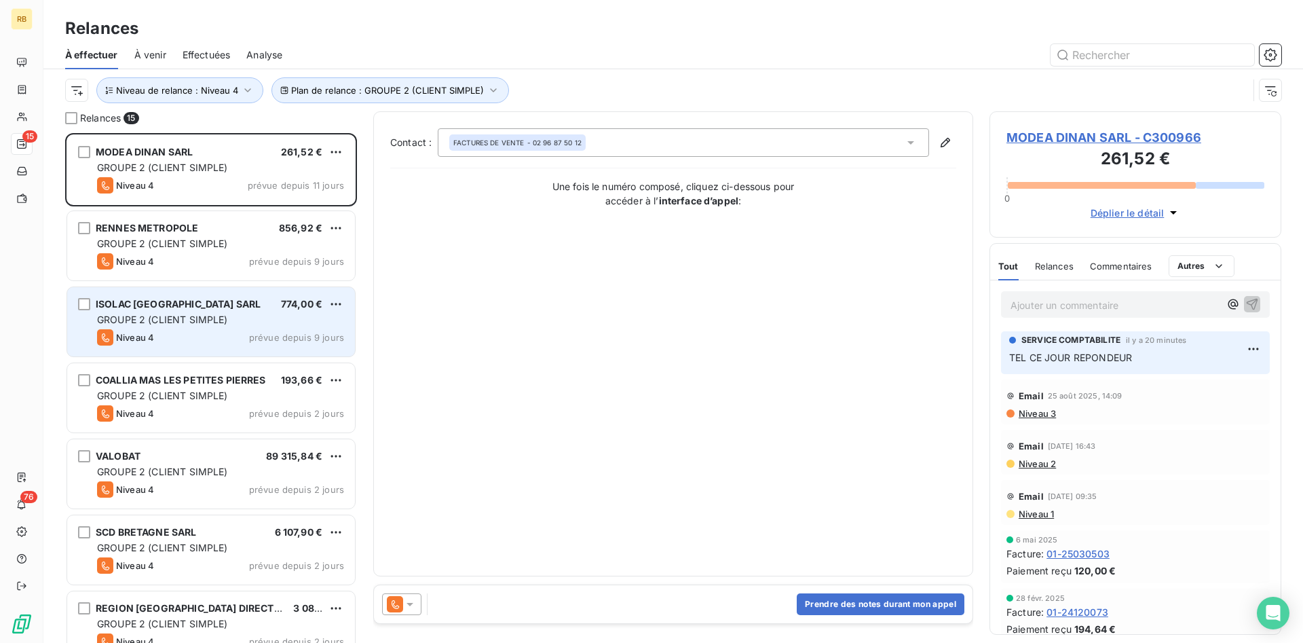
click at [288, 309] on span "774,00 €" at bounding box center [301, 304] width 41 height 12
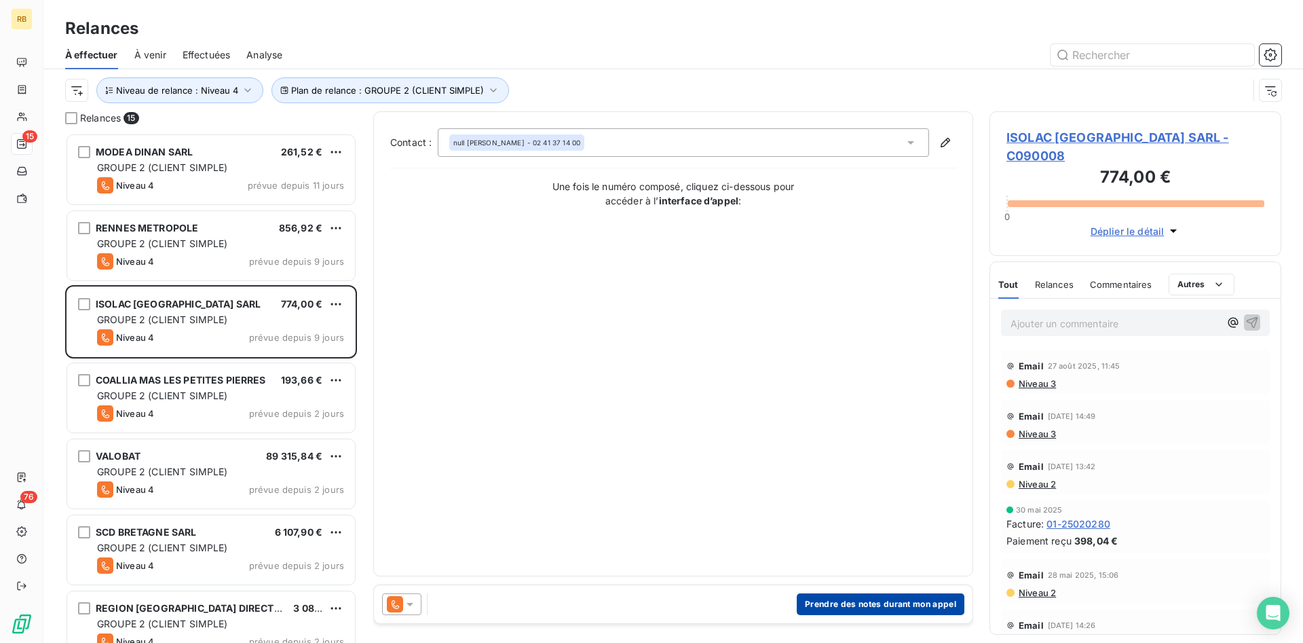
click at [927, 598] on button "Prendre des notes durant mon appel" at bounding box center [881, 604] width 168 height 22
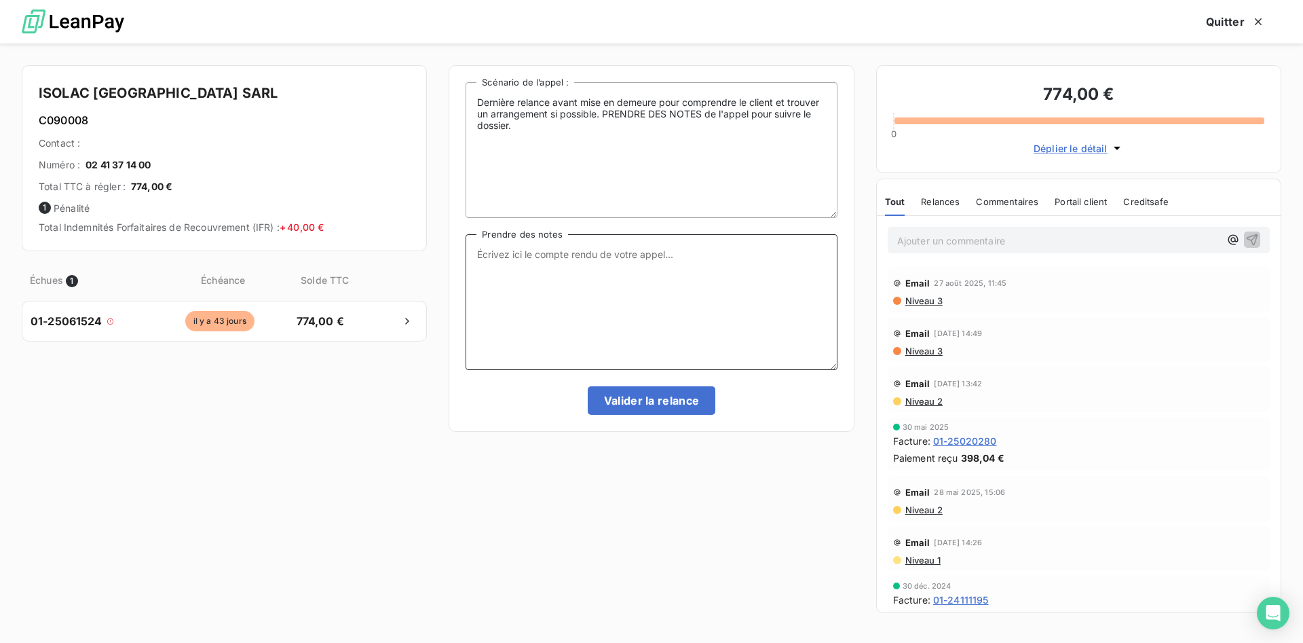
click at [567, 261] on textarea "Prendre des notes" at bounding box center [650, 302] width 371 height 136
click at [625, 265] on textarea "Prendre des notes" at bounding box center [650, 302] width 371 height 136
click at [487, 254] on textarea "Prendre des notes" at bounding box center [650, 302] width 371 height 136
click at [531, 273] on textarea "Prendre des notes" at bounding box center [650, 302] width 371 height 136
type textarea "V"
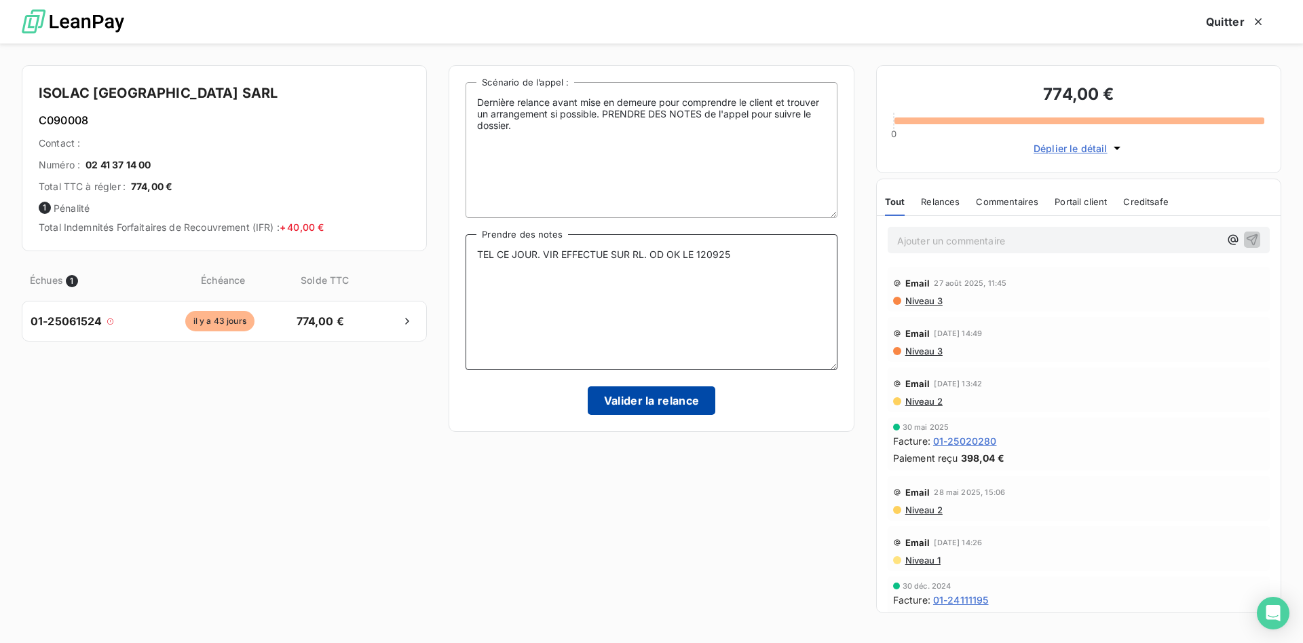
type textarea "TEL CE JOUR. VIR EFFECTUE SUR RL. OD OK LE 120925"
click at [664, 406] on button "Valider la relance" at bounding box center [652, 400] width 128 height 28
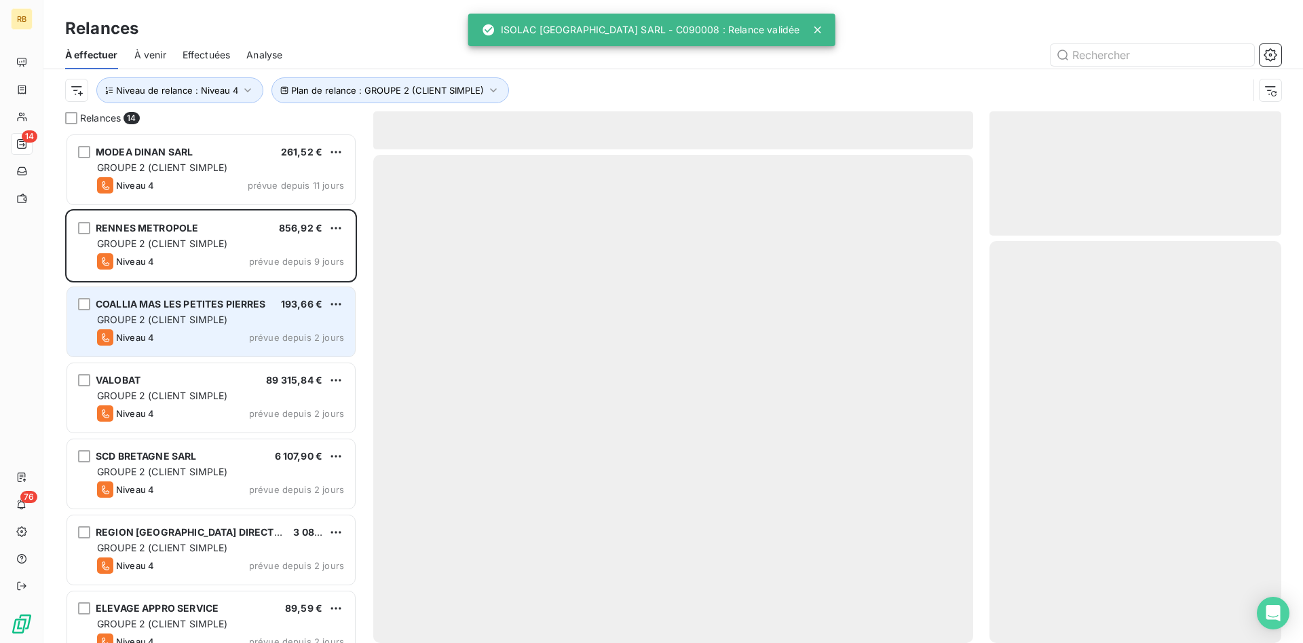
click at [236, 305] on span "COALLIA MAS LES PETITES PIERRES" at bounding box center [181, 304] width 170 height 12
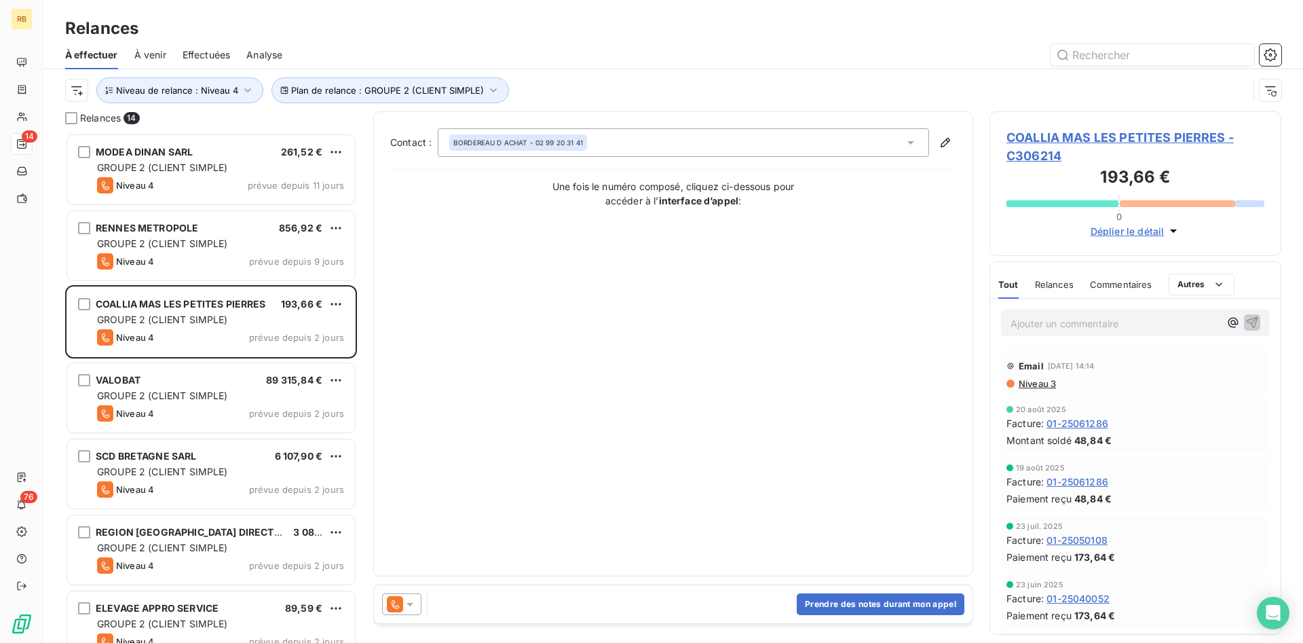
click at [1071, 130] on span "COALLIA MAS LES PETITES PIERRES - C306214" at bounding box center [1135, 146] width 258 height 37
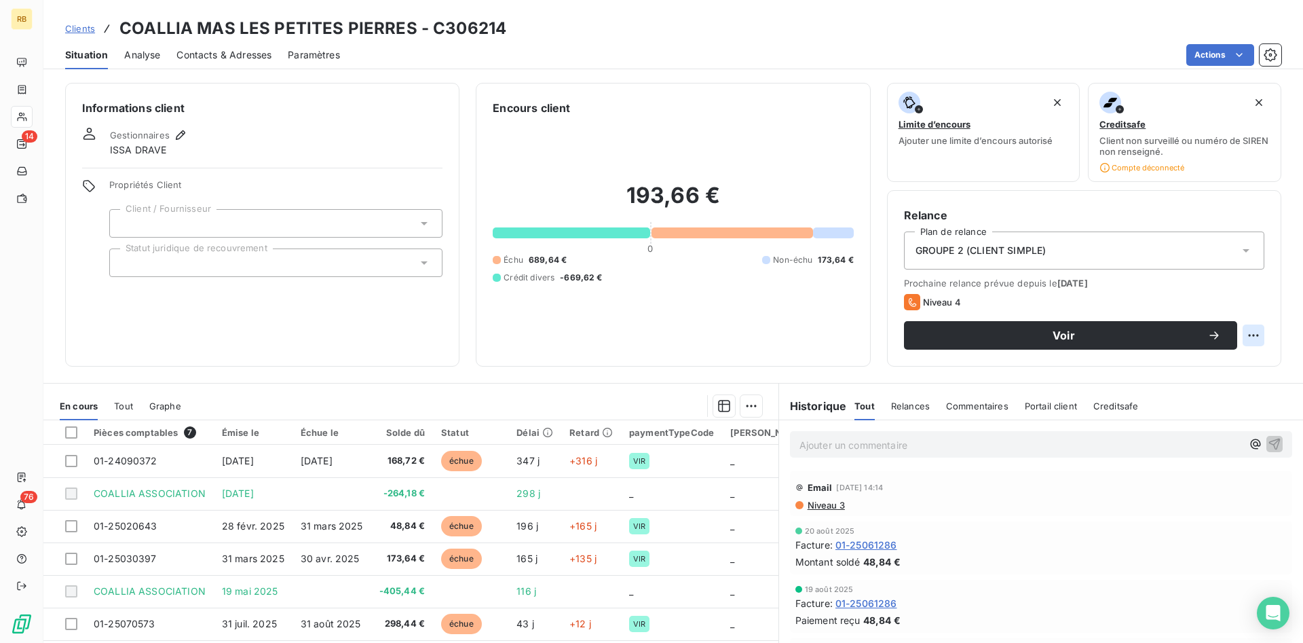
click at [1258, 328] on html "RB 14 76 Clients COALLIA MAS LES PETITES PIERRES - C306214 Situation Analyse Co…" at bounding box center [651, 321] width 1303 height 643
click at [1181, 364] on div "Replanifier cette action" at bounding box center [1196, 365] width 121 height 22
select select "8"
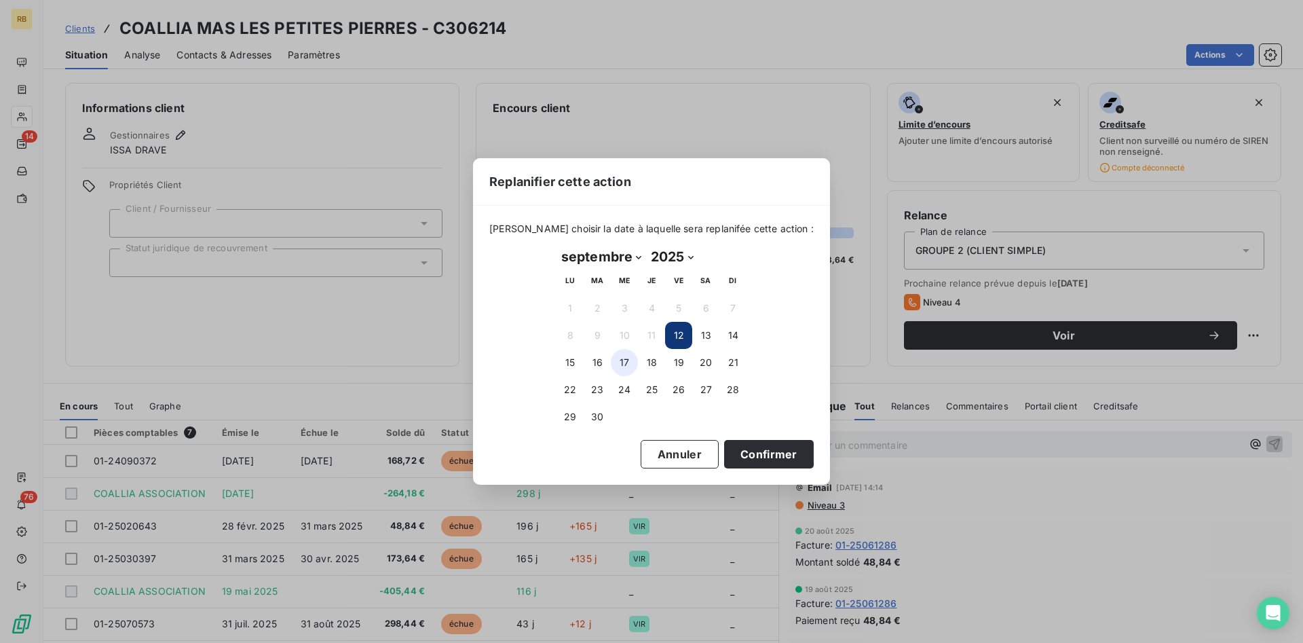
click at [624, 359] on button "17" at bounding box center [624, 362] width 27 height 27
click at [746, 442] on button "Confirmer" at bounding box center [769, 454] width 90 height 28
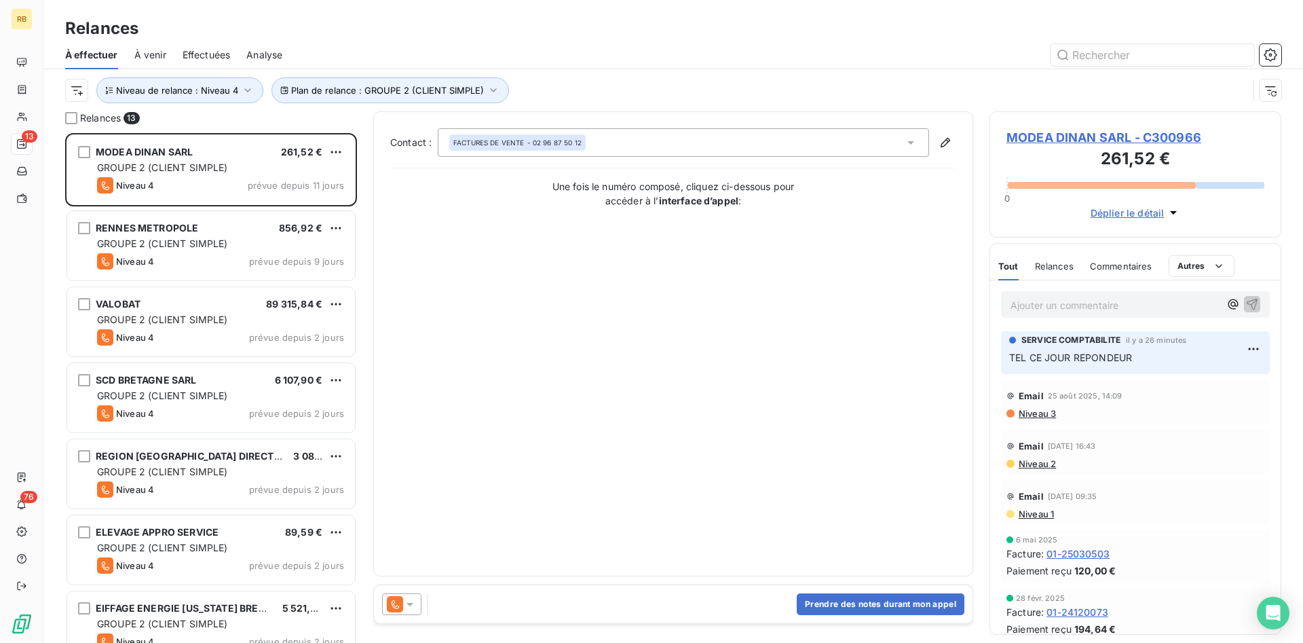
scroll to position [510, 292]
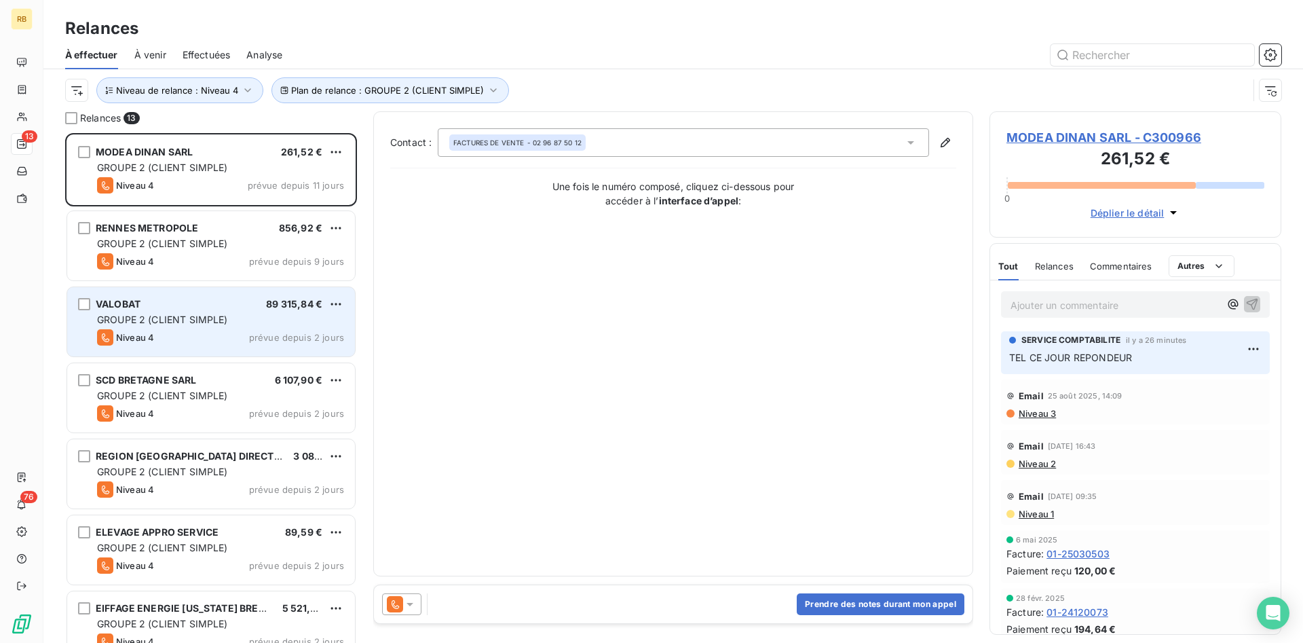
click at [180, 312] on div "VALOBAT 89 315,84 € GROUPE 2 (CLIENT SIMPLE) Niveau 4 prévue depuis 2 jours" at bounding box center [211, 321] width 288 height 69
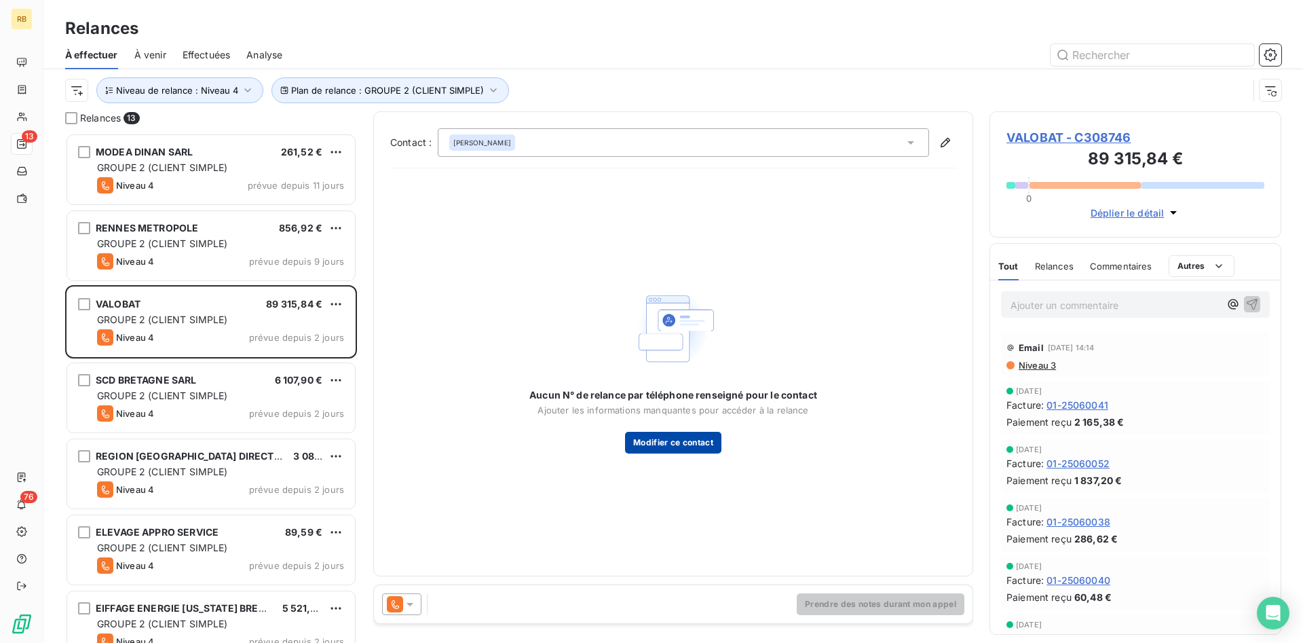
click at [697, 436] on button "Modifier ce contact" at bounding box center [673, 442] width 96 height 22
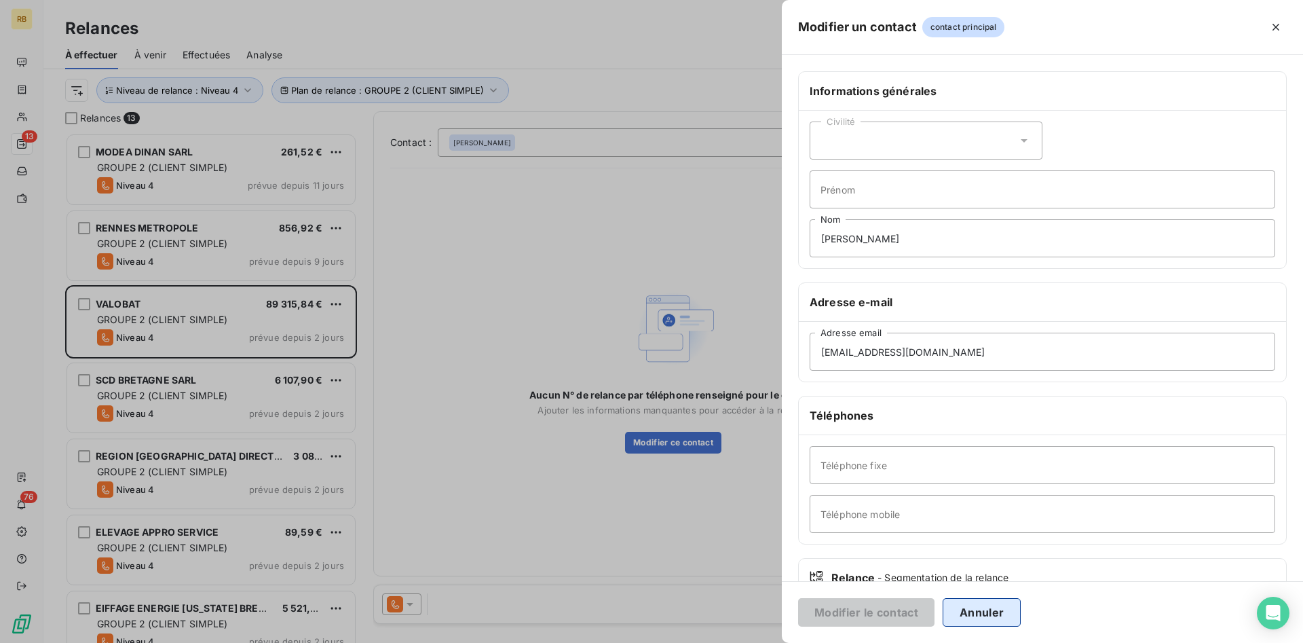
click at [976, 607] on button "Annuler" at bounding box center [981, 612] width 78 height 28
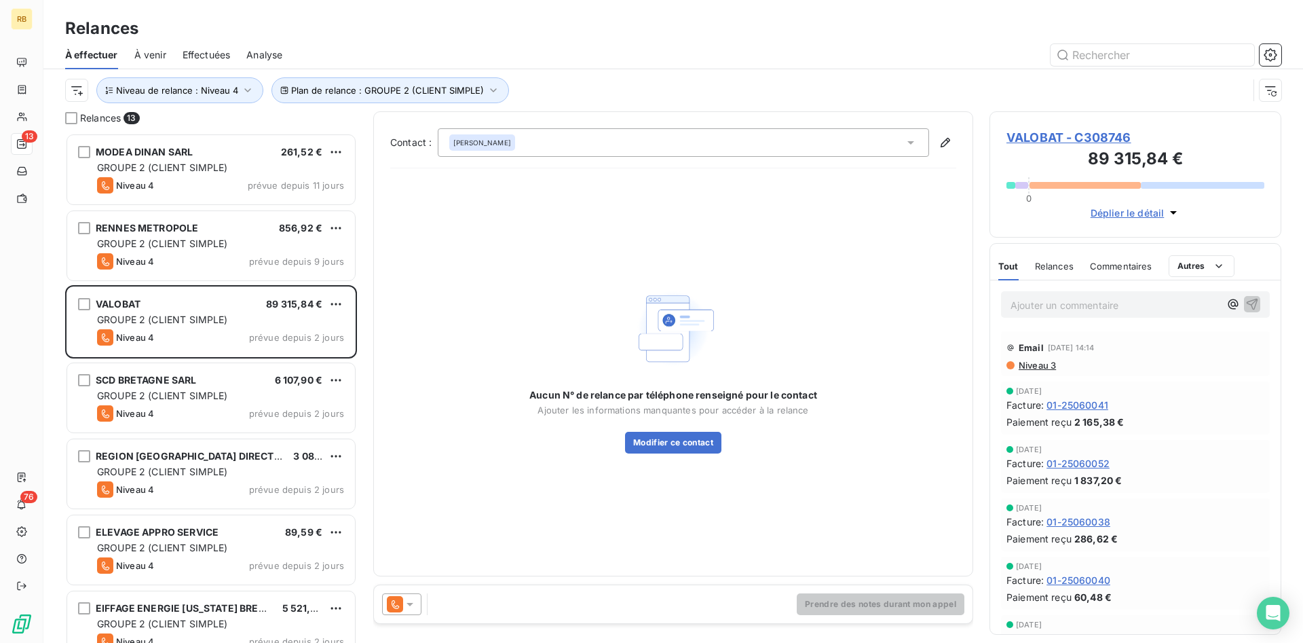
click at [410, 601] on icon at bounding box center [410, 604] width 14 height 14
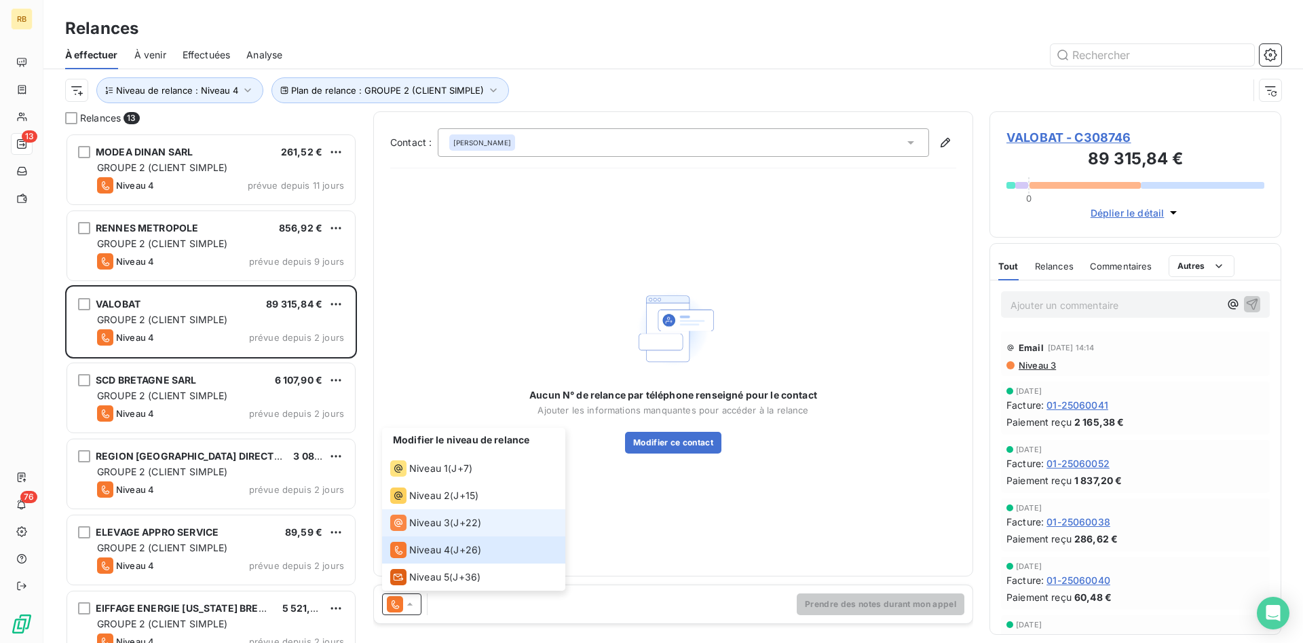
click at [439, 521] on span "Niveau 3" at bounding box center [429, 523] width 41 height 14
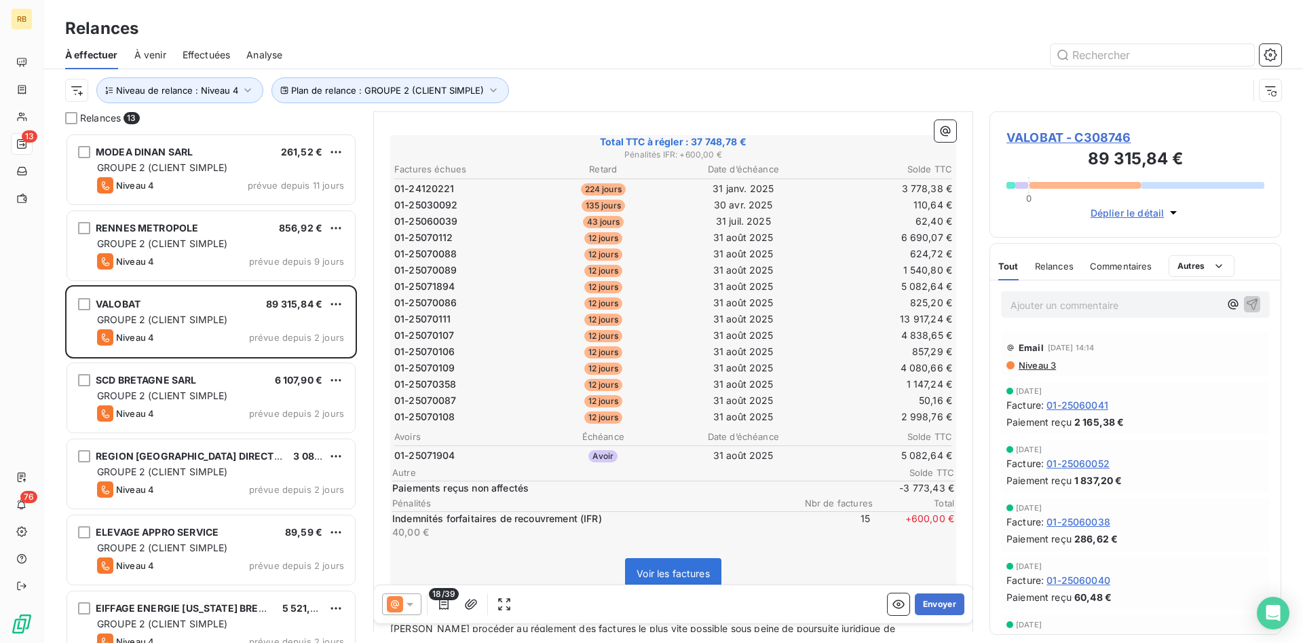
scroll to position [277, 0]
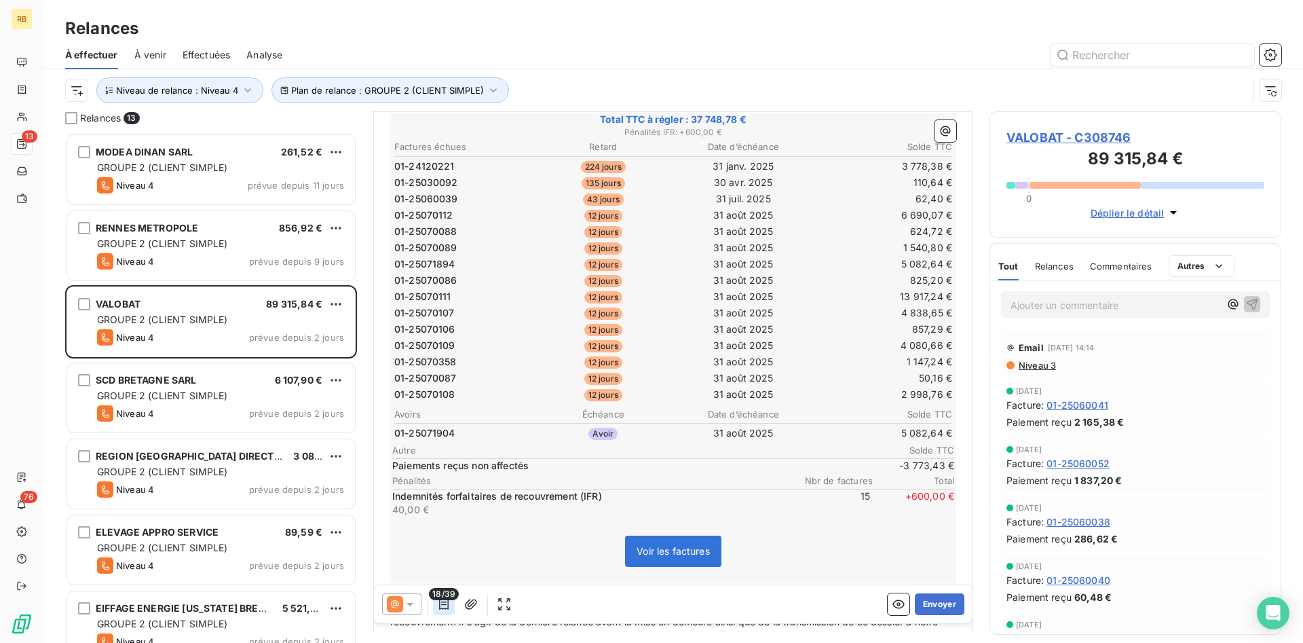
click at [443, 602] on icon "button" at bounding box center [444, 604] width 14 height 14
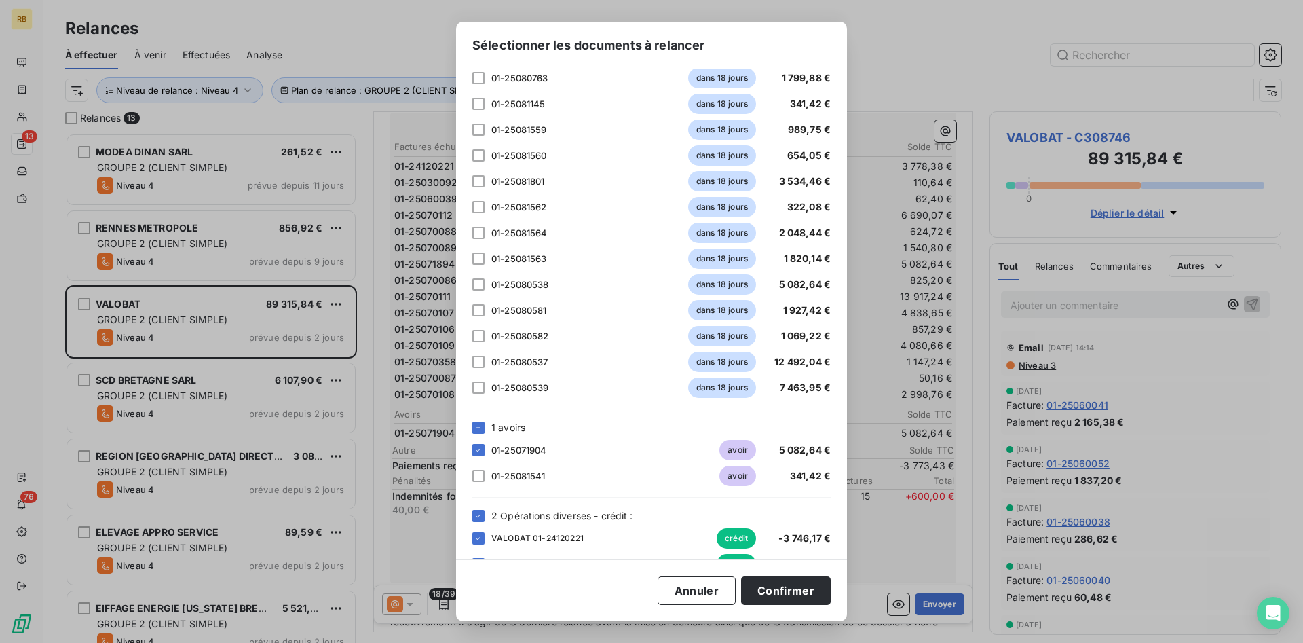
scroll to position [689, 0]
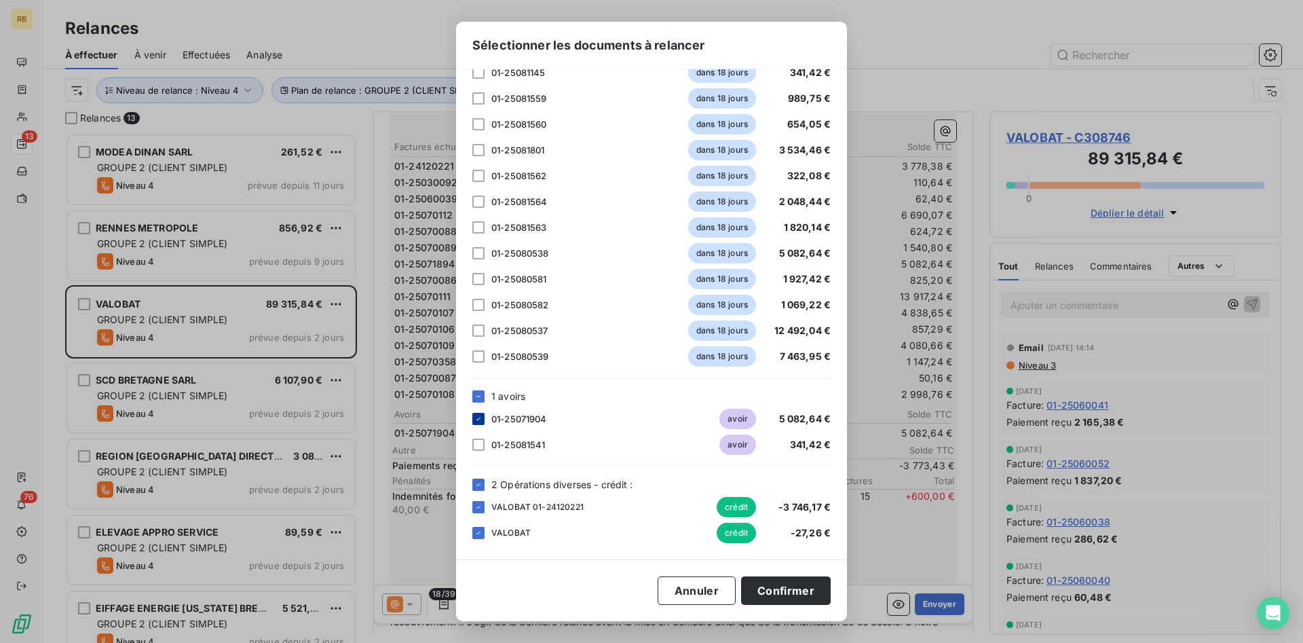
click at [479, 418] on icon at bounding box center [478, 418] width 4 height 3
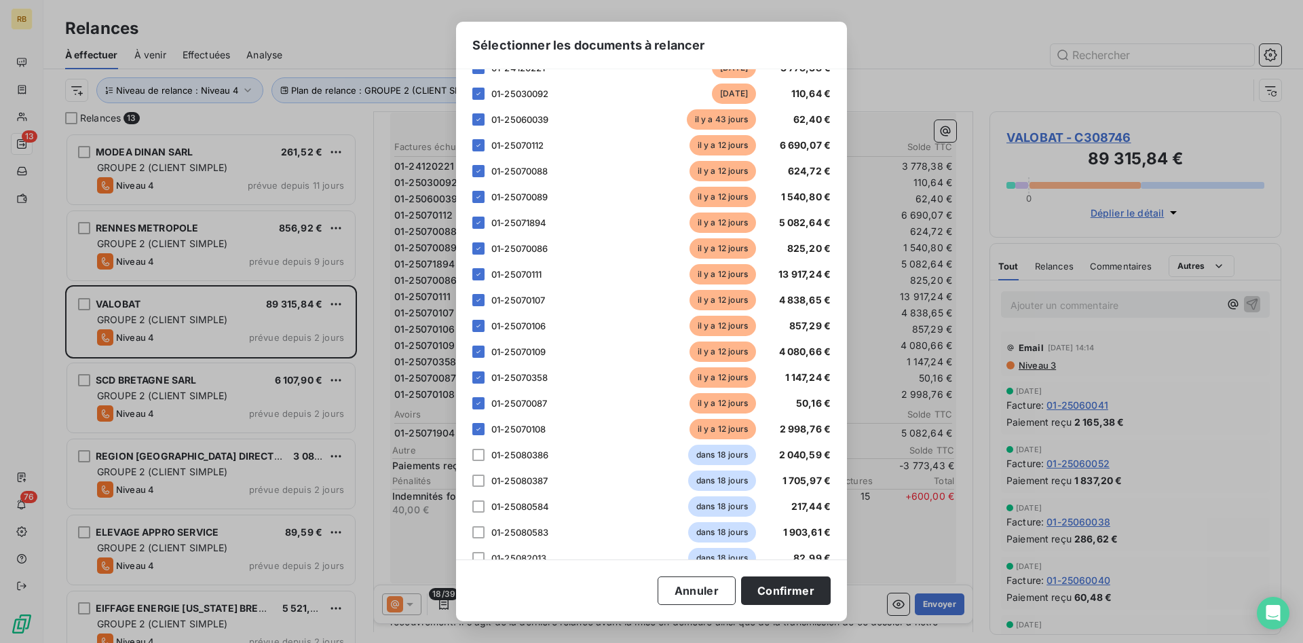
scroll to position [0, 0]
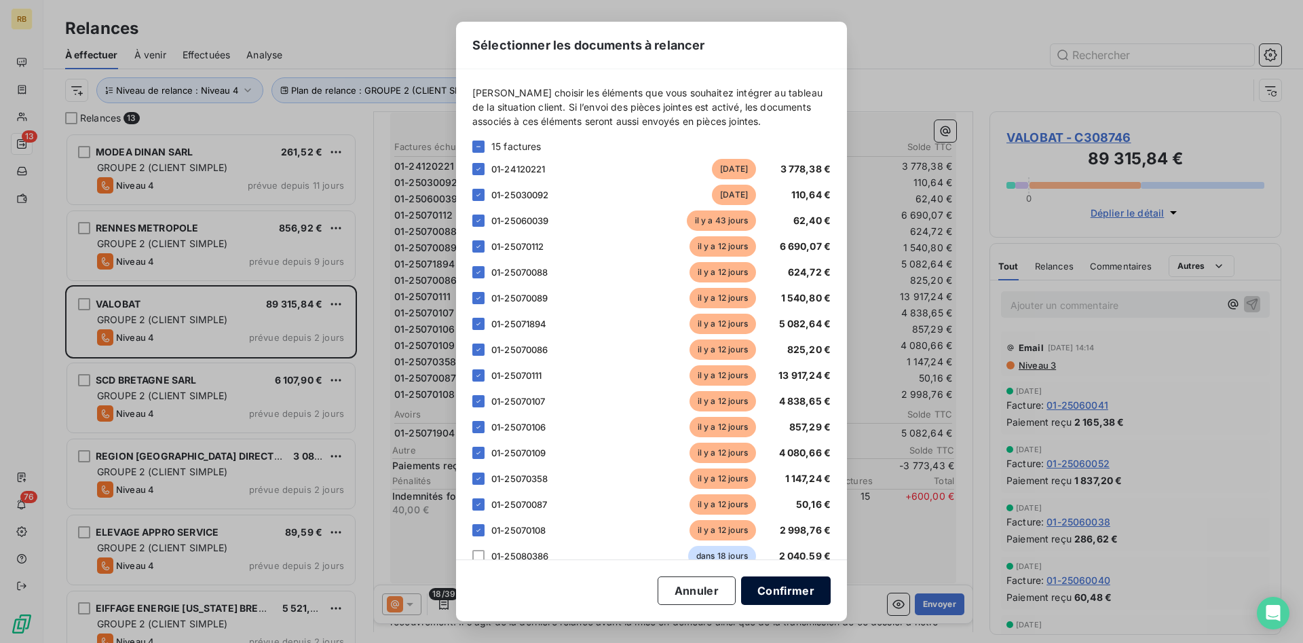
click at [811, 587] on button "Confirmer" at bounding box center [786, 590] width 90 height 28
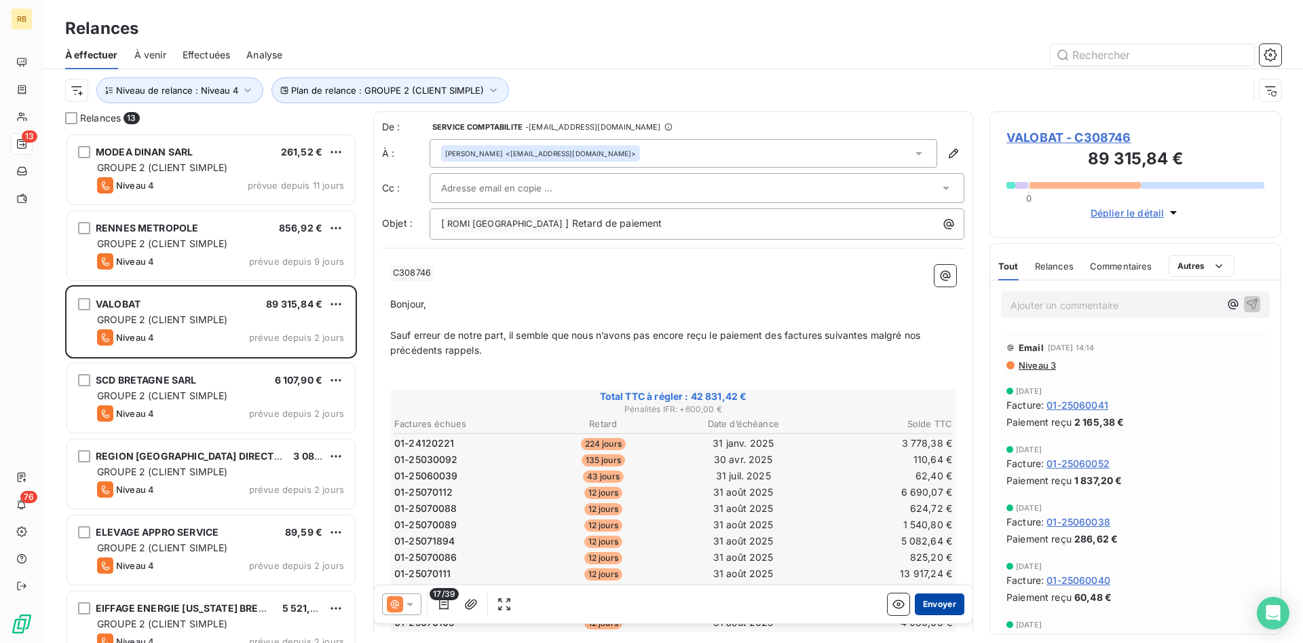
click at [938, 605] on button "Envoyer" at bounding box center [940, 604] width 50 height 22
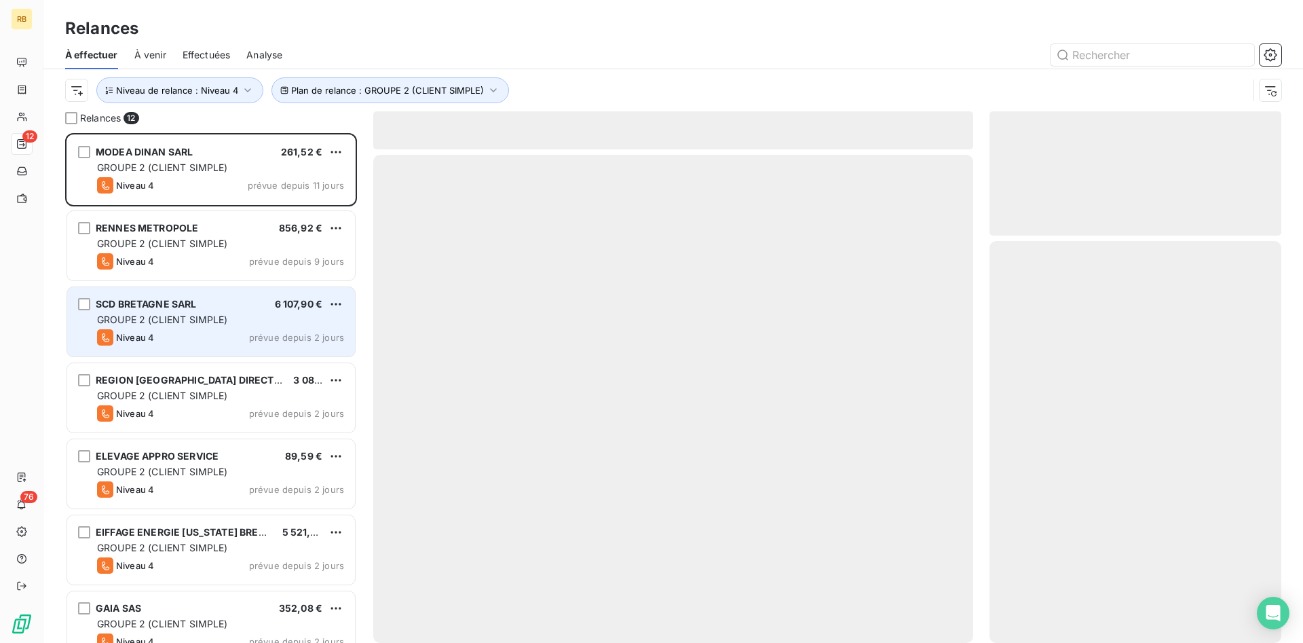
click at [176, 315] on span "GROUPE 2 (CLIENT SIMPLE)" at bounding box center [162, 319] width 131 height 12
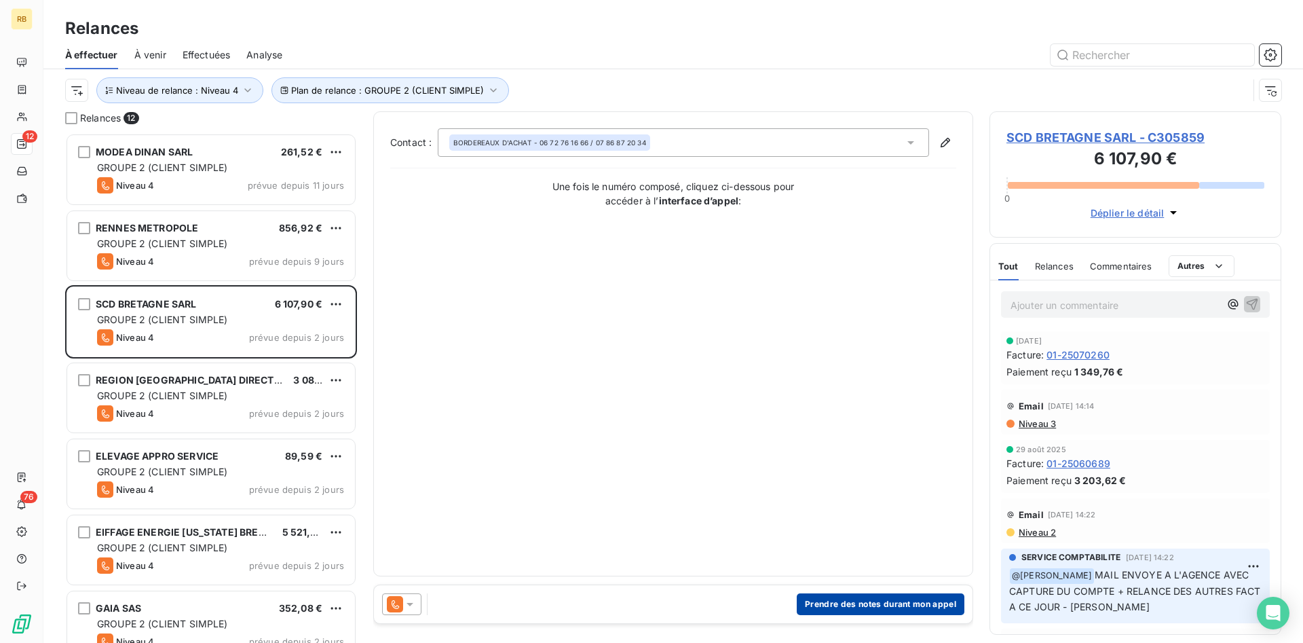
click at [932, 601] on button "Prendre des notes durant mon appel" at bounding box center [881, 604] width 168 height 22
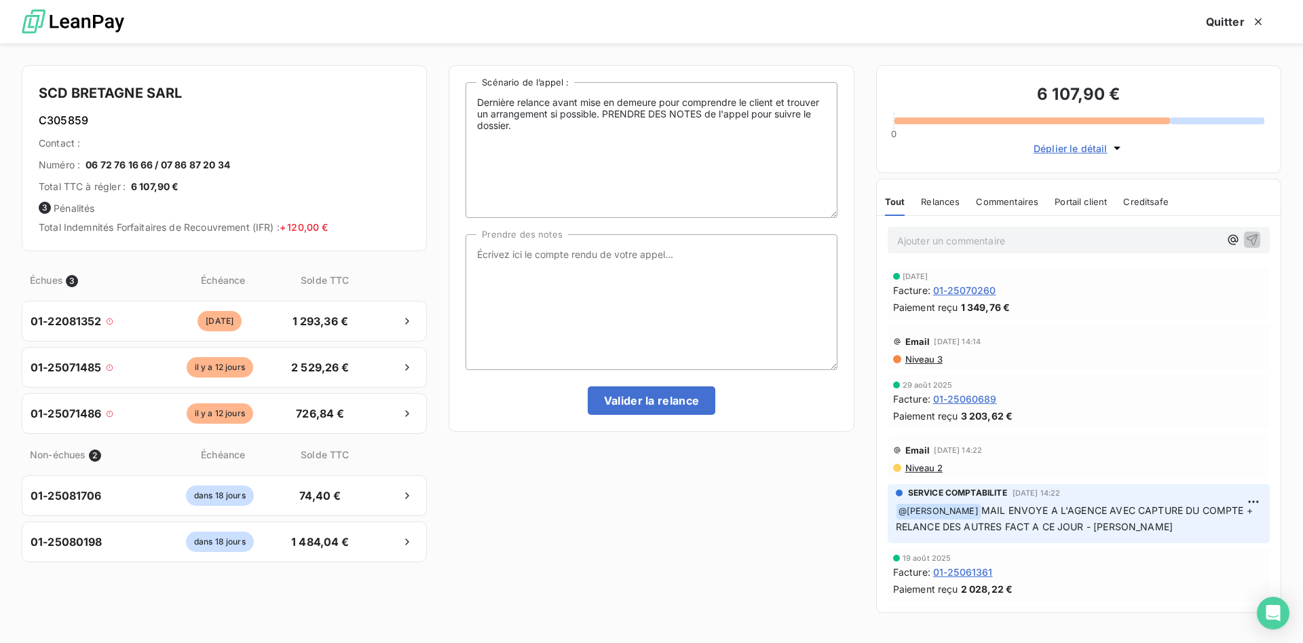
click at [936, 358] on span "Niveau 3" at bounding box center [923, 358] width 39 height 11
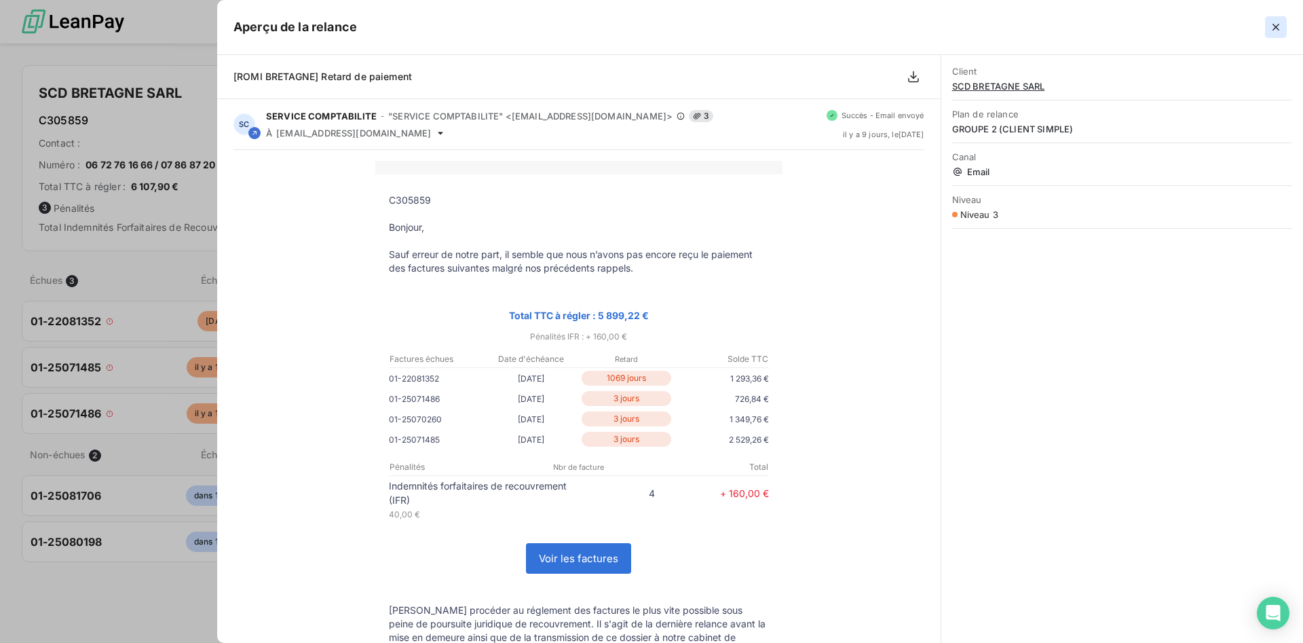
click at [1276, 27] on icon "button" at bounding box center [1275, 27] width 7 height 7
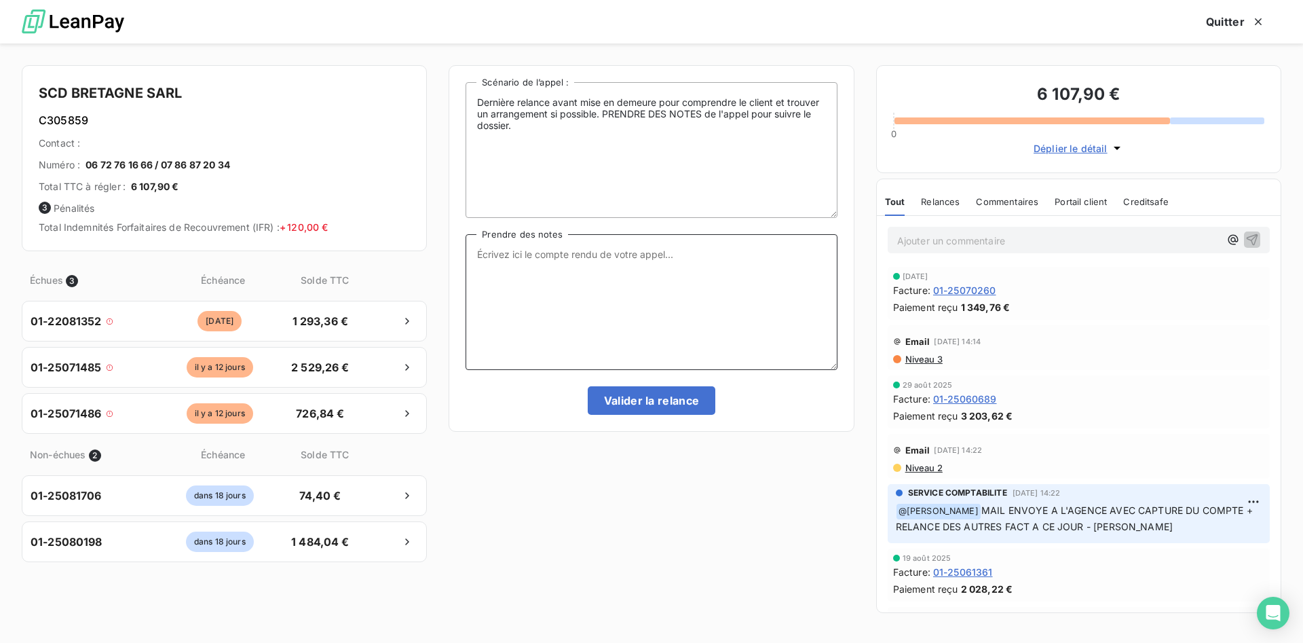
click at [549, 261] on textarea "Prendre des notes" at bounding box center [650, 302] width 371 height 136
click at [526, 256] on textarea "Prendre des notes" at bounding box center [650, 302] width 371 height 136
click at [649, 252] on textarea "Prendre des notes" at bounding box center [650, 302] width 371 height 136
drag, startPoint x: 697, startPoint y: 252, endPoint x: 442, endPoint y: 256, distance: 255.1
click at [465, 256] on textarea "Prendre des notes" at bounding box center [650, 302] width 371 height 136
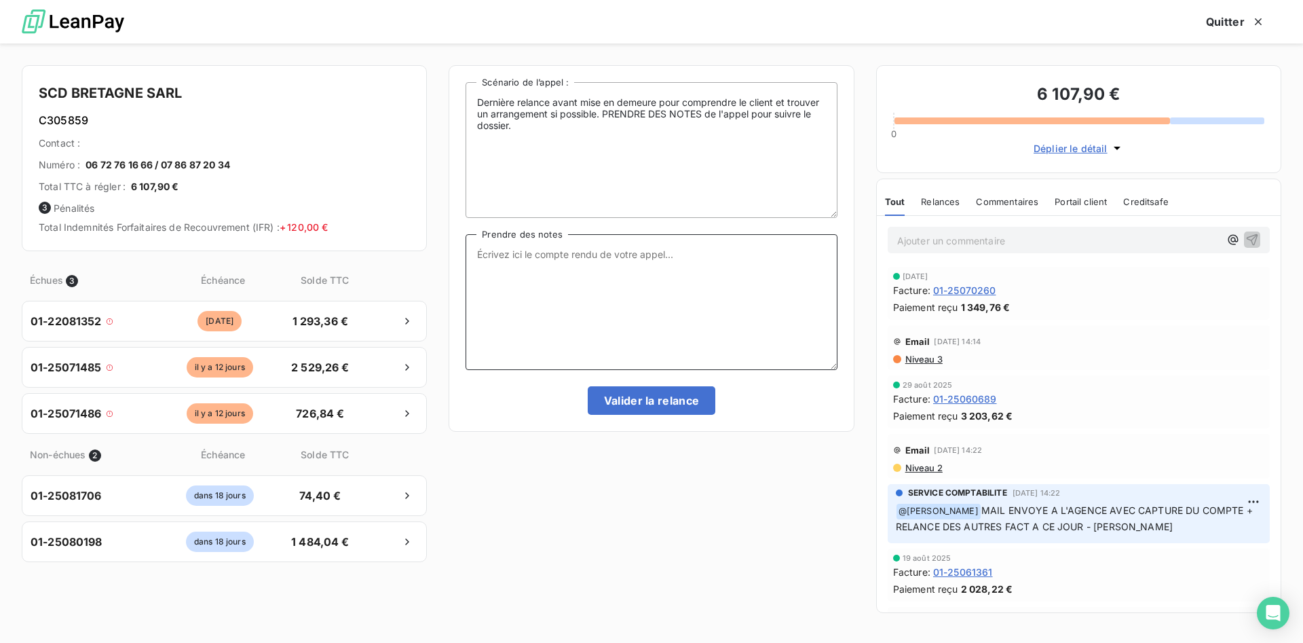
drag, startPoint x: 677, startPoint y: 256, endPoint x: 499, endPoint y: 258, distance: 177.8
click at [499, 258] on textarea "Prendre des notes" at bounding box center [650, 302] width 371 height 136
click at [668, 259] on textarea "Prendre des notes" at bounding box center [650, 302] width 371 height 136
click at [692, 257] on textarea "Prendre des notes" at bounding box center [650, 302] width 371 height 136
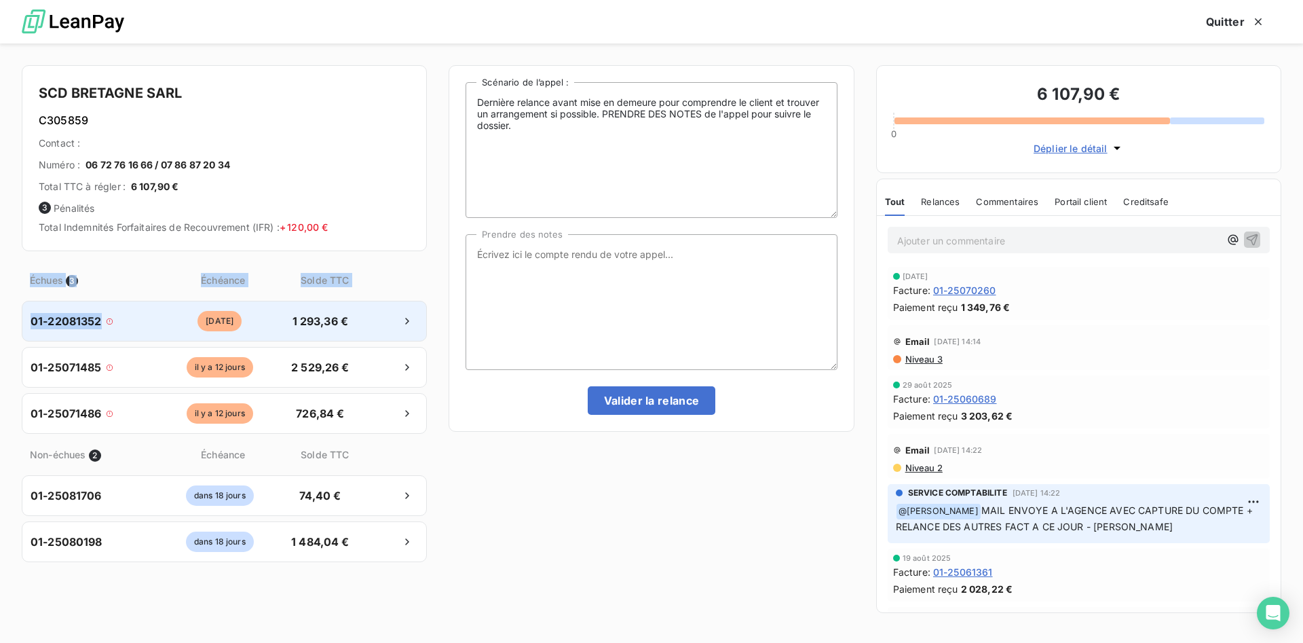
drag, startPoint x: 123, startPoint y: 325, endPoint x: 0, endPoint y: 323, distance: 123.5
click at [31, 323] on div "01-22081352" at bounding box center [93, 321] width 124 height 16
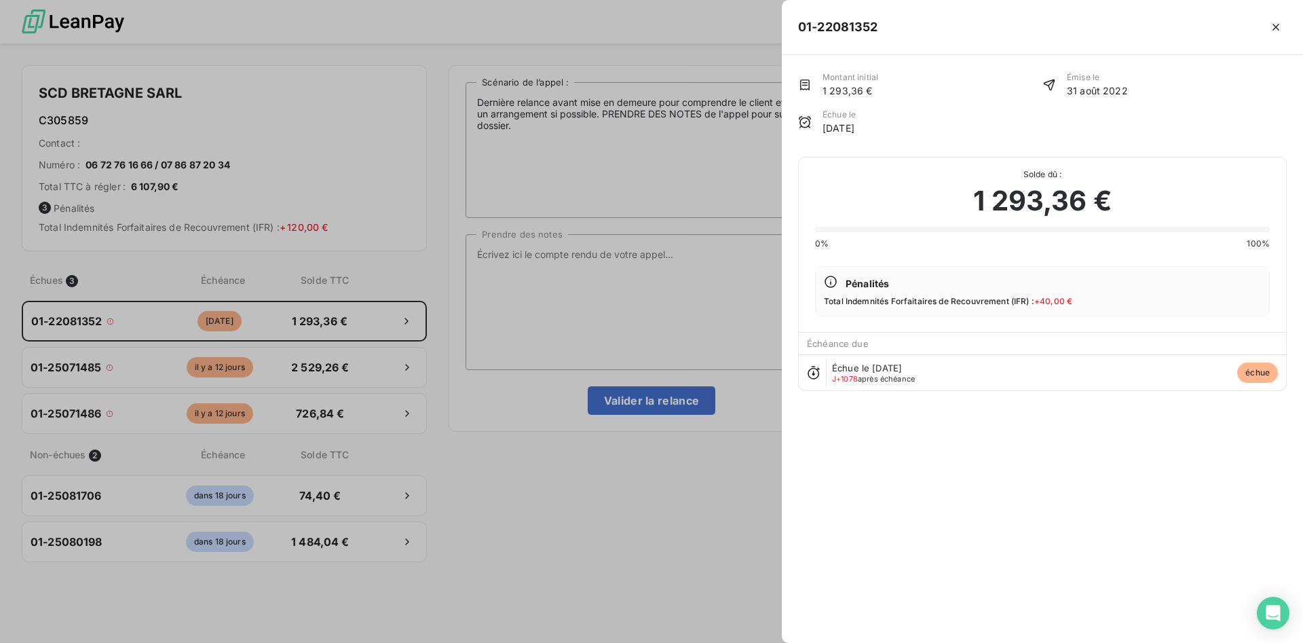
click at [656, 254] on div at bounding box center [651, 321] width 1303 height 643
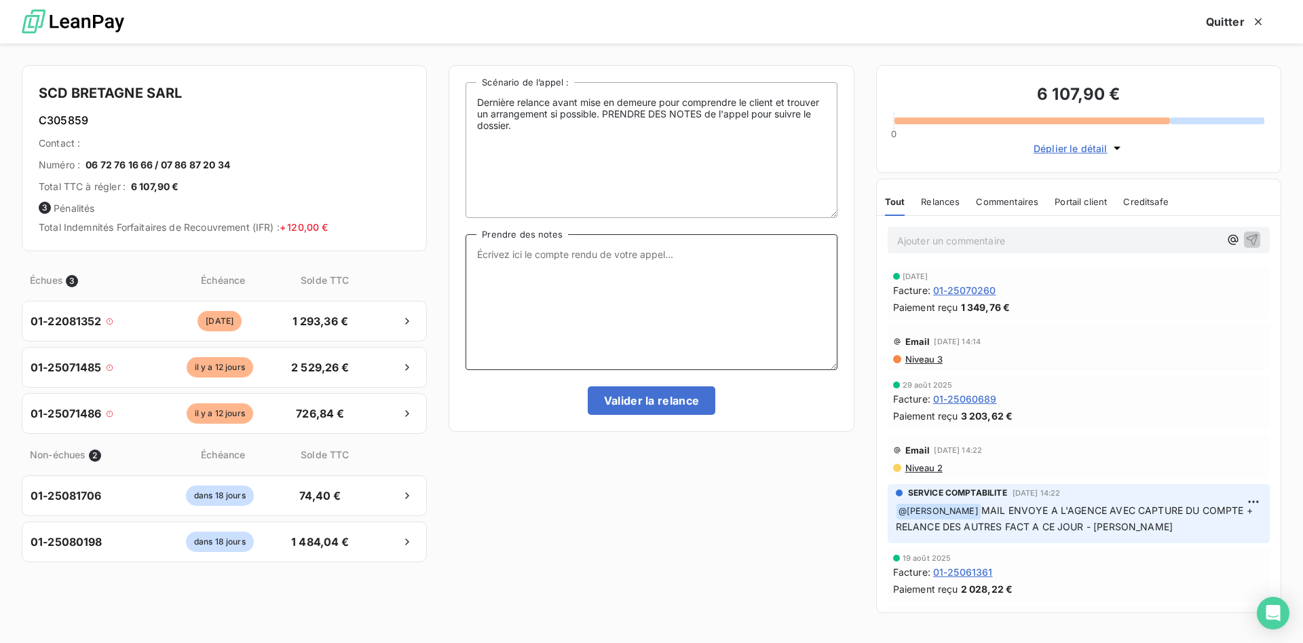
drag, startPoint x: 521, startPoint y: 258, endPoint x: 530, endPoint y: 261, distance: 9.2
click at [524, 259] on textarea "Prendre des notes" at bounding box center [650, 302] width 371 height 136
type textarea "AVOIR DEMANDE DEPUIS PLUSIEURS MOIS...."
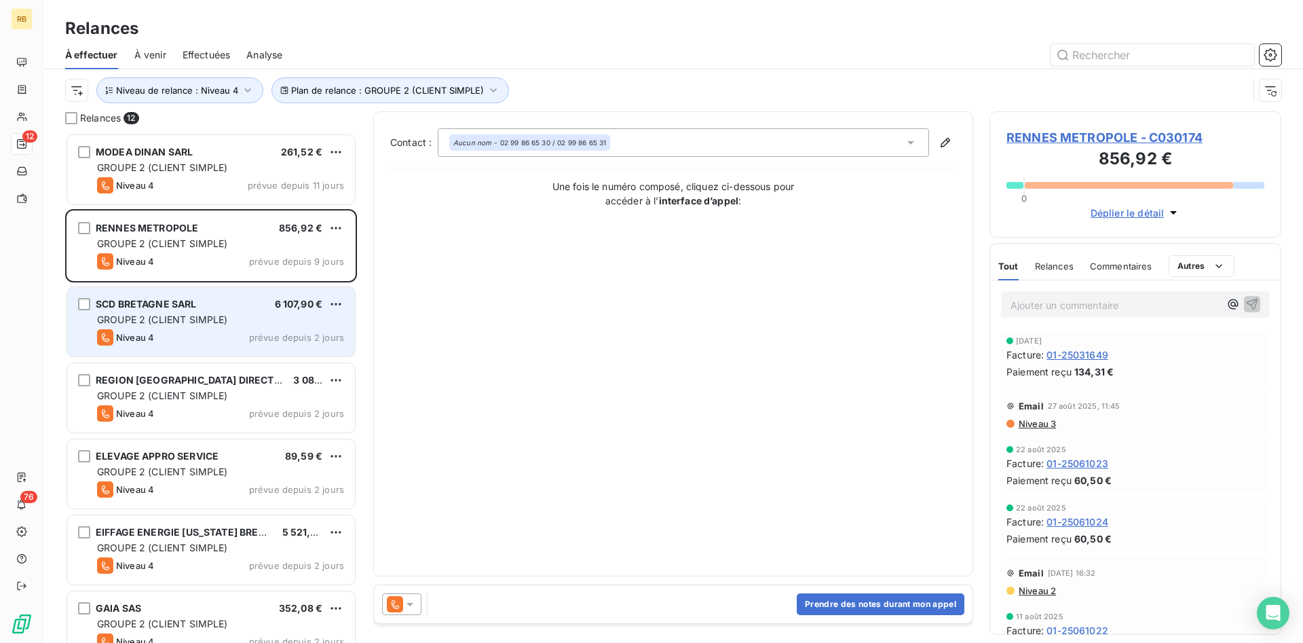
click at [239, 307] on div "SCD BRETAGNE SARL 6 107,90 €" at bounding box center [220, 304] width 247 height 12
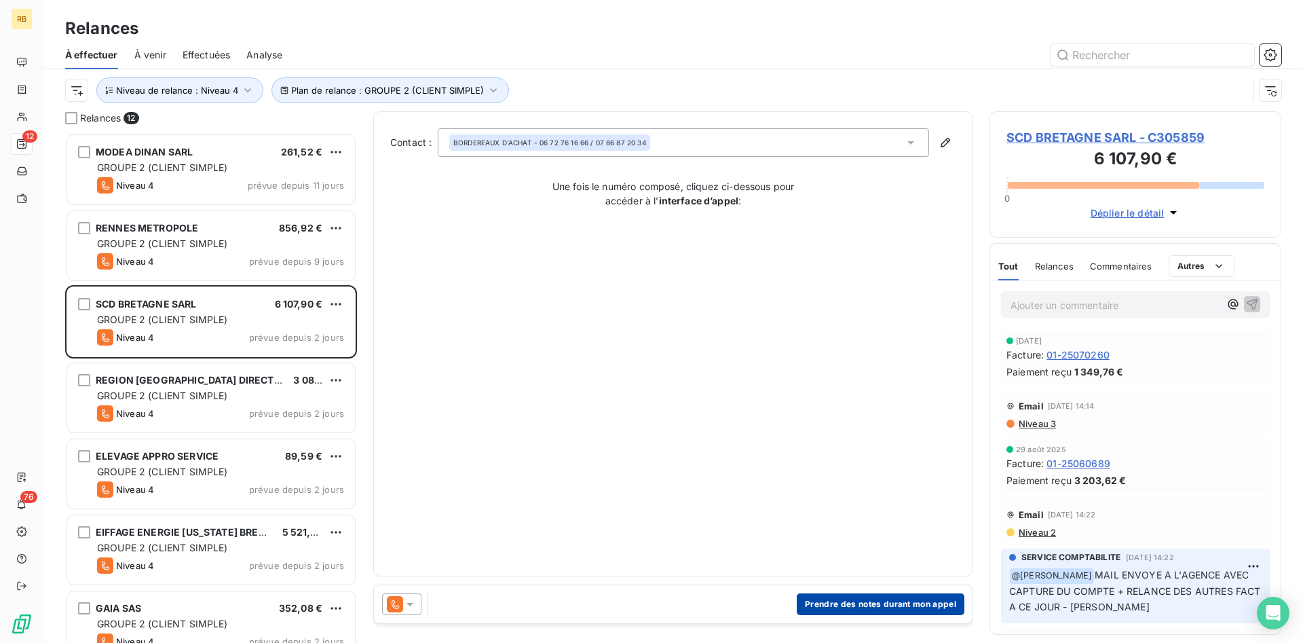
click at [924, 607] on button "Prendre des notes durant mon appel" at bounding box center [881, 604] width 168 height 22
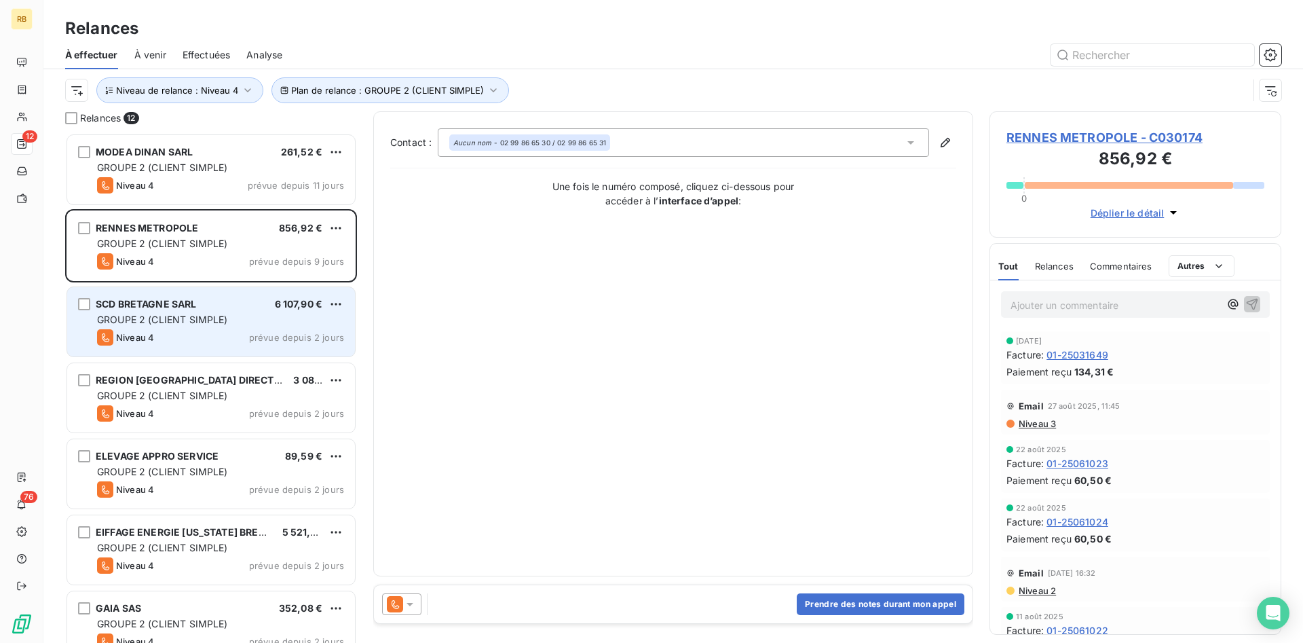
click at [260, 316] on div "GROUPE 2 (CLIENT SIMPLE)" at bounding box center [220, 320] width 247 height 14
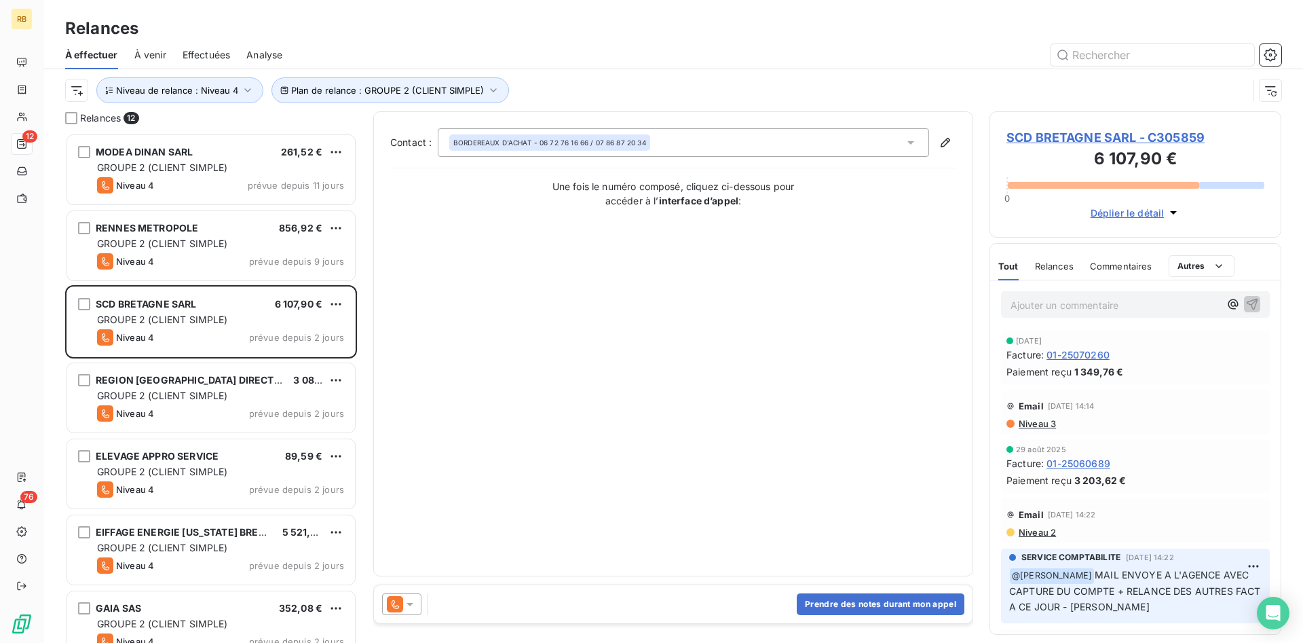
click at [411, 600] on icon at bounding box center [410, 604] width 14 height 14
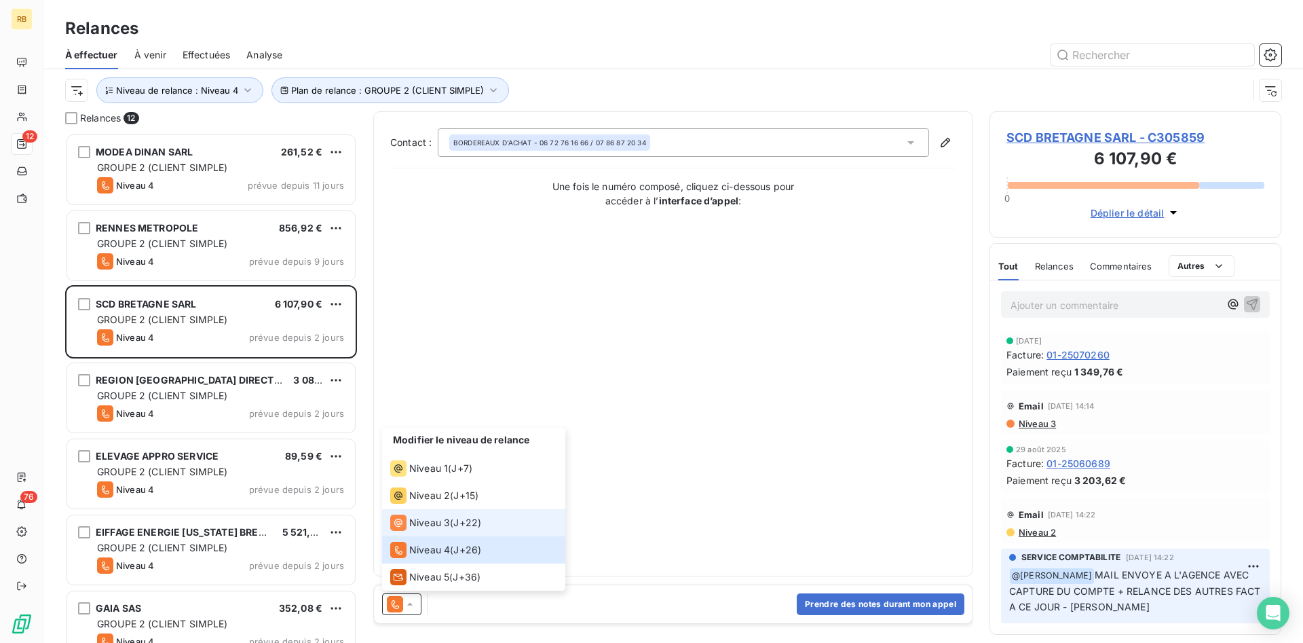
click at [450, 522] on div "Niveau 3 ( J+22 )" at bounding box center [435, 522] width 91 height 16
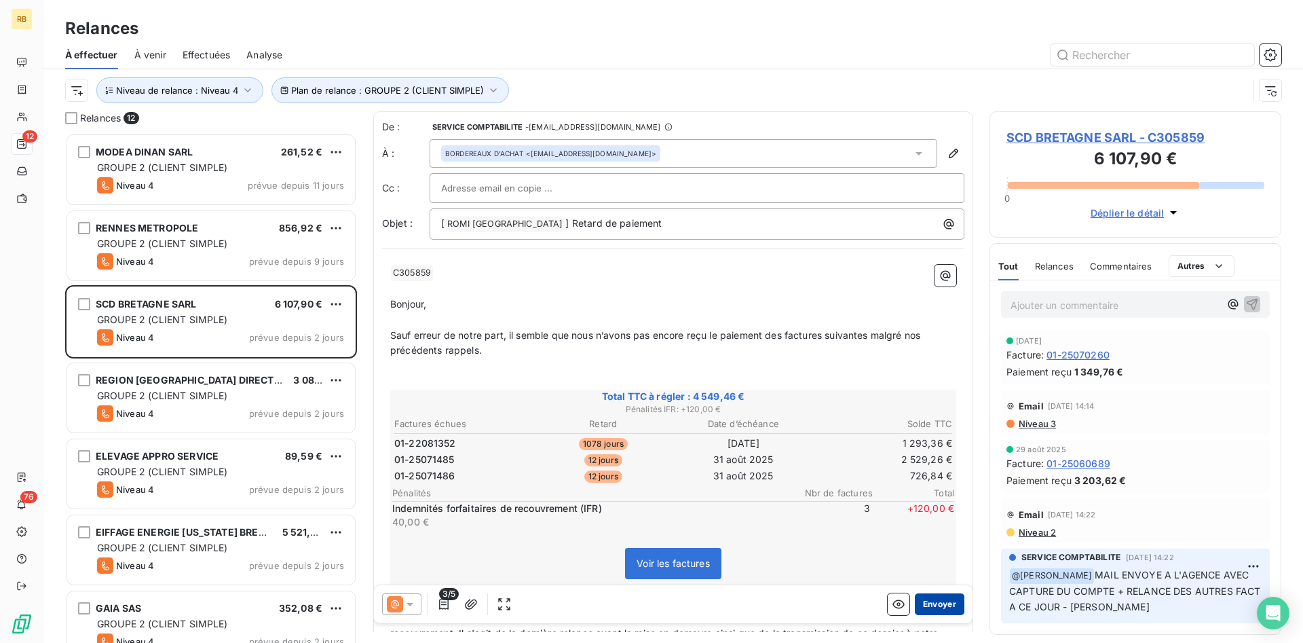
click at [953, 605] on button "Envoyer" at bounding box center [940, 604] width 50 height 22
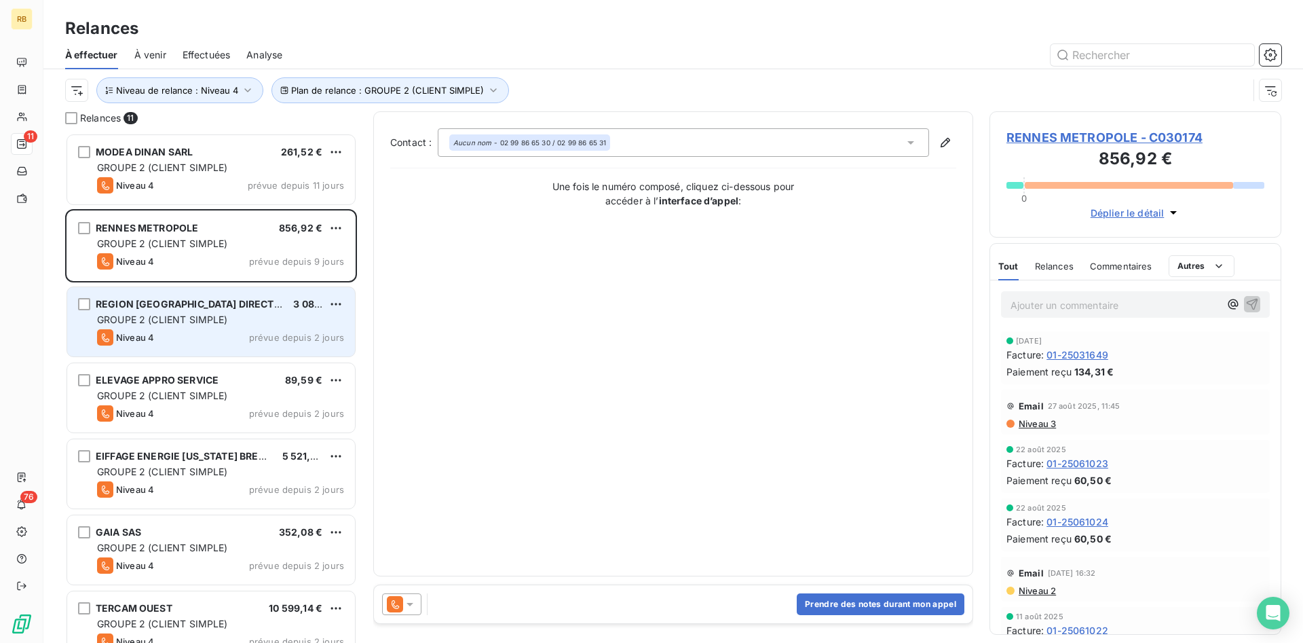
click at [232, 315] on div "GROUPE 2 (CLIENT SIMPLE)" at bounding box center [220, 320] width 247 height 14
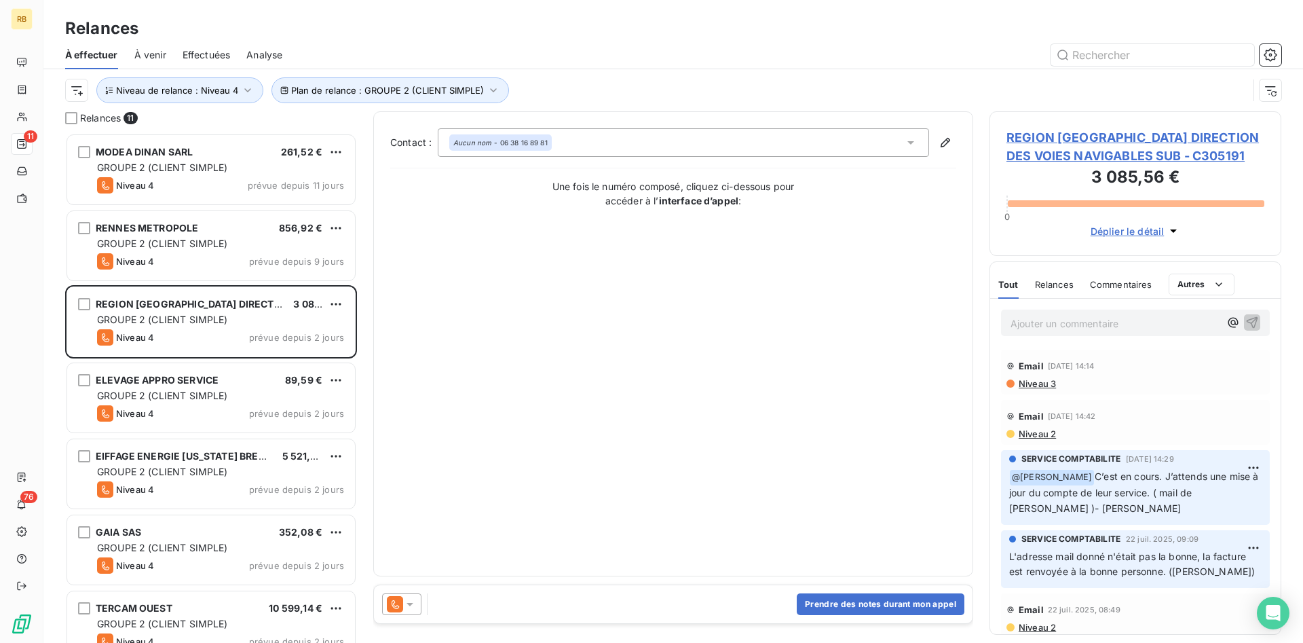
click at [205, 52] on span "Effectuées" at bounding box center [207, 55] width 48 height 14
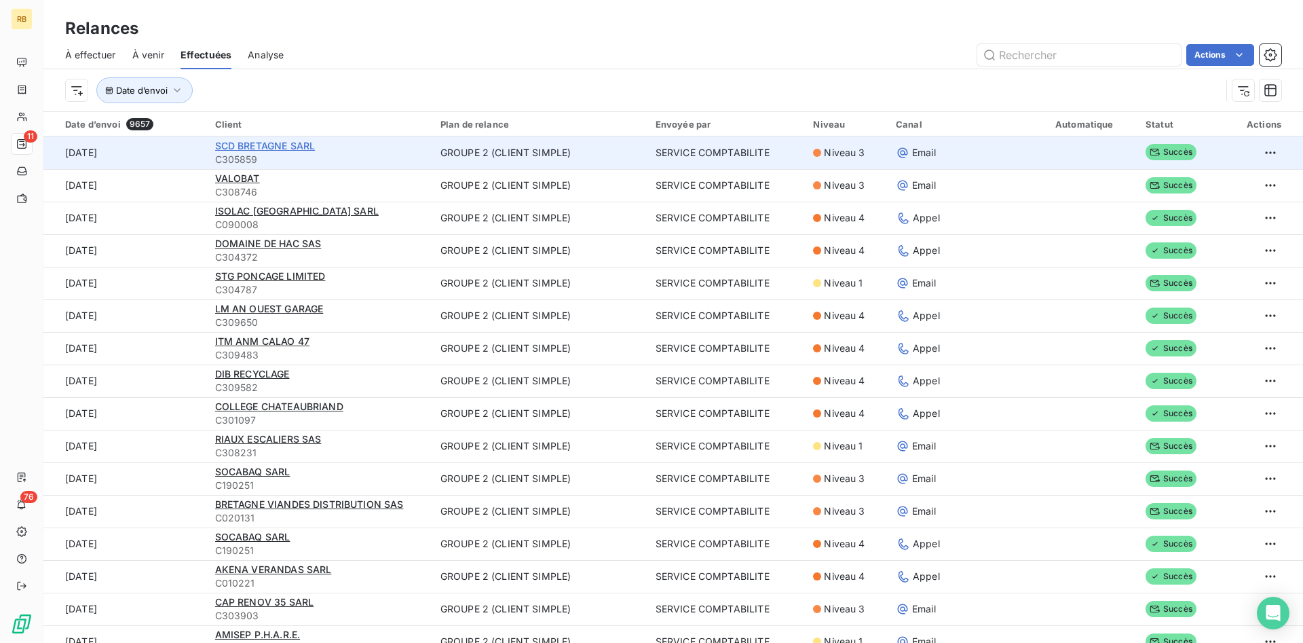
click at [265, 144] on span "SCD BRETAGNE SARL" at bounding box center [265, 146] width 100 height 12
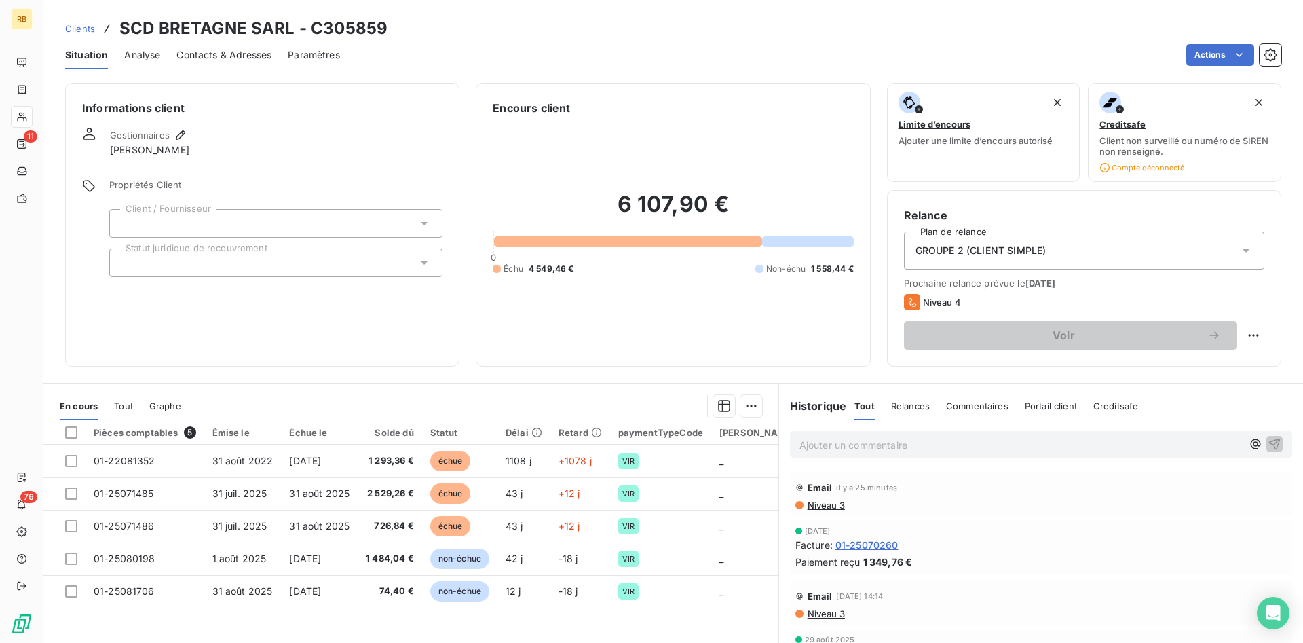
click at [901, 444] on p "Ajouter un commentaire ﻿" at bounding box center [1020, 444] width 442 height 17
click at [1275, 445] on icon "button" at bounding box center [1274, 443] width 14 height 14
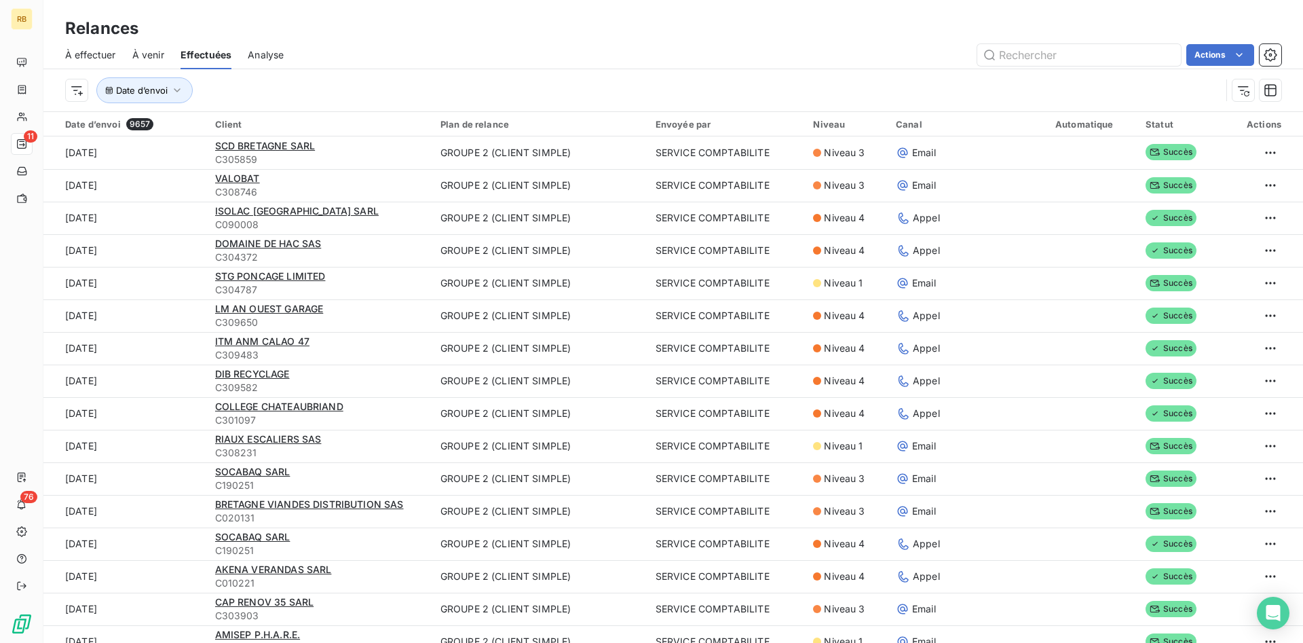
click at [94, 49] on span "À effectuer" at bounding box center [90, 55] width 51 height 14
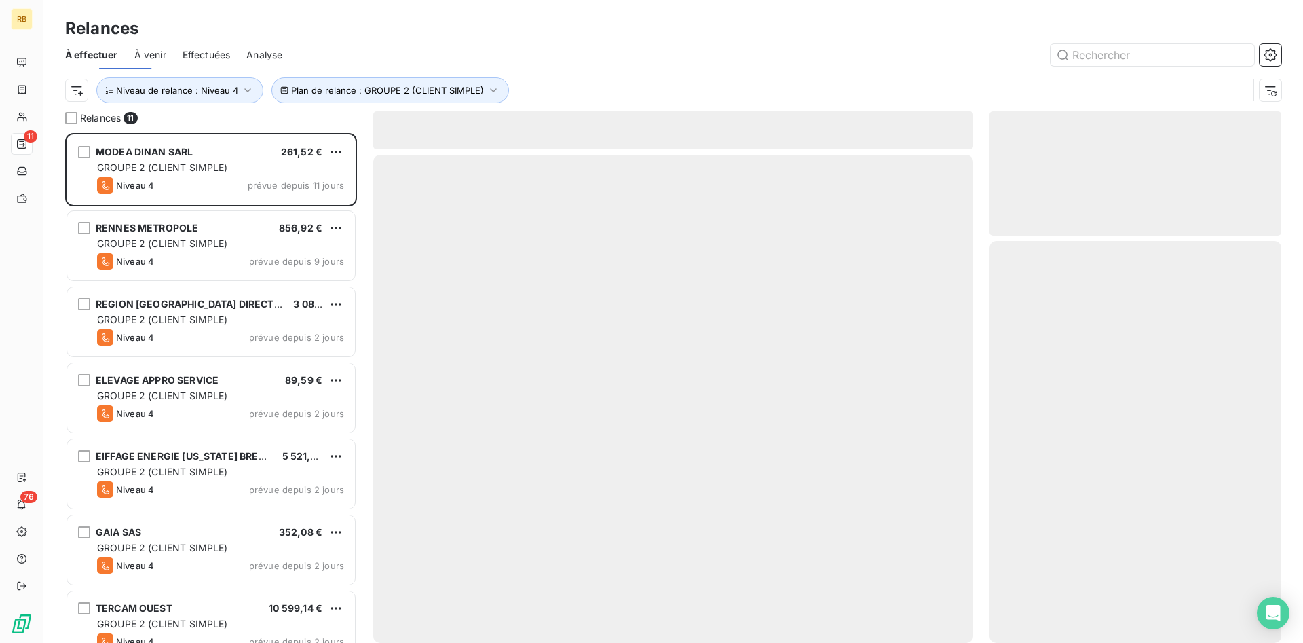
scroll to position [510, 292]
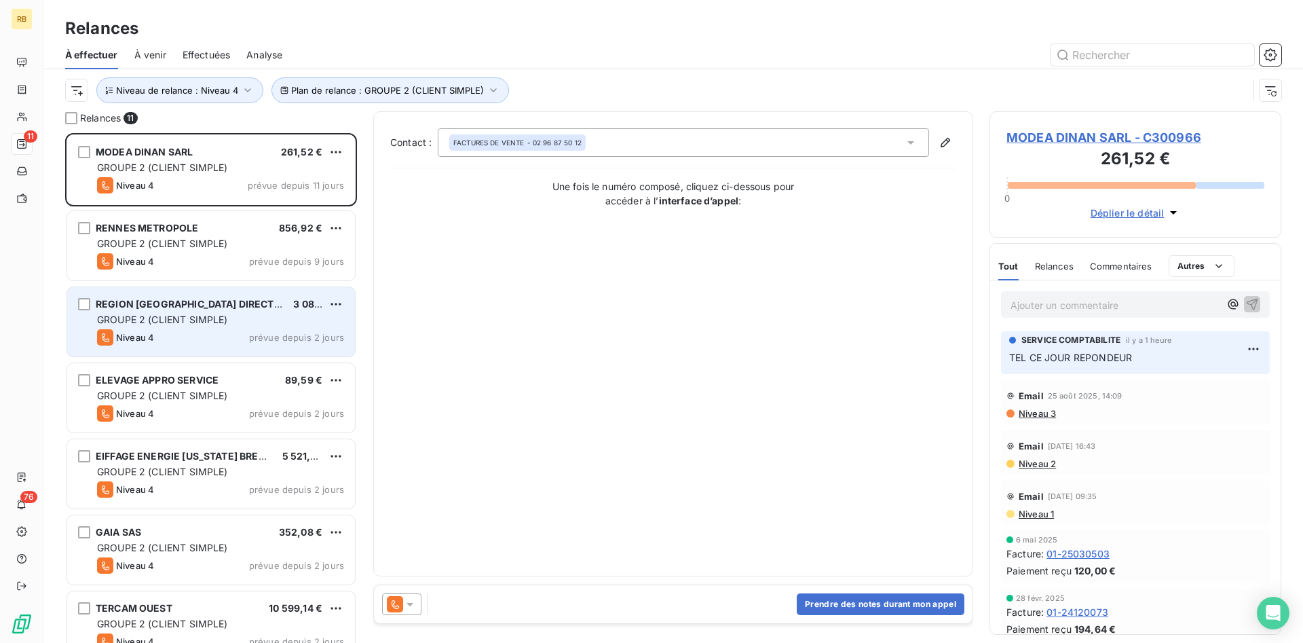
click at [212, 315] on span "GROUPE 2 (CLIENT SIMPLE)" at bounding box center [162, 319] width 131 height 12
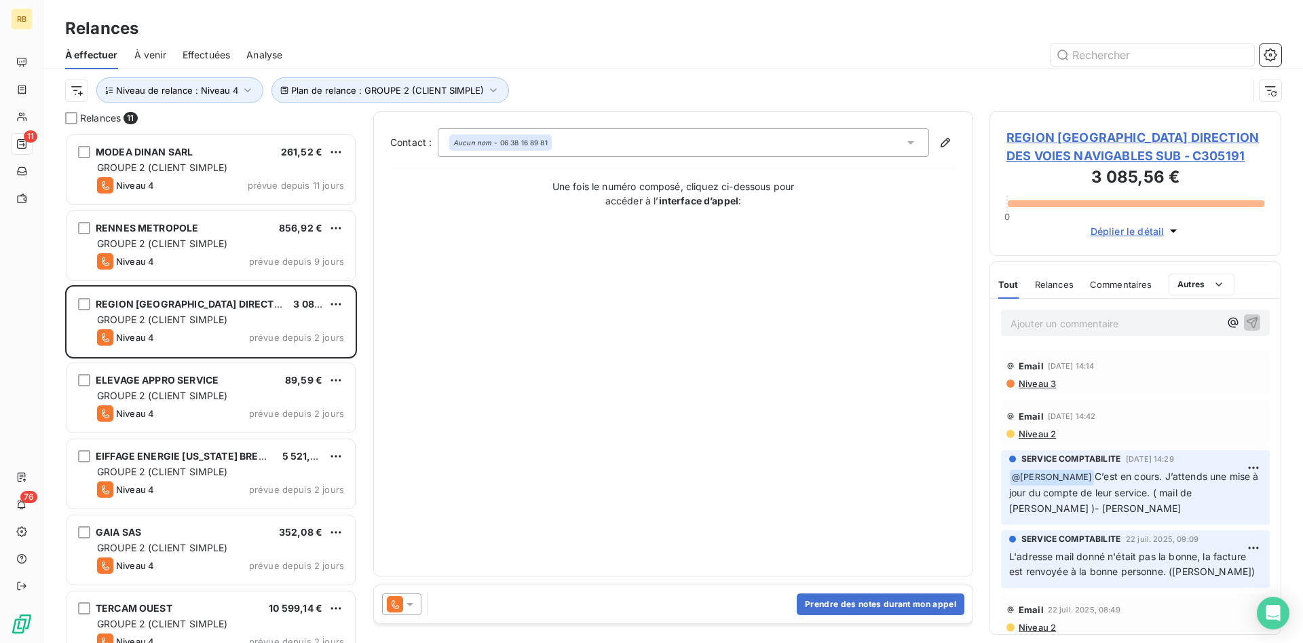
click at [1050, 434] on span "Niveau 2" at bounding box center [1036, 433] width 39 height 11
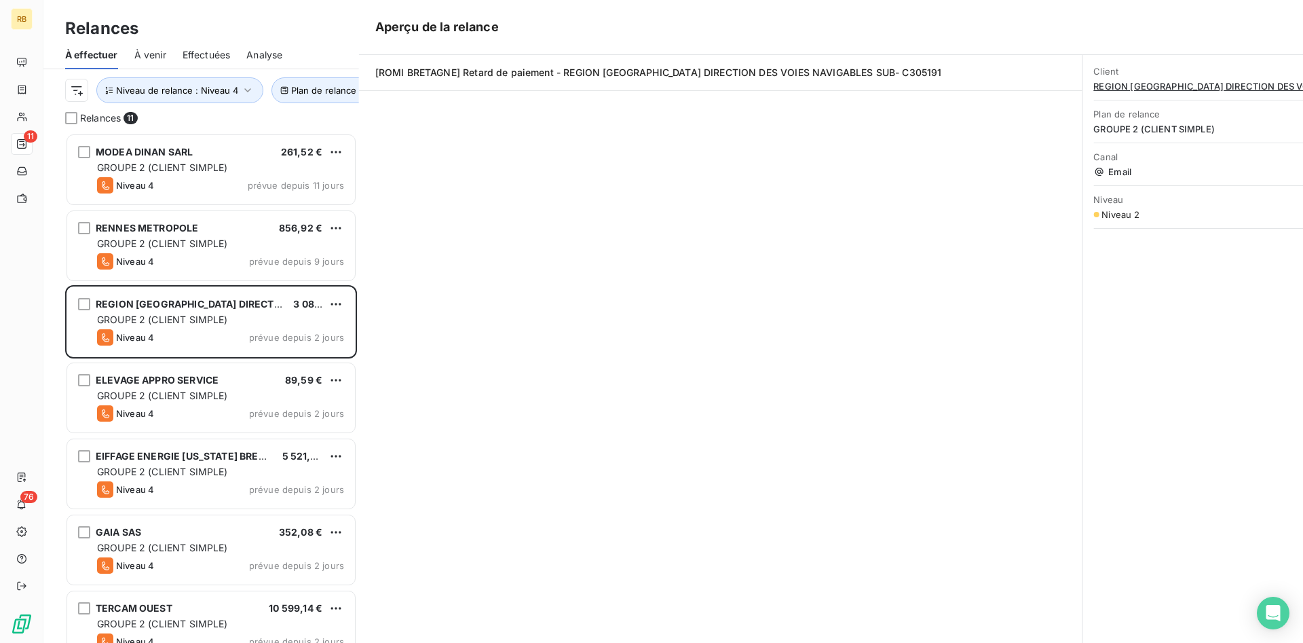
scroll to position [510, 292]
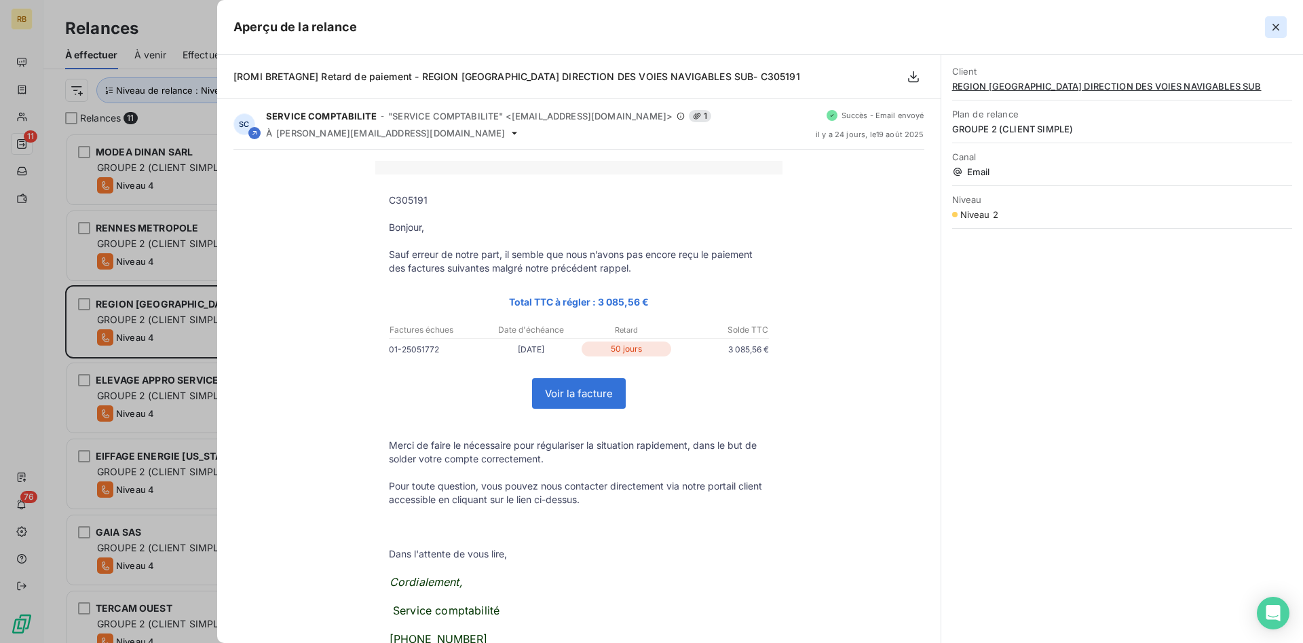
click at [1282, 29] on button "button" at bounding box center [1276, 27] width 22 height 22
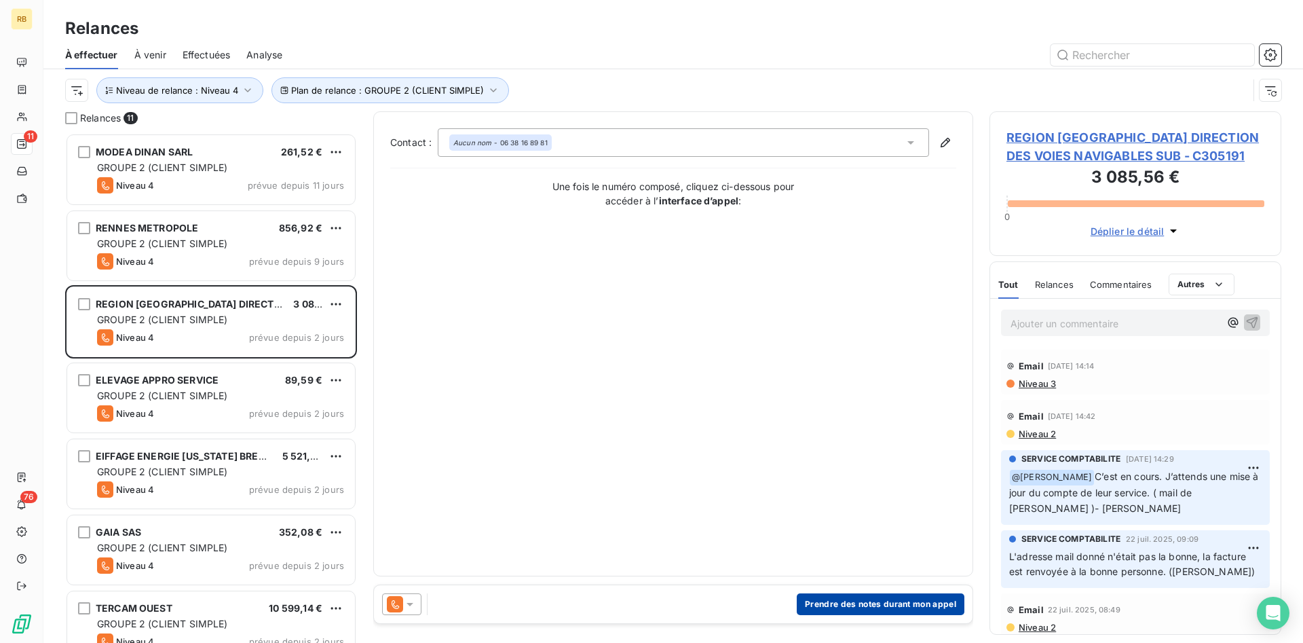
click at [880, 597] on button "Prendre des notes durant mon appel" at bounding box center [881, 604] width 168 height 22
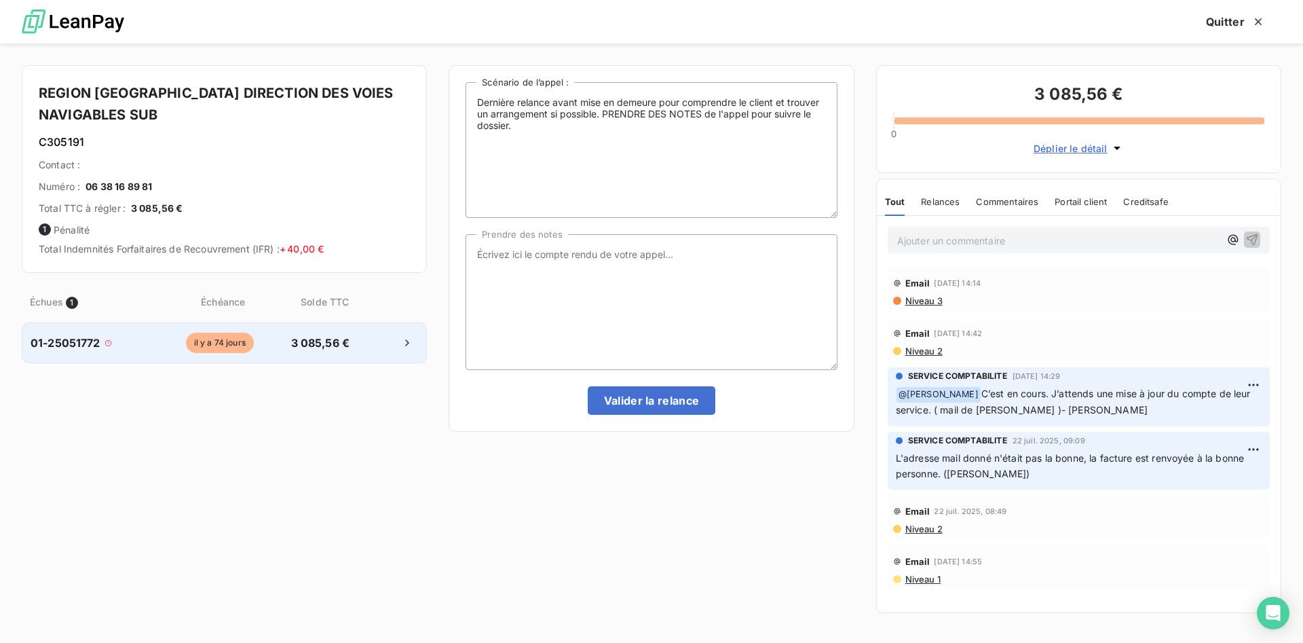
click at [92, 341] on span "01-25051772" at bounding box center [66, 342] width 70 height 16
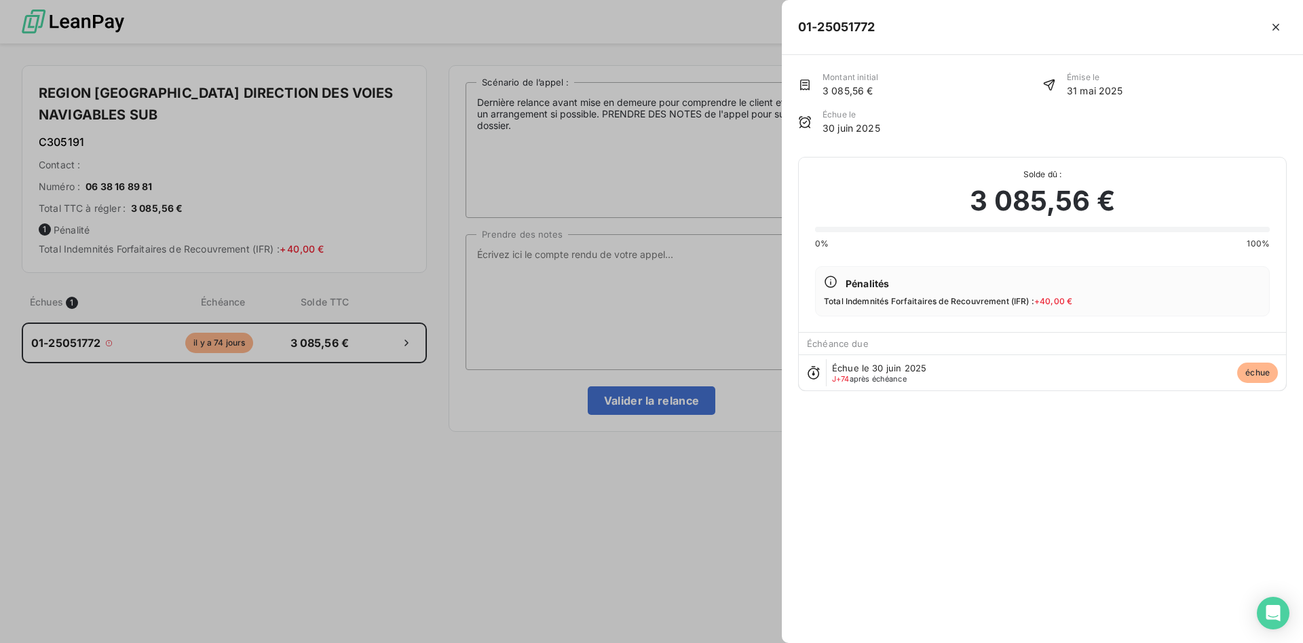
click at [554, 277] on div at bounding box center [651, 321] width 1303 height 643
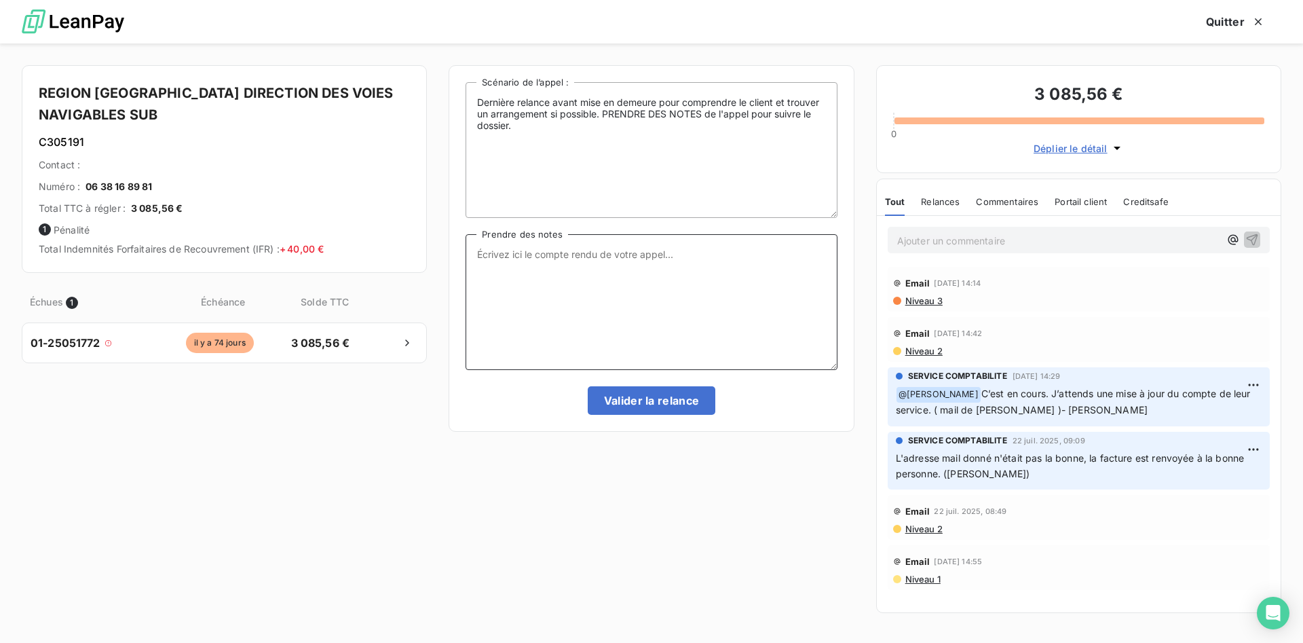
click at [643, 251] on textarea "Prendre des notes" at bounding box center [650, 302] width 371 height 136
click at [652, 249] on textarea "Prendre des notes" at bounding box center [650, 302] width 371 height 136
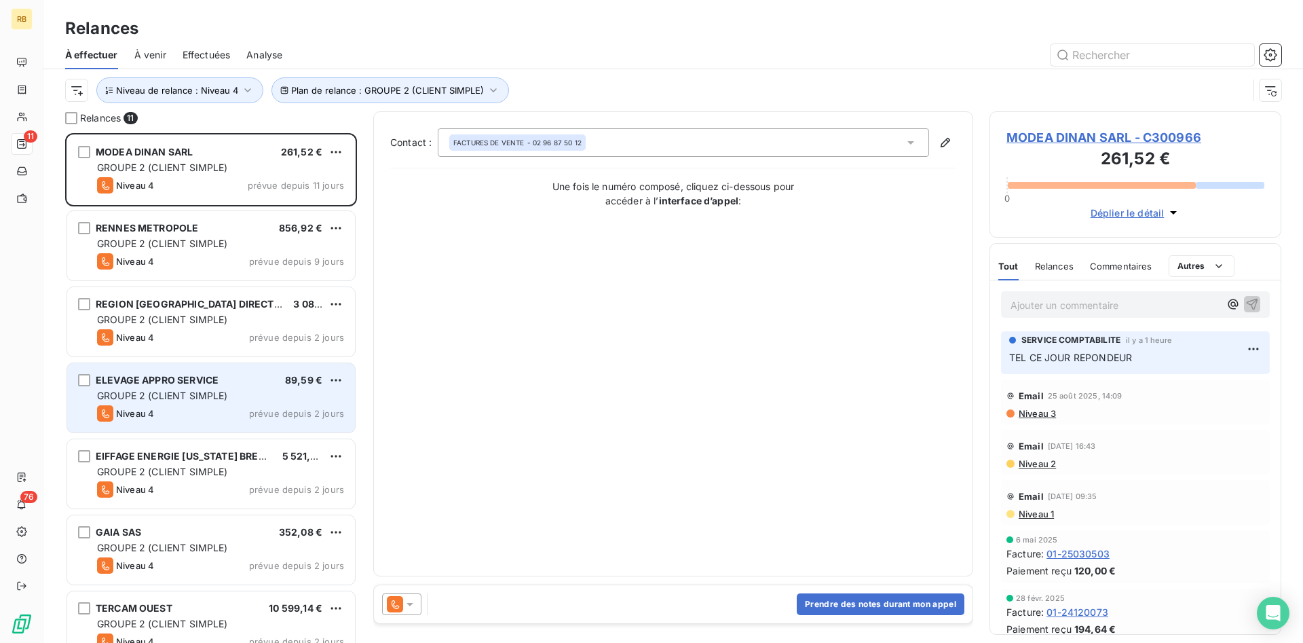
click at [189, 396] on span "GROUPE 2 (CLIENT SIMPLE)" at bounding box center [162, 395] width 131 height 12
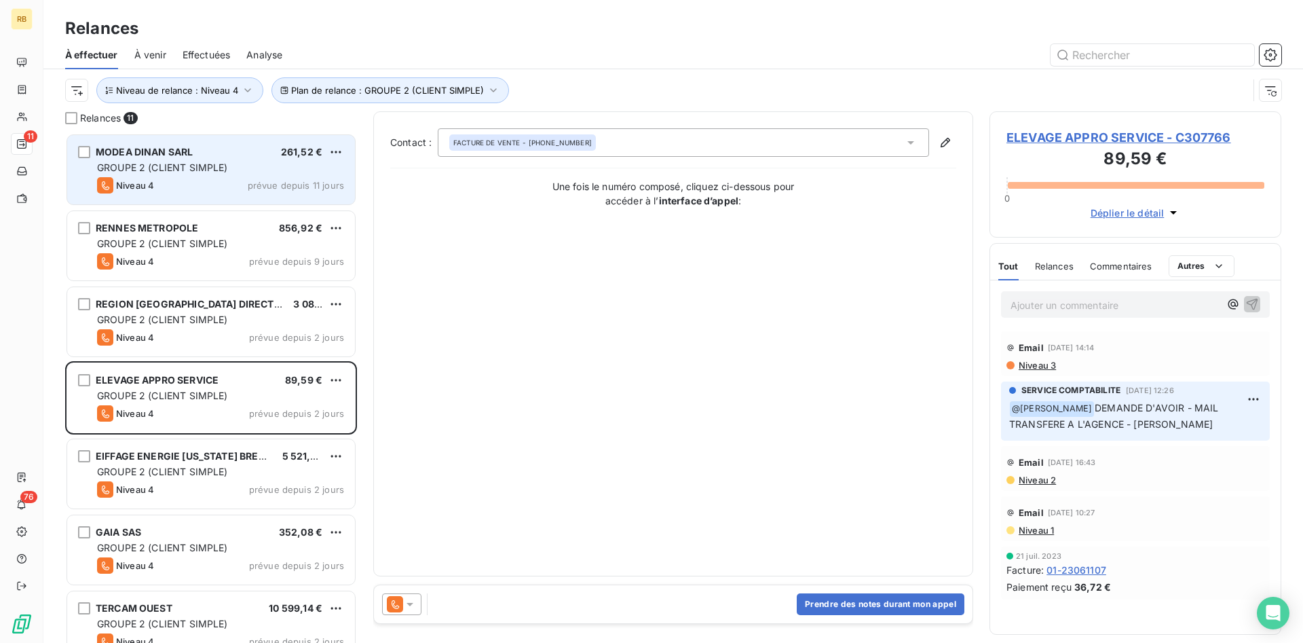
click at [200, 153] on div "MODEA DINAN SARL 261,52 €" at bounding box center [220, 152] width 247 height 12
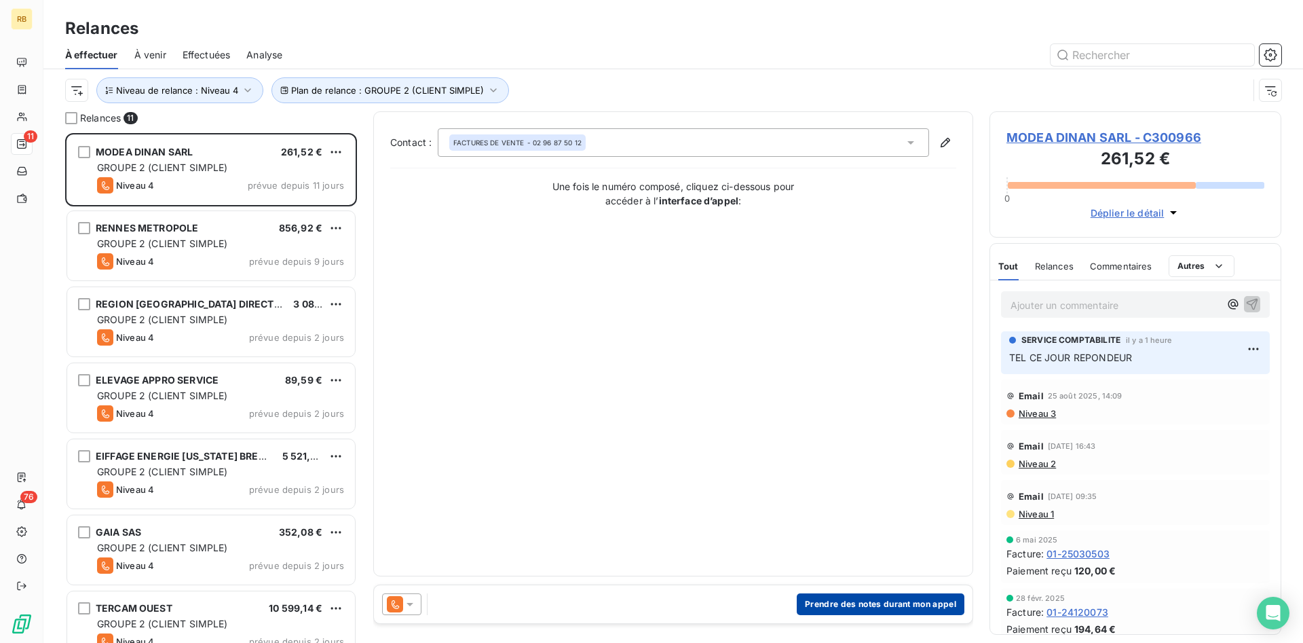
click at [896, 602] on button "Prendre des notes durant mon appel" at bounding box center [881, 604] width 168 height 22
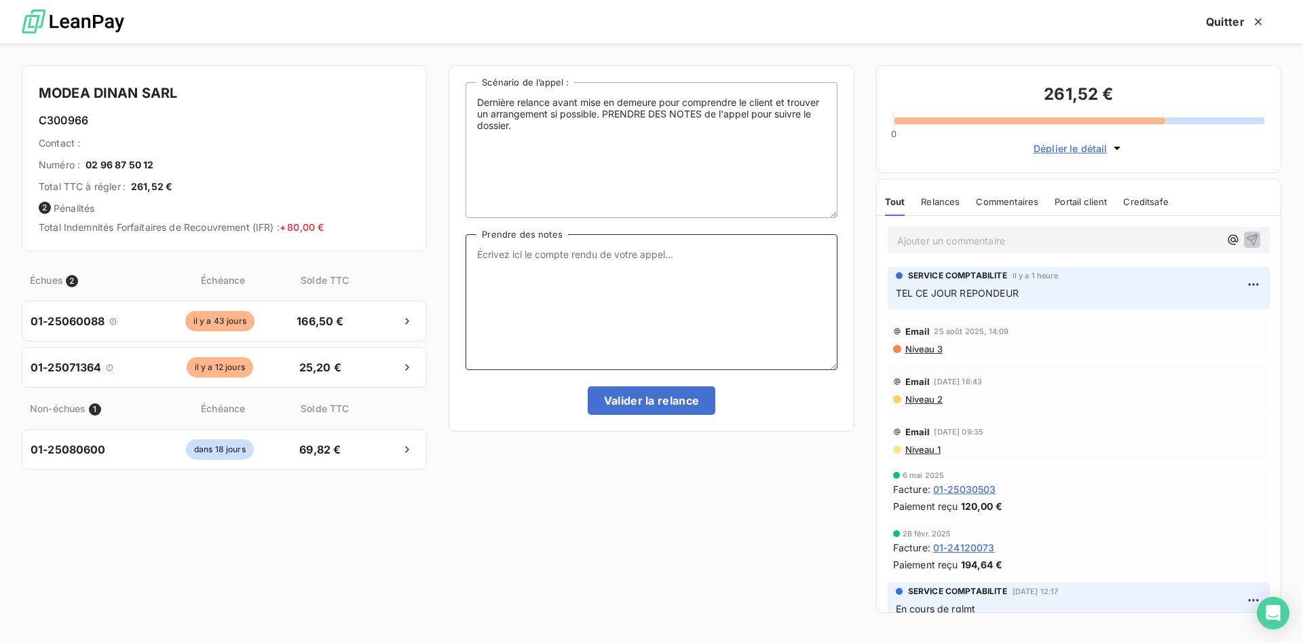
click at [663, 259] on textarea "Prendre des notes" at bounding box center [650, 302] width 371 height 136
drag, startPoint x: 552, startPoint y: 258, endPoint x: 428, endPoint y: 256, distance: 123.5
click at [465, 256] on textarea "02 96 82 70 38." at bounding box center [650, 302] width 371 height 136
click at [569, 256] on textarea "02 96 82 70 38." at bounding box center [650, 302] width 371 height 136
click at [666, 265] on textarea "02 96 82 70 38. ABSENT CE JOUR." at bounding box center [650, 302] width 371 height 136
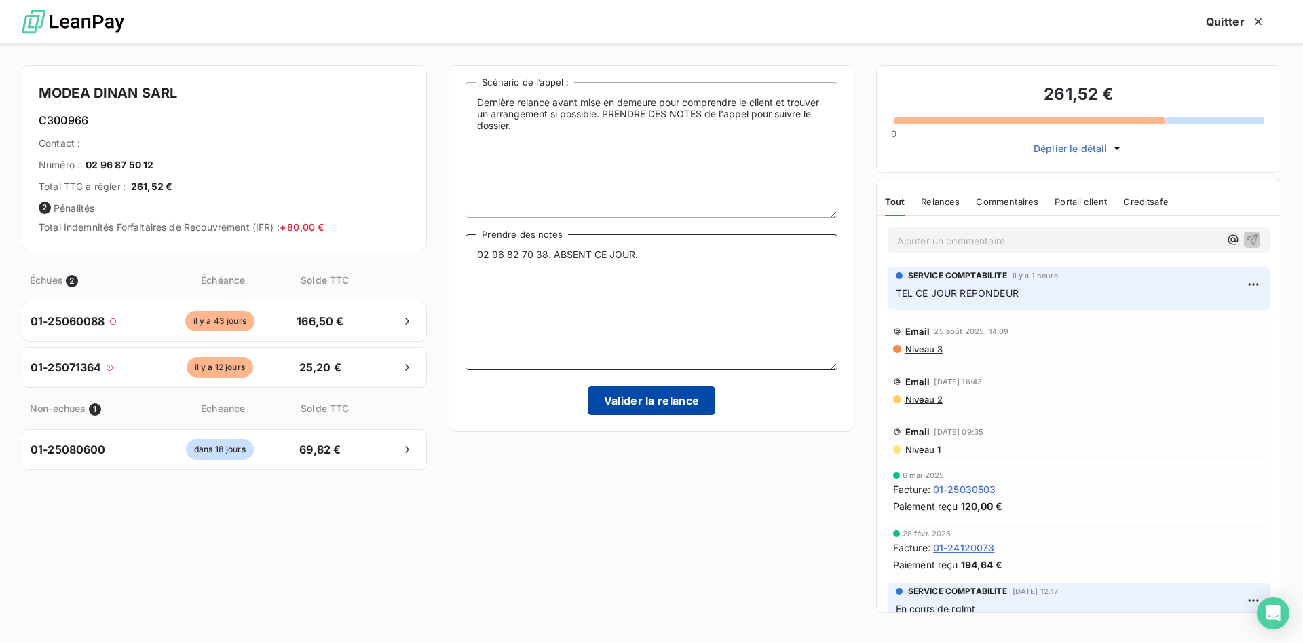
type textarea "02 96 82 70 38. ABSENT CE JOUR."
click at [687, 398] on button "Valider la relance" at bounding box center [652, 400] width 128 height 28
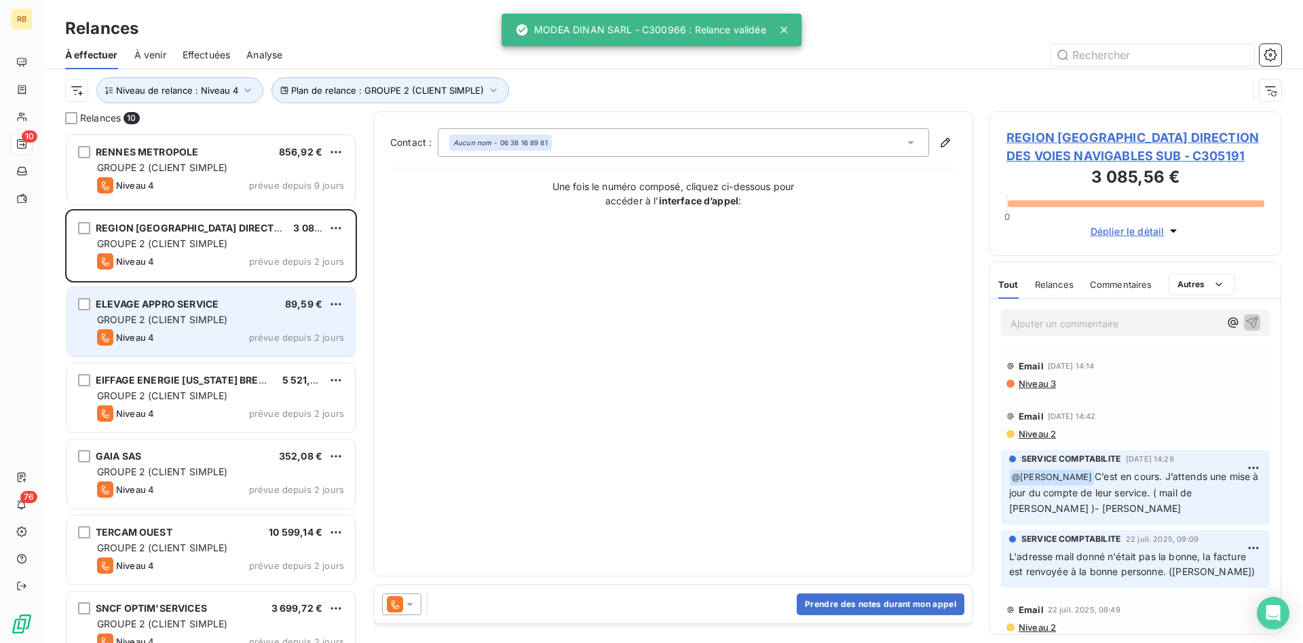
click at [223, 299] on div "ELEVAGE APPRO SERVICE 89,59 €" at bounding box center [220, 304] width 247 height 12
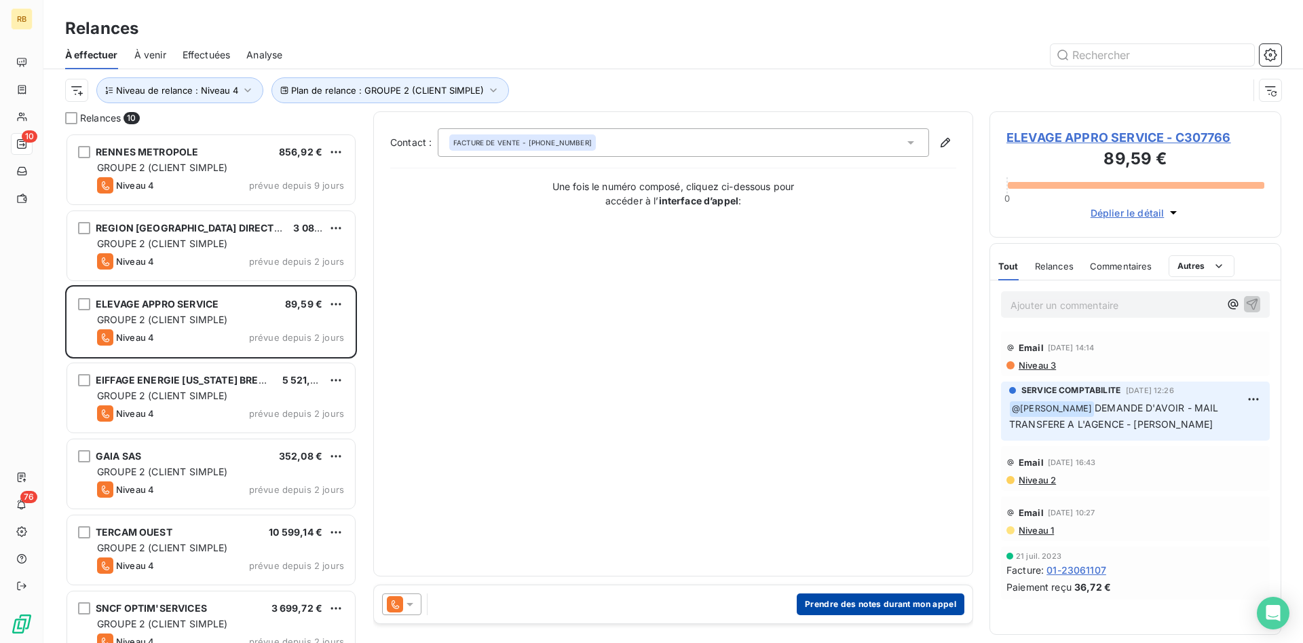
click at [942, 603] on button "Prendre des notes durant mon appel" at bounding box center [881, 604] width 168 height 22
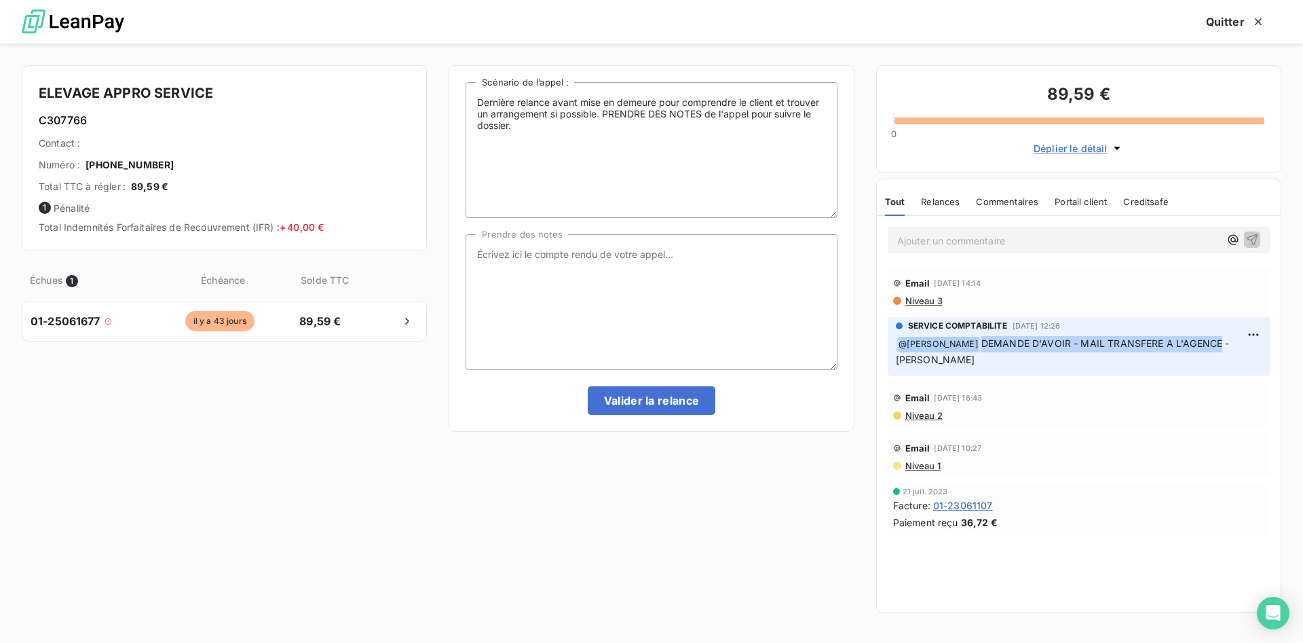
drag, startPoint x: 1216, startPoint y: 347, endPoint x: 886, endPoint y: 338, distance: 329.8
click at [886, 338] on div "SERVICE COMPTABILITE [DATE] 12:26 ﻿ @ [PERSON_NAME] DEMANDE D'AVOIR - MAIL TRAN…" at bounding box center [1079, 346] width 404 height 64
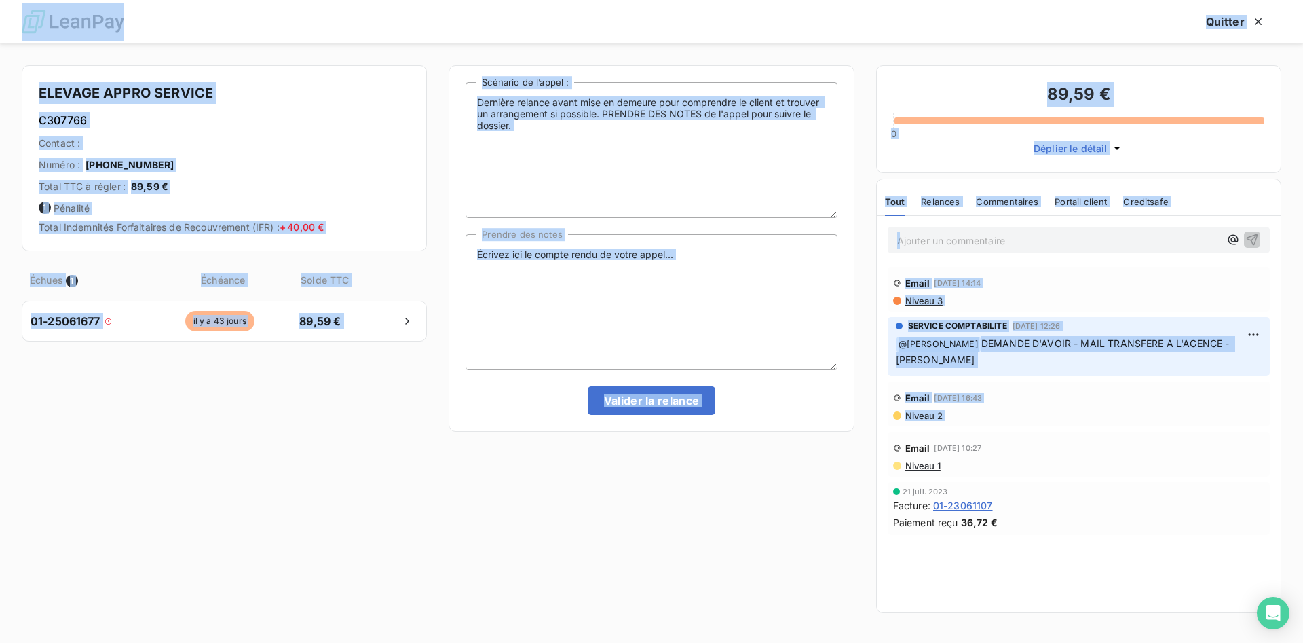
drag, startPoint x: 1024, startPoint y: 357, endPoint x: 753, endPoint y: 345, distance: 271.0
click at [877, 345] on div "Email [DATE] 14:14 Niveau 3 SERVICE COMPTABILITE [DATE] 12:26 ﻿ @ [PERSON_NAME]…" at bounding box center [1079, 400] width 404 height 273
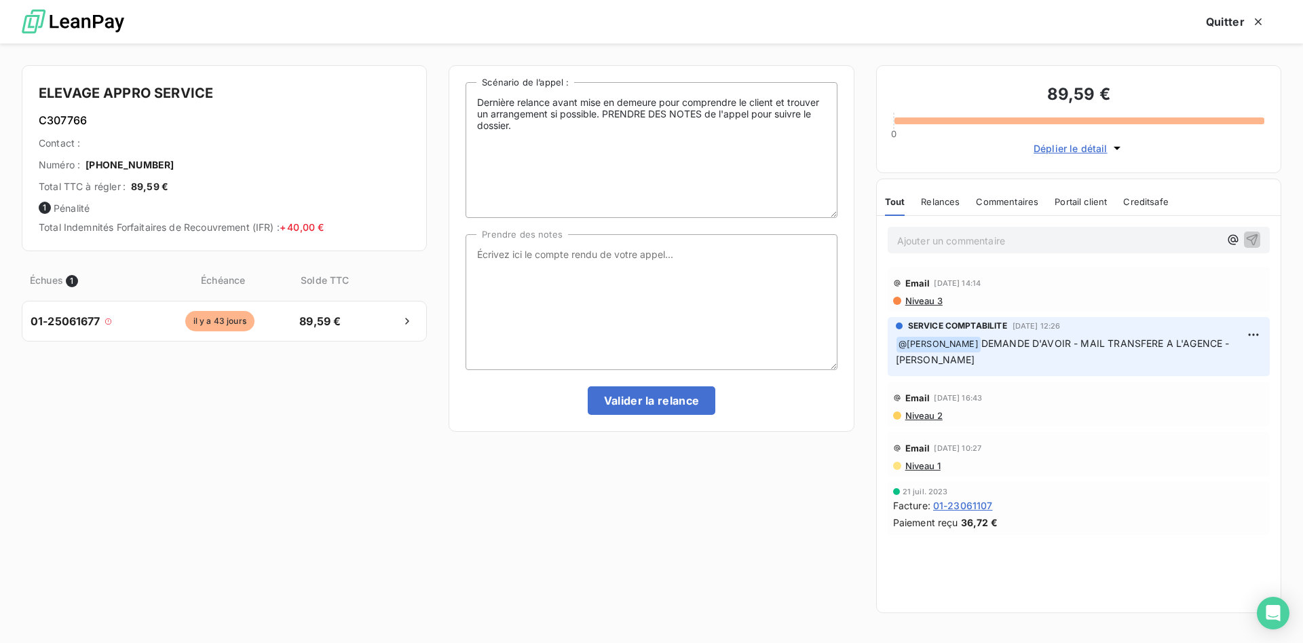
click at [946, 366] on p "﻿ @ [PERSON_NAME] DEMANDE D'AVOIR - MAIL TRANSFERE A L'AGENCE - [PERSON_NAME]" at bounding box center [1079, 352] width 366 height 32
drag, startPoint x: 1230, startPoint y: 343, endPoint x: 898, endPoint y: 338, distance: 331.8
click at [898, 338] on p "﻿ @ [PERSON_NAME] DEMANDE D'AVOIR - MAIL TRANSFERE A L'AGENCE - [PERSON_NAME]" at bounding box center [1079, 352] width 366 height 32
click at [1236, 344] on p "﻿ @ [PERSON_NAME] DEMANDE D'AVOIR - MAIL TRANSFERE A L'AGENCE - [PERSON_NAME]" at bounding box center [1079, 352] width 366 height 32
click at [535, 252] on textarea "Prendre des notes" at bounding box center [650, 302] width 371 height 136
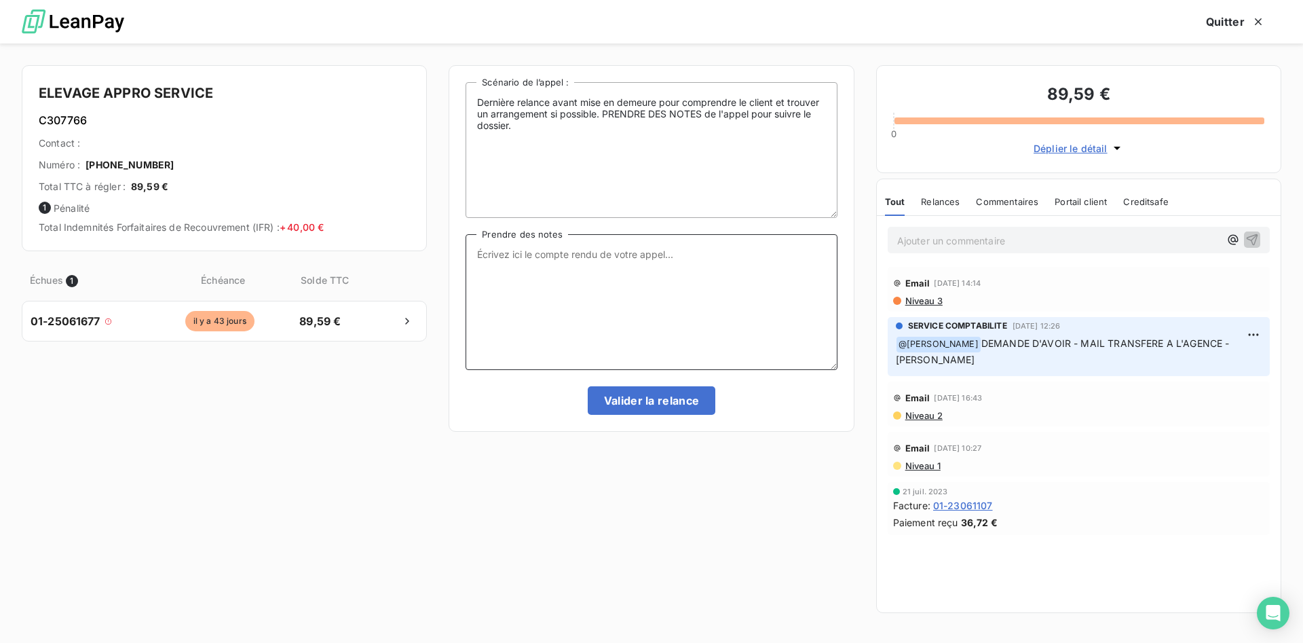
click at [535, 259] on textarea "Prendre des notes" at bounding box center [650, 302] width 371 height 136
click at [548, 254] on textarea "ELEVAGE" at bounding box center [650, 302] width 371 height 136
drag, startPoint x: 604, startPoint y: 259, endPoint x: 183, endPoint y: 257, distance: 420.6
click at [465, 257] on textarea "ELEVAGE" at bounding box center [650, 302] width 371 height 136
click at [702, 256] on textarea "TEL CE JOUR. VA FAIRE UNE COMPENSATION" at bounding box center [650, 302] width 371 height 136
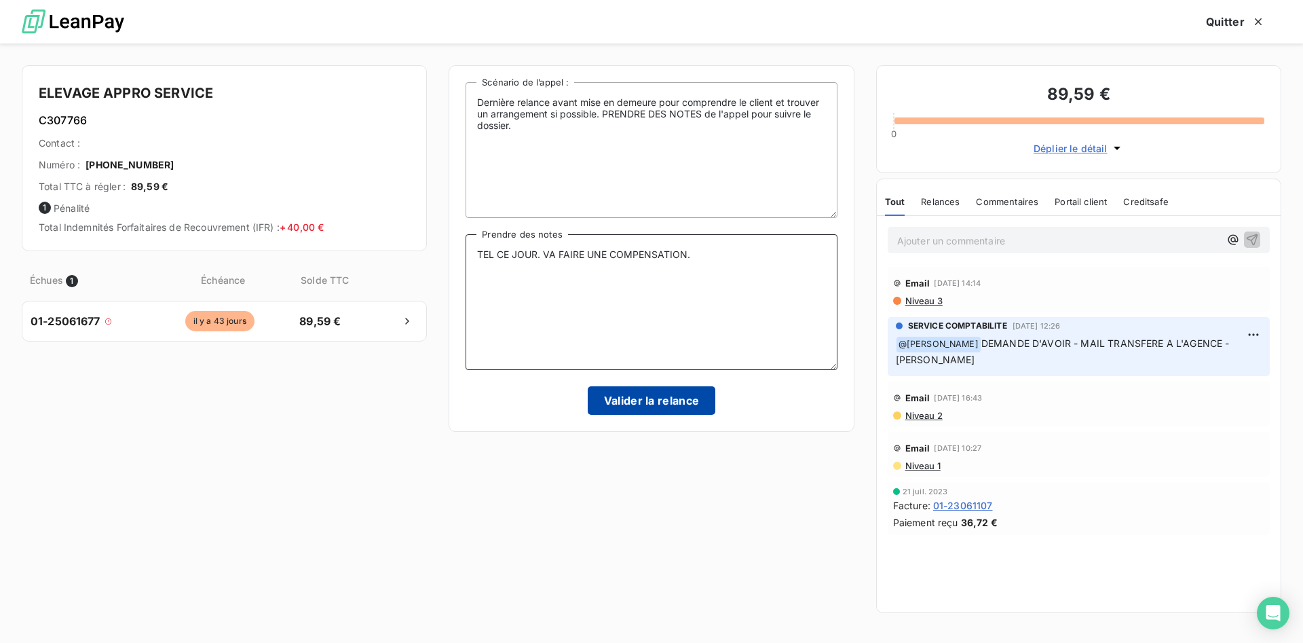
type textarea "TEL CE JOUR. VA FAIRE UNE COMPENSATION."
click at [698, 406] on button "Valider la relance" at bounding box center [652, 400] width 128 height 28
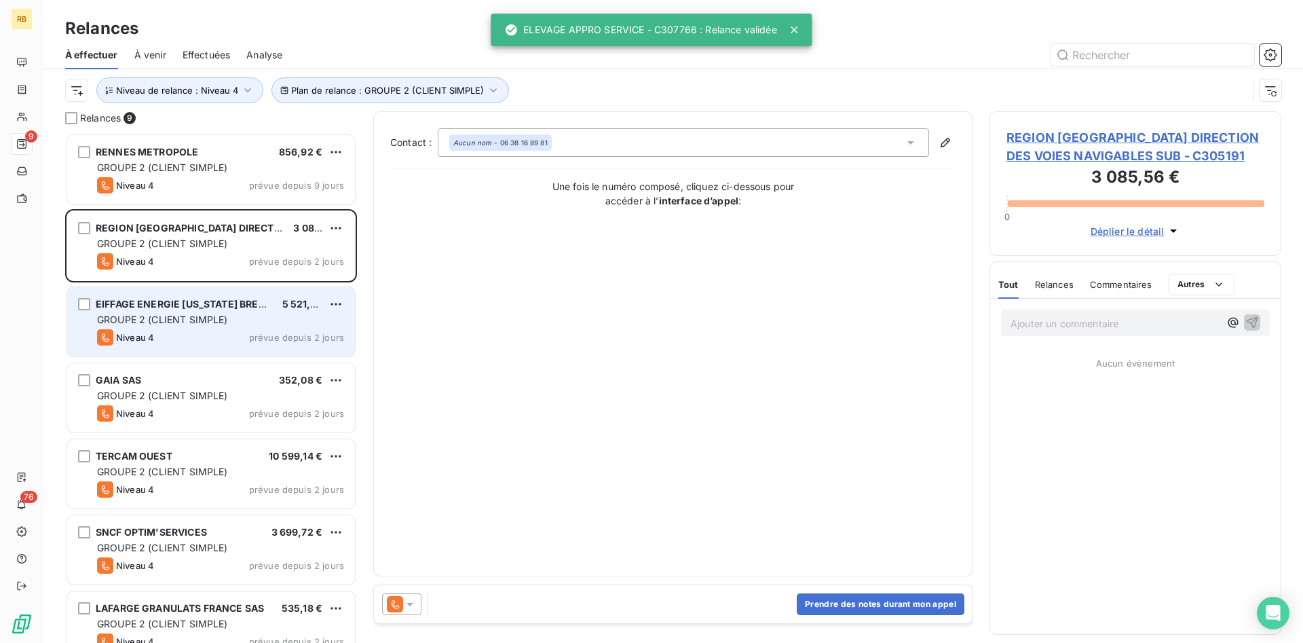
click at [273, 315] on div "GROUPE 2 (CLIENT SIMPLE)" at bounding box center [220, 320] width 247 height 14
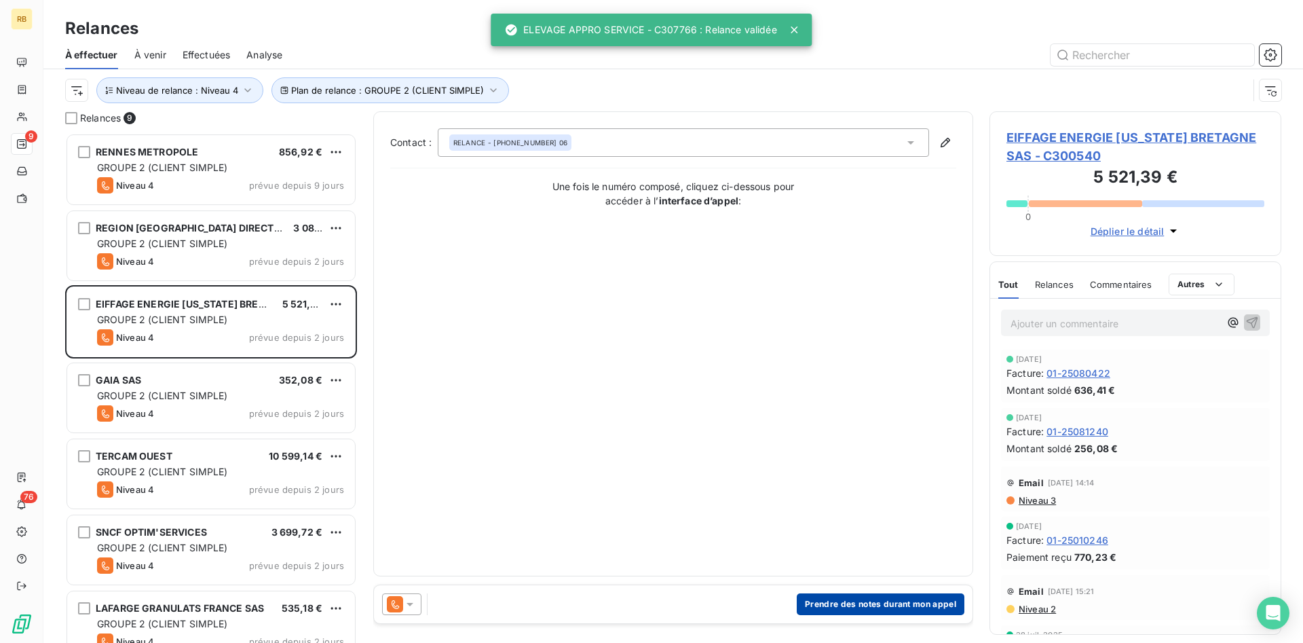
click at [908, 604] on button "Prendre des notes durant mon appel" at bounding box center [881, 604] width 168 height 22
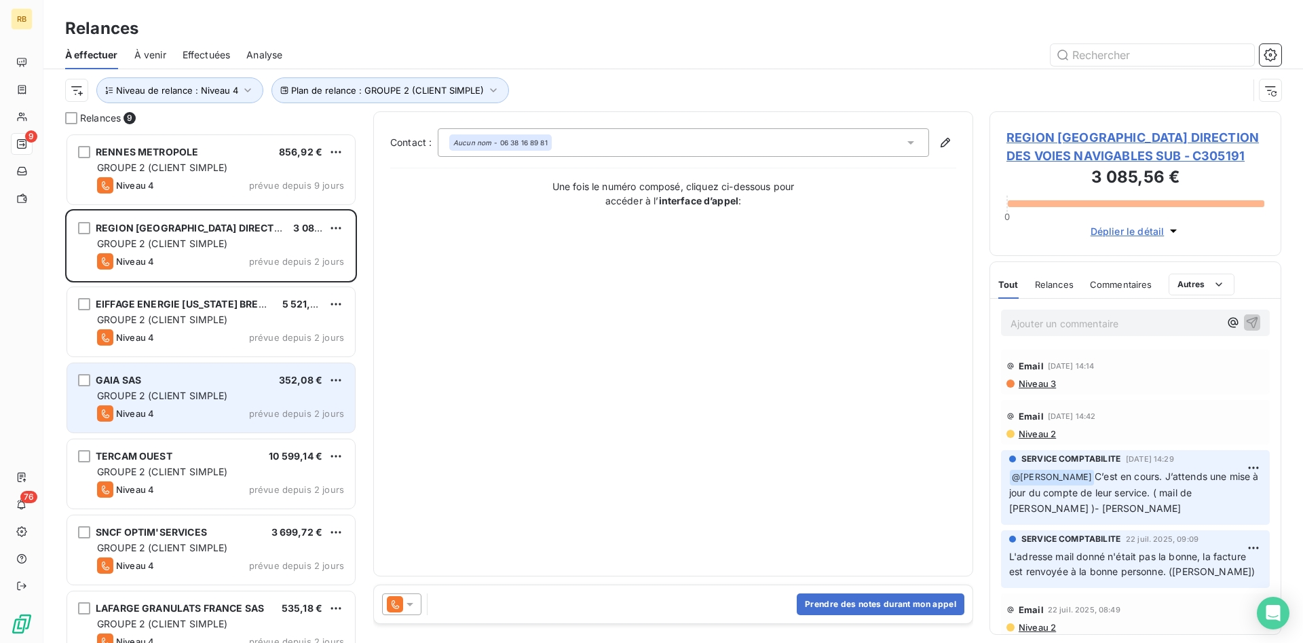
click at [226, 399] on span "GROUPE 2 (CLIENT SIMPLE)" at bounding box center [162, 395] width 131 height 12
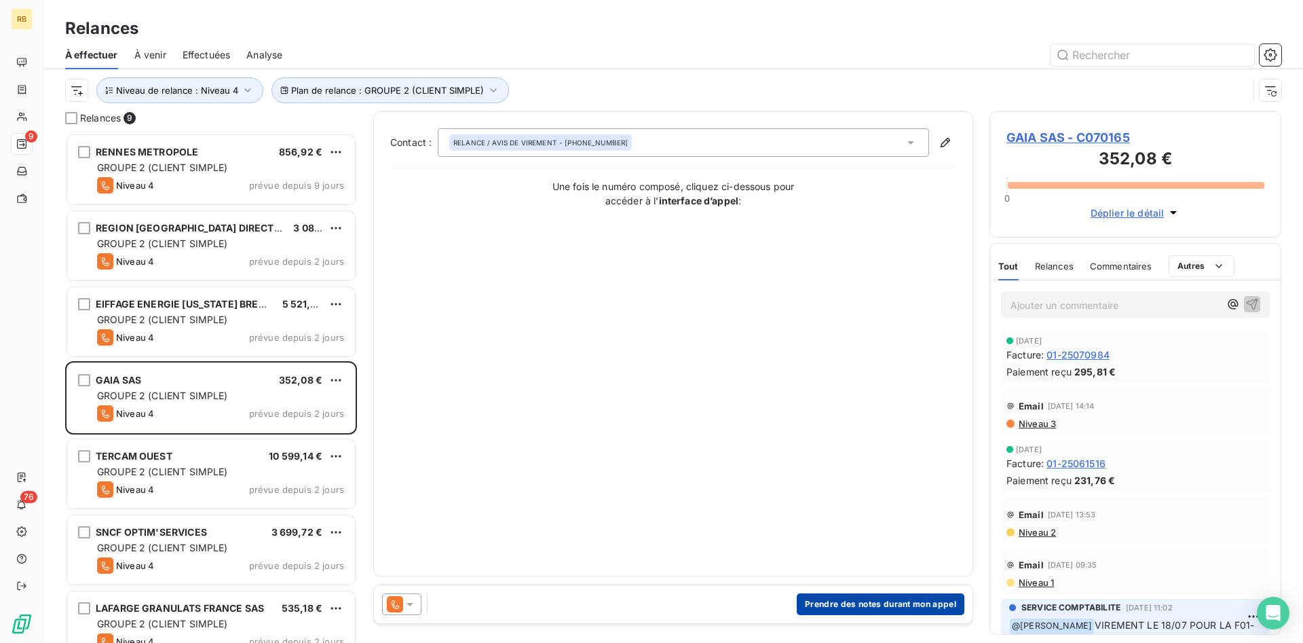
click at [834, 602] on button "Prendre des notes durant mon appel" at bounding box center [881, 604] width 168 height 22
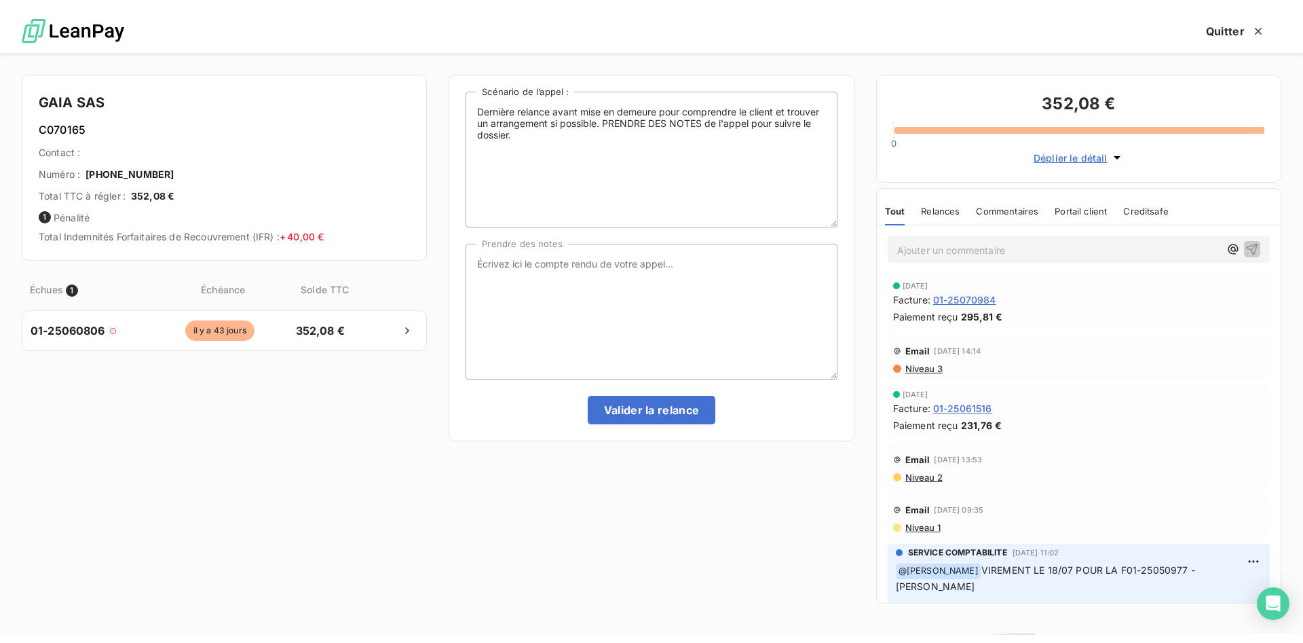
scroll to position [510, 292]
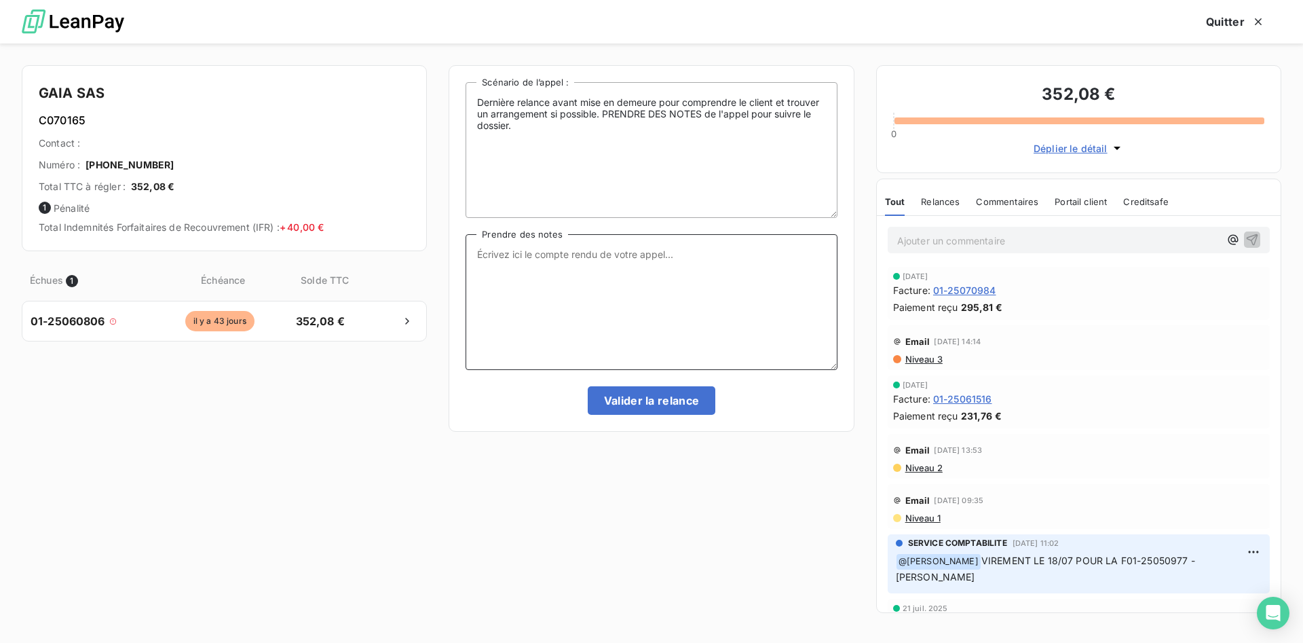
click at [529, 275] on textarea "Prendre des notes" at bounding box center [650, 302] width 371 height 136
type textarea "REPONDEUR"
click at [682, 404] on button "Valider la relance" at bounding box center [652, 400] width 128 height 28
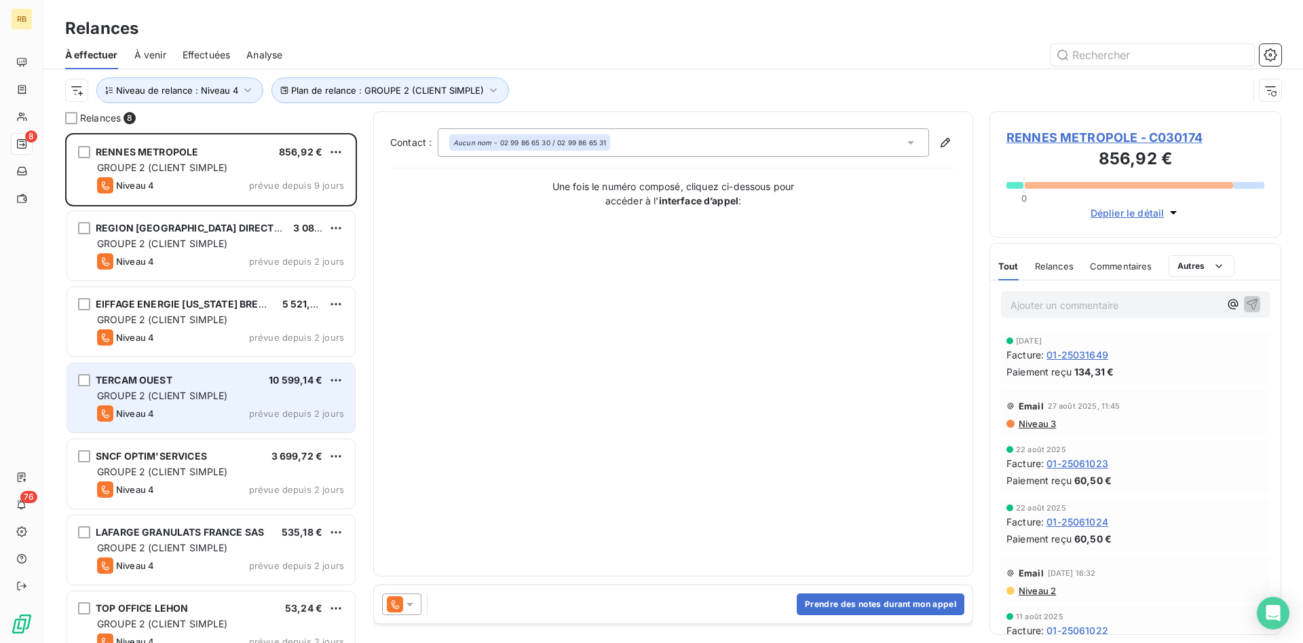
click at [200, 391] on span "GROUPE 2 (CLIENT SIMPLE)" at bounding box center [162, 395] width 131 height 12
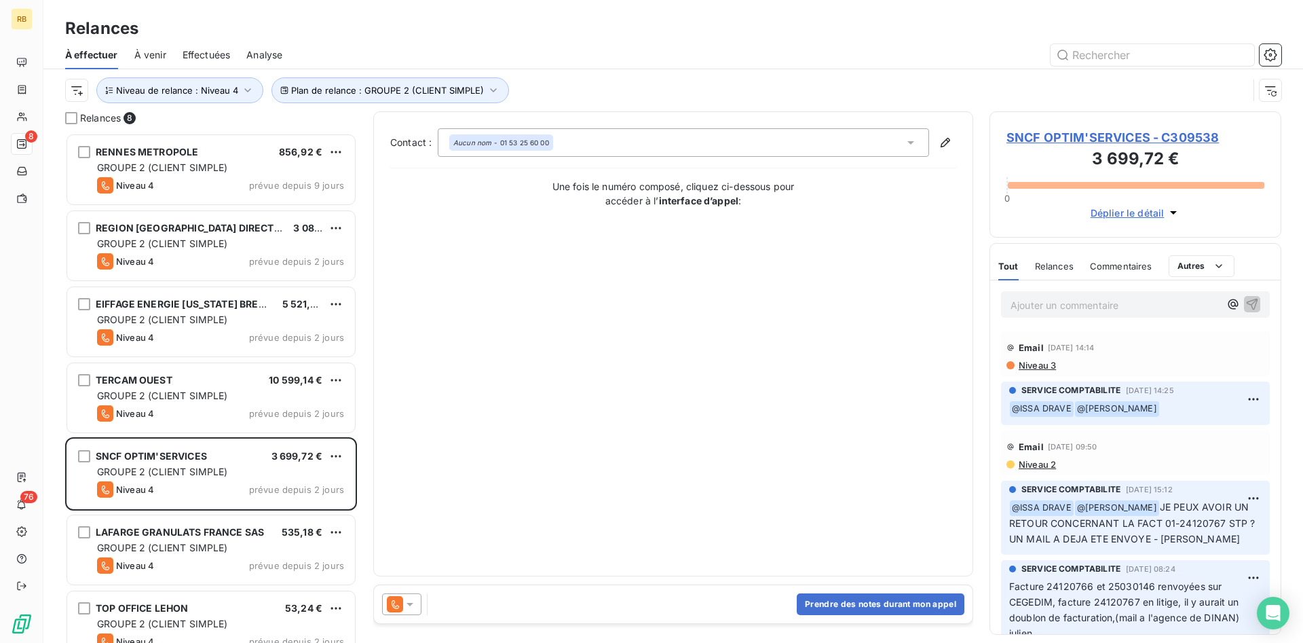
click at [1036, 366] on span "Niveau 3" at bounding box center [1036, 365] width 39 height 11
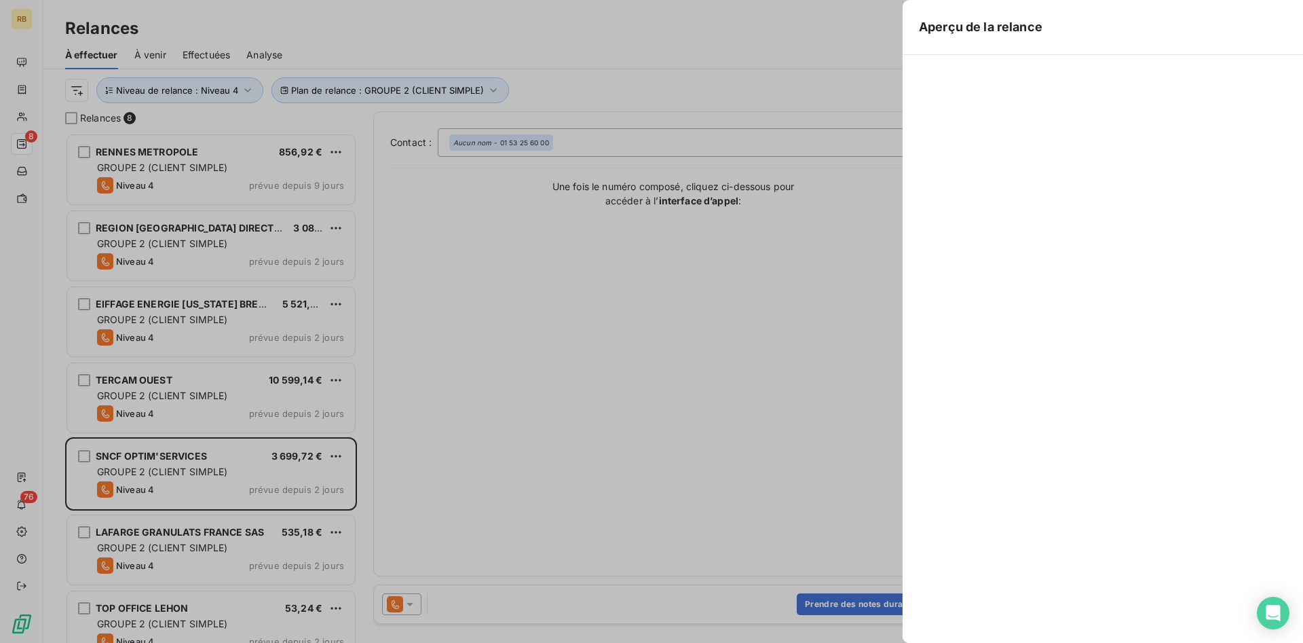
scroll to position [510, 292]
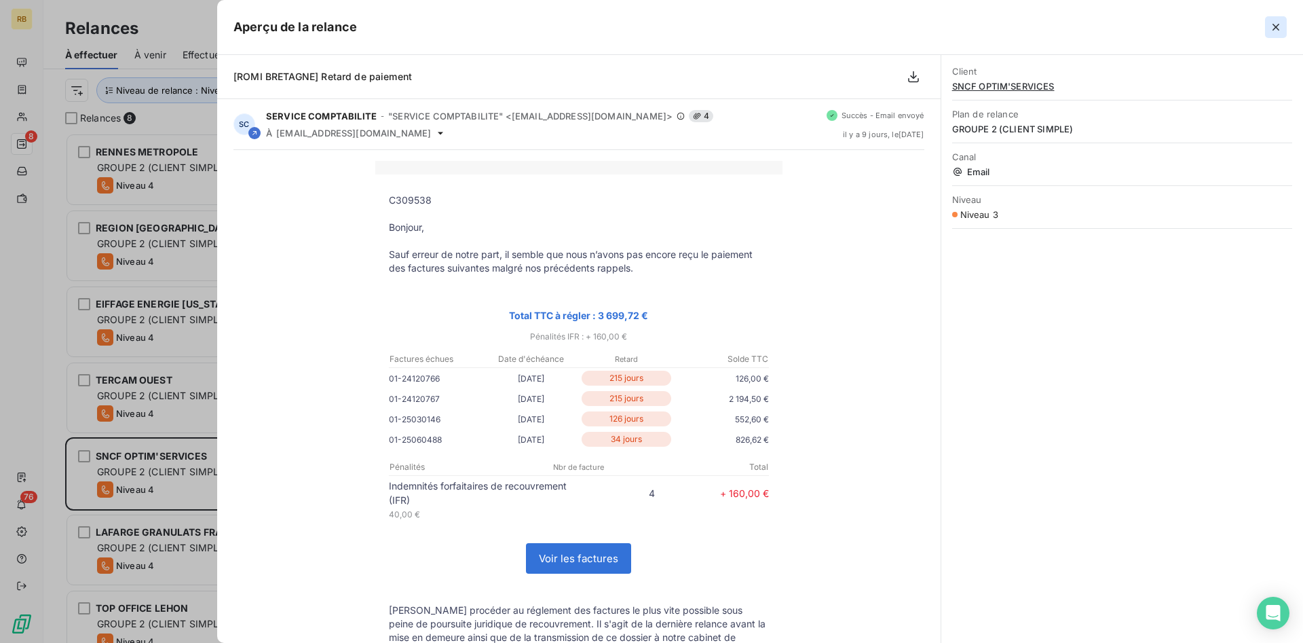
click at [1279, 28] on icon "button" at bounding box center [1276, 27] width 14 height 14
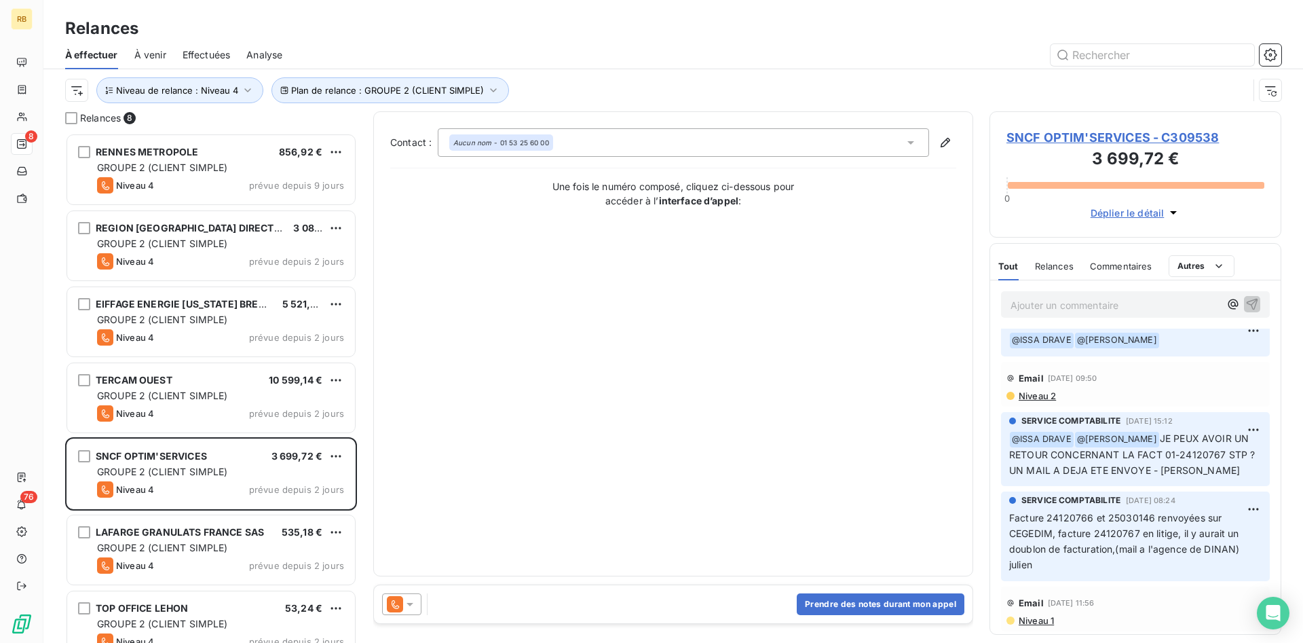
click at [402, 602] on icon at bounding box center [395, 604] width 16 height 16
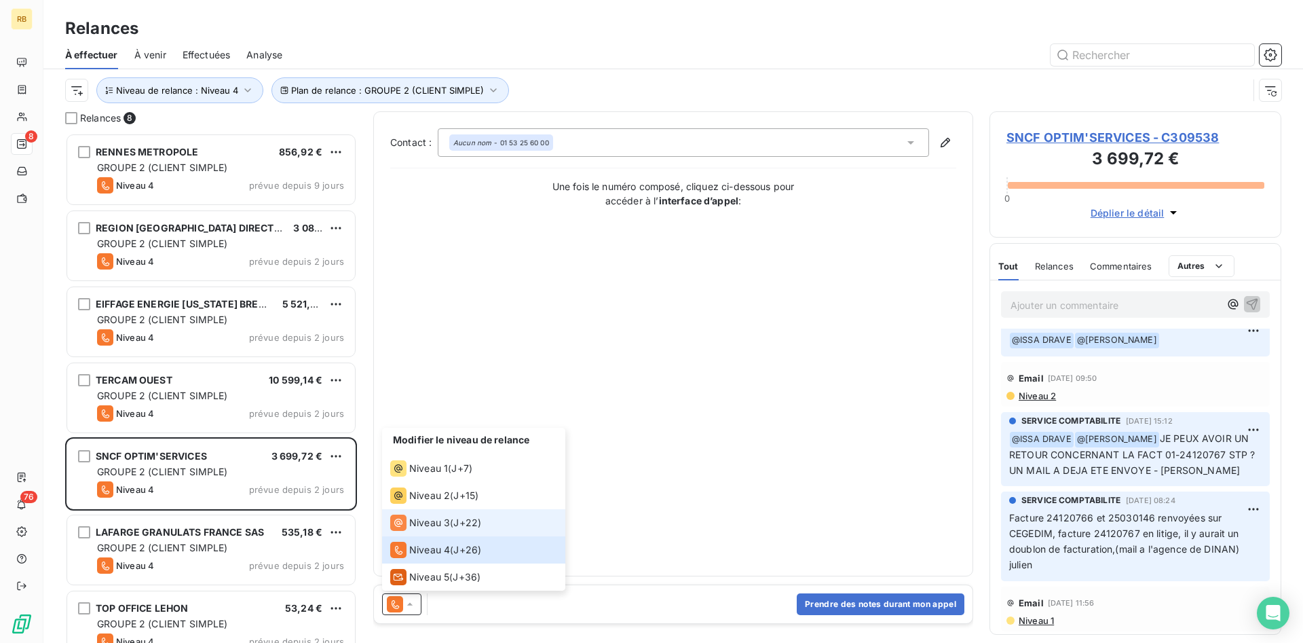
click at [442, 525] on span "Niveau 3" at bounding box center [429, 523] width 41 height 14
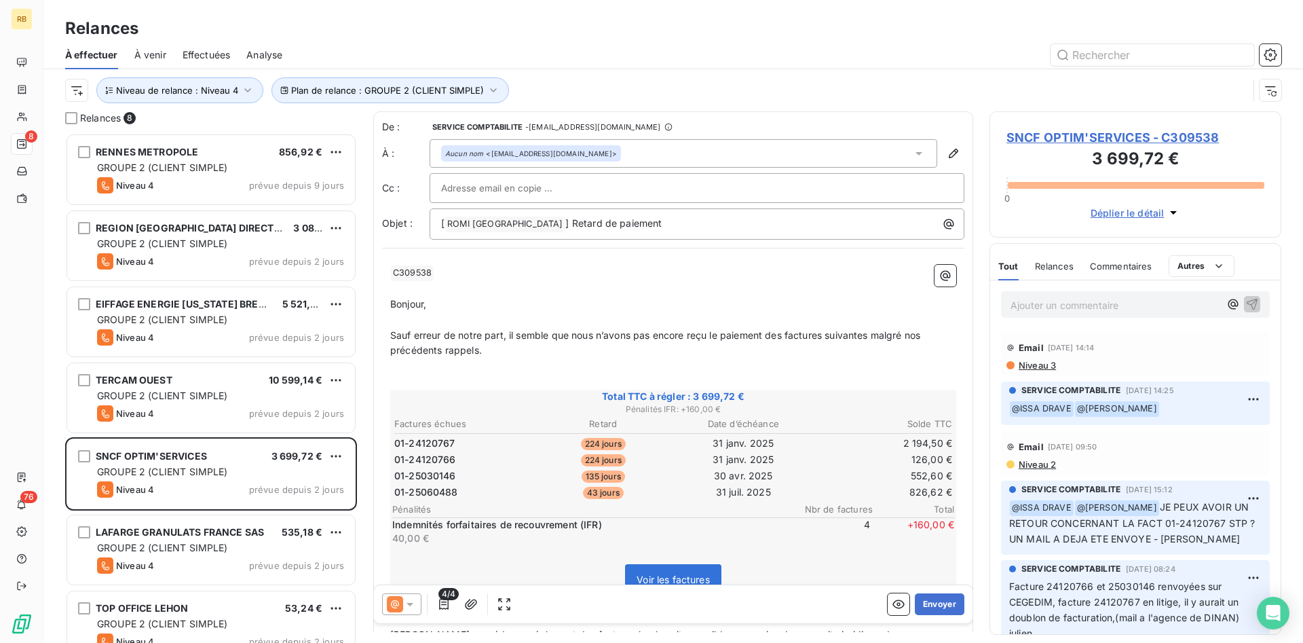
click at [552, 184] on input "text" at bounding box center [514, 188] width 146 height 20
click at [522, 190] on input "text" at bounding box center [697, 188] width 512 height 20
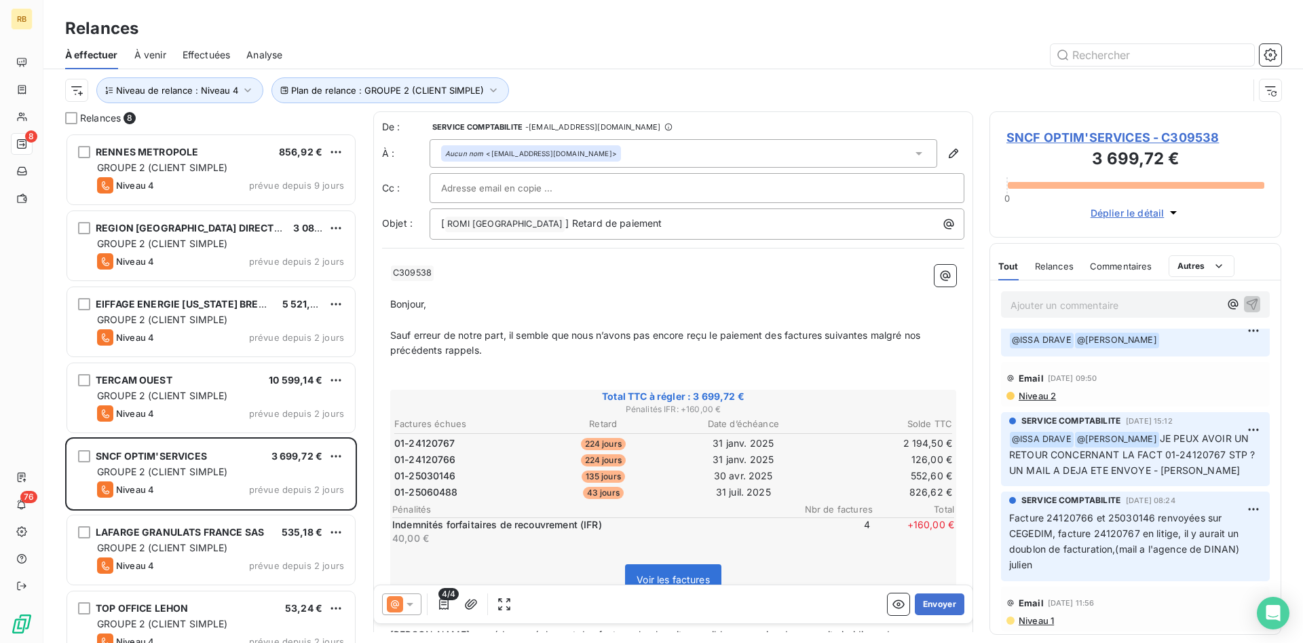
click at [1037, 619] on span "Niveau 1" at bounding box center [1035, 620] width 37 height 11
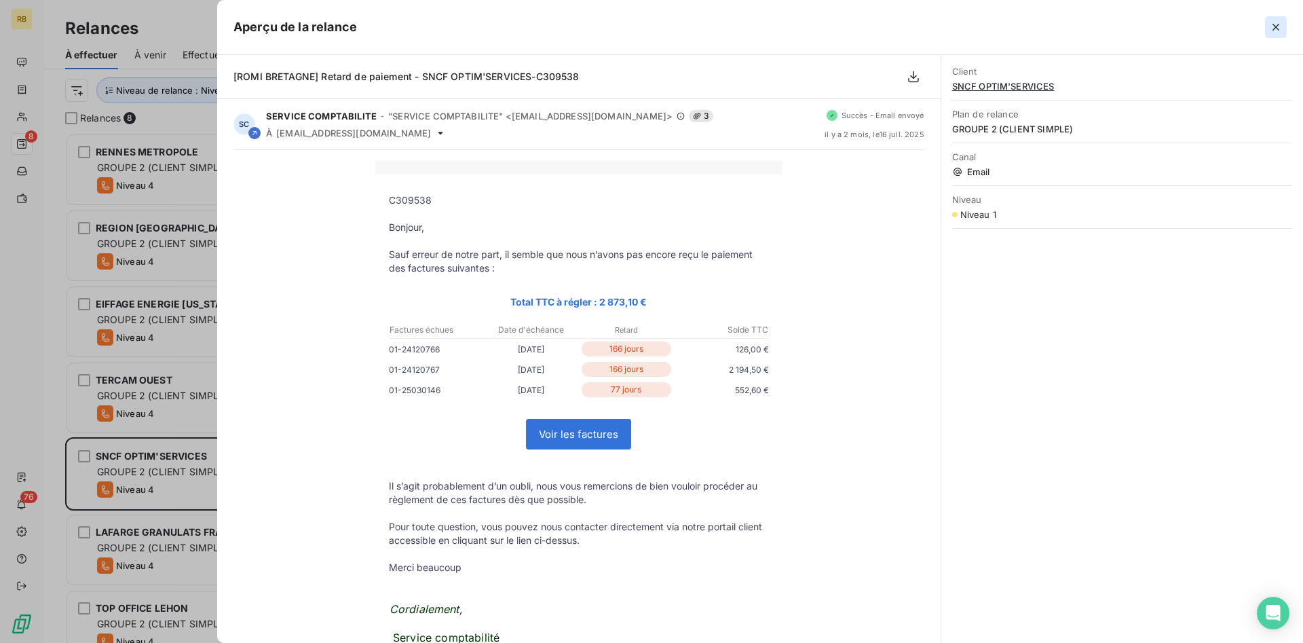
click at [1272, 24] on icon "button" at bounding box center [1276, 27] width 14 height 14
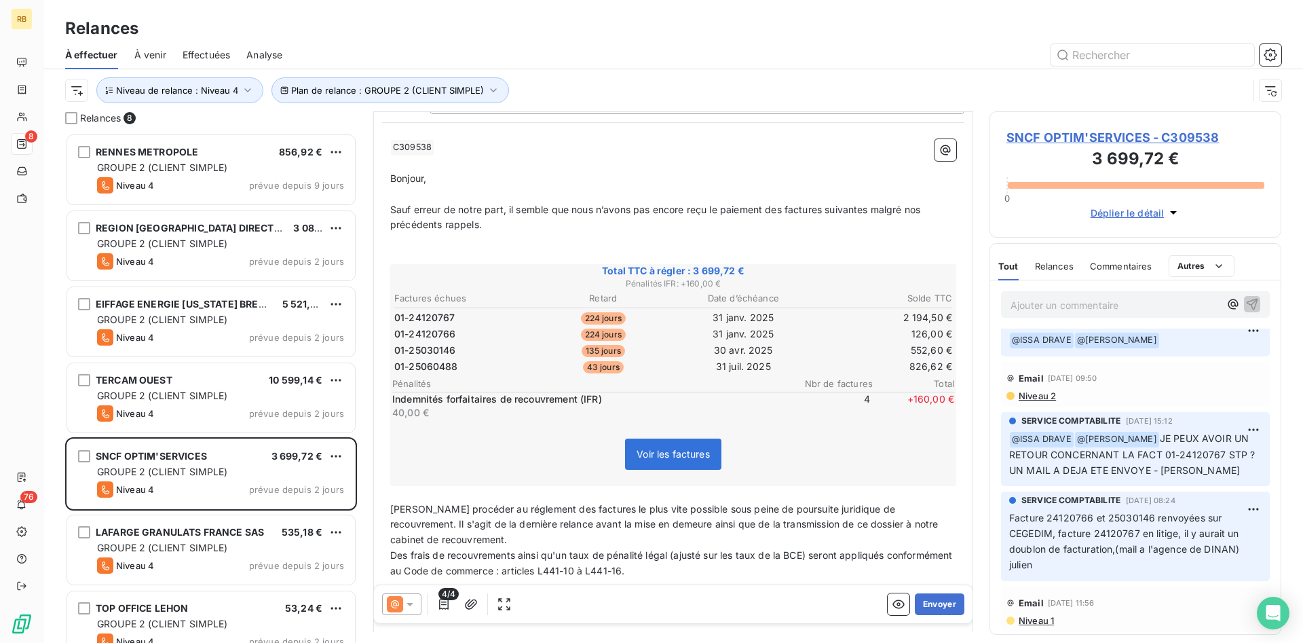
scroll to position [1, 0]
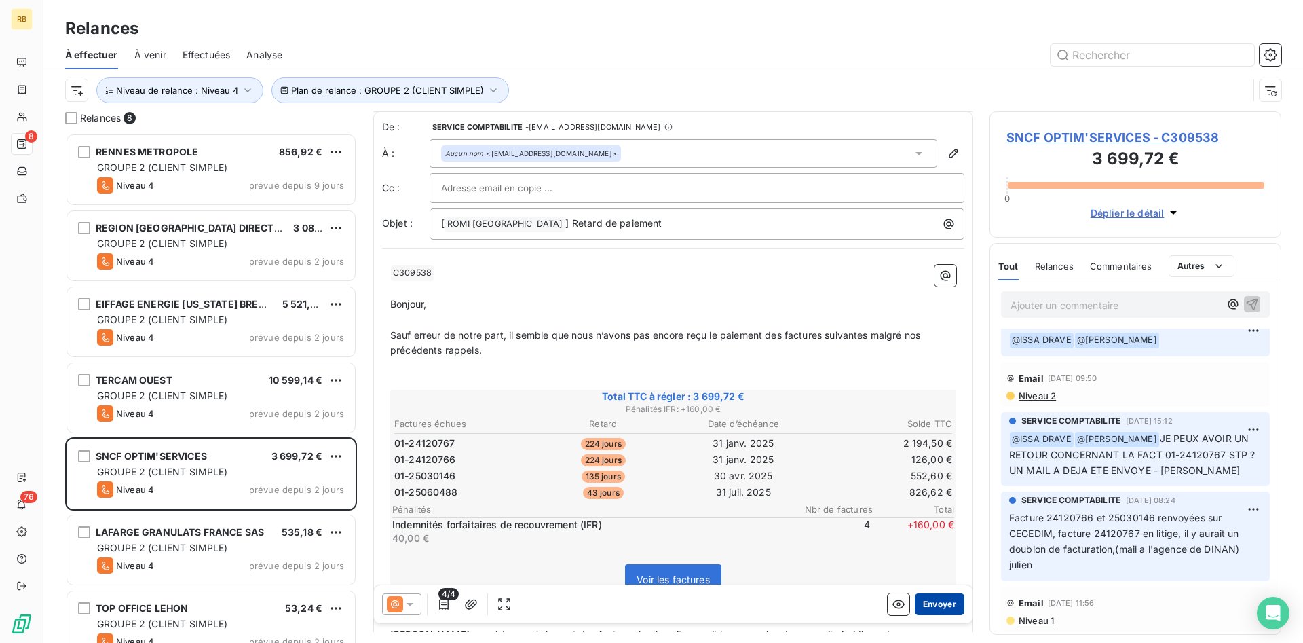
click at [939, 598] on button "Envoyer" at bounding box center [940, 604] width 50 height 22
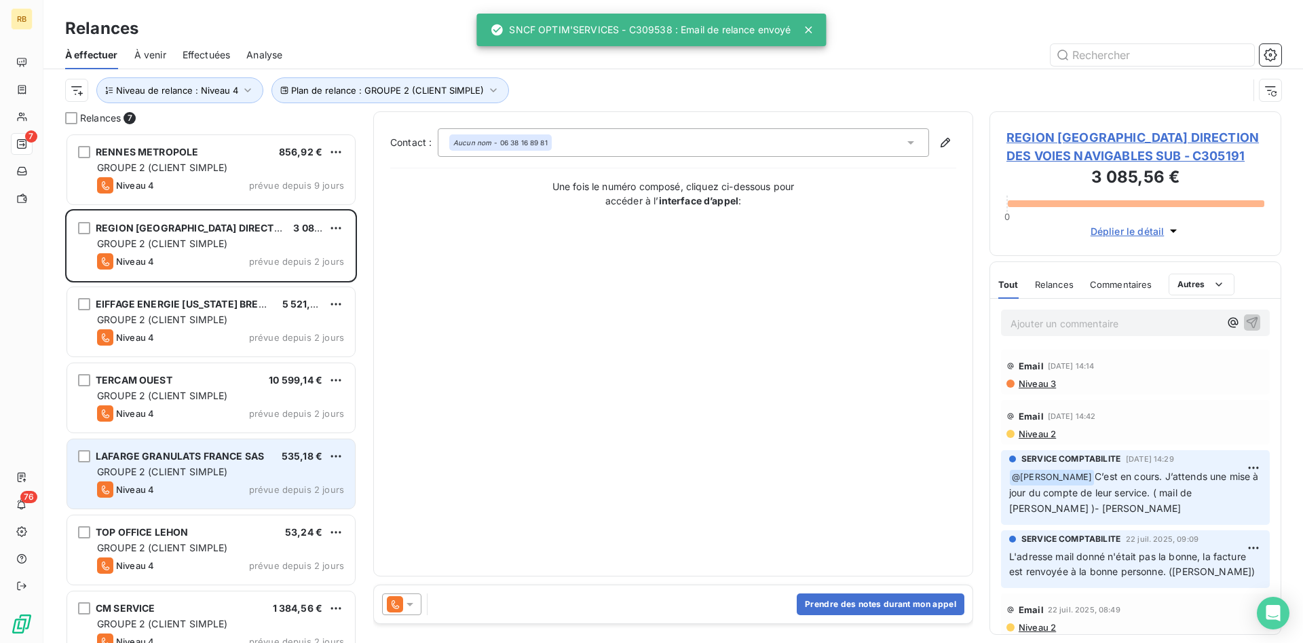
click at [228, 474] on div "GROUPE 2 (CLIENT SIMPLE)" at bounding box center [220, 472] width 247 height 14
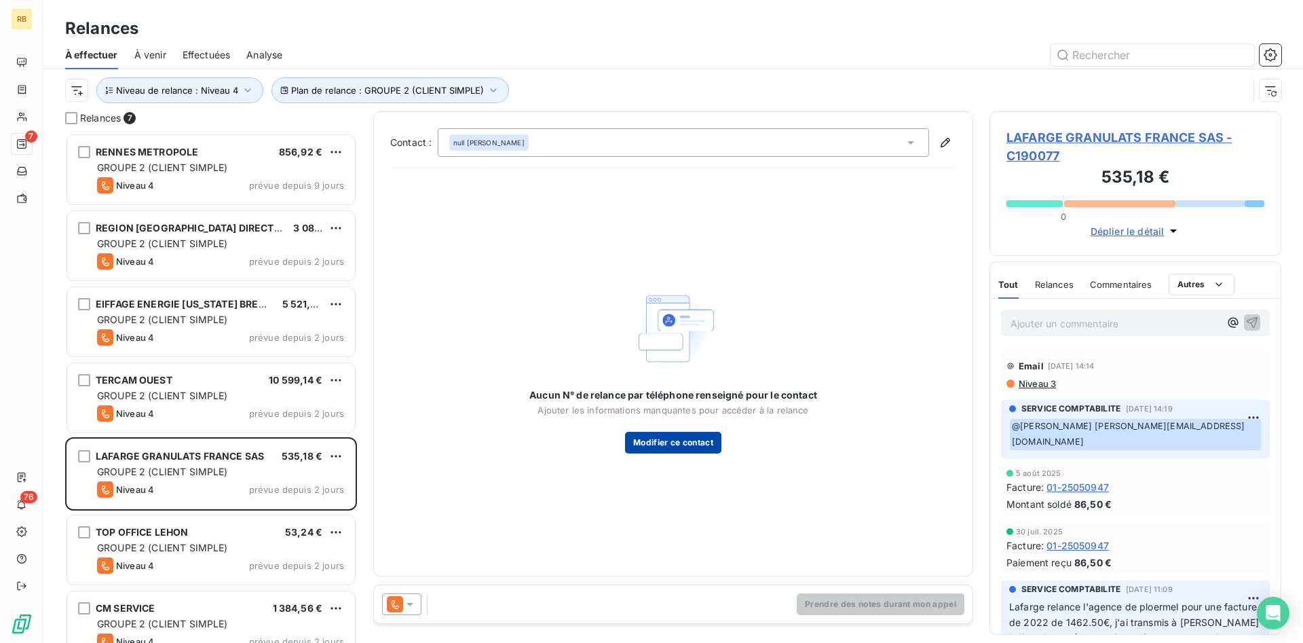
click at [697, 438] on button "Modifier ce contact" at bounding box center [673, 442] width 96 height 22
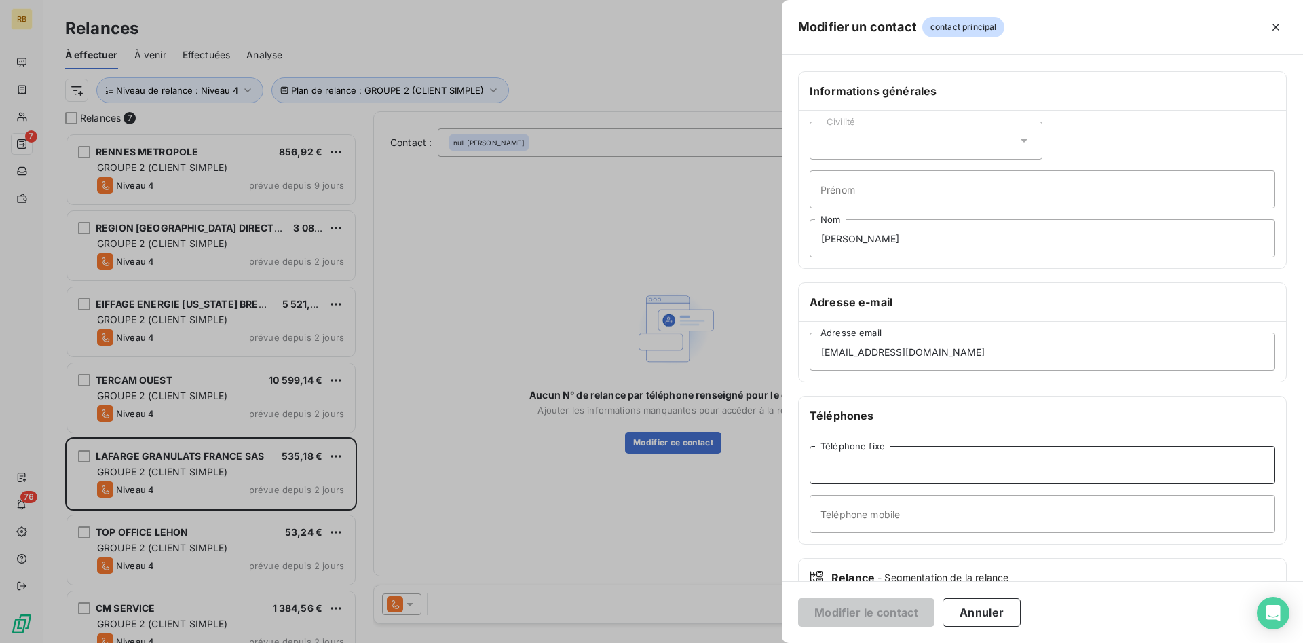
click at [938, 474] on input "Téléphone fixe" at bounding box center [1041, 465] width 465 height 38
click at [920, 476] on input "Téléphone fixe" at bounding box center [1041, 465] width 465 height 38
paste input "02 51 70 67 21"
type input "02 51 70 67 21"
click at [874, 607] on button "Modifier le contact" at bounding box center [866, 612] width 136 height 28
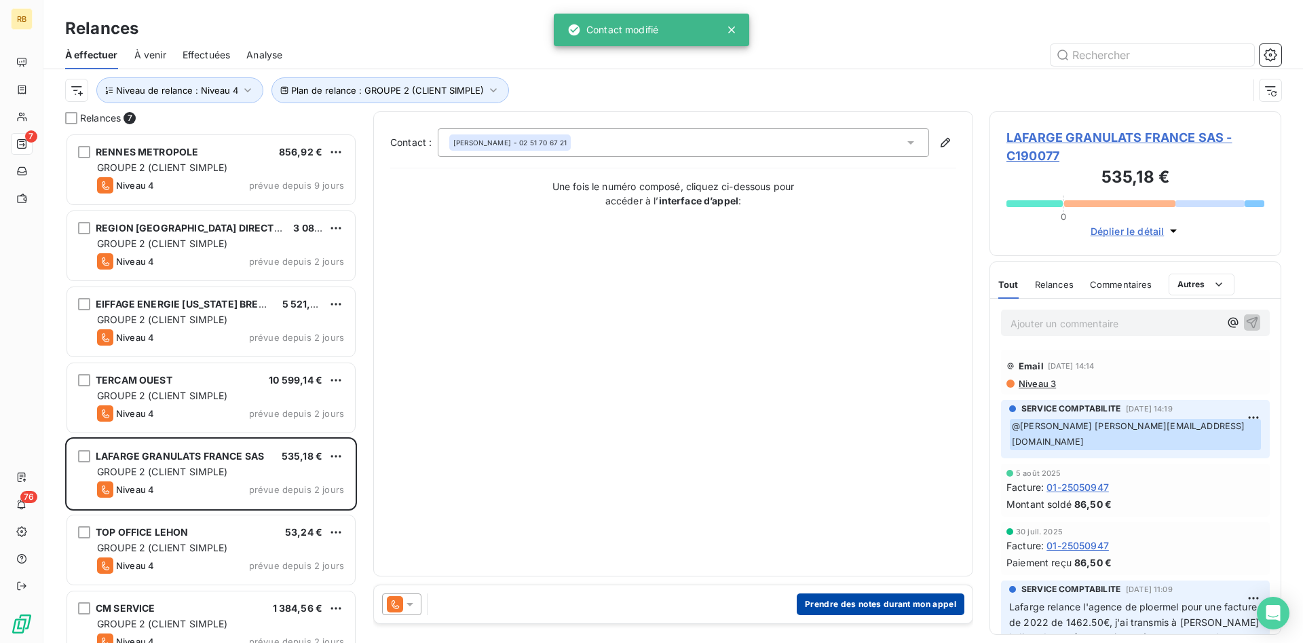
click at [848, 600] on button "Prendre des notes durant mon appel" at bounding box center [881, 604] width 168 height 22
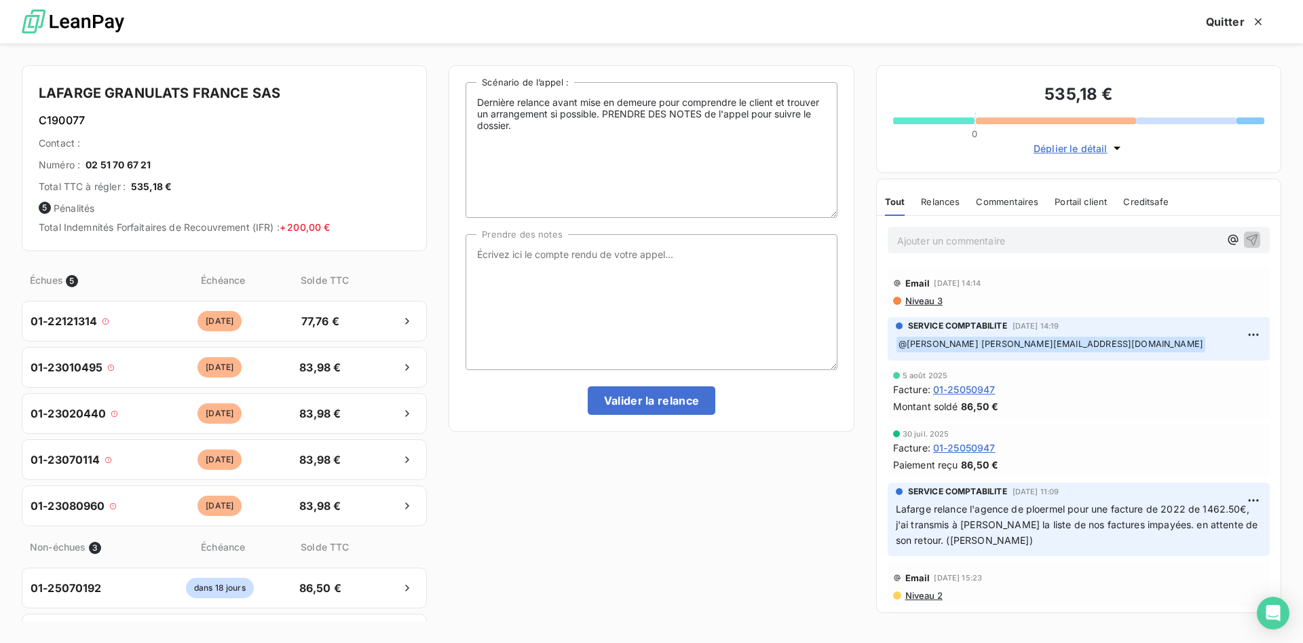
click at [929, 300] on span "Niveau 3" at bounding box center [923, 300] width 39 height 11
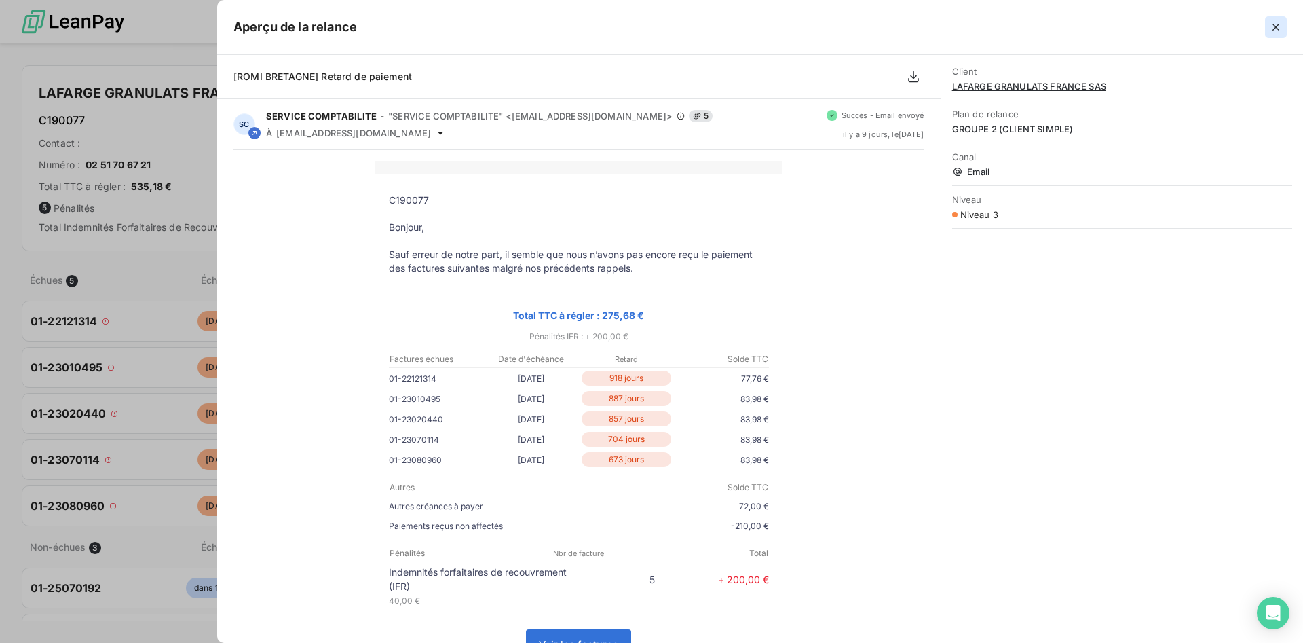
click at [1273, 26] on icon "button" at bounding box center [1275, 27] width 7 height 7
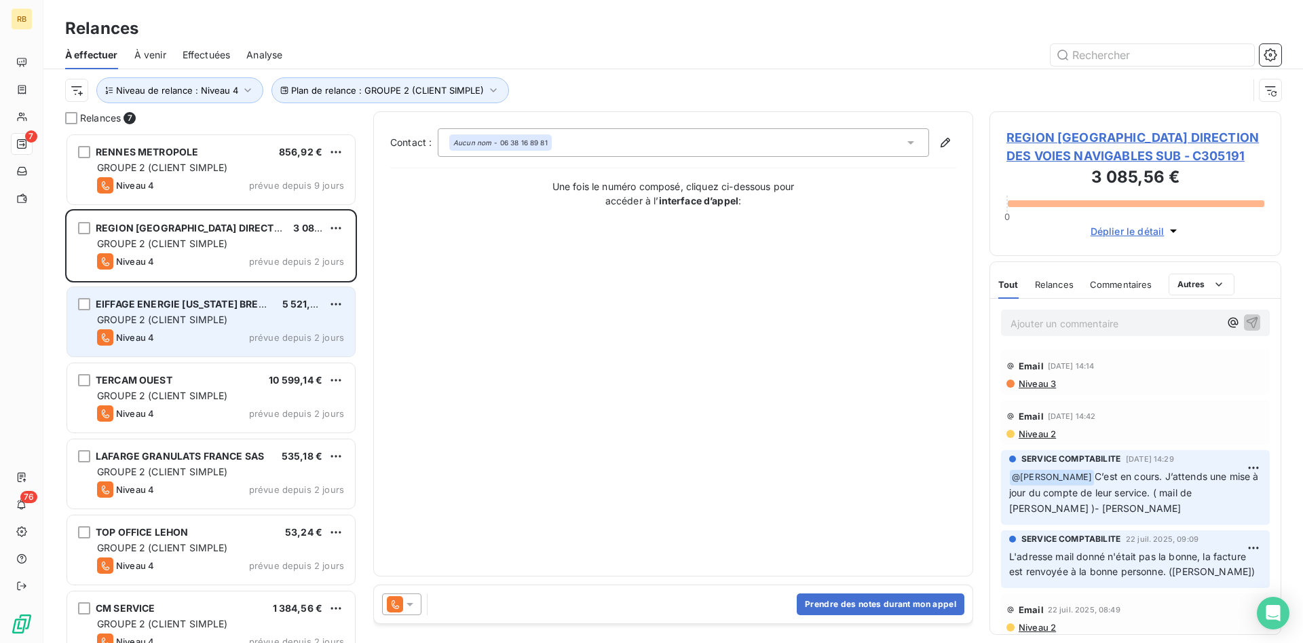
click at [207, 314] on span "GROUPE 2 (CLIENT SIMPLE)" at bounding box center [162, 319] width 131 height 12
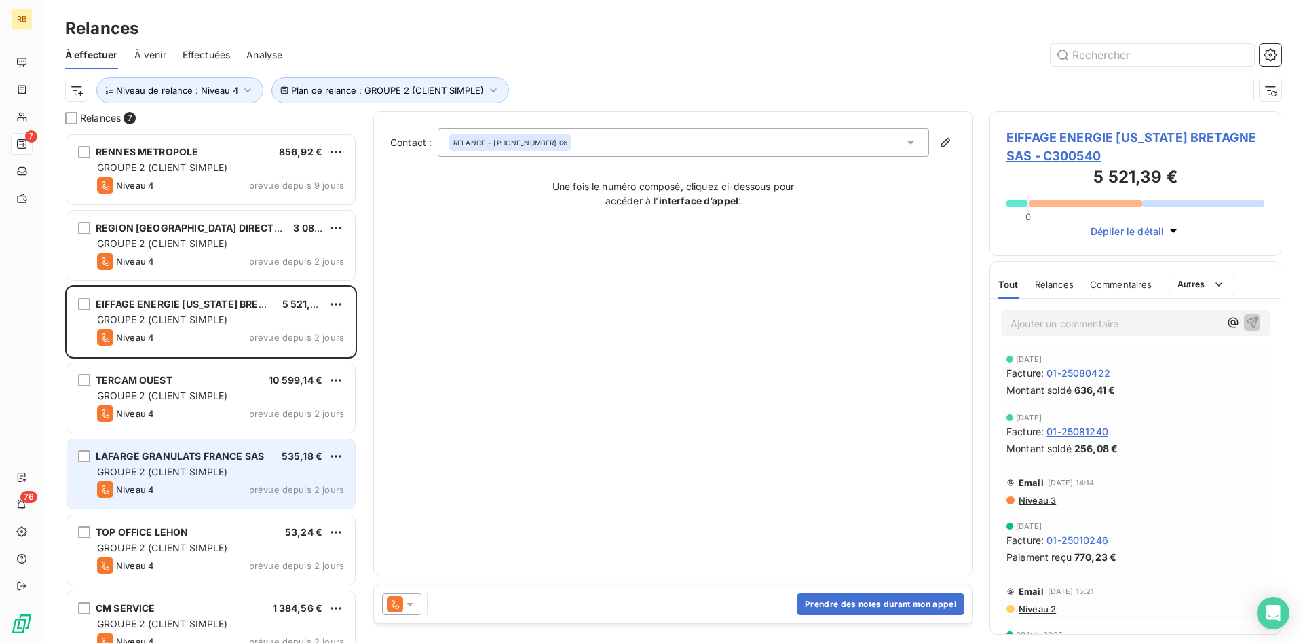
click at [293, 457] on span "535,18 €" at bounding box center [302, 456] width 41 height 12
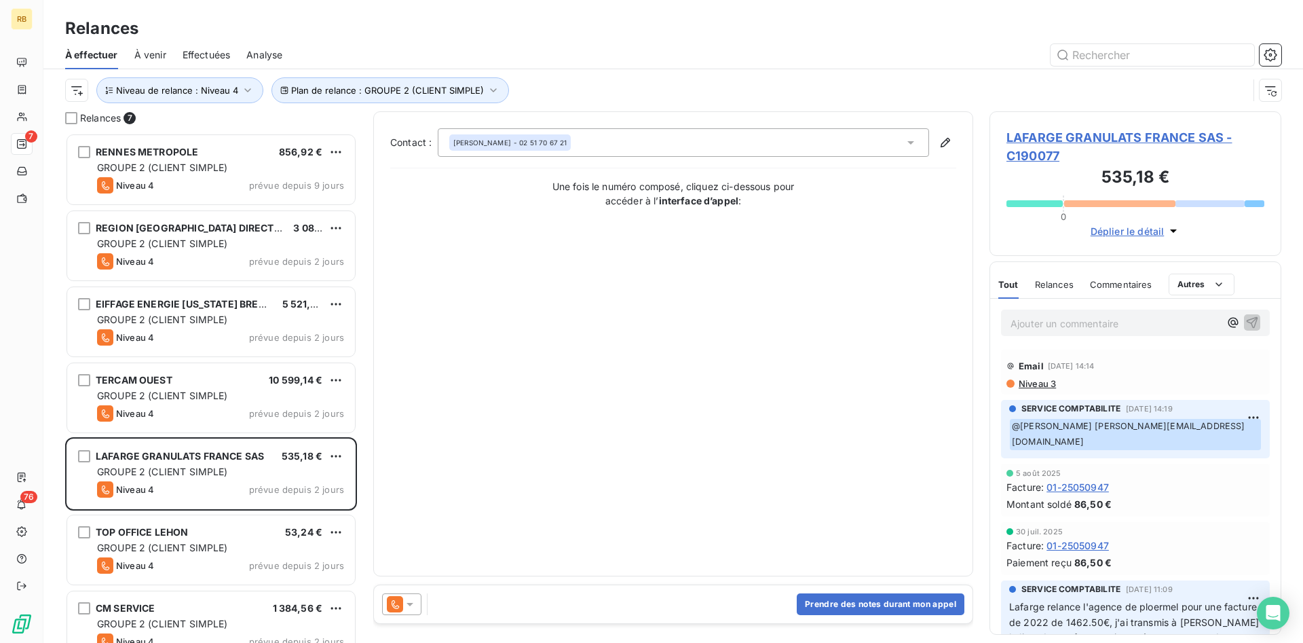
click at [416, 607] on icon at bounding box center [410, 604] width 14 height 14
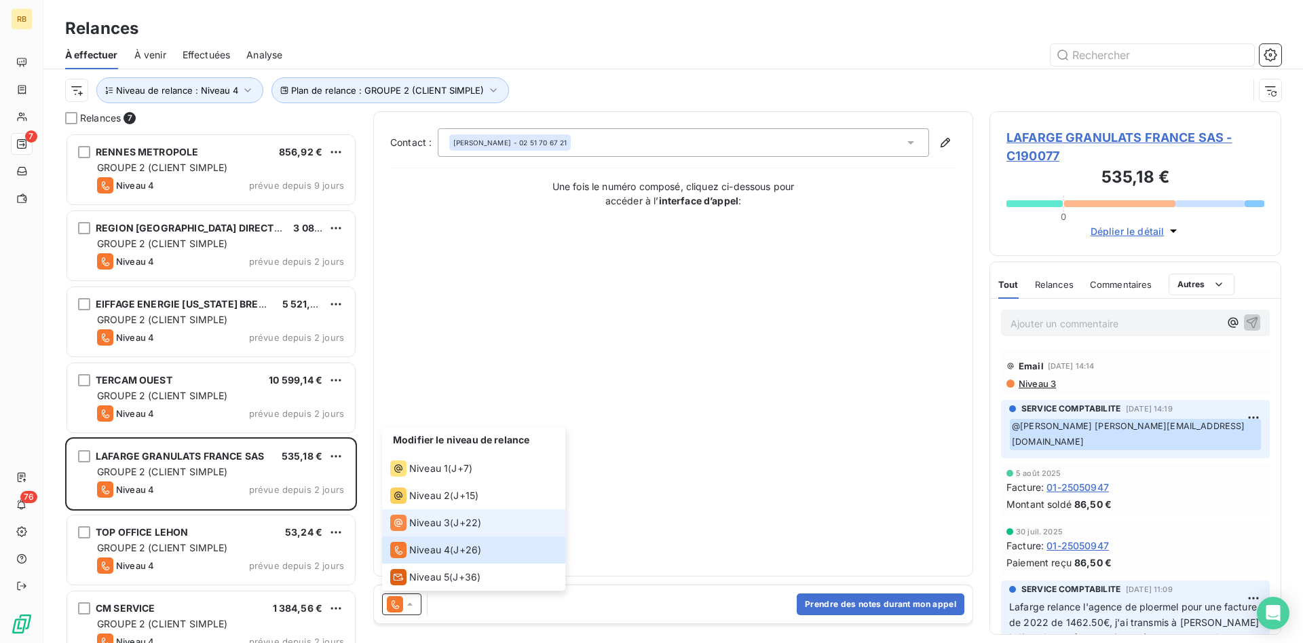
click at [450, 521] on div "Niveau 3 ( J+22 )" at bounding box center [435, 522] width 91 height 16
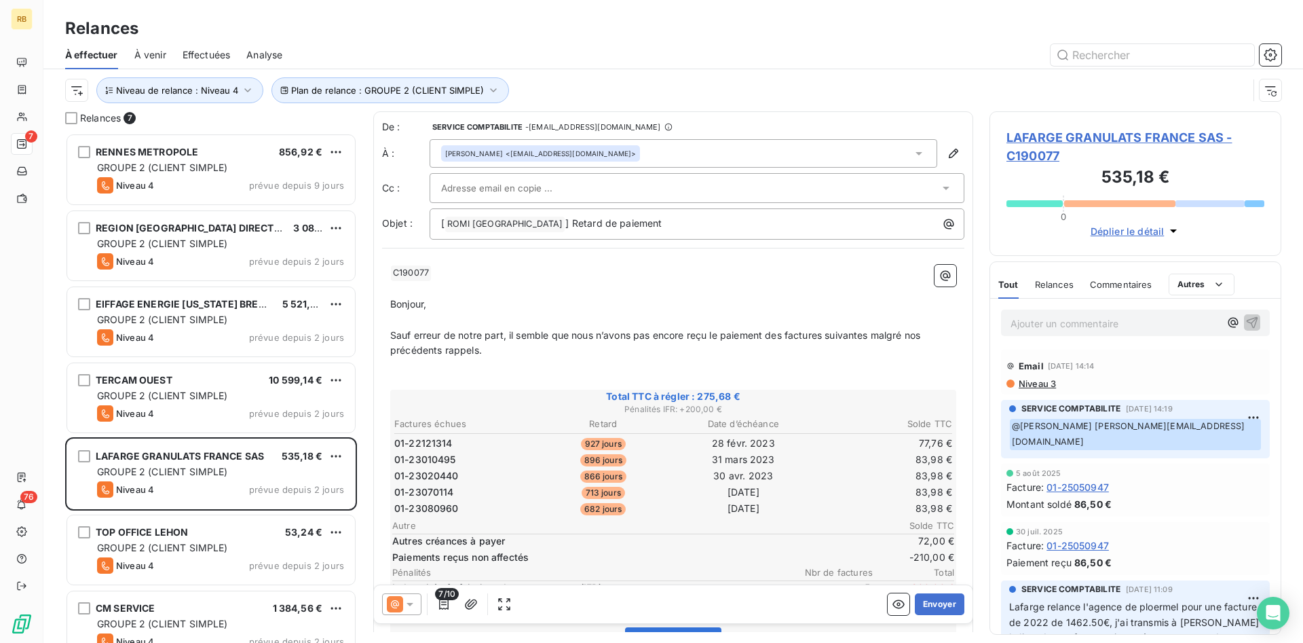
click at [566, 186] on div at bounding box center [690, 188] width 498 height 20
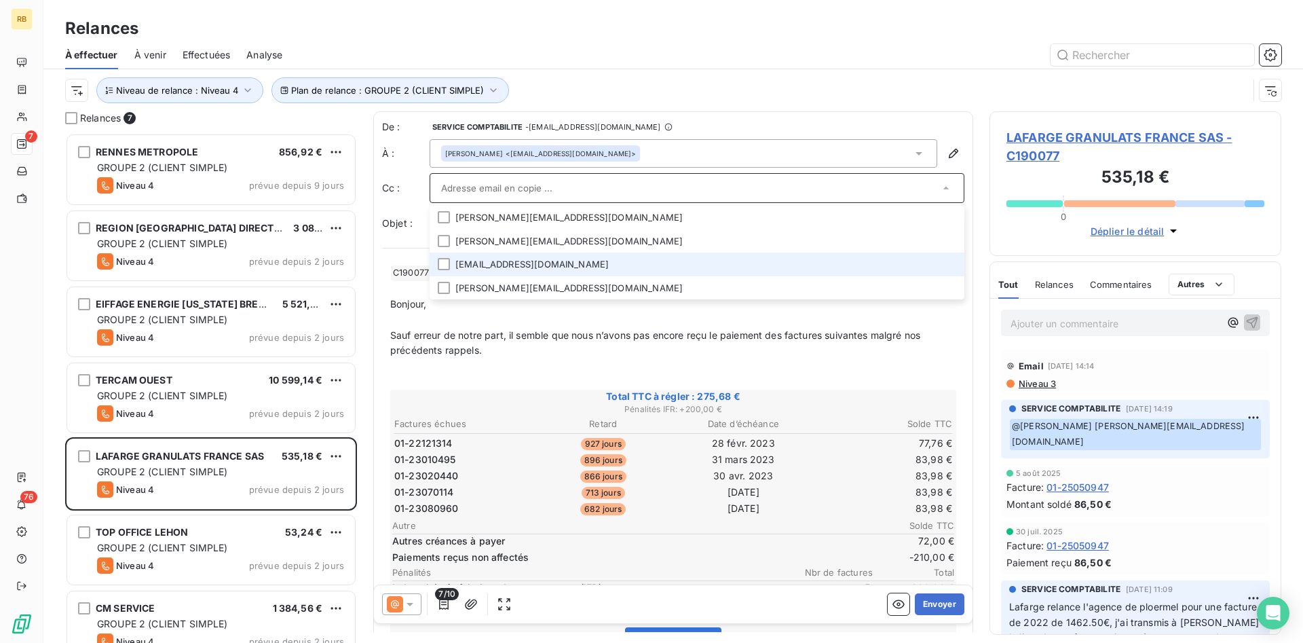
click at [534, 267] on li "[EMAIL_ADDRESS][DOMAIN_NAME]" at bounding box center [696, 264] width 535 height 24
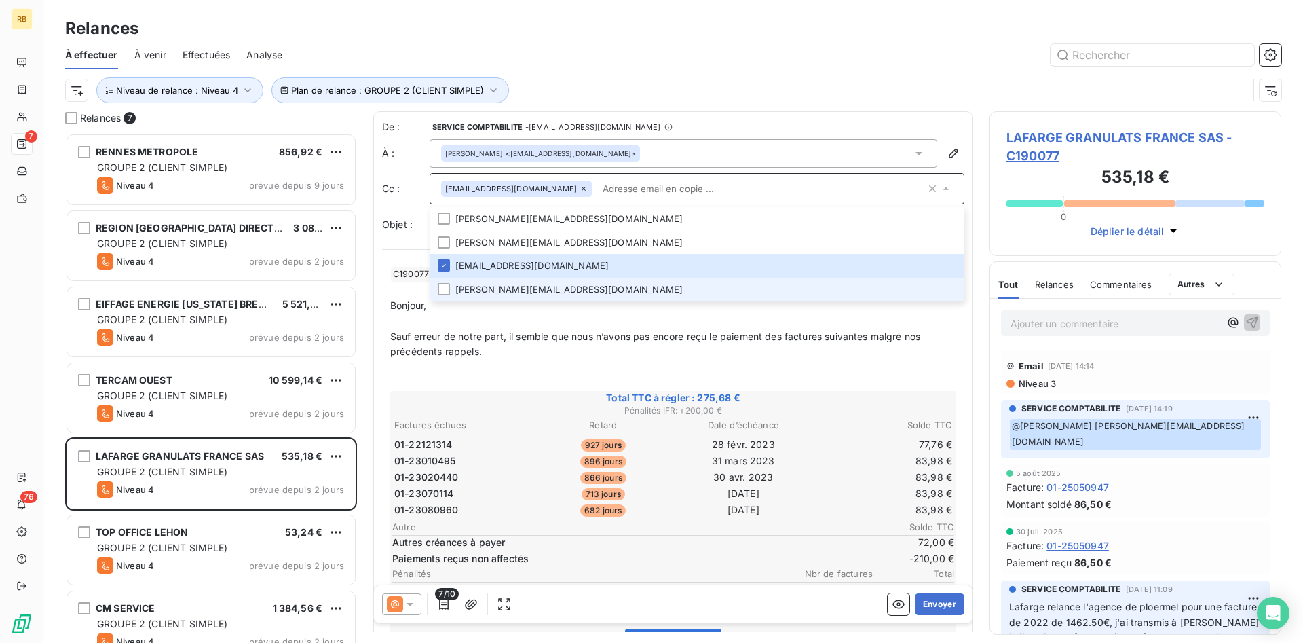
click at [567, 282] on li "[PERSON_NAME][EMAIL_ADDRESS][DOMAIN_NAME]" at bounding box center [696, 289] width 535 height 24
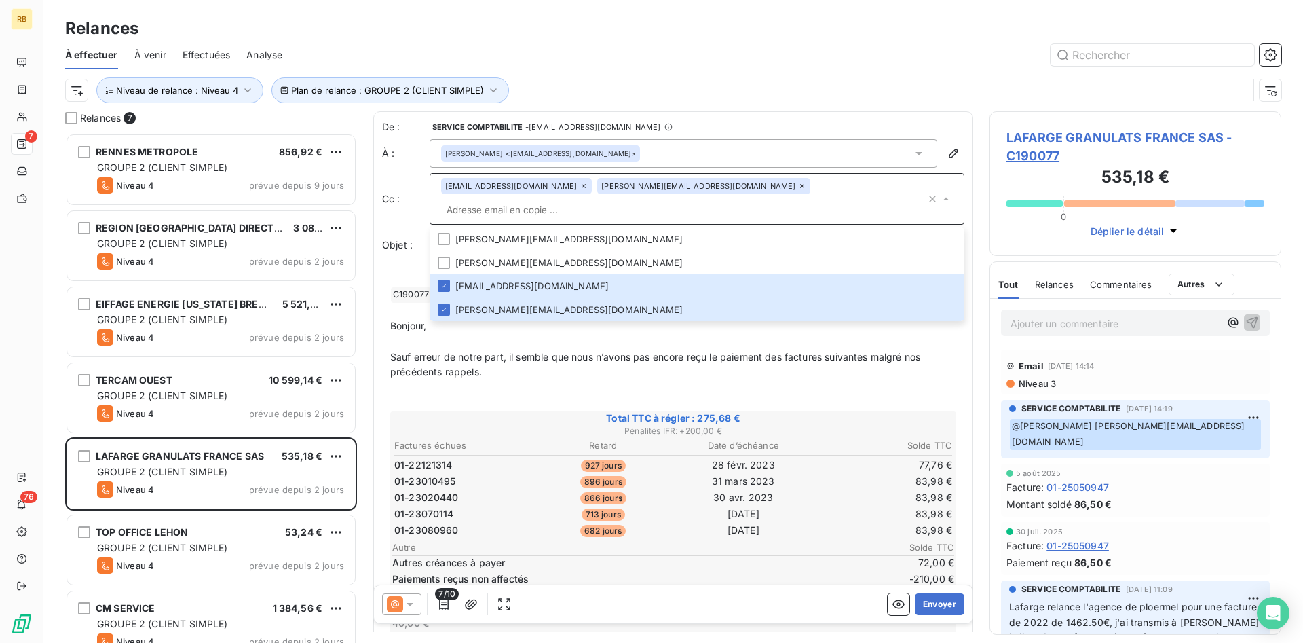
click at [569, 334] on p "﻿" at bounding box center [673, 342] width 566 height 16
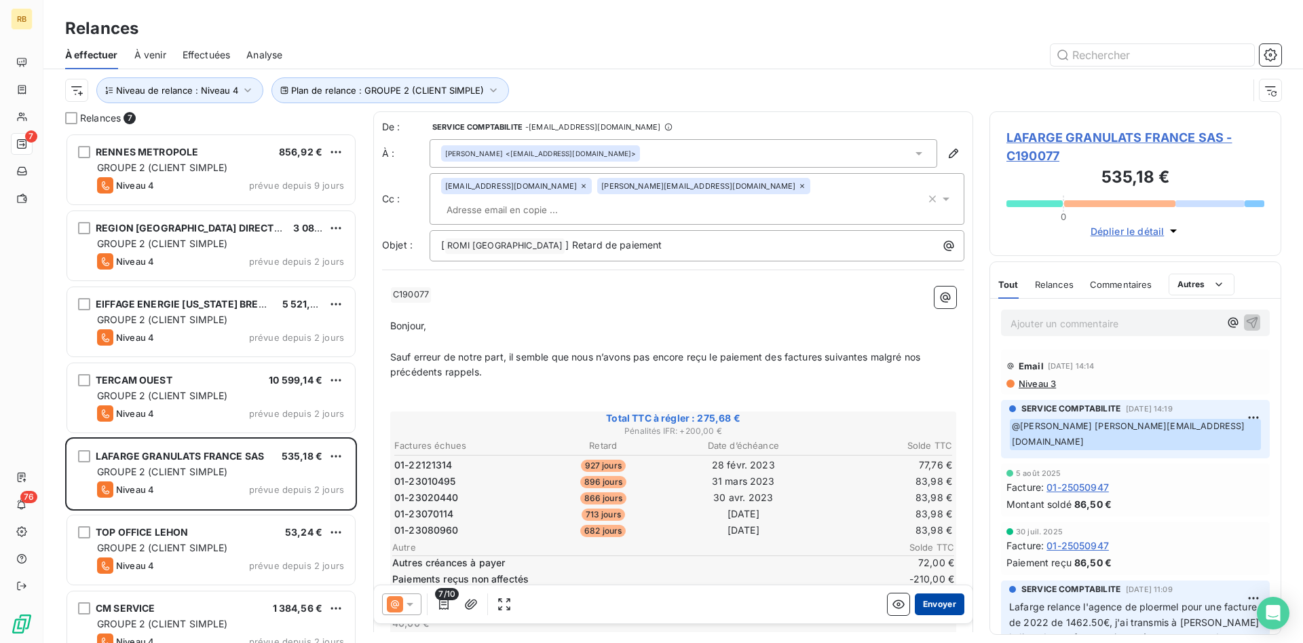
click at [946, 600] on button "Envoyer" at bounding box center [940, 604] width 50 height 22
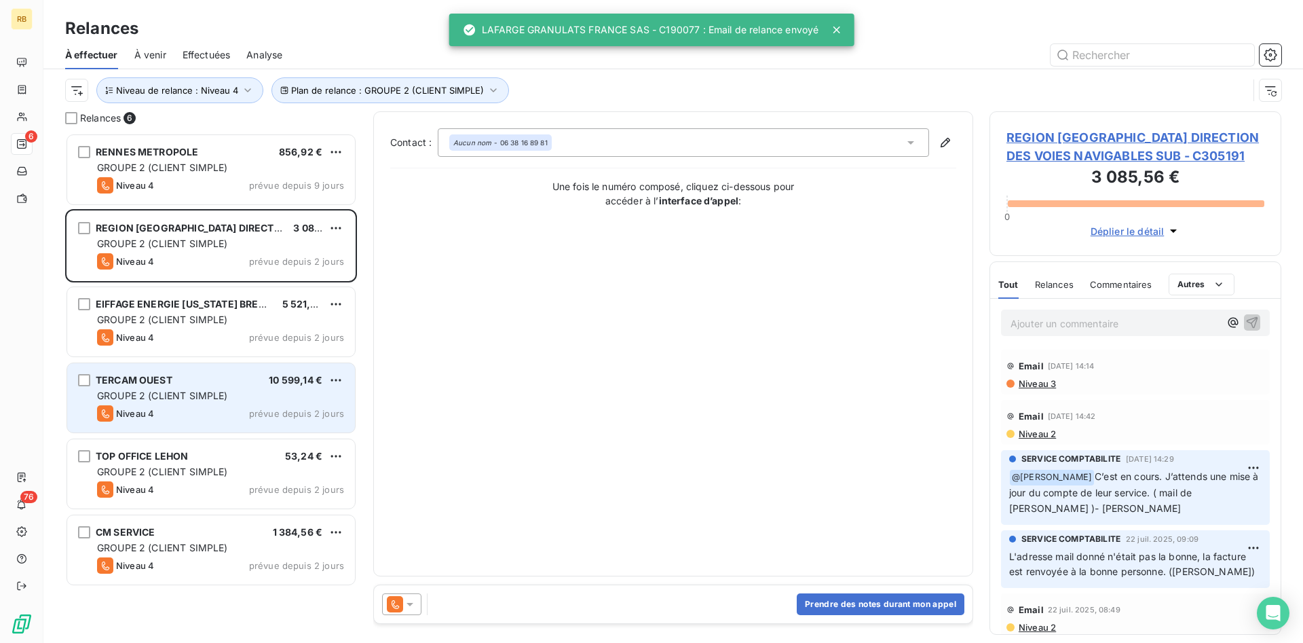
click at [227, 404] on div "TERCAM OUEST 10 599,14 € GROUPE 2 (CLIENT SIMPLE) Niveau 4 prévue depuis 2 jours" at bounding box center [211, 397] width 288 height 69
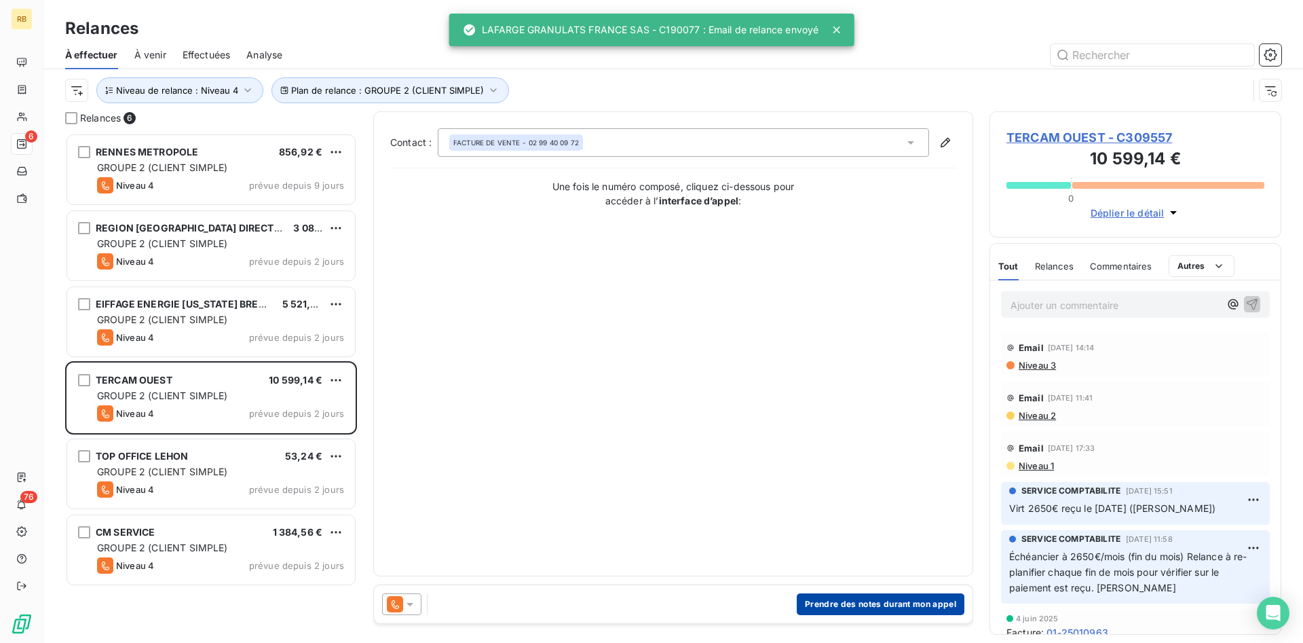
click at [908, 605] on button "Prendre des notes durant mon appel" at bounding box center [881, 604] width 168 height 22
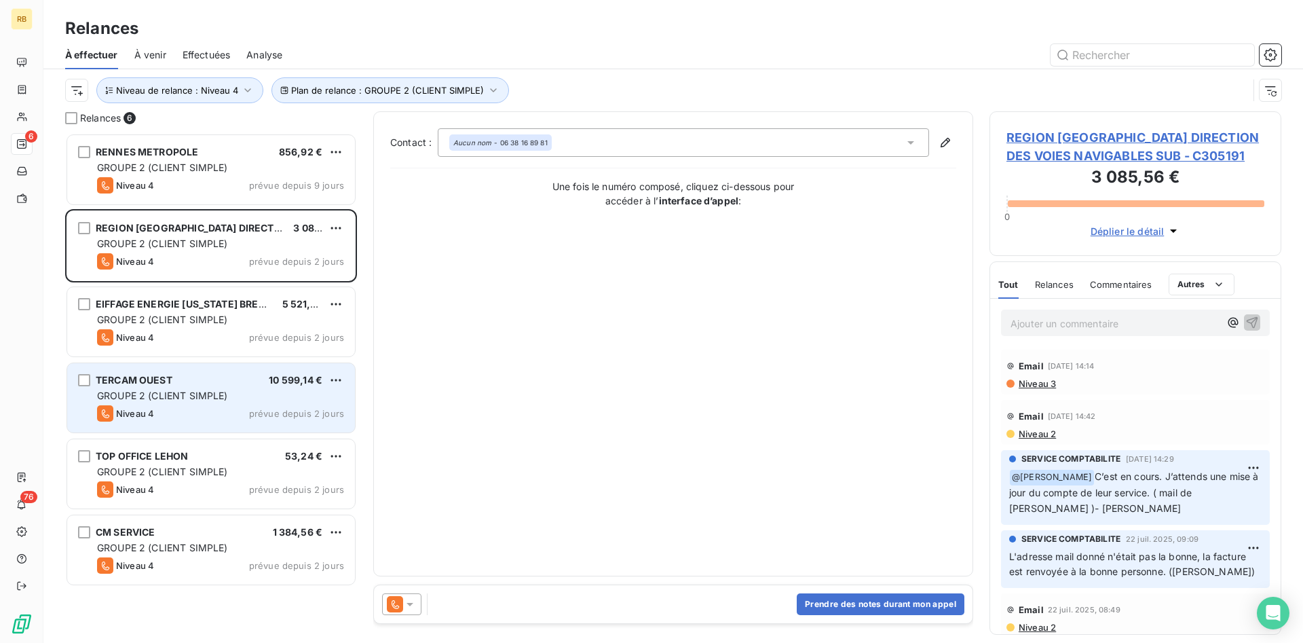
click at [197, 396] on span "GROUPE 2 (CLIENT SIMPLE)" at bounding box center [162, 395] width 131 height 12
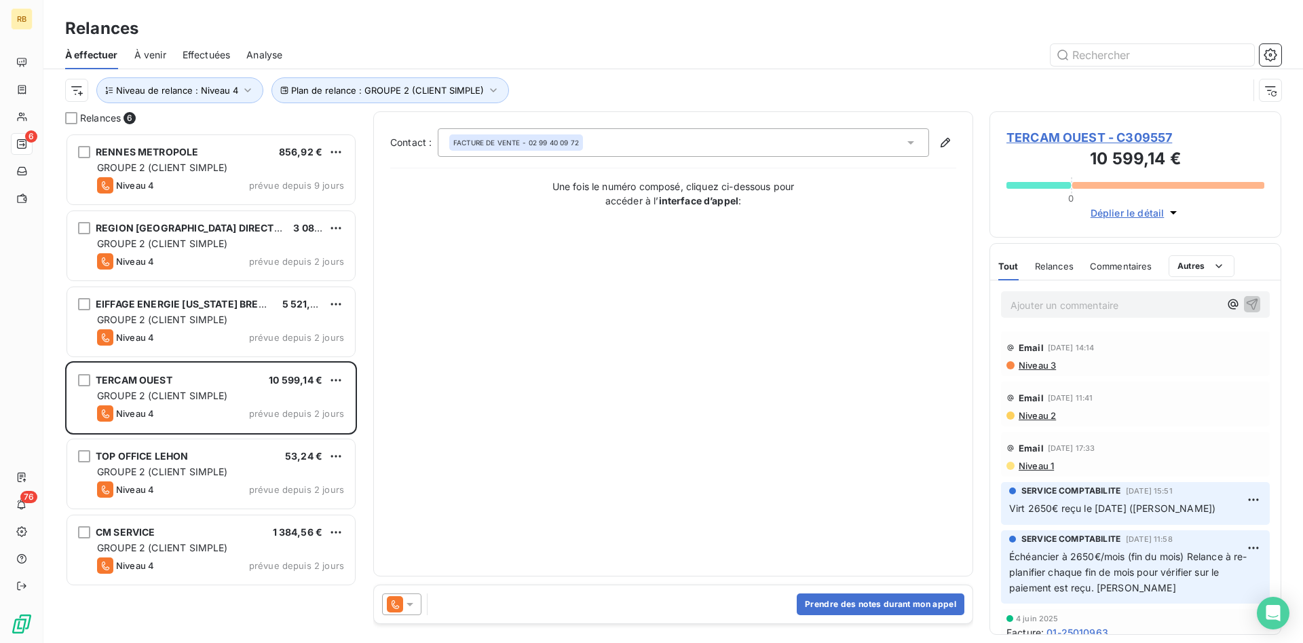
click at [1160, 136] on span "TERCAM OUEST - C309557" at bounding box center [1135, 137] width 258 height 18
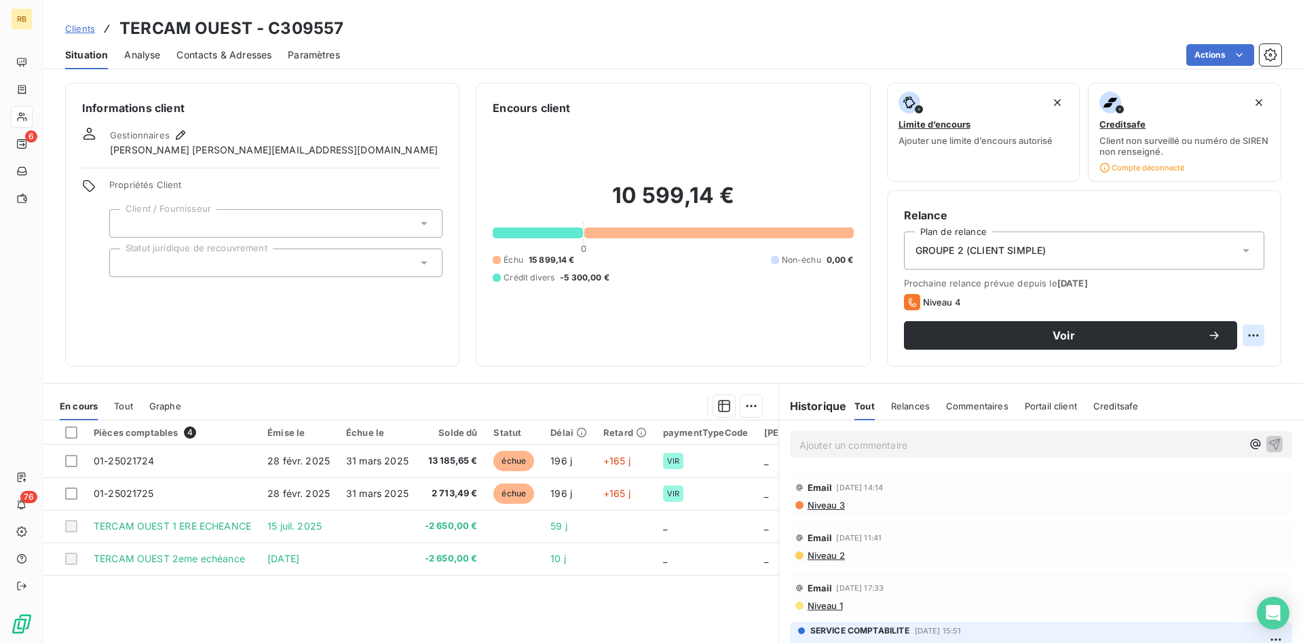
click at [1257, 332] on html "RB 6 76 Clients TERCAM OUEST - C309557 Situation Analyse Contacts & Adresses Pa…" at bounding box center [651, 321] width 1303 height 643
click at [1211, 370] on div "Replanifier cette action" at bounding box center [1196, 365] width 121 height 22
select select "8"
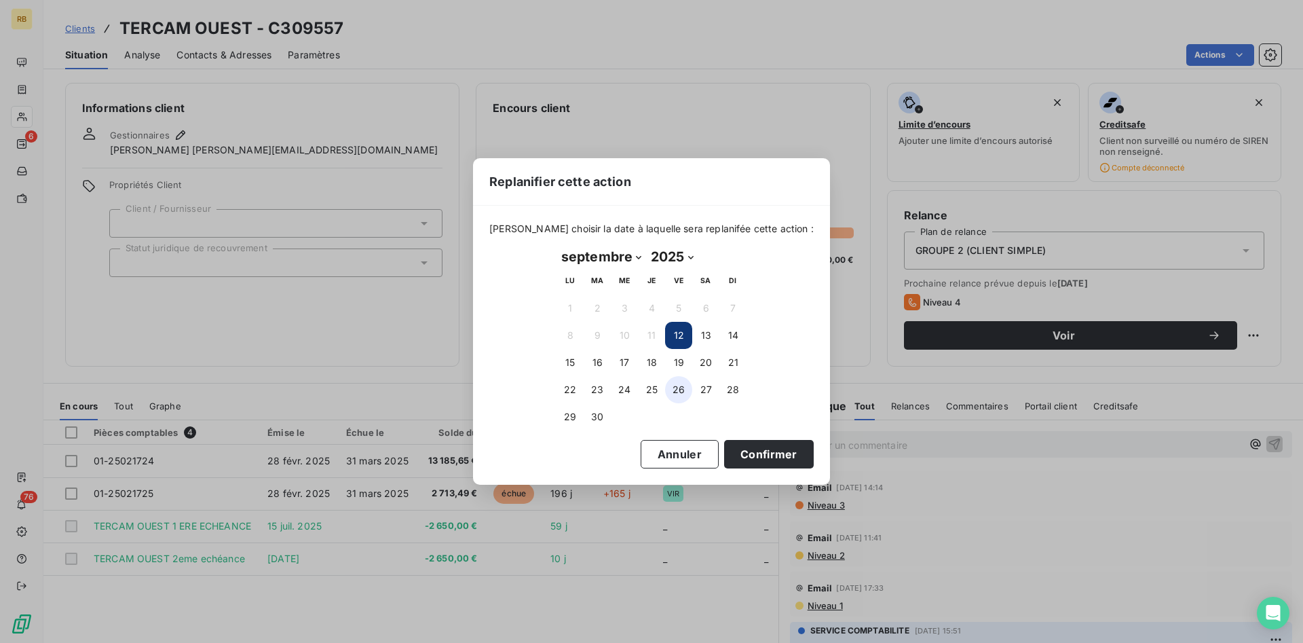
click at [676, 391] on button "26" at bounding box center [678, 389] width 27 height 27
click at [729, 448] on button "Confirmer" at bounding box center [769, 454] width 90 height 28
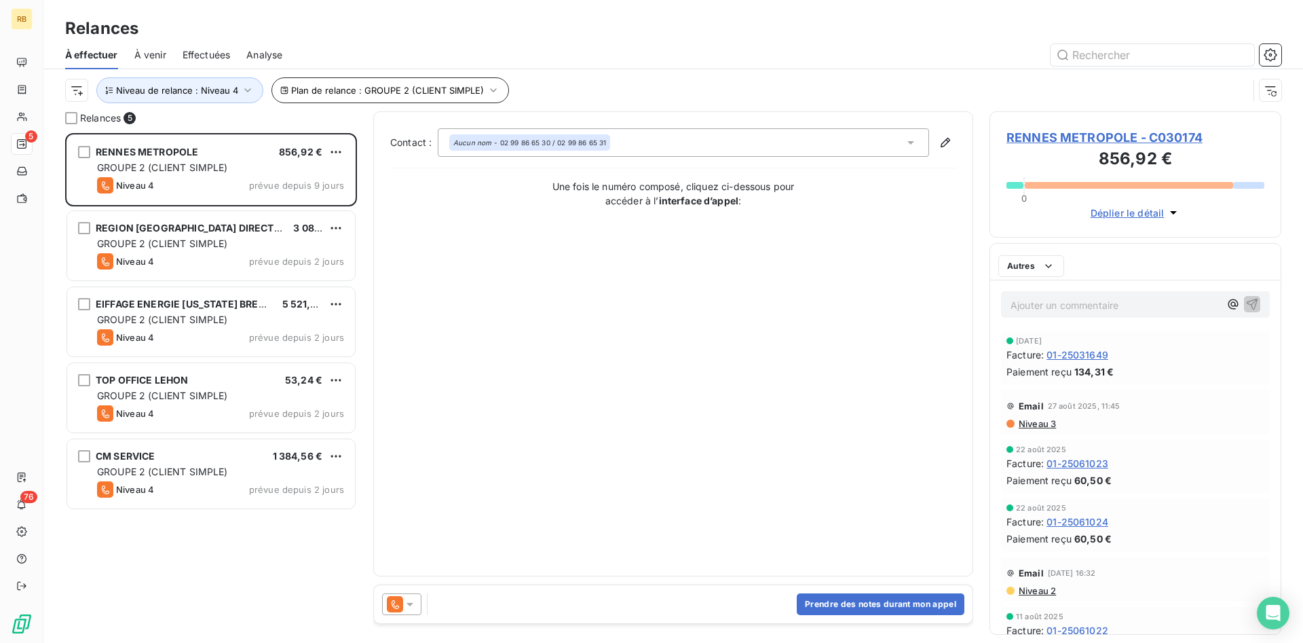
scroll to position [510, 292]
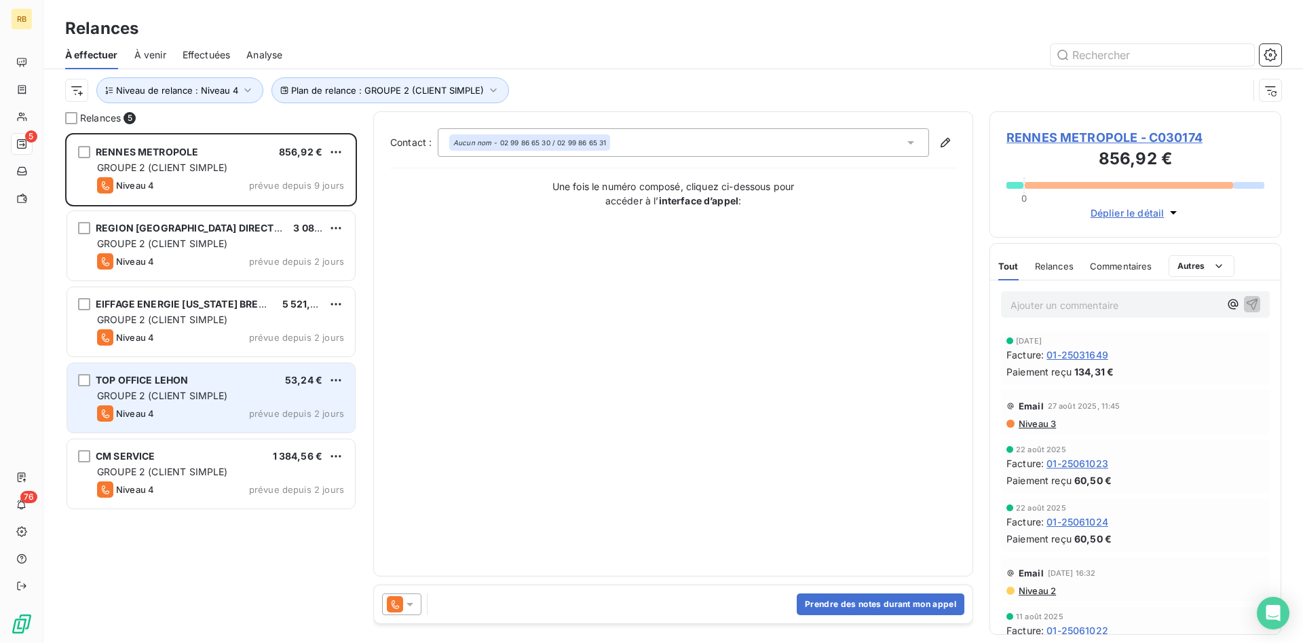
click at [273, 398] on div "GROUPE 2 (CLIENT SIMPLE)" at bounding box center [220, 396] width 247 height 14
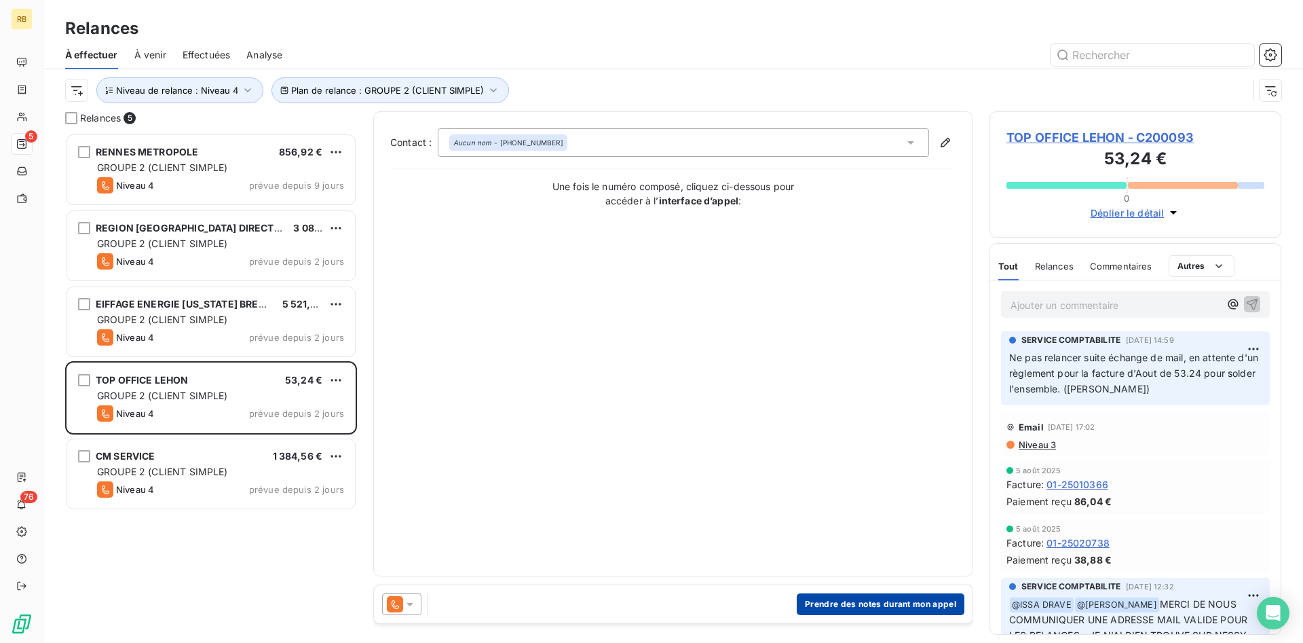
click at [873, 600] on button "Prendre des notes durant mon appel" at bounding box center [881, 604] width 168 height 22
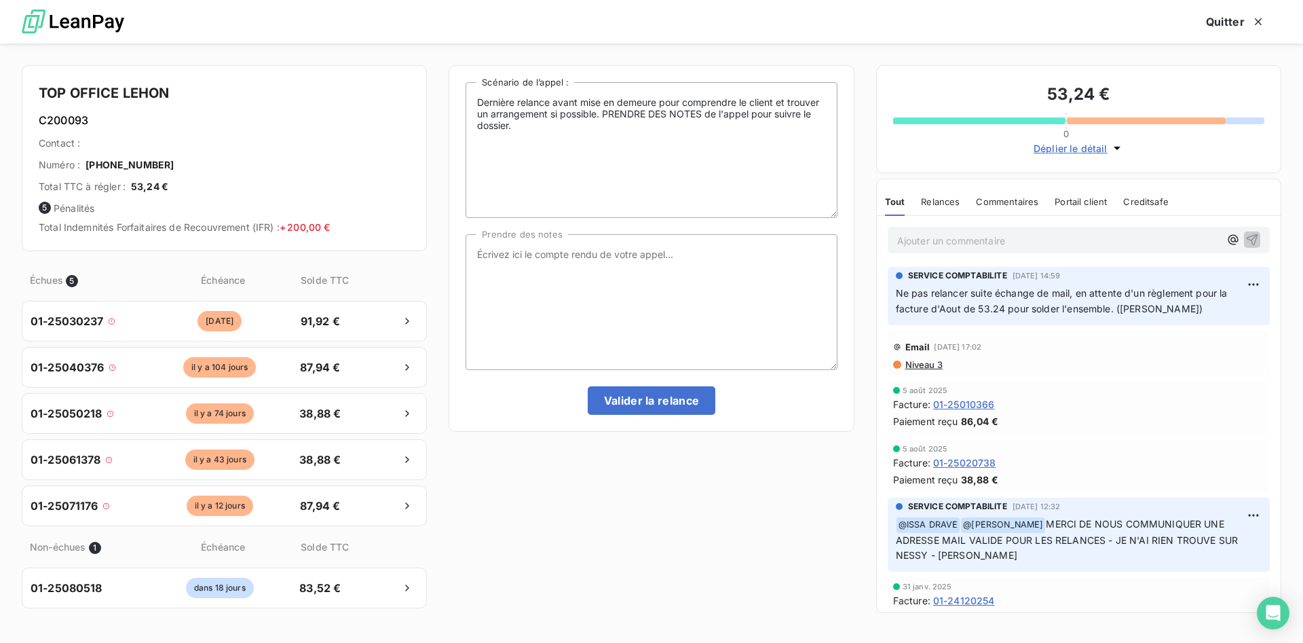
scroll to position [510, 292]
click at [580, 278] on textarea "Prendre des notes" at bounding box center [650, 302] width 371 height 136
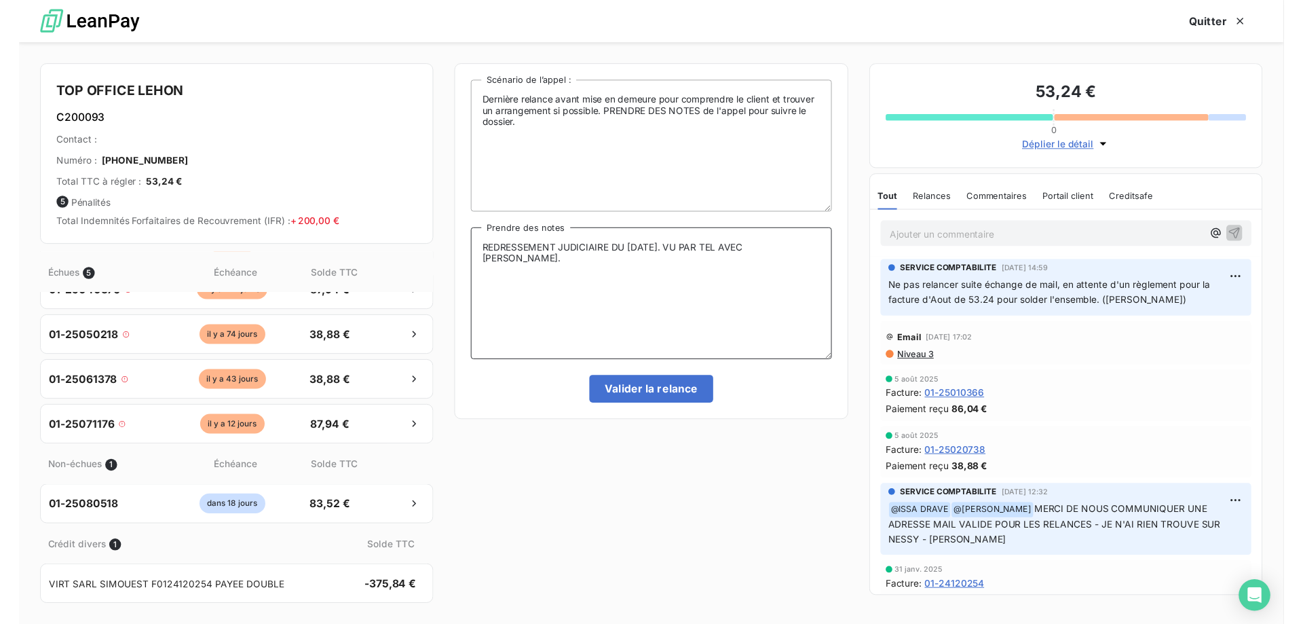
scroll to position [0, 0]
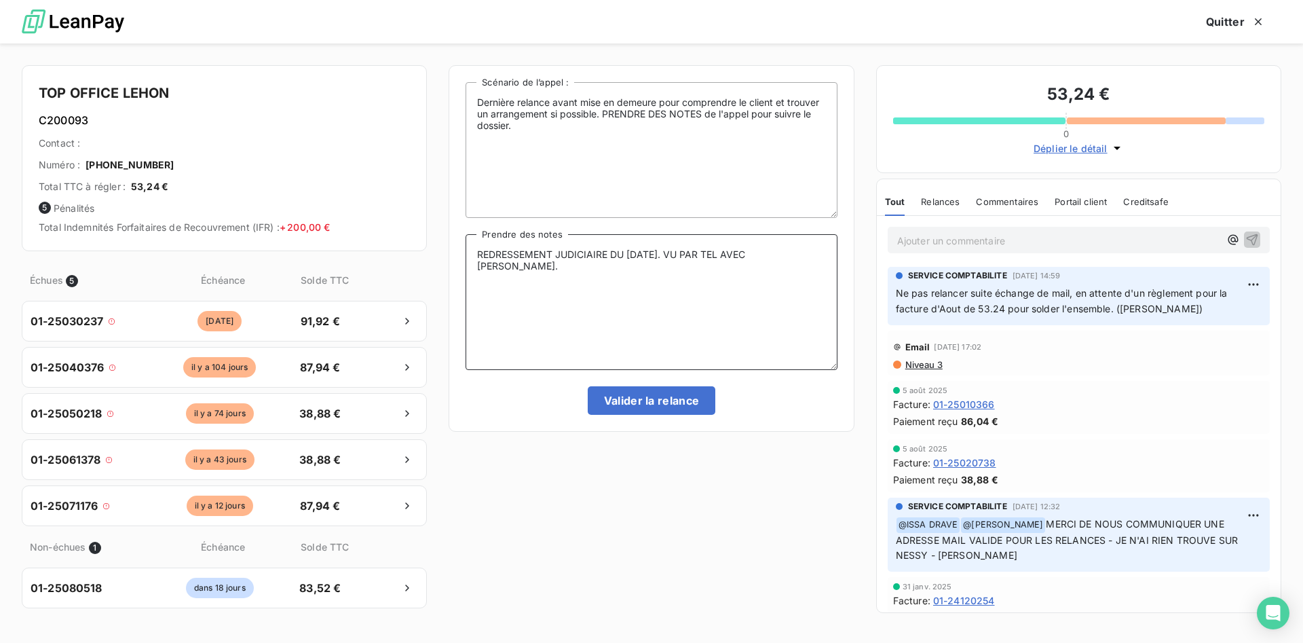
click at [817, 259] on textarea "REDRESSEMENT JUDICIAIRE DU [DATE]. VU PAR TEL AVEC [PERSON_NAME]." at bounding box center [650, 302] width 371 height 136
click at [203, 188] on div "Total TTC à régler : 53,24 €" at bounding box center [224, 187] width 371 height 14
click at [814, 261] on textarea "REDRESSEMENT JUDICIAIRE DU [DATE]. VU PAR TEL AVEC [PERSON_NAME]." at bounding box center [650, 302] width 371 height 136
click at [814, 262] on textarea "REDRESSEMENT JUDICIAIRE DU [DATE]. VU PAR TEL AVEC [PERSON_NAME]." at bounding box center [650, 302] width 371 height 136
type textarea "REDRESSEMENT JUDICIAIRE DU [DATE]. VU PAR TEL AVEC [PERSON_NAME]. COMPENSAT° FA…"
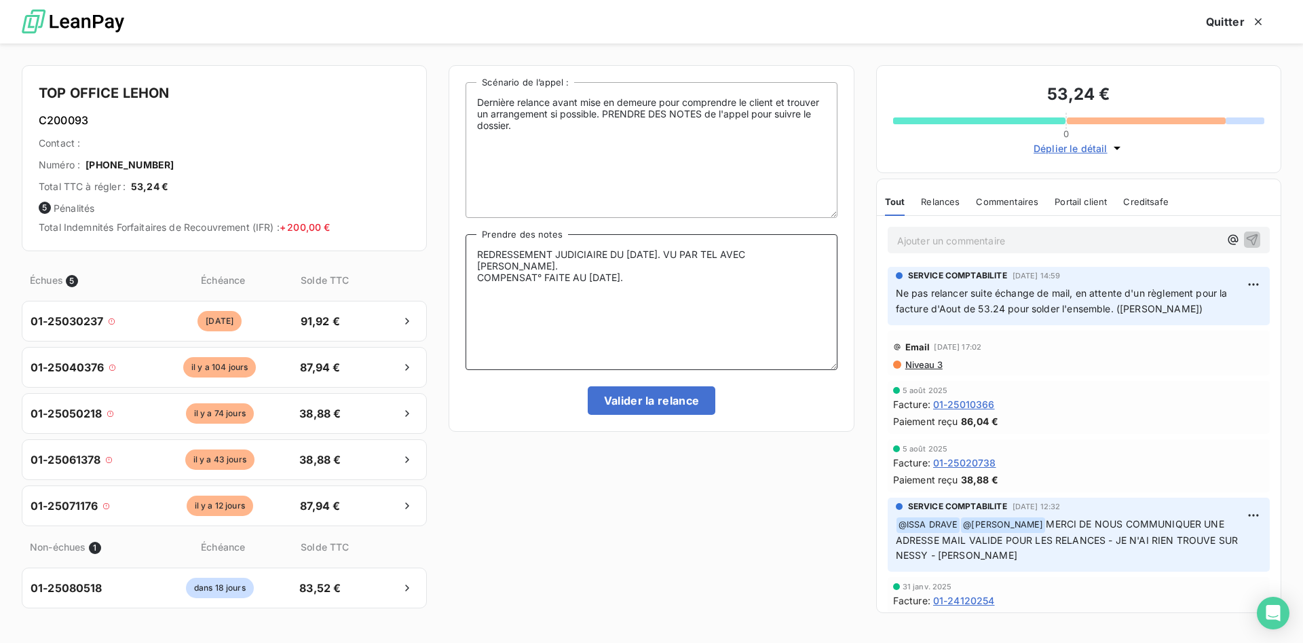
scroll to position [510, 292]
click at [648, 284] on textarea "REDRESSEMENT JUDICIAIRE DU [DATE]. VU PAR TEL AVEC [PERSON_NAME]. COMPENSAT° FA…" at bounding box center [650, 302] width 371 height 136
click at [678, 404] on button "Valider la relance" at bounding box center [652, 400] width 128 height 28
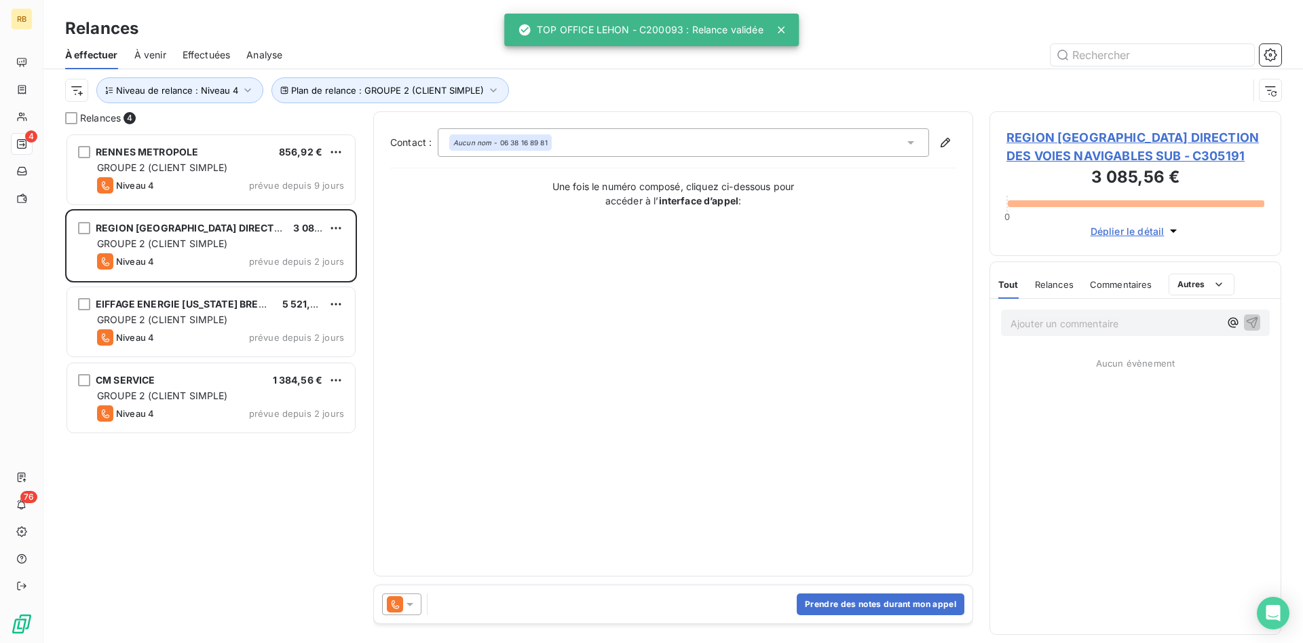
click at [220, 50] on span "Effectuées" at bounding box center [207, 55] width 48 height 14
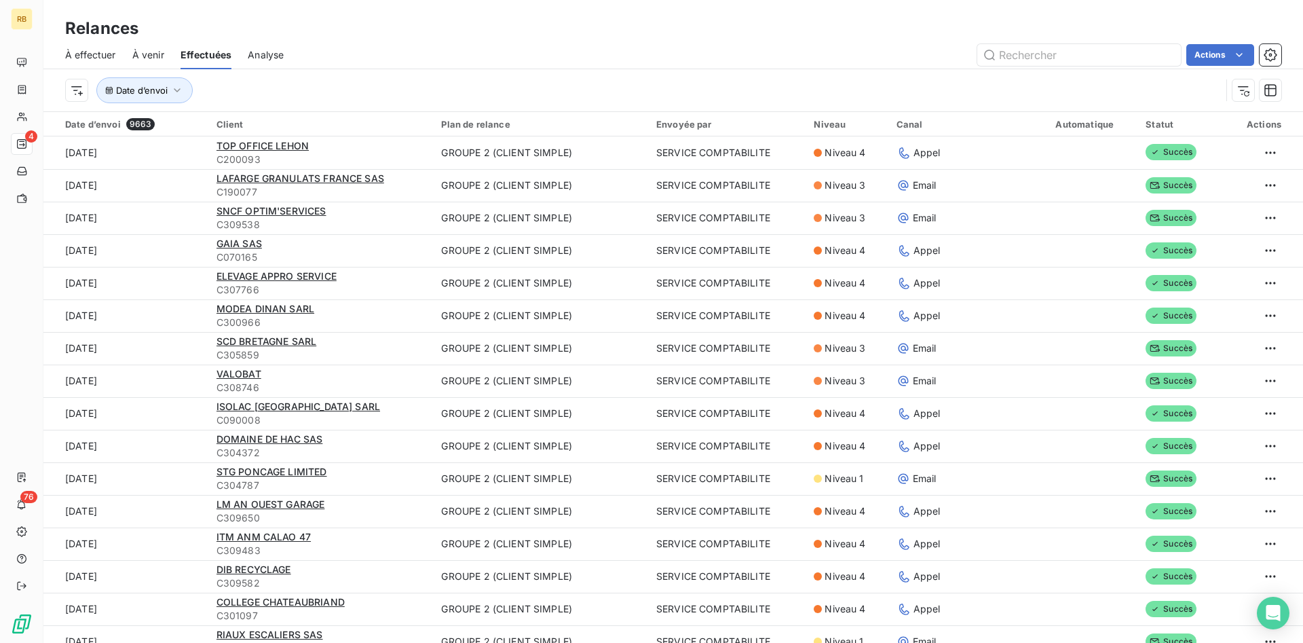
click at [73, 49] on span "À effectuer" at bounding box center [90, 55] width 51 height 14
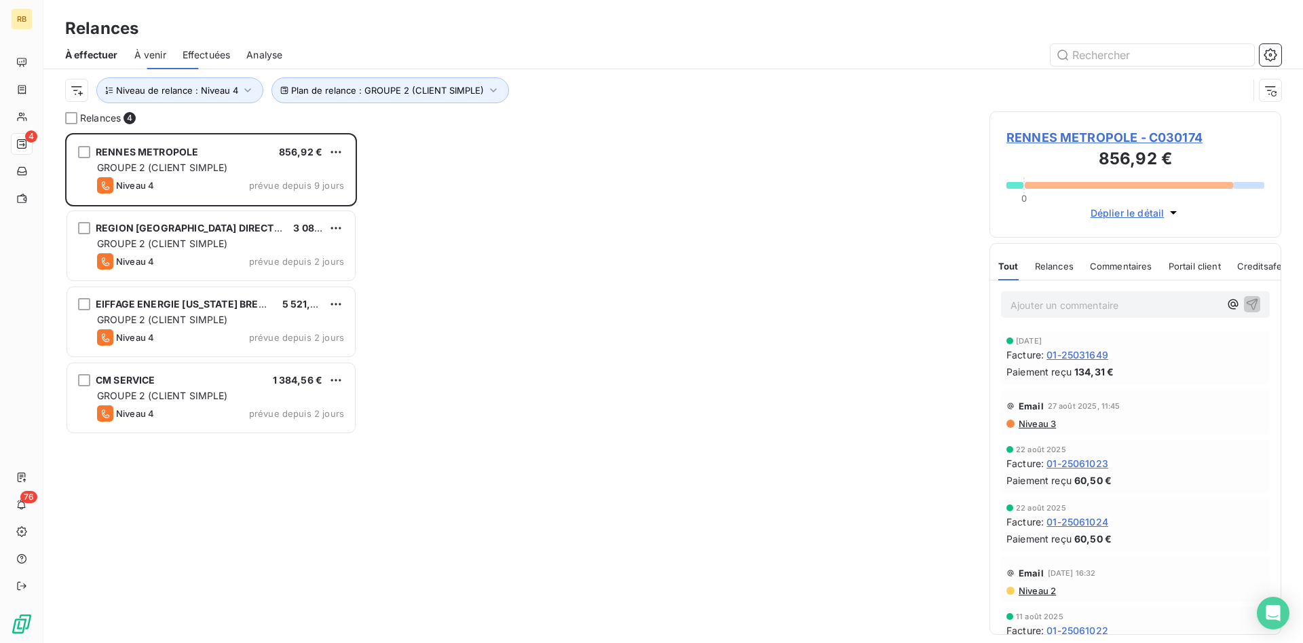
scroll to position [510, 292]
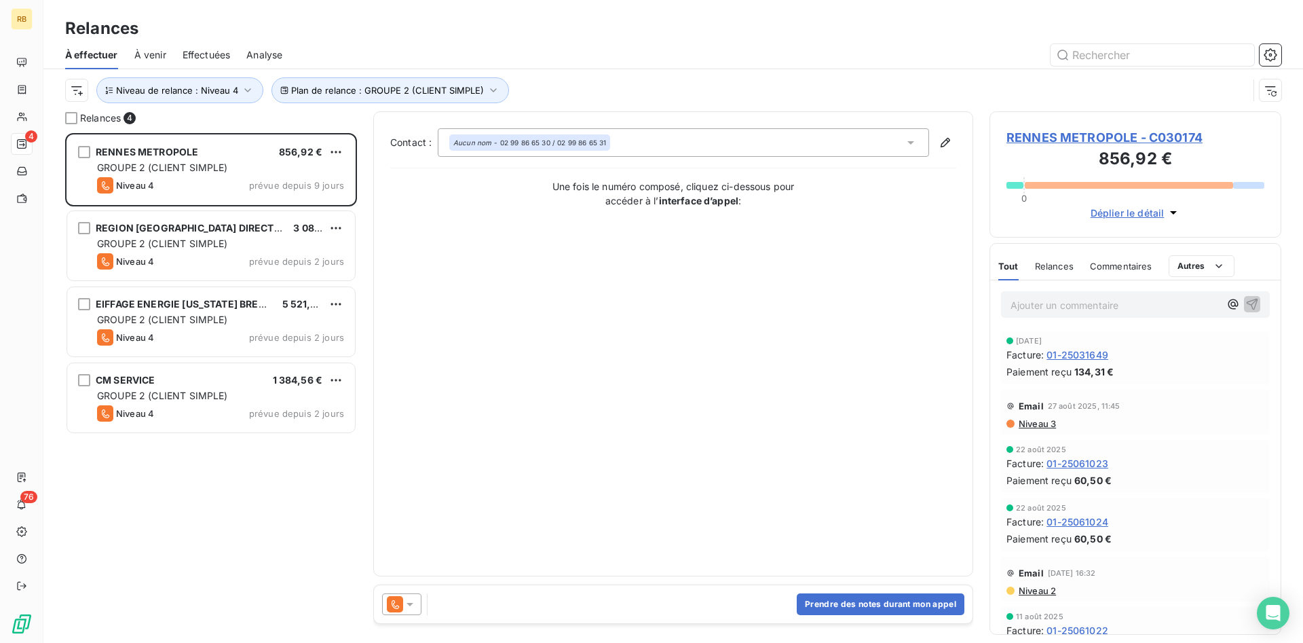
click at [208, 54] on span "Effectuées" at bounding box center [207, 55] width 48 height 14
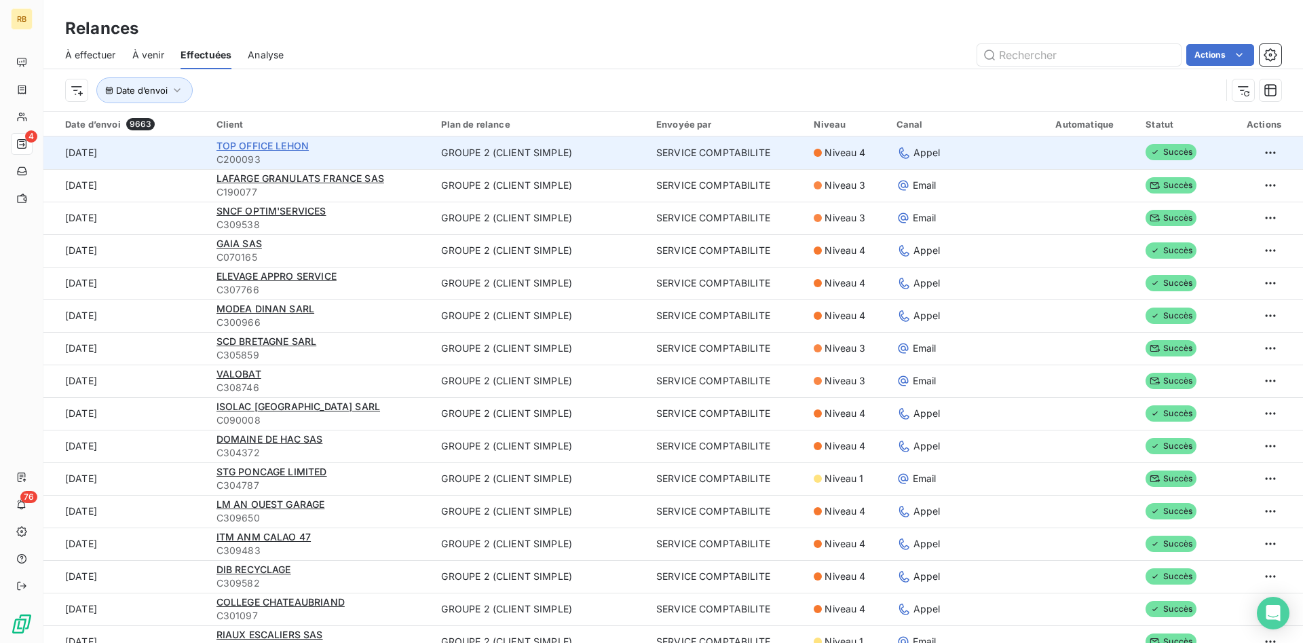
click at [268, 149] on span "TOP OFFICE LEHON" at bounding box center [262, 146] width 92 height 12
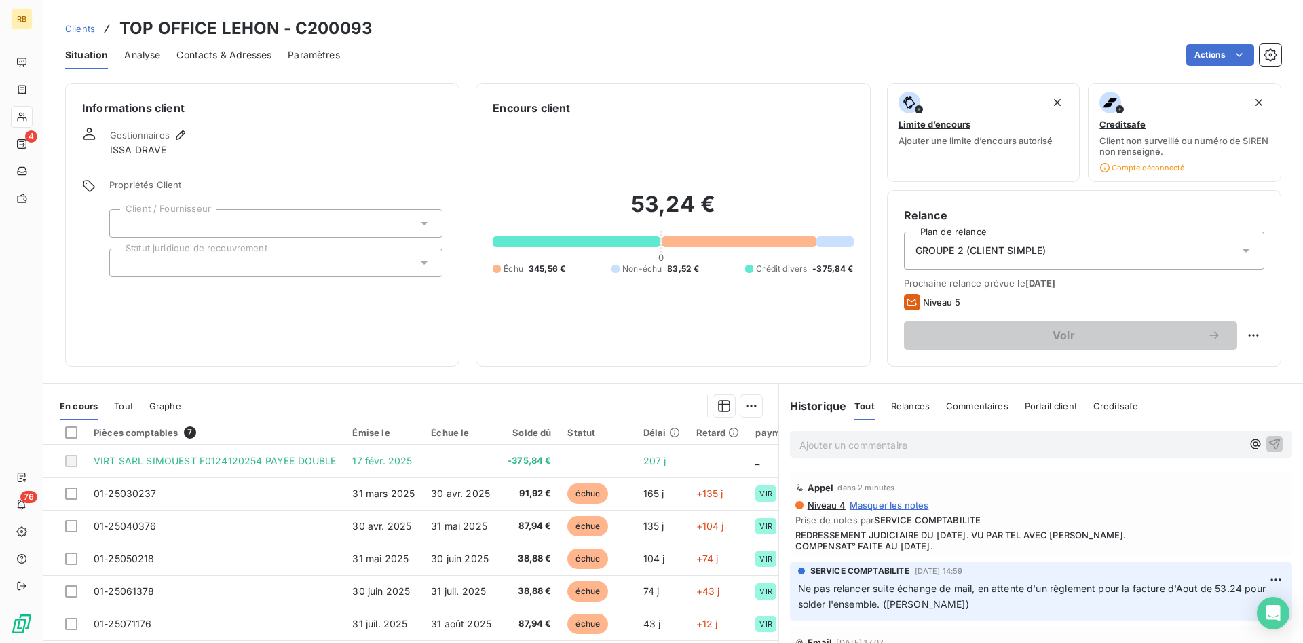
click at [421, 261] on icon at bounding box center [424, 262] width 7 height 3
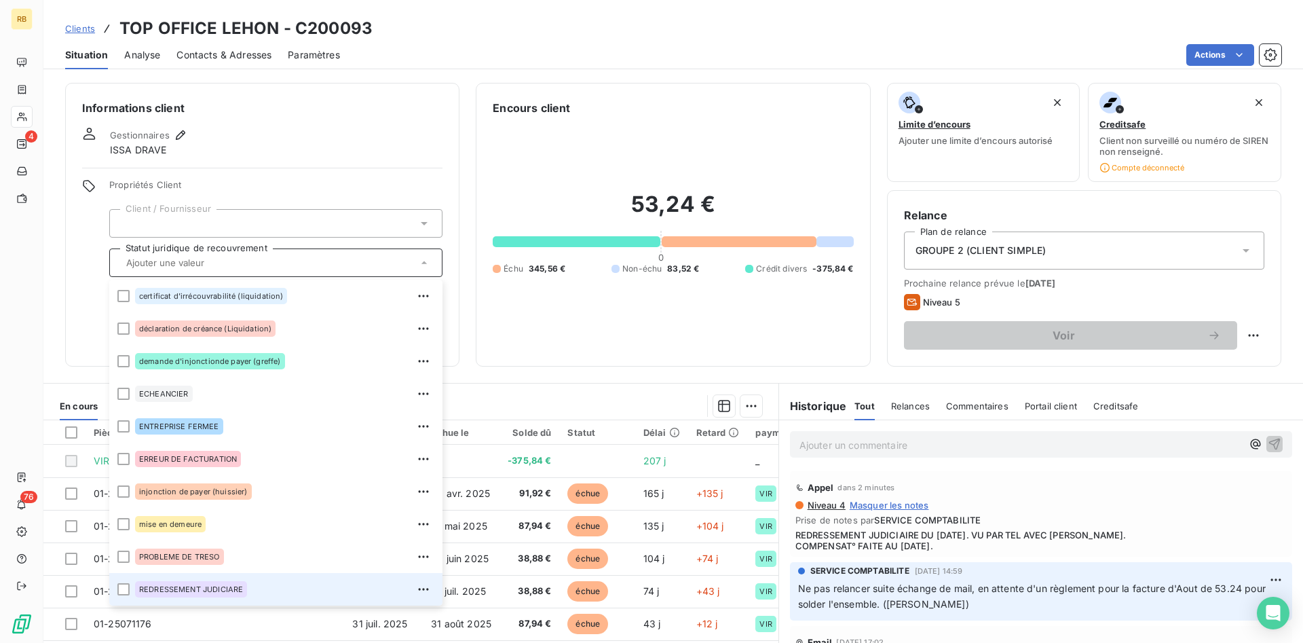
click at [383, 583] on div "REDRESSEMENT JUDICIARE" at bounding box center [284, 589] width 299 height 22
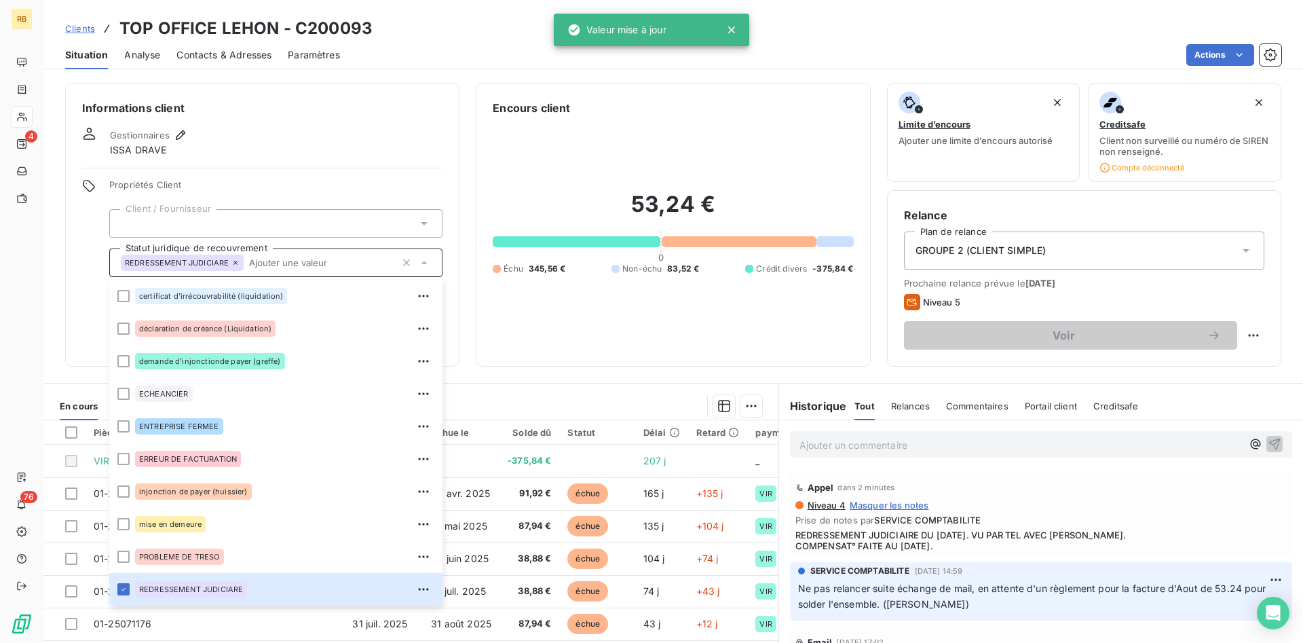
click at [436, 122] on div "Informations client Gestionnaires ISSA DRAVE Propriétés Client Client / Fournis…" at bounding box center [262, 225] width 394 height 284
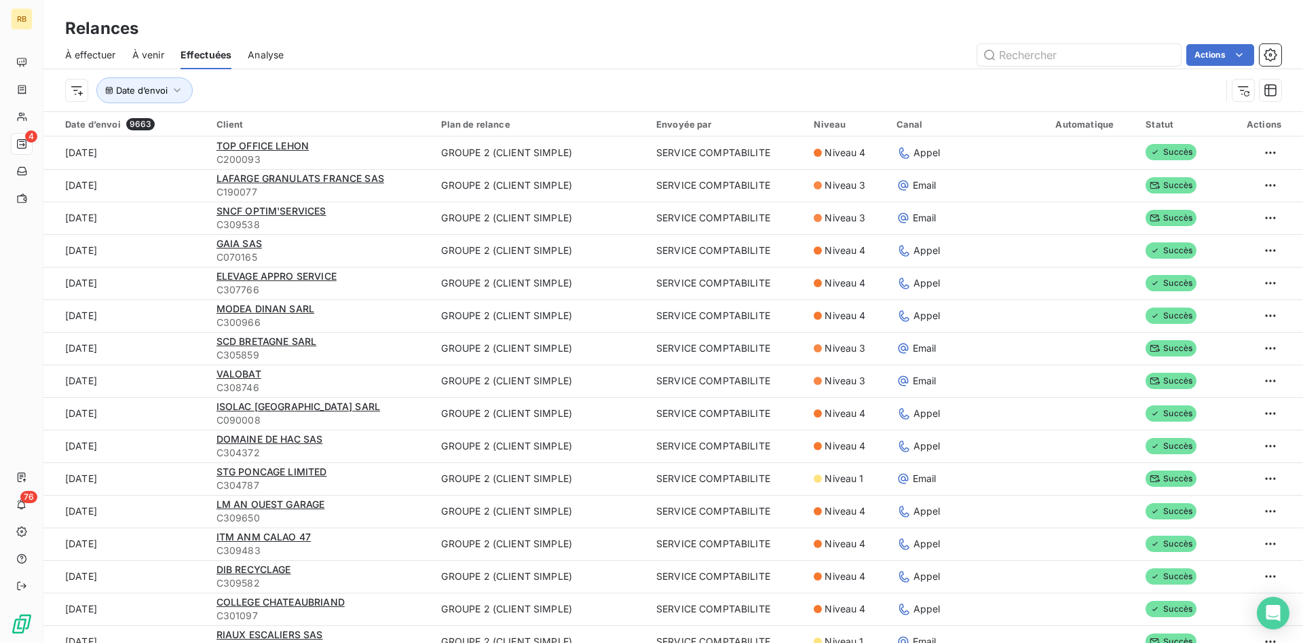
click at [75, 53] on span "À effectuer" at bounding box center [90, 55] width 51 height 14
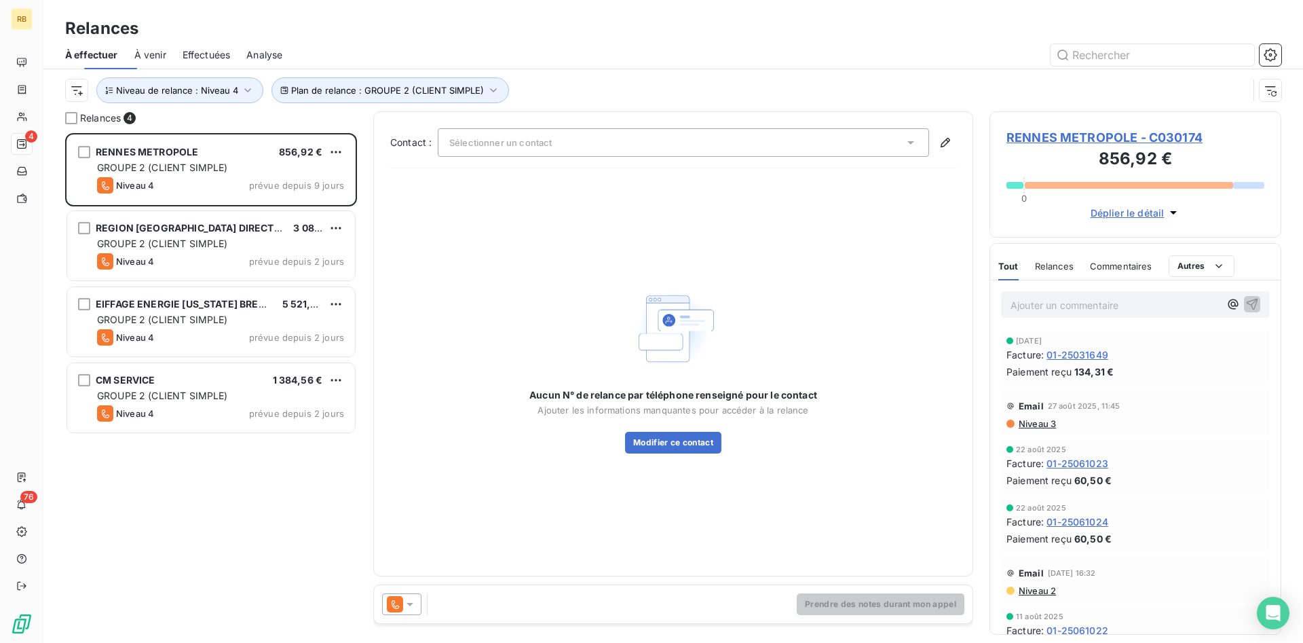
scroll to position [510, 292]
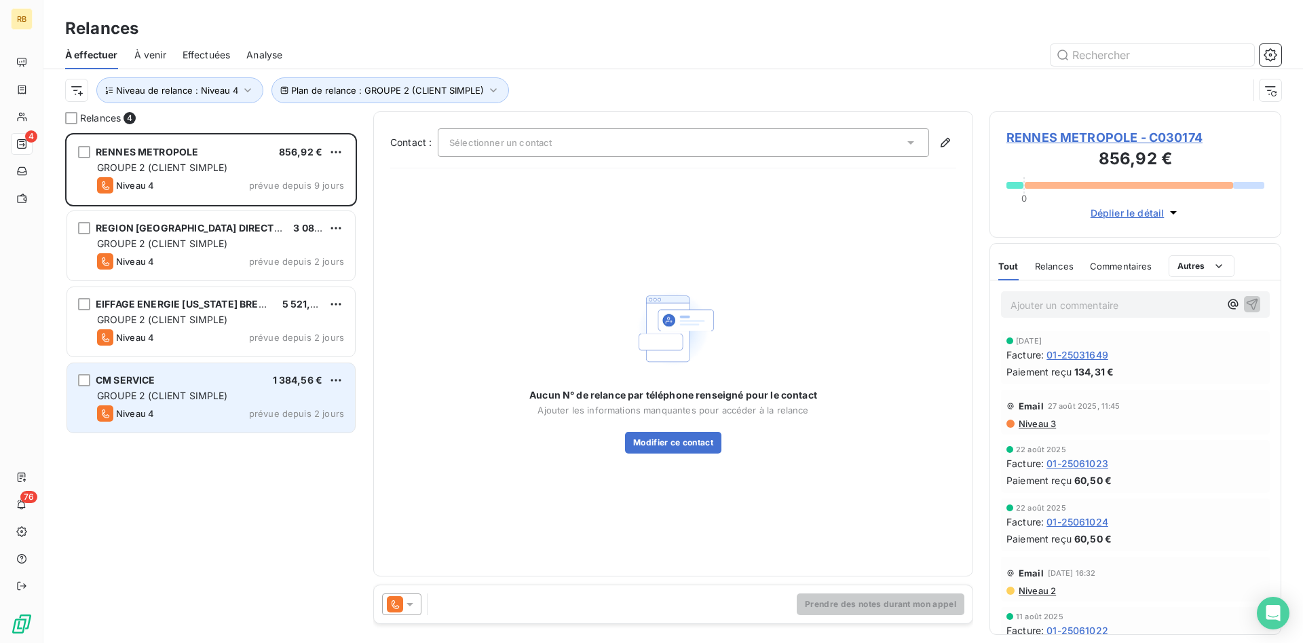
click at [215, 400] on span "GROUPE 2 (CLIENT SIMPLE)" at bounding box center [162, 395] width 131 height 12
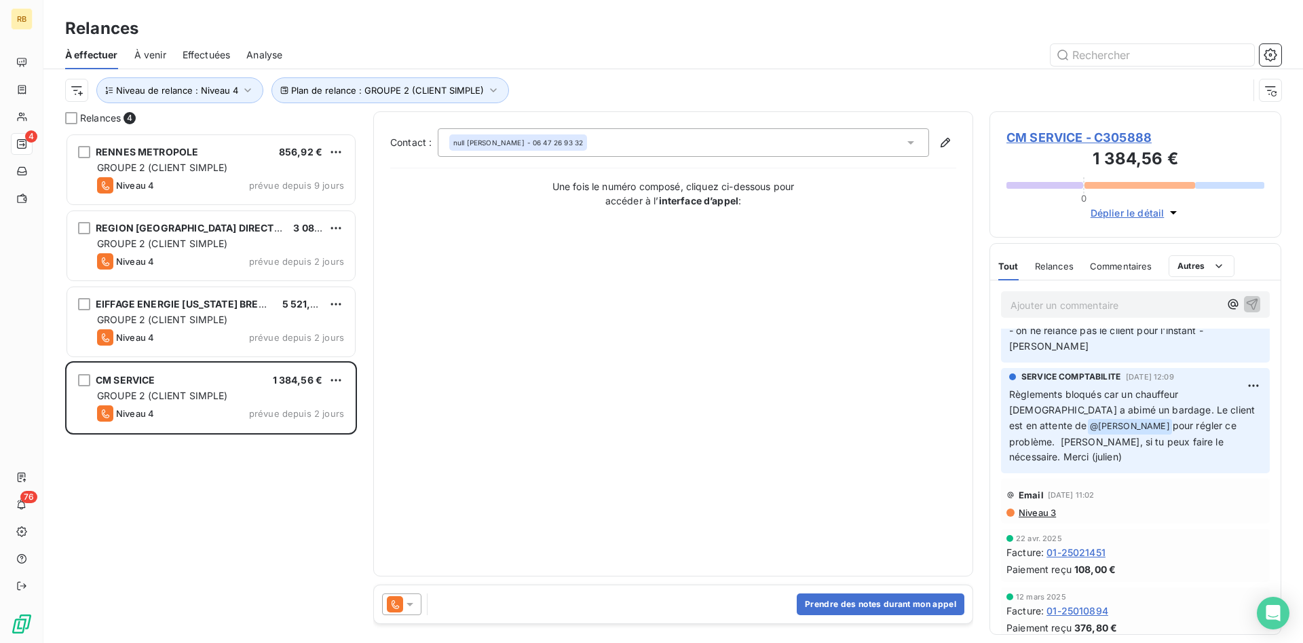
scroll to position [208, 0]
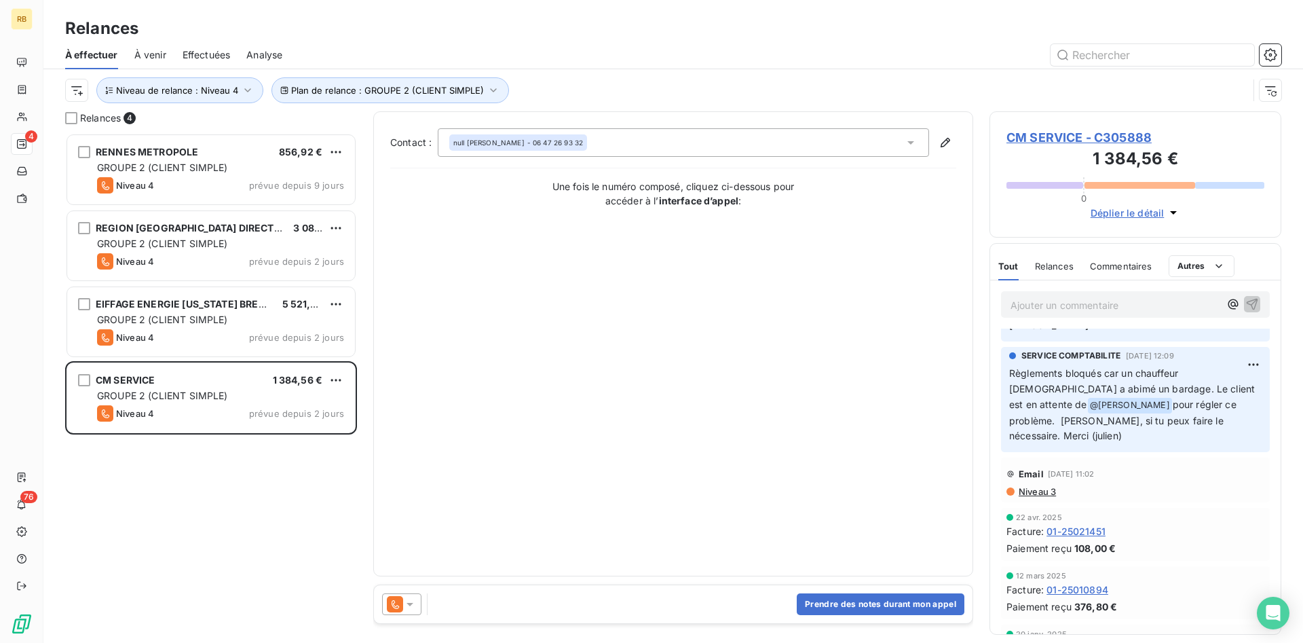
click at [1048, 486] on span "Niveau 3" at bounding box center [1036, 491] width 39 height 11
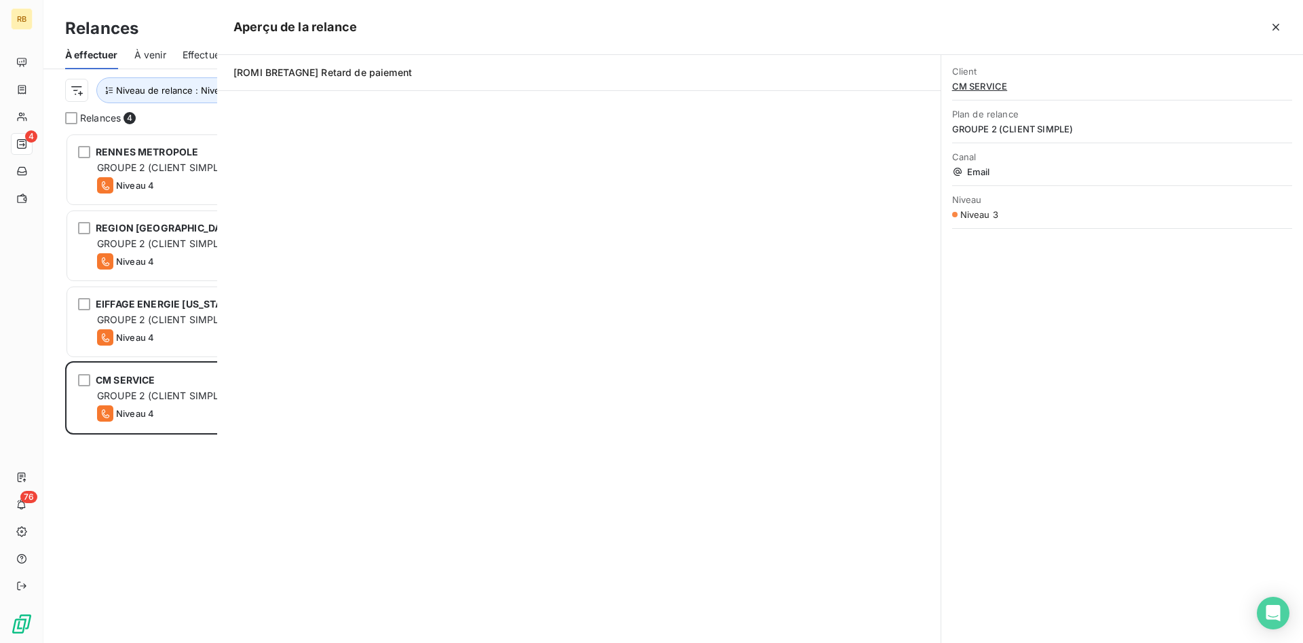
scroll to position [510, 292]
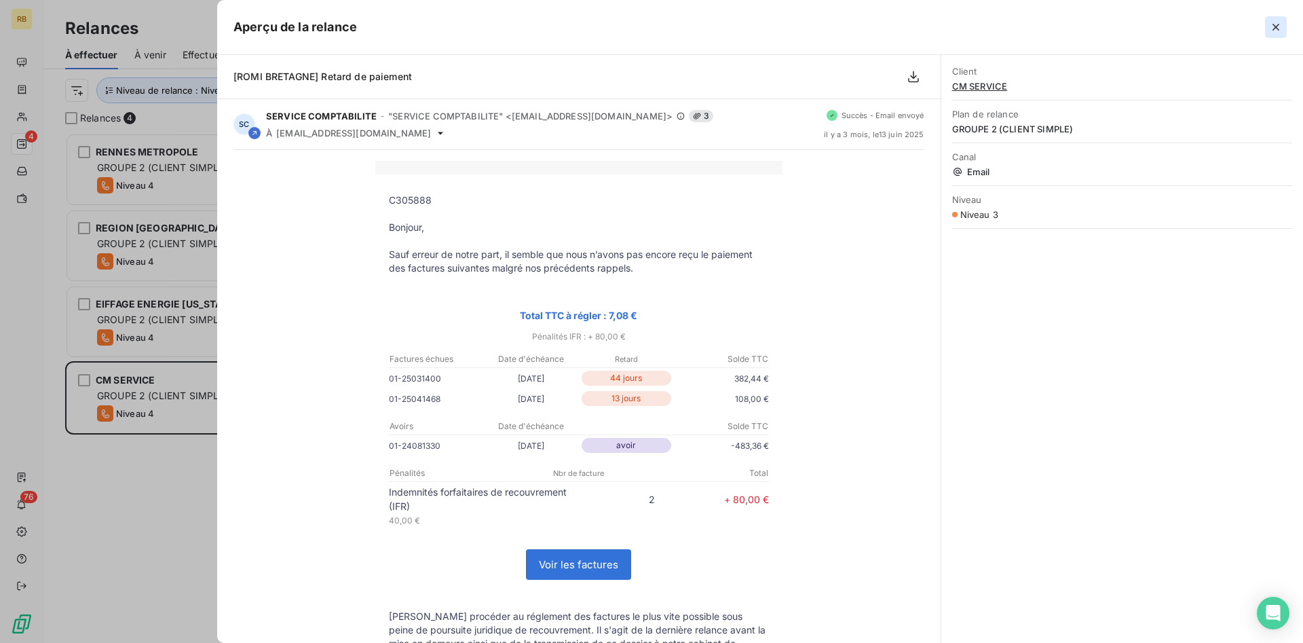
click at [1277, 27] on icon "button" at bounding box center [1276, 27] width 14 height 14
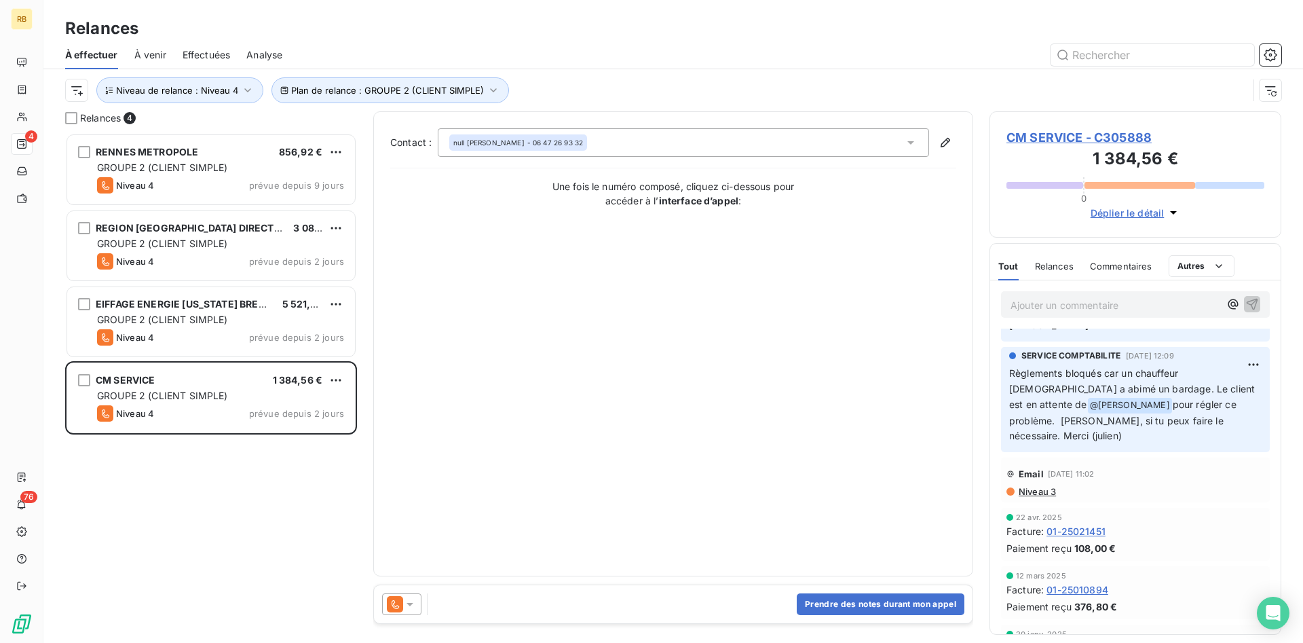
click at [415, 607] on icon at bounding box center [410, 604] width 14 height 14
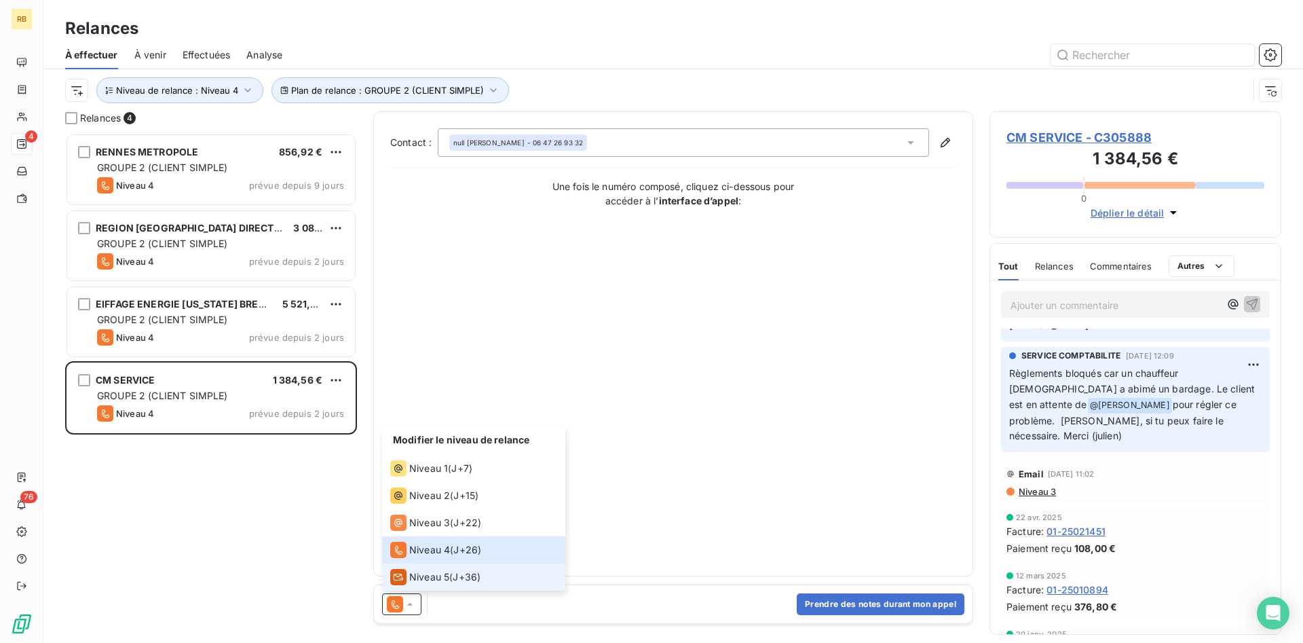
click at [467, 578] on span "J+36 )" at bounding box center [467, 577] width 28 height 14
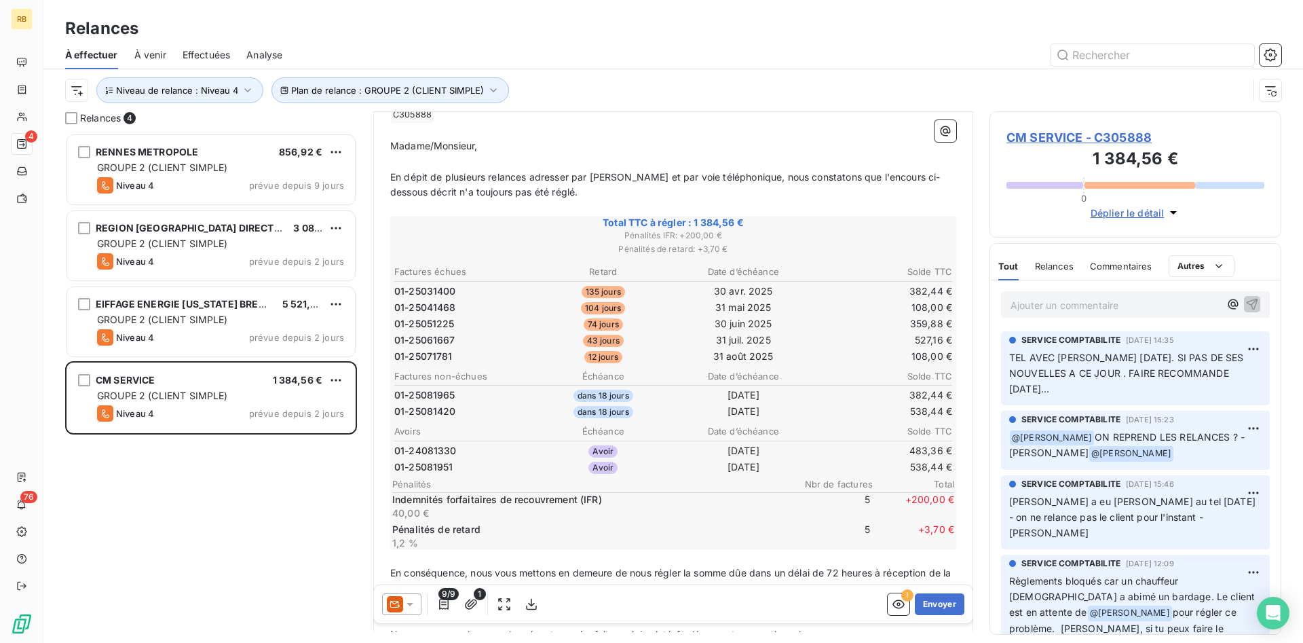
scroll to position [208, 0]
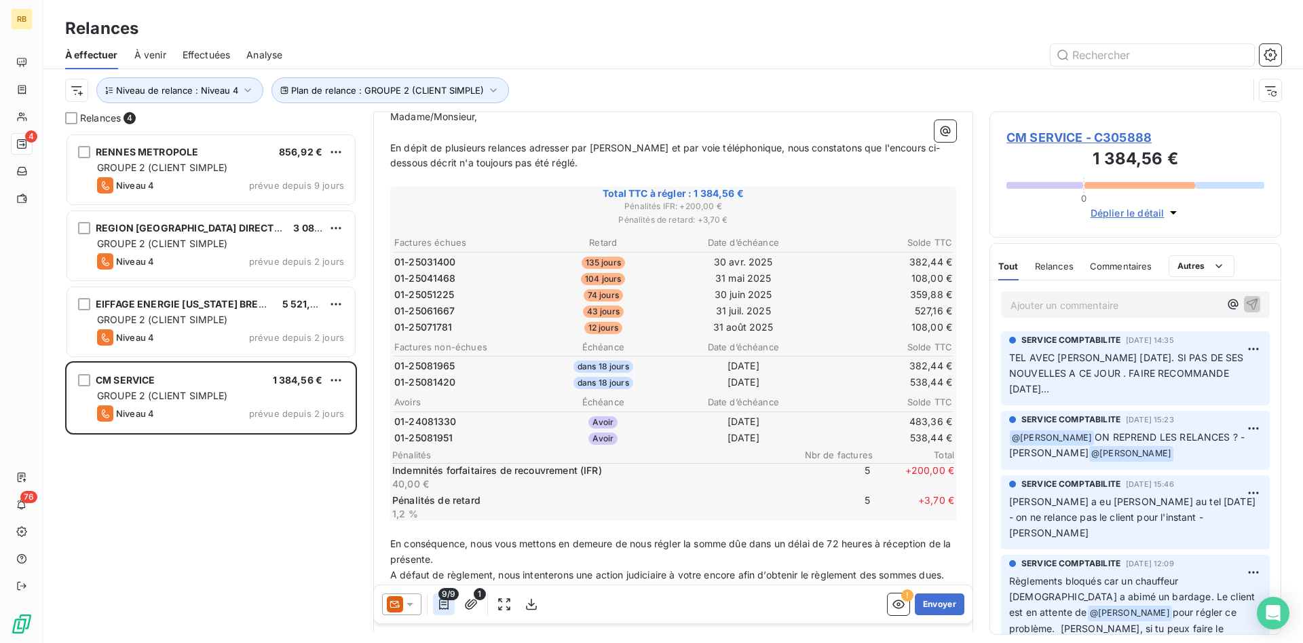
click at [447, 607] on icon "button" at bounding box center [444, 604] width 14 height 14
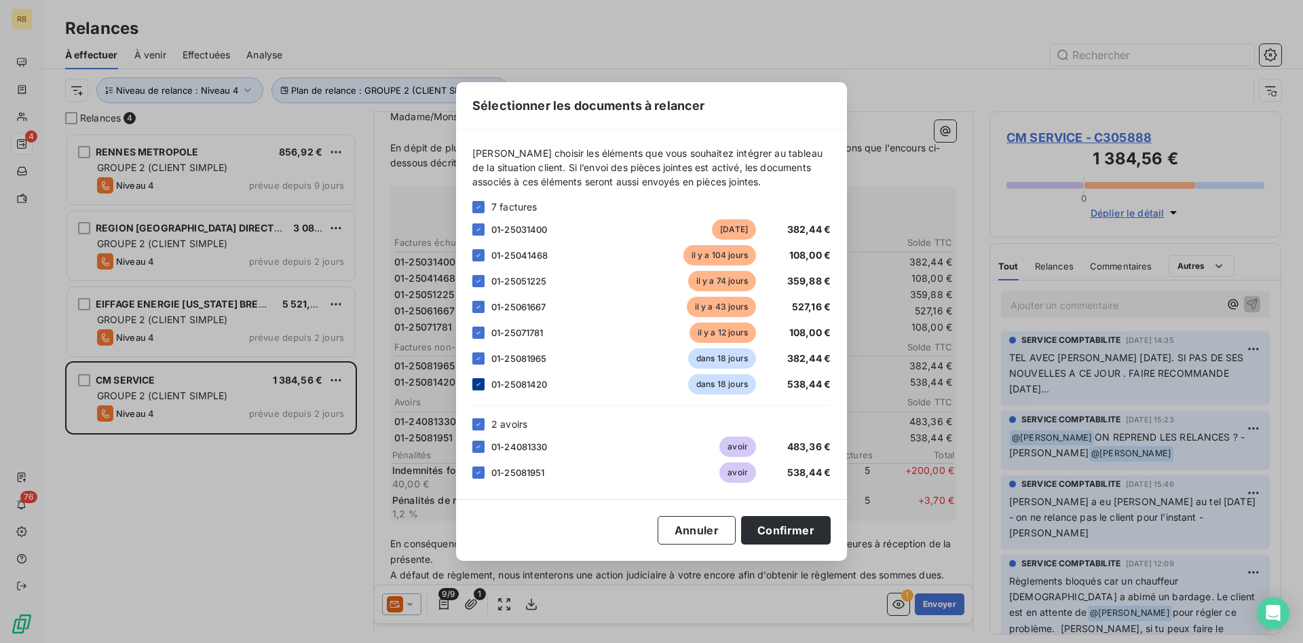
click at [477, 385] on icon at bounding box center [478, 384] width 8 height 8
click at [478, 472] on icon at bounding box center [478, 472] width 8 height 8
click at [806, 530] on button "Confirmer" at bounding box center [786, 530] width 90 height 28
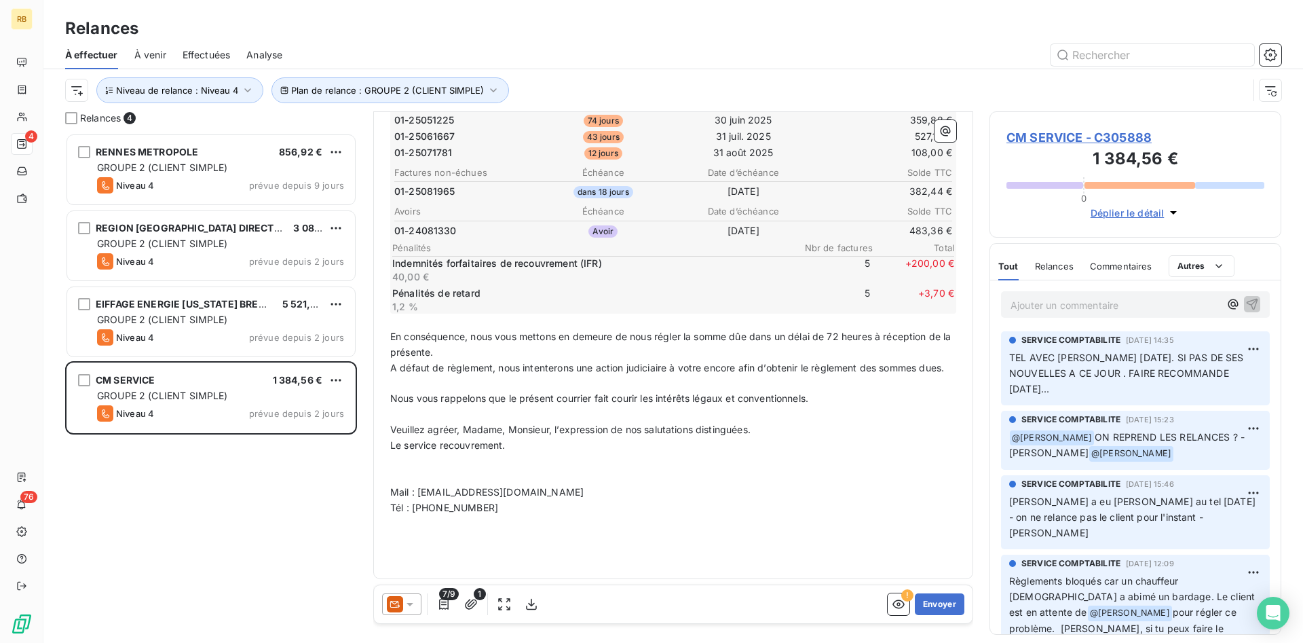
scroll to position [0, 0]
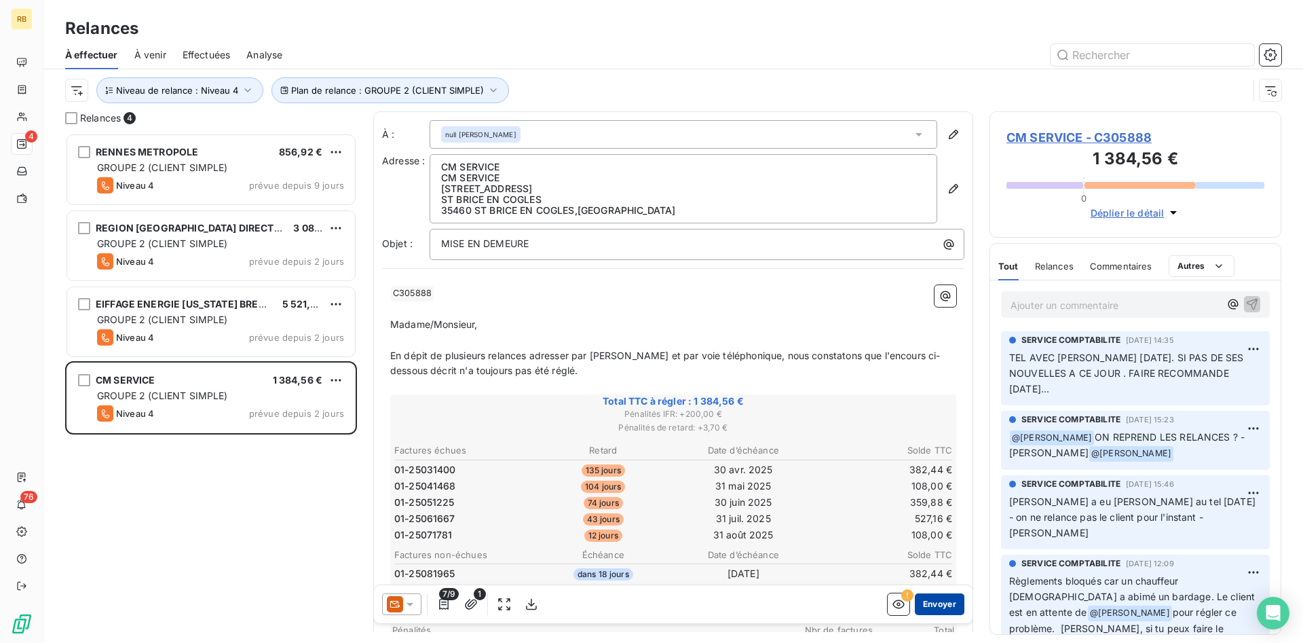
click at [944, 604] on button "Envoyer" at bounding box center [940, 604] width 50 height 22
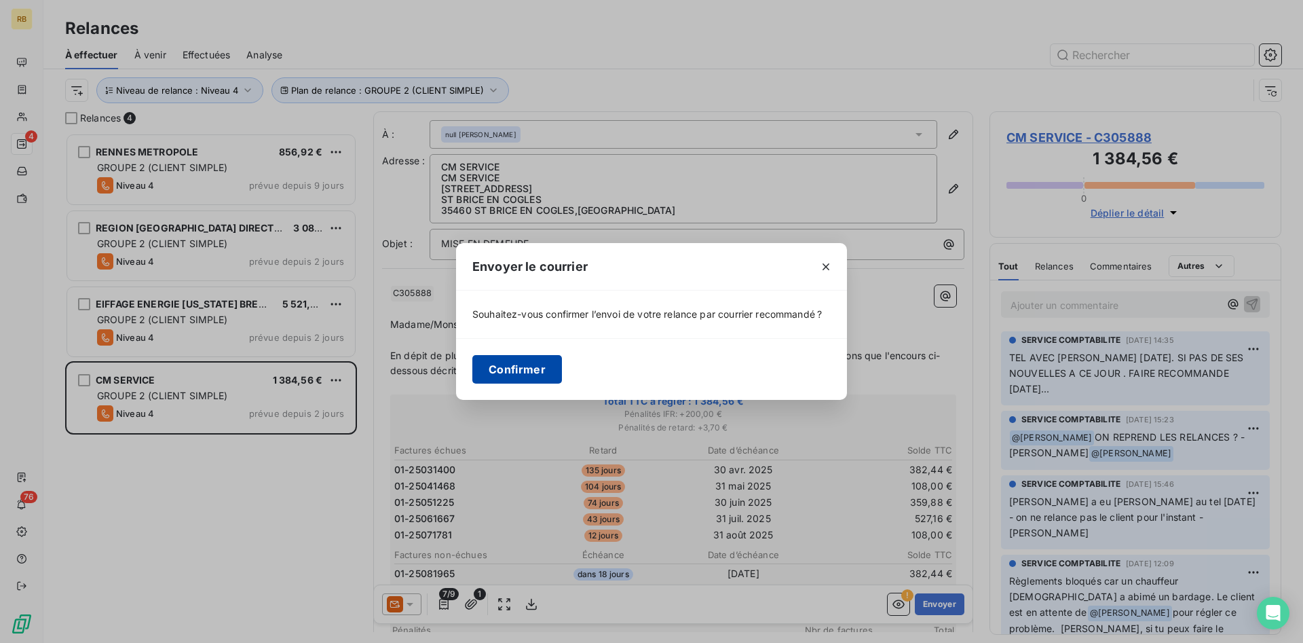
click at [528, 368] on button "Confirmer" at bounding box center [517, 369] width 90 height 28
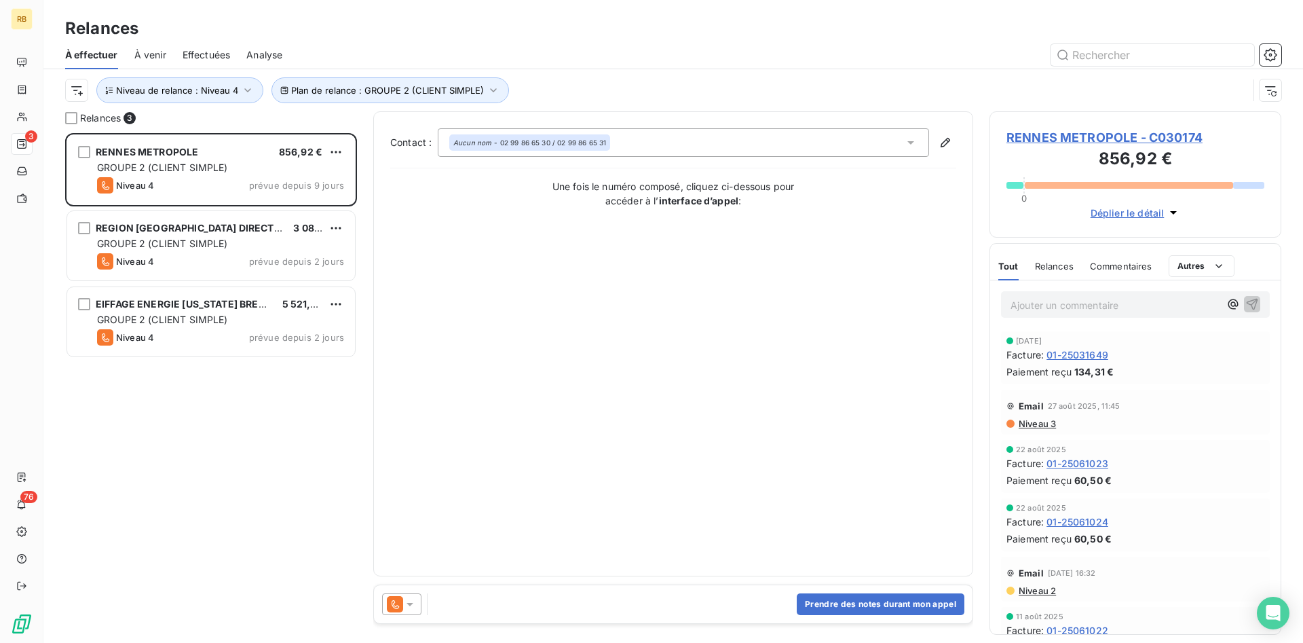
click at [195, 52] on span "Effectuées" at bounding box center [207, 55] width 48 height 14
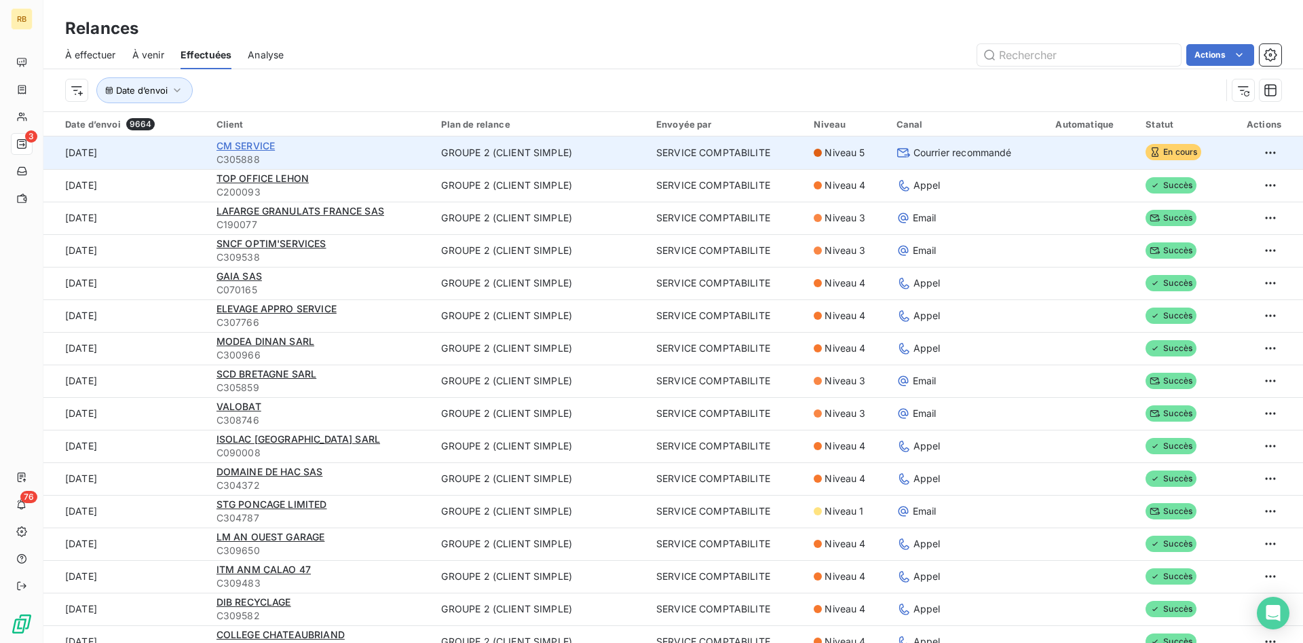
click at [247, 142] on span "CM SERVICE" at bounding box center [245, 146] width 59 height 12
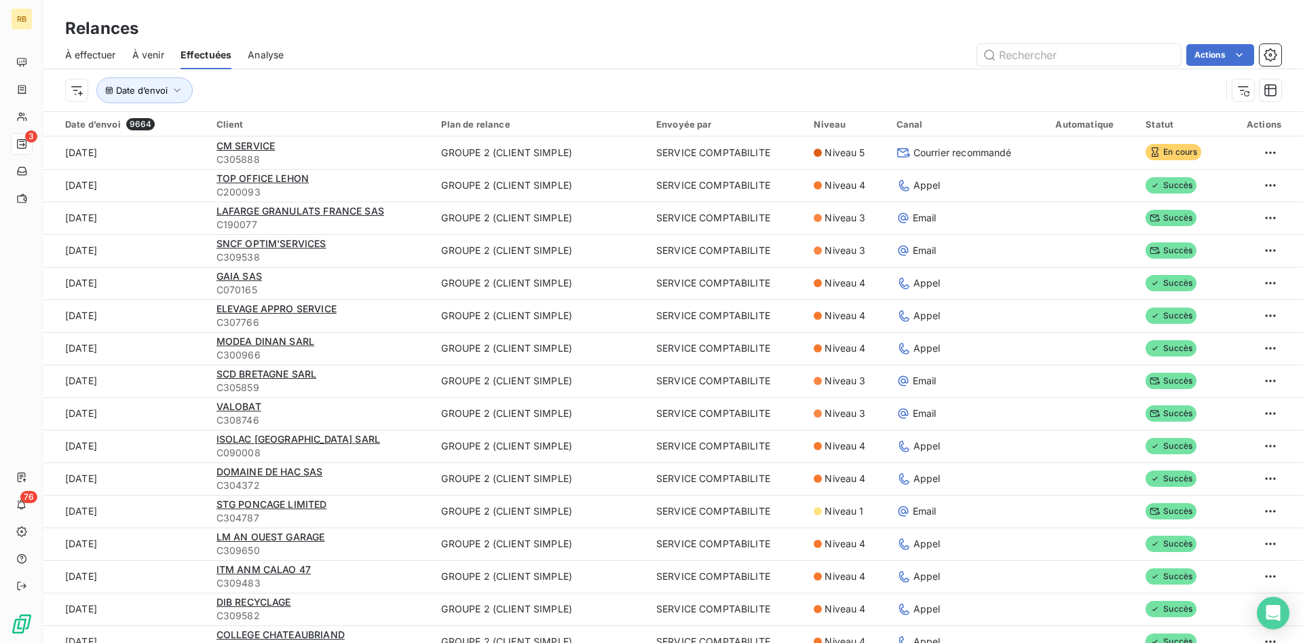
click at [104, 52] on span "À effectuer" at bounding box center [90, 55] width 51 height 14
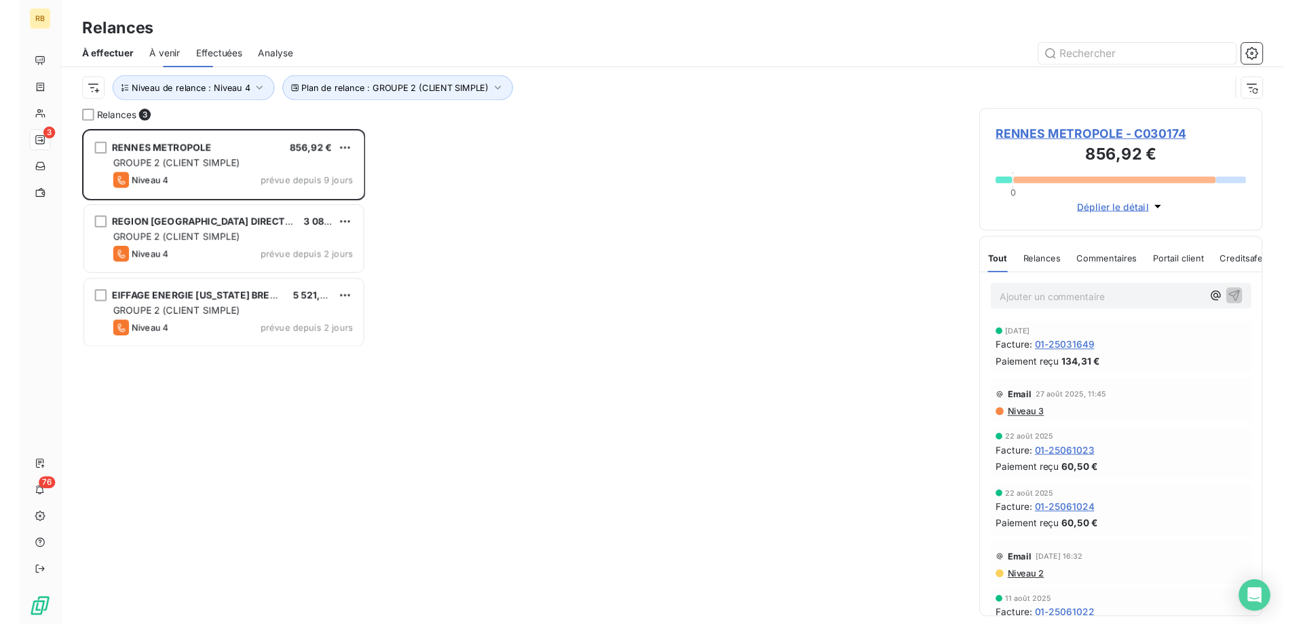
scroll to position [510, 292]
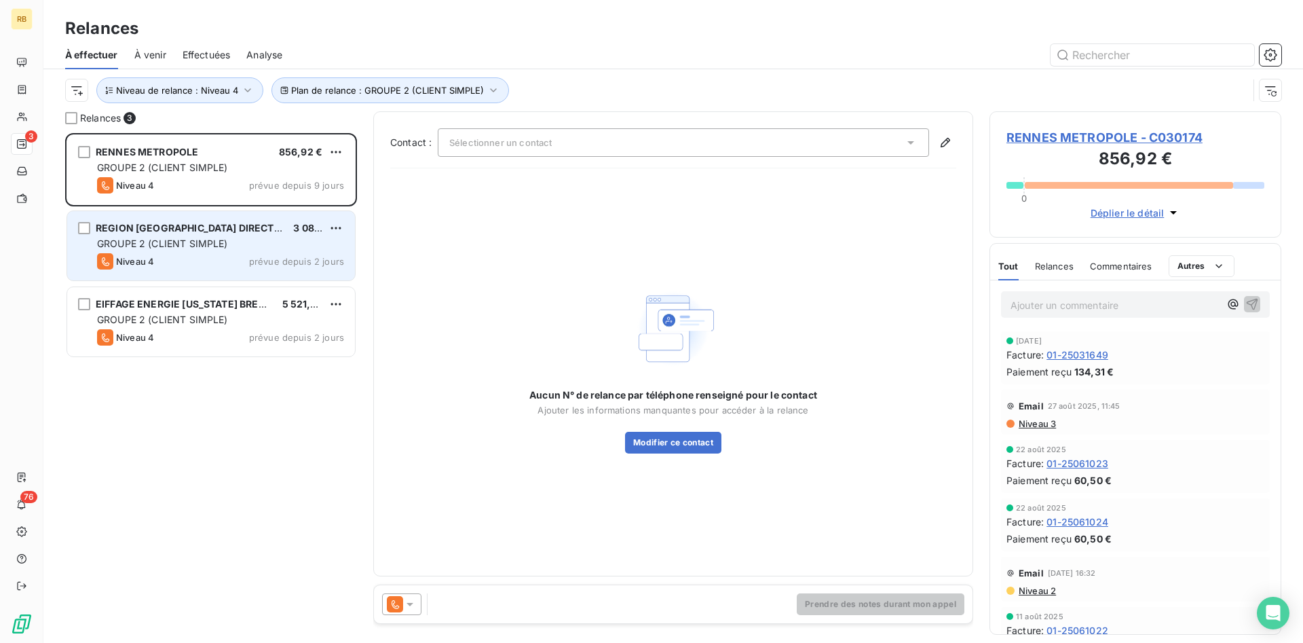
click at [248, 239] on div "GROUPE 2 (CLIENT SIMPLE)" at bounding box center [220, 244] width 247 height 14
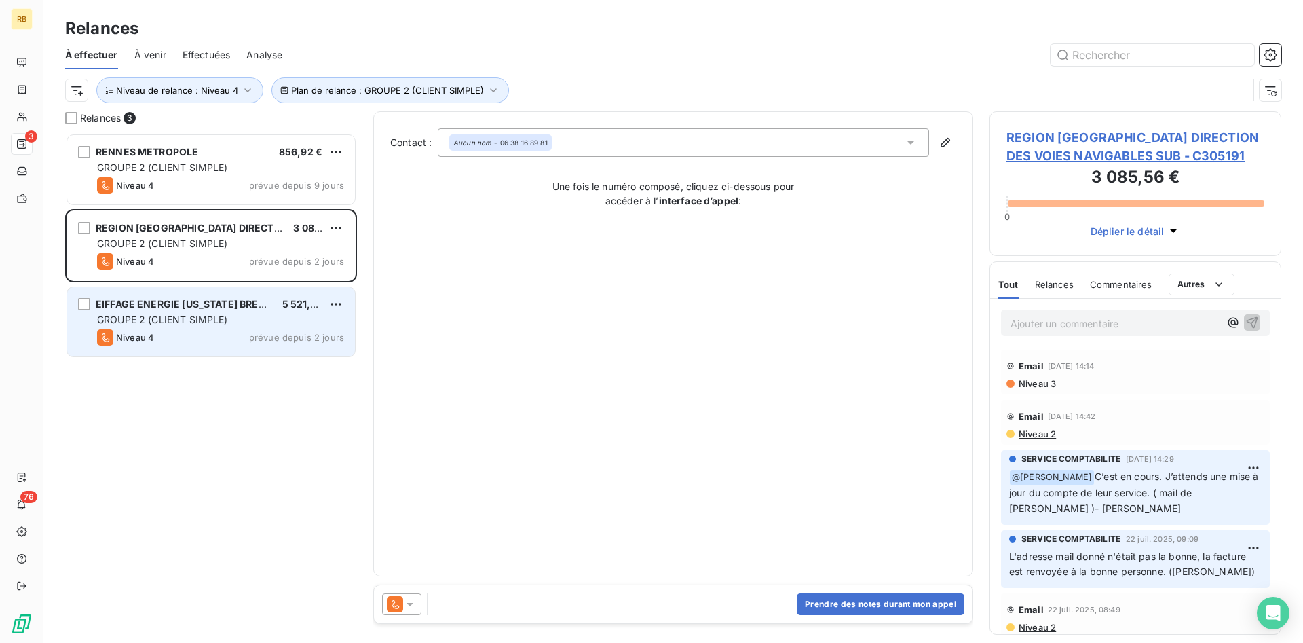
click at [245, 317] on div "GROUPE 2 (CLIENT SIMPLE)" at bounding box center [220, 320] width 247 height 14
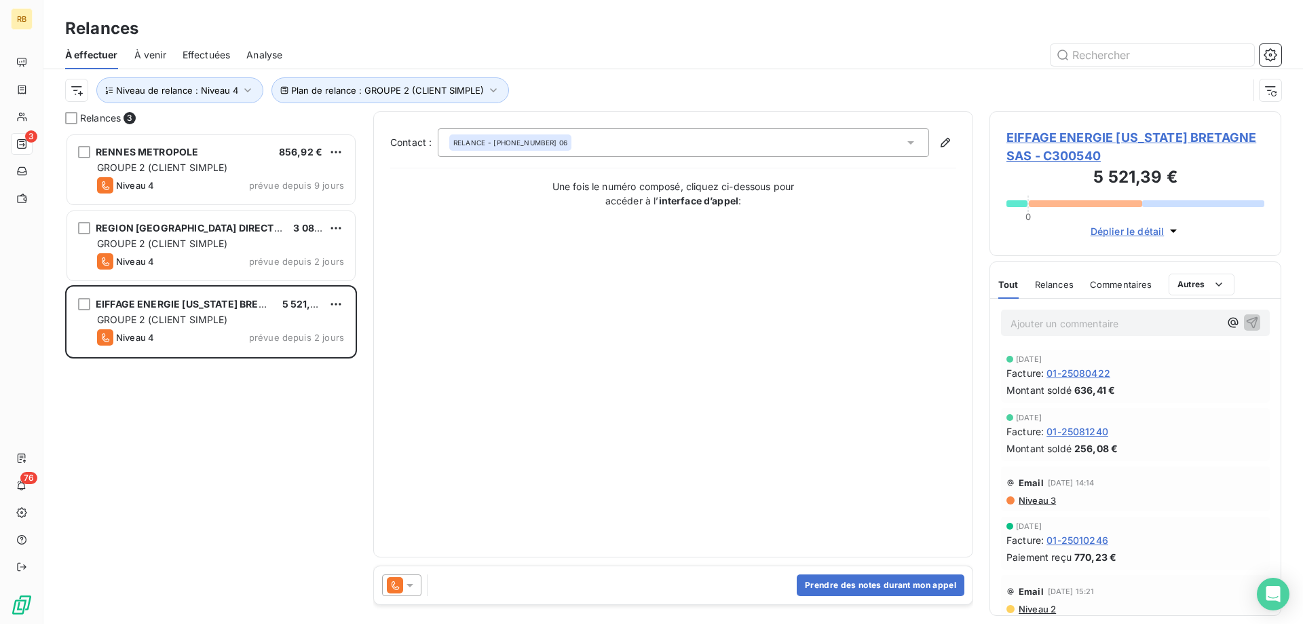
scroll to position [491, 292]
